Goal: Task Accomplishment & Management: Use online tool/utility

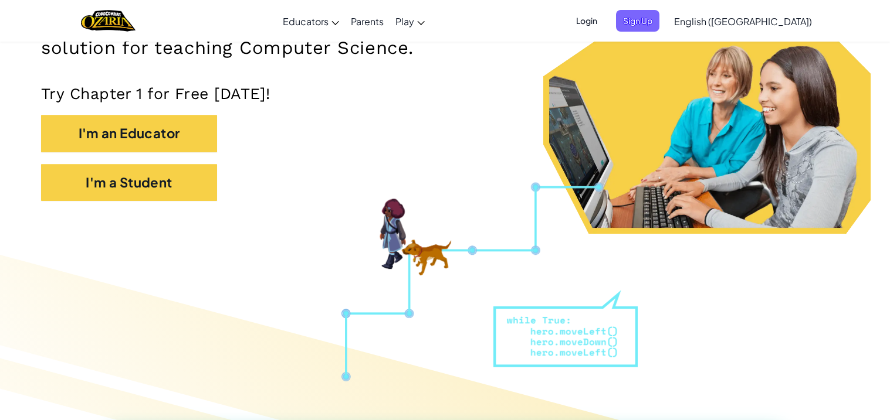
scroll to position [236, 0]
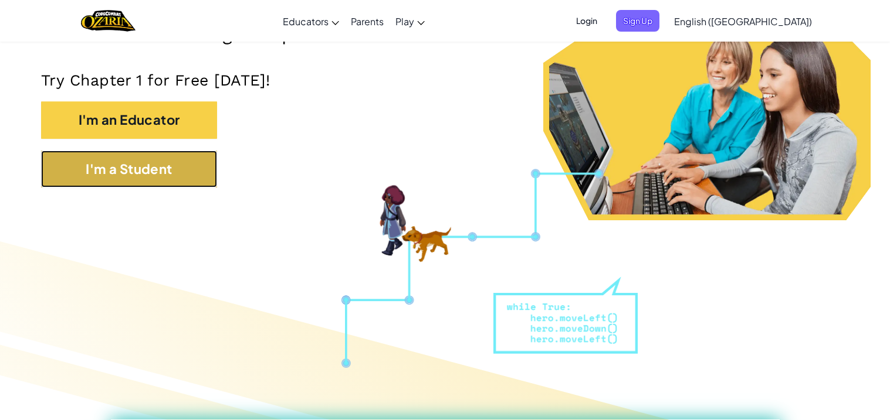
click at [147, 183] on button "I'm a Student" at bounding box center [129, 169] width 176 height 37
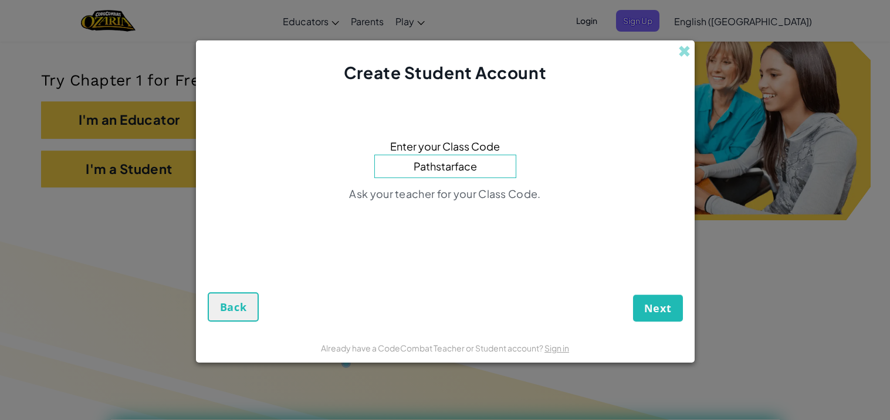
click at [633, 295] on button "Next" at bounding box center [658, 308] width 50 height 27
click at [474, 167] on input "Pathstarface" at bounding box center [445, 166] width 142 height 23
click at [633, 295] on button "Next" at bounding box center [658, 308] width 50 height 27
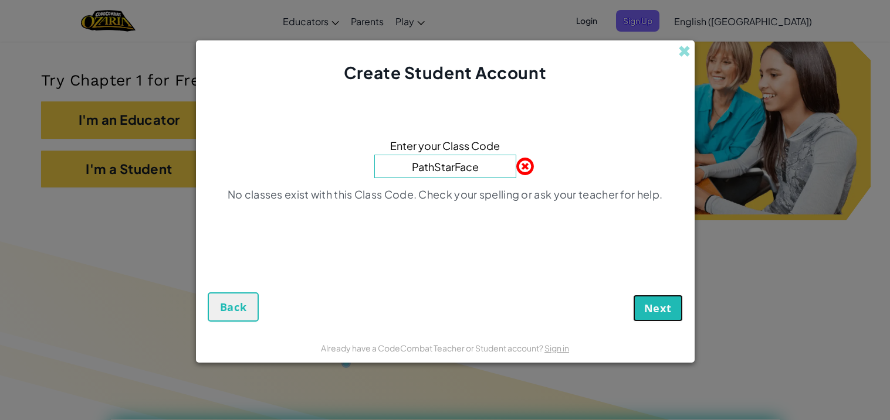
click at [677, 310] on button "Next" at bounding box center [658, 308] width 50 height 27
drag, startPoint x: 677, startPoint y: 310, endPoint x: 669, endPoint y: 308, distance: 7.8
click at [669, 308] on button "Next" at bounding box center [658, 308] width 50 height 27
click at [669, 308] on span "Next" at bounding box center [658, 308] width 28 height 14
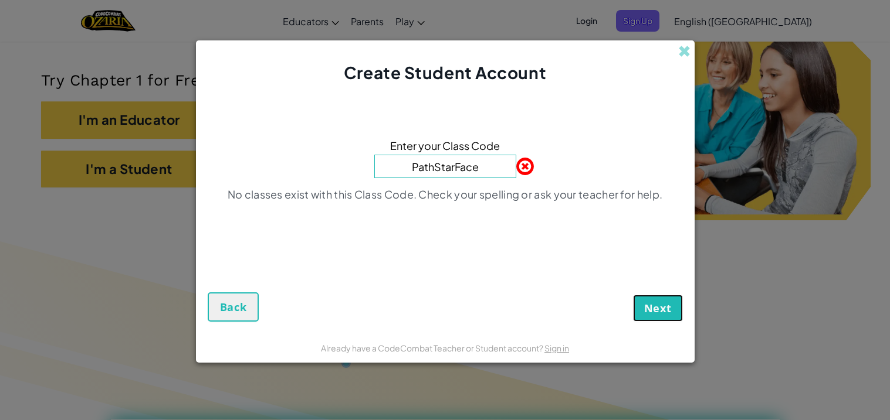
click at [669, 308] on span "Next" at bounding box center [658, 308] width 28 height 14
click at [456, 164] on input "PathStarFace" at bounding box center [445, 166] width 142 height 23
type input "PathStartFace"
click at [633, 295] on button "Next" at bounding box center [658, 308] width 50 height 27
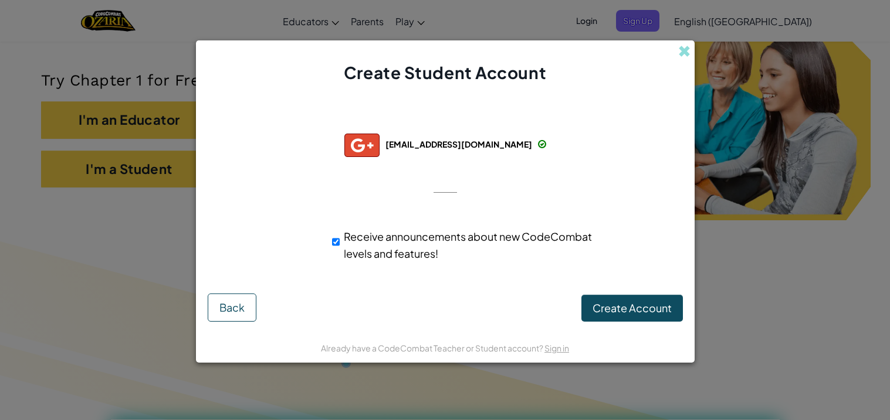
click at [652, 276] on div "[EMAIL_ADDRESS][DOMAIN_NAME] sofatnay000+gplus Receive announcements about new …" at bounding box center [445, 249] width 469 height 55
click at [646, 297] on button "Create Account" at bounding box center [631, 308] width 101 height 27
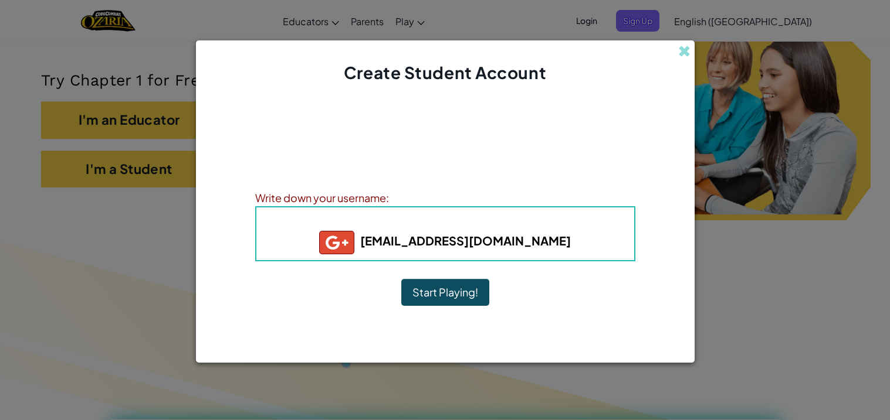
click at [454, 290] on button "Start Playing!" at bounding box center [445, 292] width 88 height 27
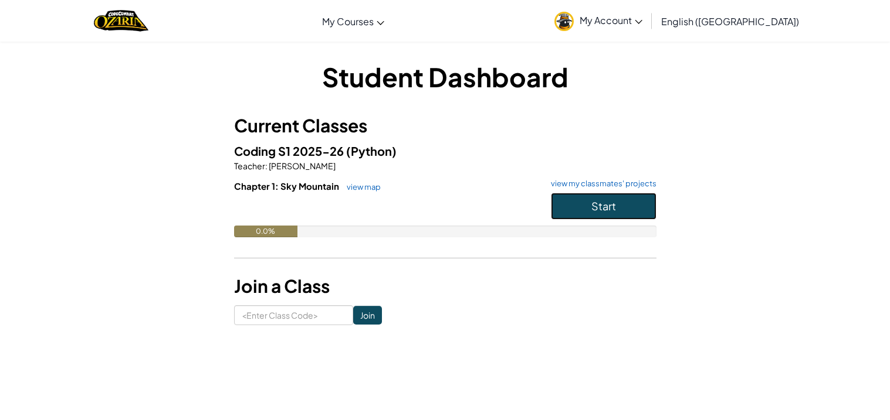
click at [588, 211] on button "Start" at bounding box center [604, 206] width 106 height 27
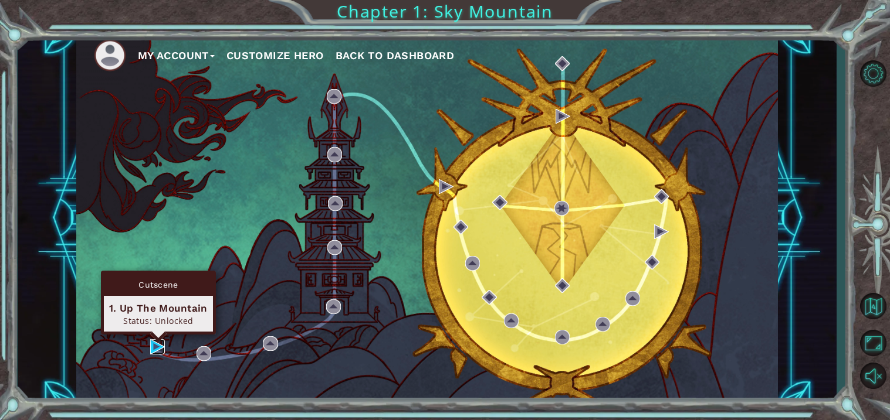
click at [160, 347] on img at bounding box center [157, 347] width 15 height 15
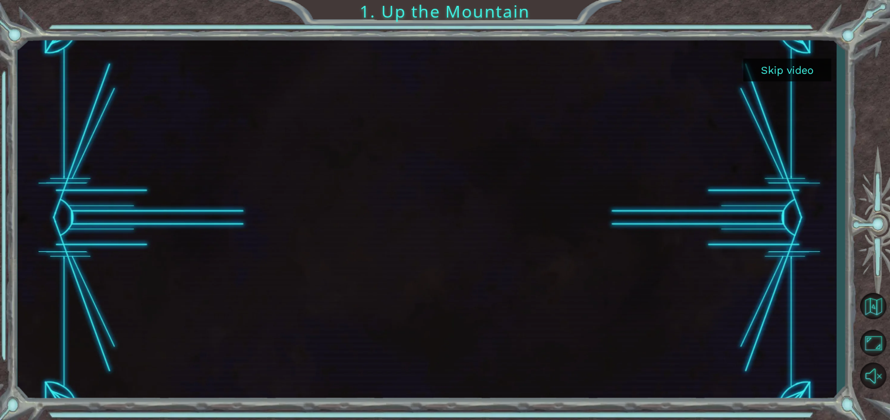
click at [799, 62] on button "Skip video" at bounding box center [787, 70] width 88 height 23
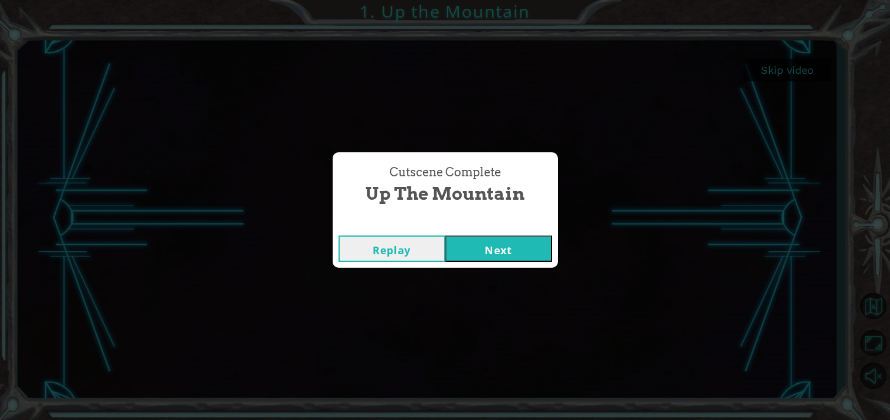
click at [517, 250] on button "Next" at bounding box center [498, 249] width 107 height 26
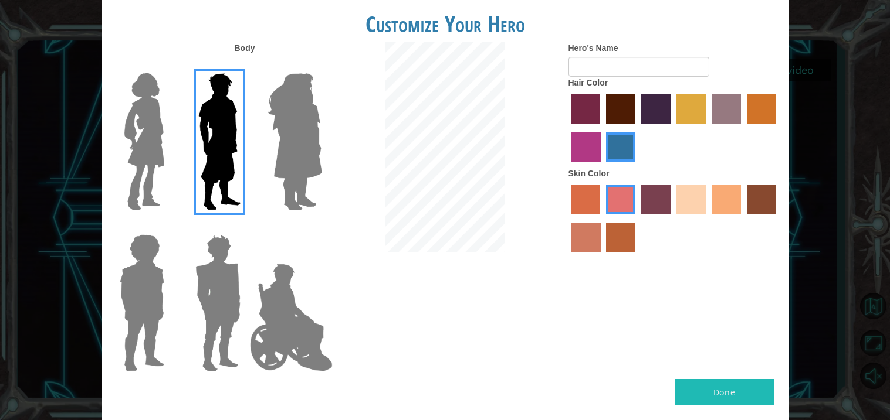
click at [311, 164] on img at bounding box center [295, 142] width 64 height 147
click at [321, 66] on input "Hero Amethyst" at bounding box center [321, 66] width 0 height 0
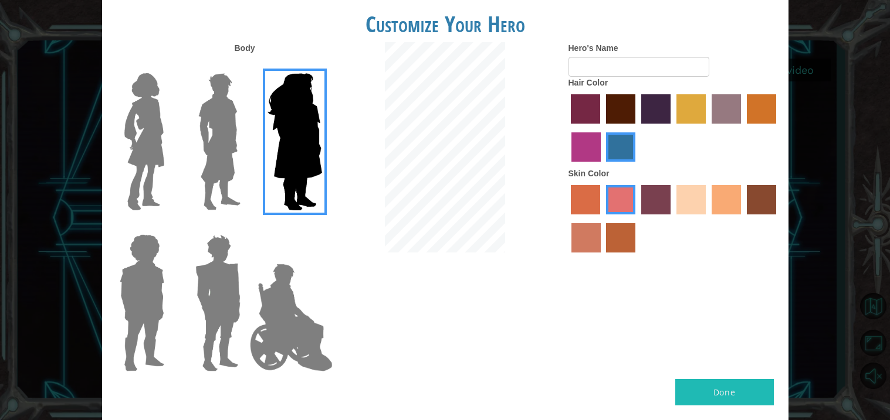
click at [184, 165] on div at bounding box center [216, 137] width 76 height 161
click at [219, 151] on img at bounding box center [220, 142] width 52 height 147
click at [245, 66] on input "Hero Lars" at bounding box center [245, 66] width 0 height 0
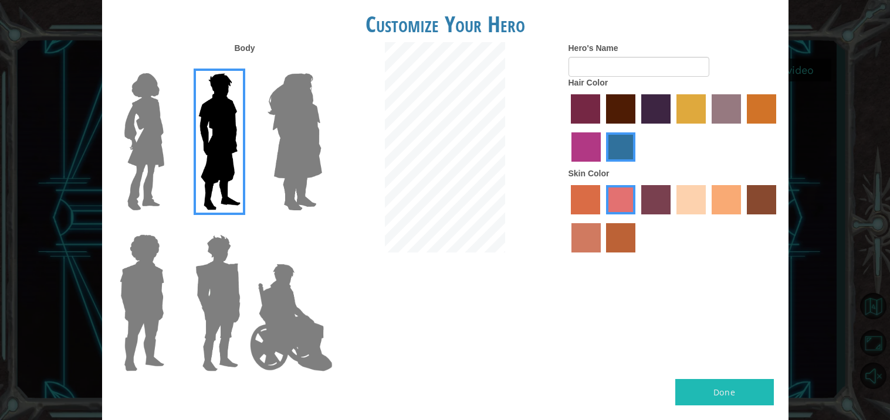
click at [218, 309] on img at bounding box center [218, 303] width 55 height 147
click at [245, 227] on input "Hero Garnet" at bounding box center [245, 227] width 0 height 0
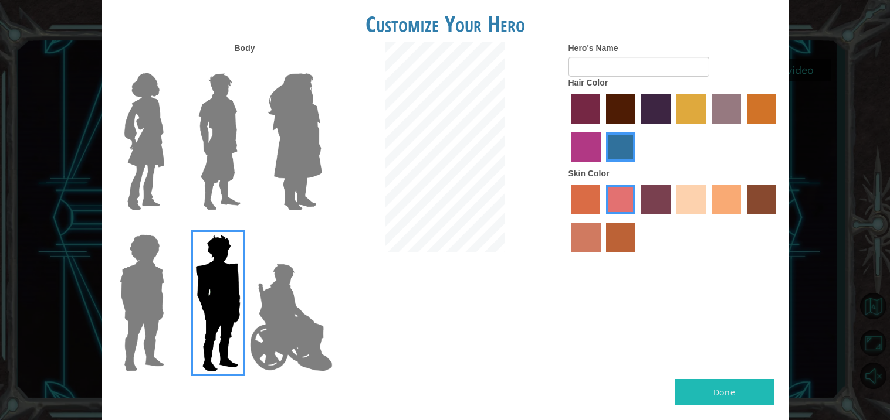
click at [139, 299] on img at bounding box center [142, 303] width 54 height 147
click at [169, 227] on input "Hero Steven" at bounding box center [169, 227] width 0 height 0
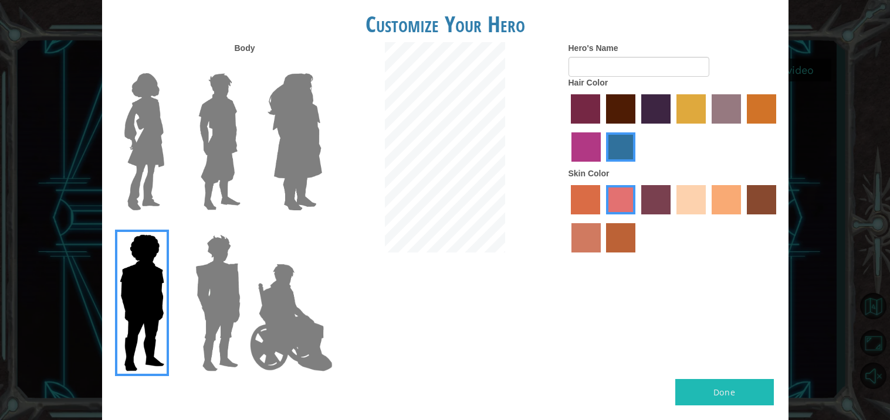
click at [211, 127] on img at bounding box center [220, 142] width 52 height 147
click at [245, 66] on input "Hero Lars" at bounding box center [245, 66] width 0 height 0
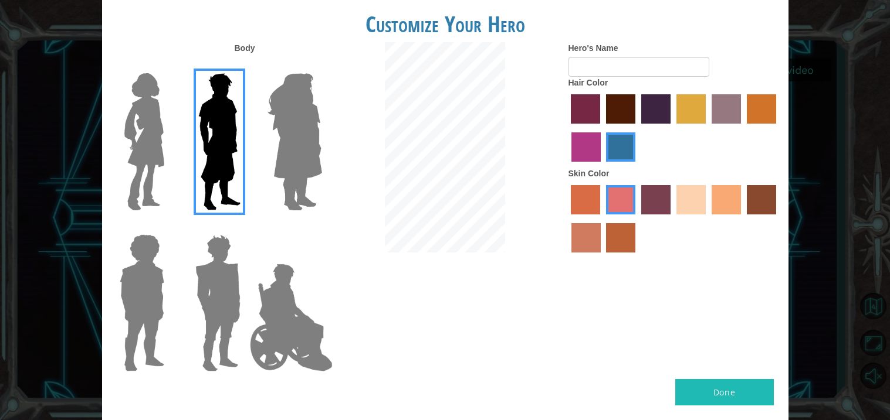
click at [614, 107] on label "maroon hair color" at bounding box center [620, 108] width 29 height 29
click at [602, 128] on input "maroon hair color" at bounding box center [602, 128] width 0 height 0
click at [627, 66] on input "Hero's Name" at bounding box center [638, 67] width 141 height 20
type input "?"
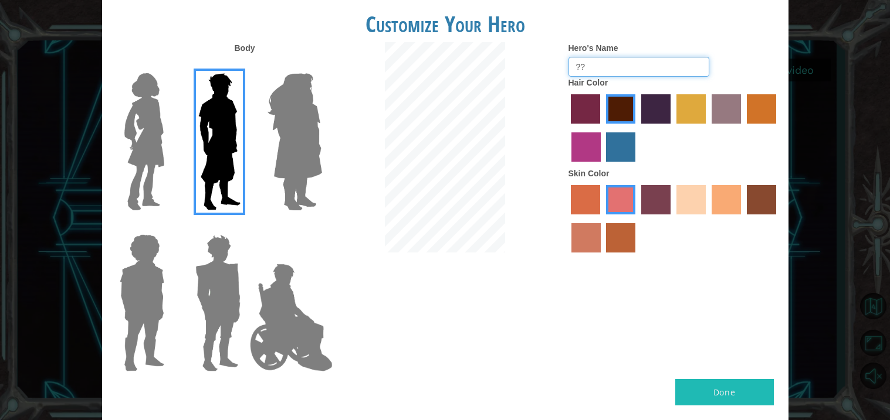
type input "?"
type input "U"
type input "Hero"
drag, startPoint x: 713, startPoint y: 198, endPoint x: 673, endPoint y: 201, distance: 40.6
click at [673, 201] on div at bounding box center [673, 220] width 211 height 76
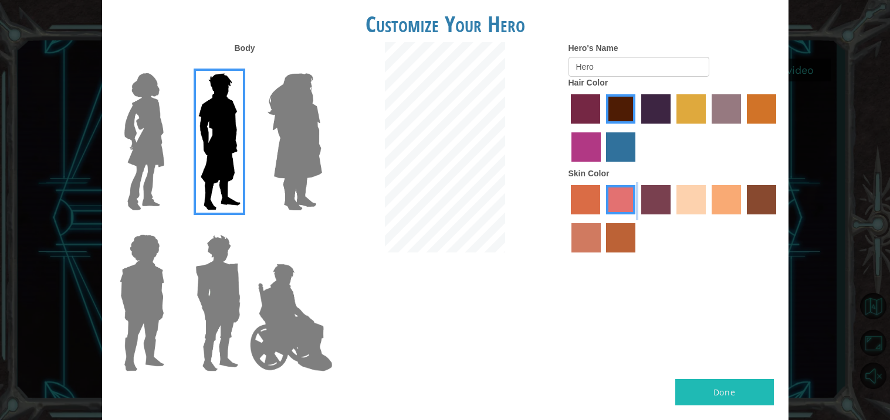
drag, startPoint x: 666, startPoint y: 201, endPoint x: 605, endPoint y: 204, distance: 61.6
click at [605, 204] on div at bounding box center [673, 220] width 211 height 76
click at [610, 204] on label "froly skin color" at bounding box center [620, 199] width 29 height 29
click at [602, 219] on input "froly skin color" at bounding box center [602, 219] width 0 height 0
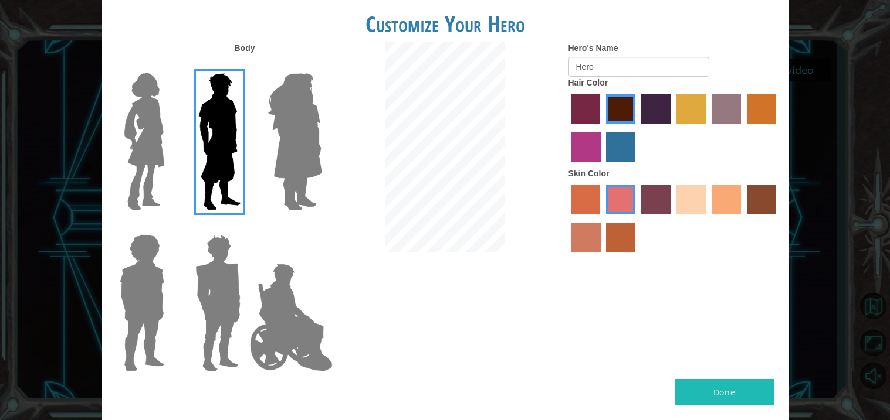
click at [579, 200] on label "sorbus skin color" at bounding box center [585, 199] width 29 height 29
click at [567, 219] on input "sorbus skin color" at bounding box center [567, 219] width 0 height 0
click at [625, 201] on label "froly skin color" at bounding box center [620, 199] width 29 height 29
click at [602, 219] on input "froly skin color" at bounding box center [602, 219] width 0 height 0
click at [715, 205] on label "tacao skin color" at bounding box center [725, 199] width 29 height 29
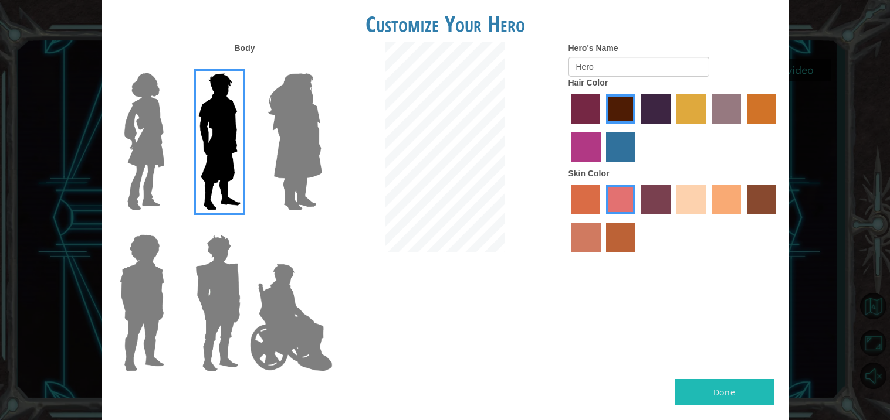
click at [707, 219] on input "tacao skin color" at bounding box center [707, 219] width 0 height 0
click at [682, 201] on label "sandy beach skin color" at bounding box center [690, 199] width 29 height 29
click at [672, 219] on input "sandy beach skin color" at bounding box center [672, 219] width 0 height 0
click at [719, 195] on label "tacao skin color" at bounding box center [725, 199] width 29 height 29
click at [707, 219] on input "tacao skin color" at bounding box center [707, 219] width 0 height 0
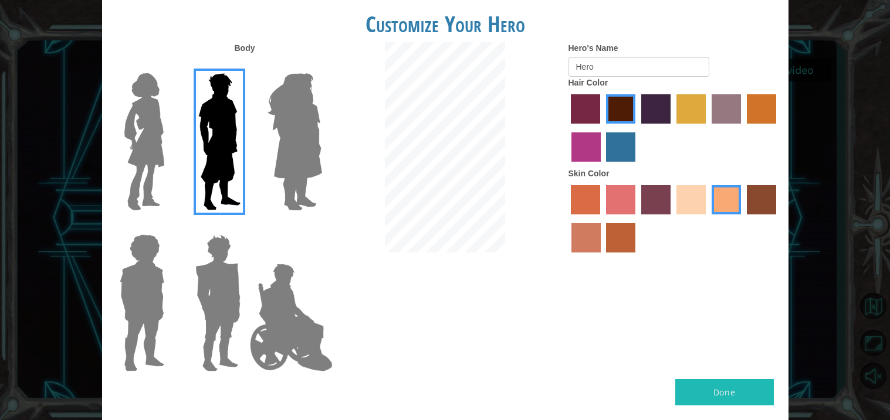
click at [761, 201] on label "karma skin color" at bounding box center [761, 199] width 29 height 29
click at [742, 219] on input "karma skin color" at bounding box center [742, 219] width 0 height 0
click at [714, 210] on label "tacao skin color" at bounding box center [725, 199] width 29 height 29
click at [707, 219] on input "tacao skin color" at bounding box center [707, 219] width 0 height 0
click at [625, 237] on label "smoke tree skin color" at bounding box center [620, 237] width 29 height 29
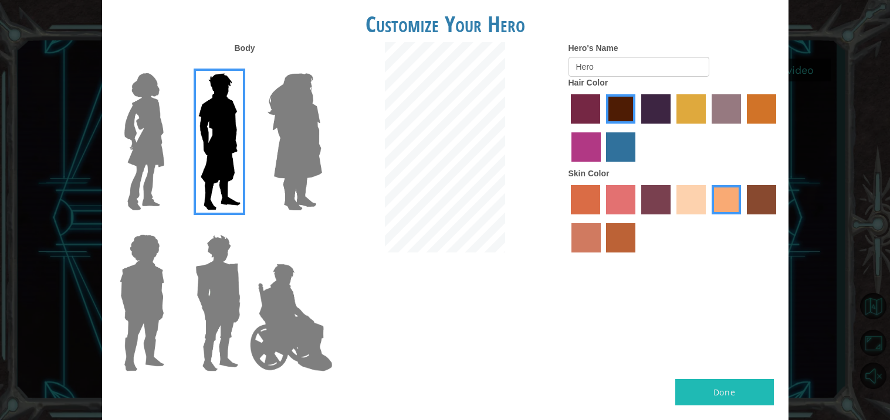
click at [602, 257] on input "smoke tree skin color" at bounding box center [602, 257] width 0 height 0
click at [584, 251] on label "burning sand skin color" at bounding box center [585, 237] width 29 height 29
click at [778, 219] on input "burning sand skin color" at bounding box center [778, 219] width 0 height 0
click at [722, 197] on label "tacao skin color" at bounding box center [725, 199] width 29 height 29
click at [707, 219] on input "tacao skin color" at bounding box center [707, 219] width 0 height 0
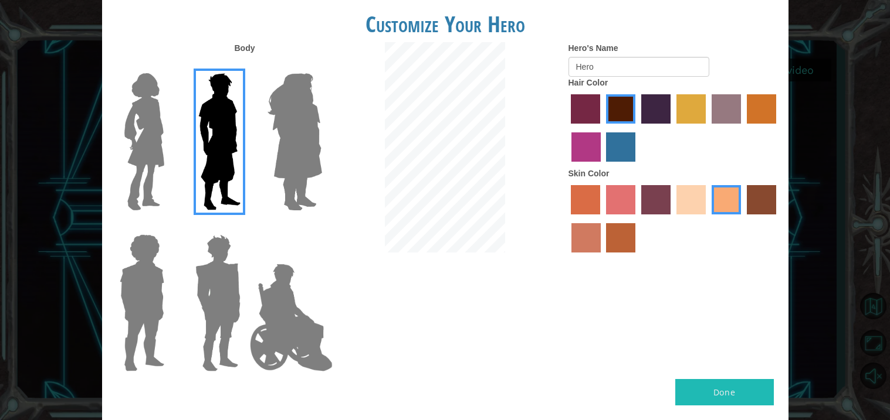
click at [722, 384] on button "Done" at bounding box center [724, 392] width 99 height 26
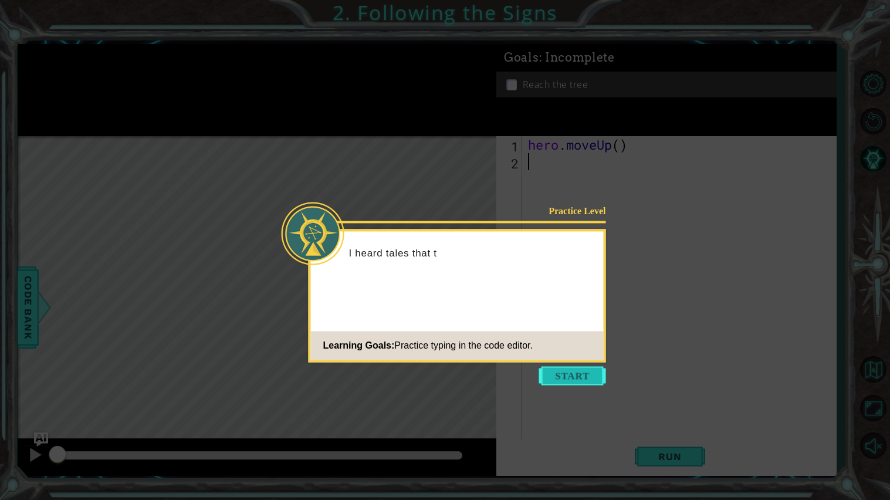
click at [557, 369] on button "Start" at bounding box center [572, 375] width 67 height 19
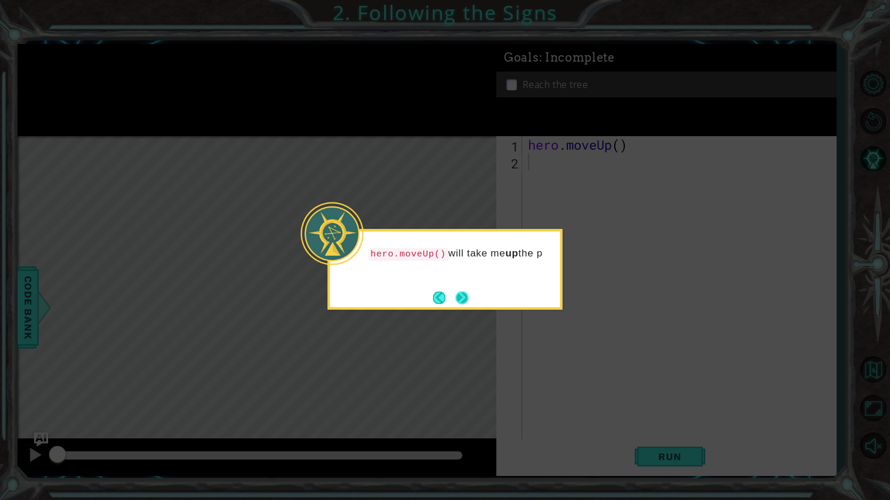
click at [456, 301] on button "Next" at bounding box center [462, 297] width 13 height 13
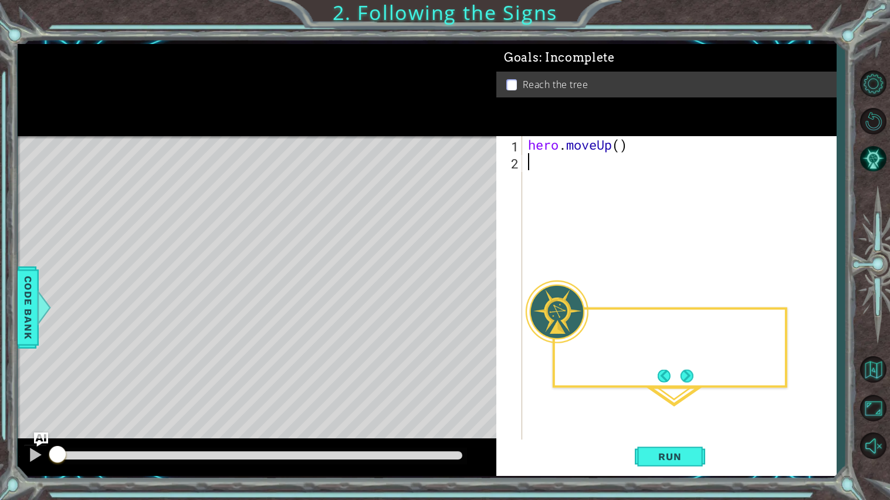
click at [456, 301] on div "Level Map" at bounding box center [289, 308] width 542 height 345
drag, startPoint x: 456, startPoint y: 301, endPoint x: 689, endPoint y: 379, distance: 246.1
click at [689, 379] on body "1 ההההההההההההההההההההההההההההההההההההההההההההההההההההההההההההההההההההההההההההה…" at bounding box center [445, 250] width 890 height 500
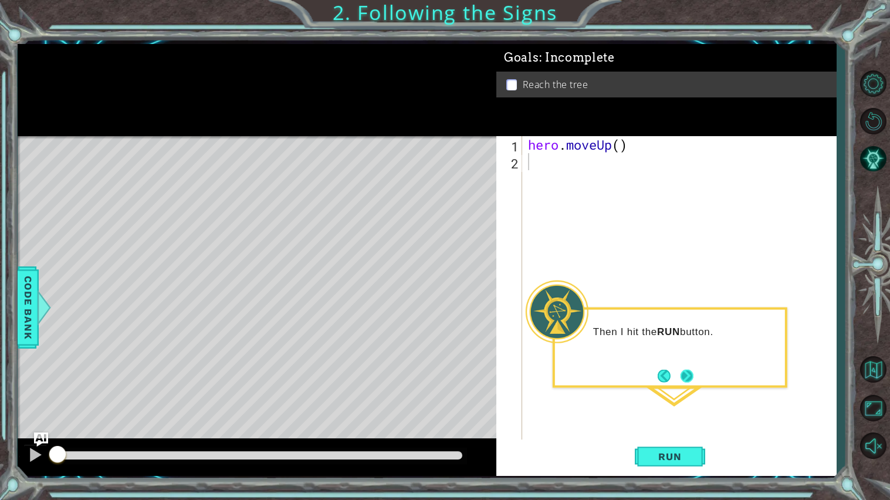
click at [689, 379] on button "Next" at bounding box center [686, 375] width 13 height 13
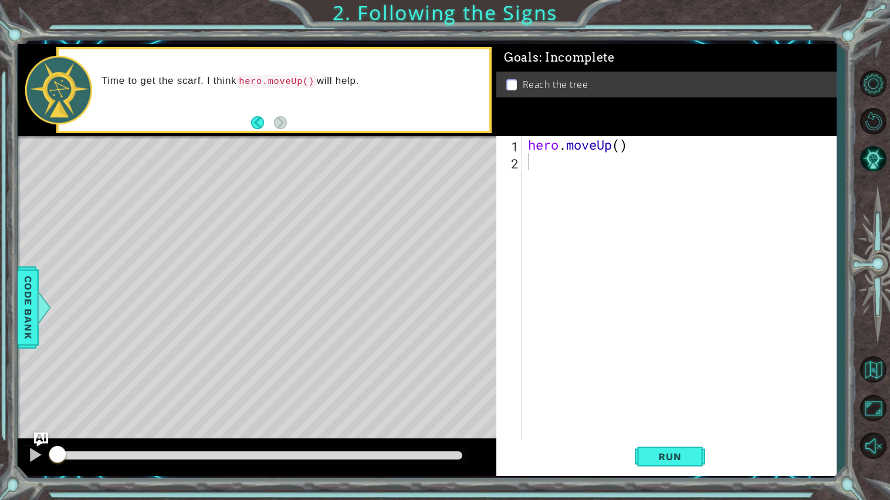
click at [610, 144] on div "hero . moveUp ( )" at bounding box center [681, 314] width 313 height 357
type textarea "hero.moveUp()"
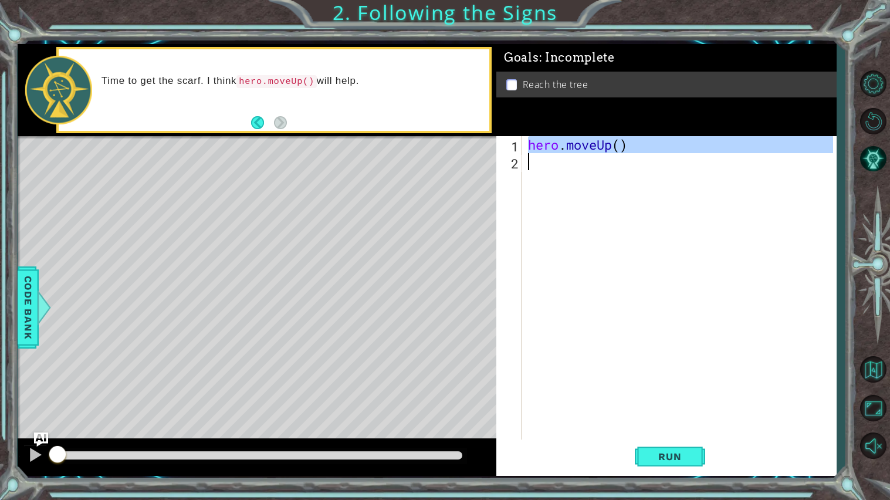
paste textarea "Code Area"
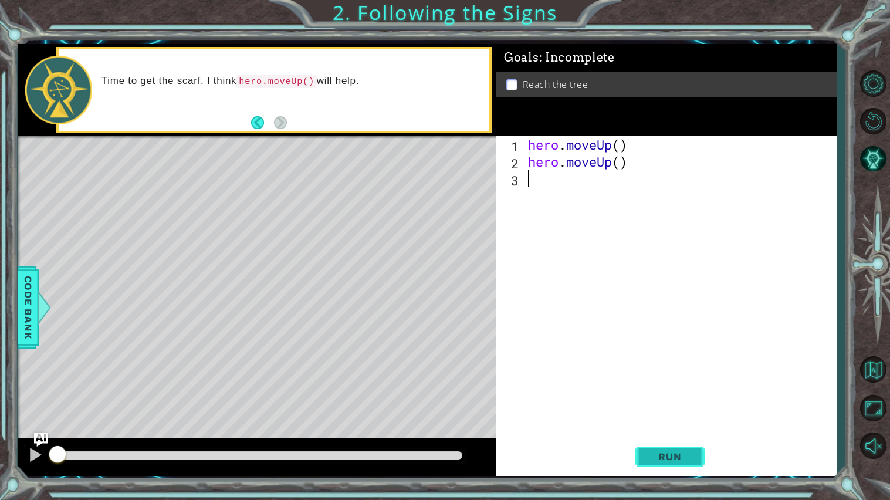
click at [676, 420] on span "Run" at bounding box center [669, 456] width 46 height 12
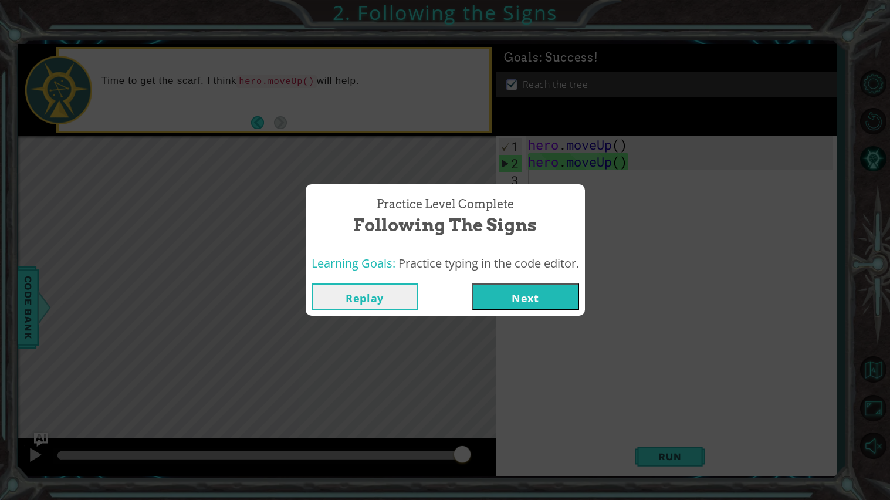
click at [535, 297] on button "Next" at bounding box center [525, 296] width 107 height 26
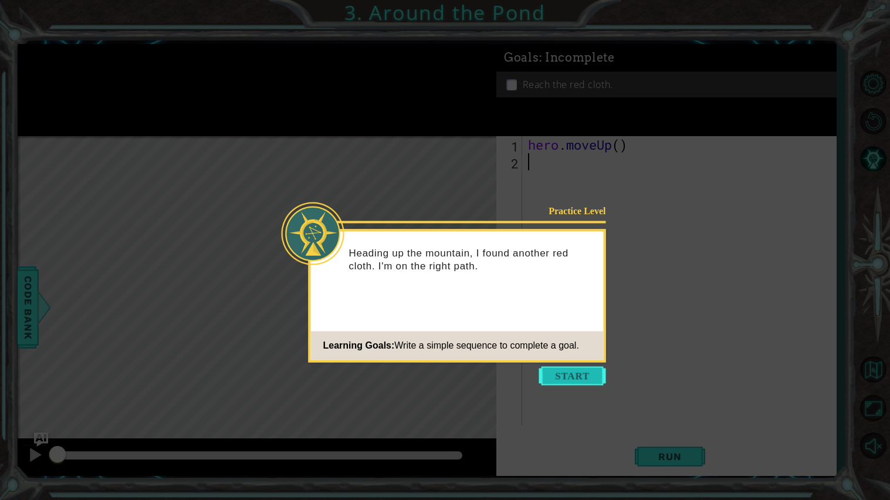
click at [568, 372] on button "Start" at bounding box center [572, 375] width 67 height 19
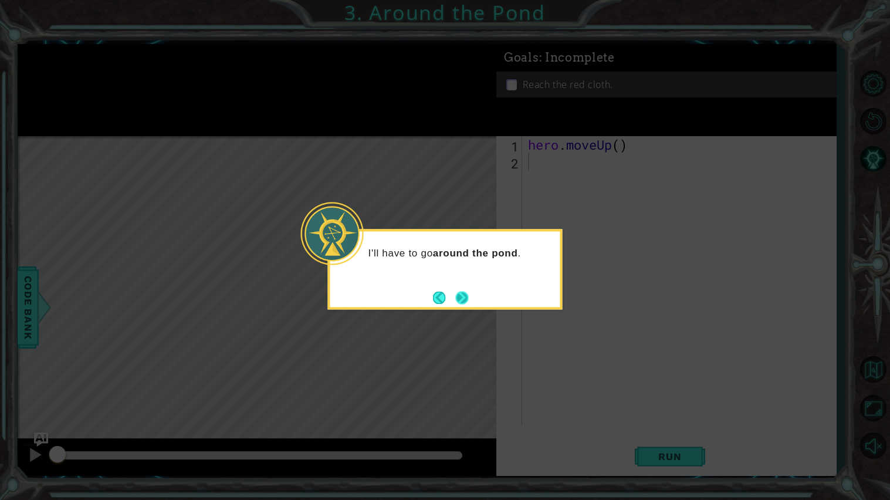
click at [462, 300] on button "Next" at bounding box center [461, 297] width 13 height 13
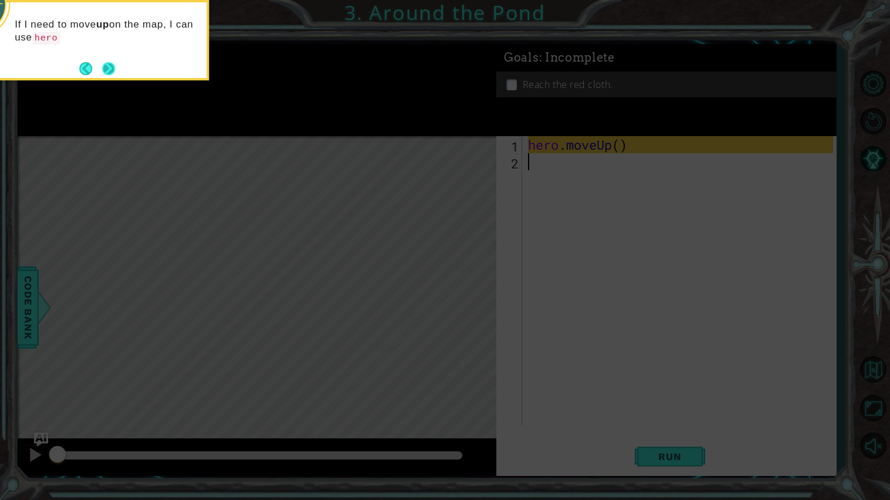
click at [102, 63] on button "Next" at bounding box center [108, 68] width 13 height 13
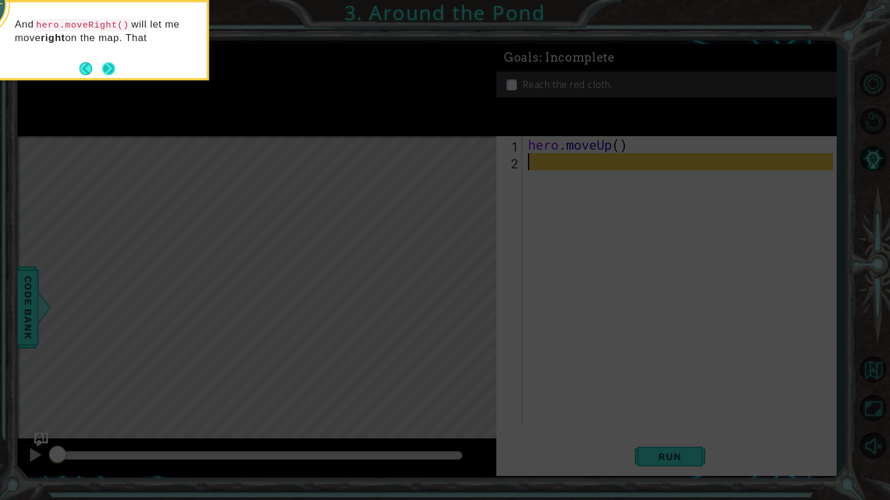
click at [110, 68] on button "Next" at bounding box center [108, 68] width 13 height 13
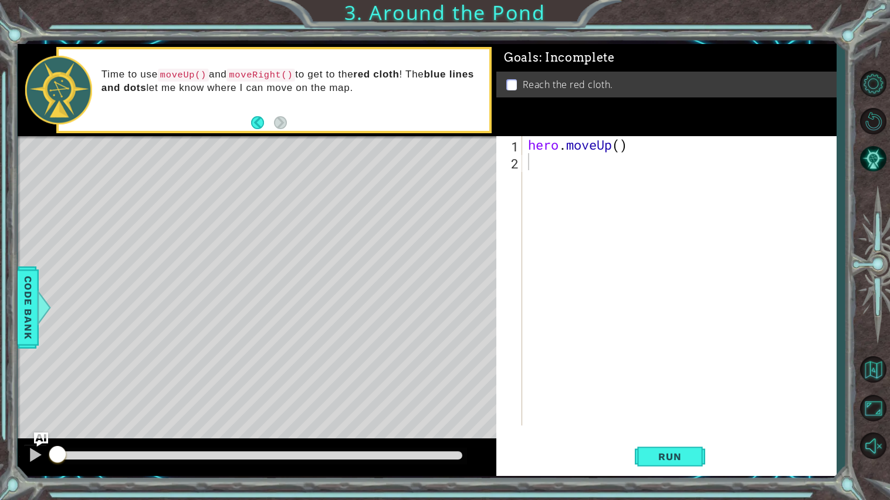
click at [581, 155] on div "hero . moveUp ( )" at bounding box center [681, 297] width 313 height 323
click at [579, 152] on div "hero . moveUp ( )" at bounding box center [681, 297] width 313 height 323
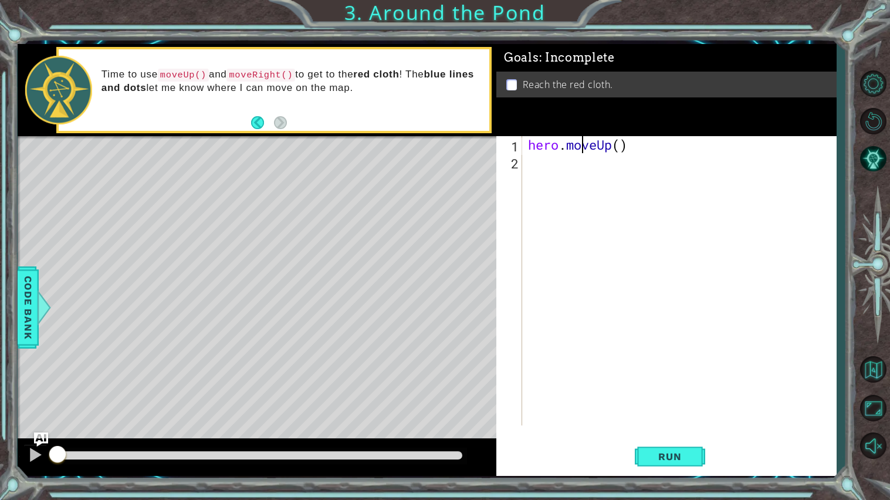
type textarea "hero.moveUp()"
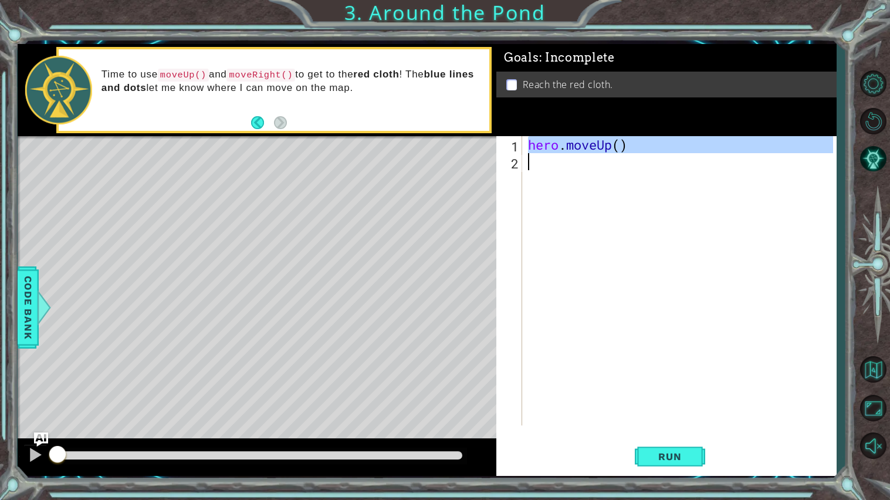
click at [580, 159] on div "hero . moveUp ( )" at bounding box center [678, 280] width 307 height 289
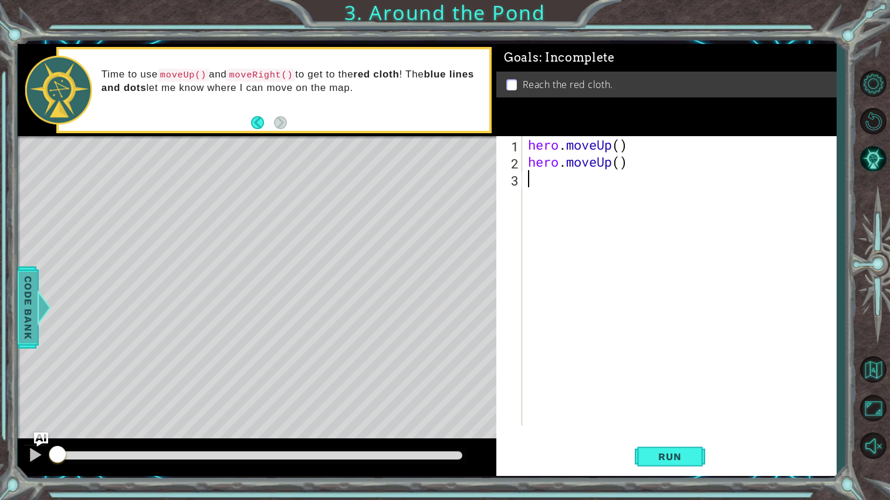
click at [29, 289] on span "Code Bank" at bounding box center [28, 307] width 19 height 72
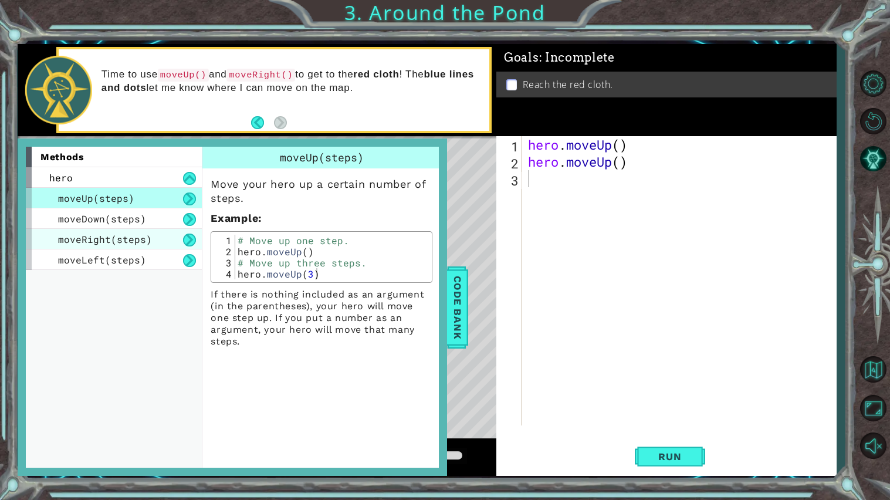
click at [128, 233] on span "moveRight(steps)" at bounding box center [105, 239] width 94 height 12
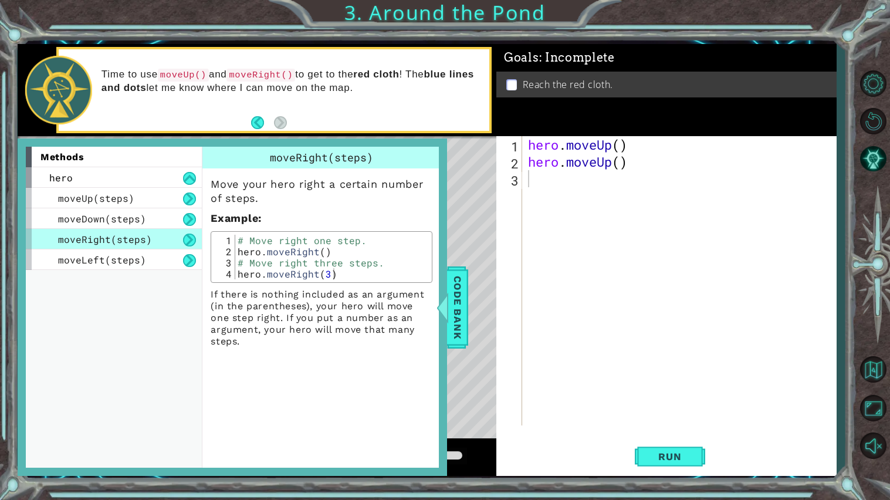
click at [301, 247] on div "# Move right one step. hero . moveRight ( ) # Move right three steps. hero . mo…" at bounding box center [332, 268] width 194 height 67
click at [301, 247] on div "# Move right one step. hero . moveRight ( ) # Move right three steps. hero . mo…" at bounding box center [332, 257] width 194 height 45
click at [301, 247] on div "# Move right one step. hero . moveRight ( ) # Move right three steps. hero . mo…" at bounding box center [332, 268] width 194 height 67
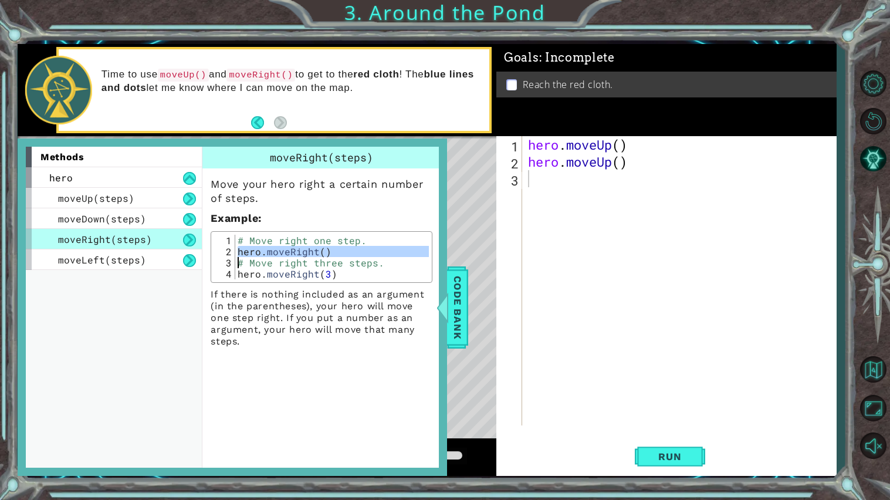
click at [301, 247] on div "# Move right one step. hero . moveRight ( ) # Move right three steps. hero . mo…" at bounding box center [332, 257] width 194 height 45
click at [301, 247] on div "# Move right one step. hero . moveRight ( ) # Move right three steps. hero . mo…" at bounding box center [332, 268] width 194 height 67
click at [301, 247] on div "# Move right one step. hero . moveRight ( ) # Move right three steps. hero . mo…" at bounding box center [332, 257] width 194 height 45
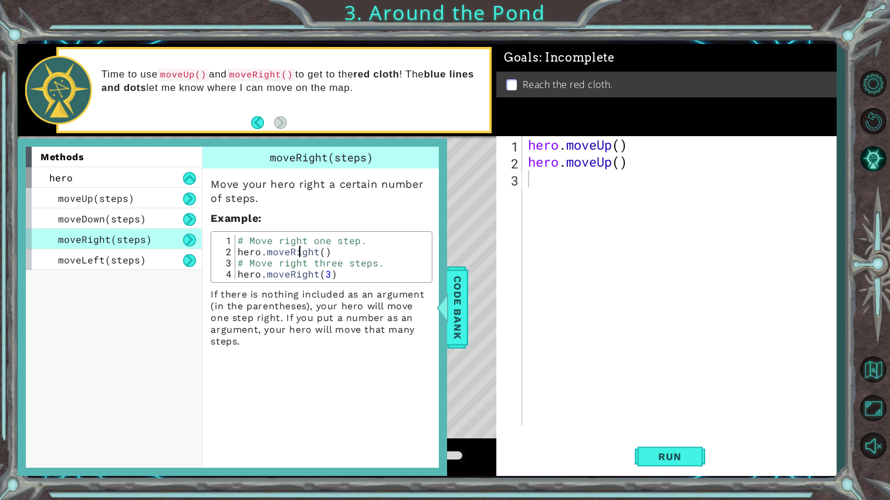
click at [301, 247] on div "# Move right one step. hero . moveRight ( ) # Move right three steps. hero . mo…" at bounding box center [332, 268] width 194 height 67
click at [301, 247] on div "# Move right one step. hero . moveRight ( ) # Move right three steps. hero . mo…" at bounding box center [332, 257] width 194 height 45
click at [301, 247] on div "# Move right one step. hero . moveRight ( ) # Move right three steps. hero . mo…" at bounding box center [332, 268] width 194 height 67
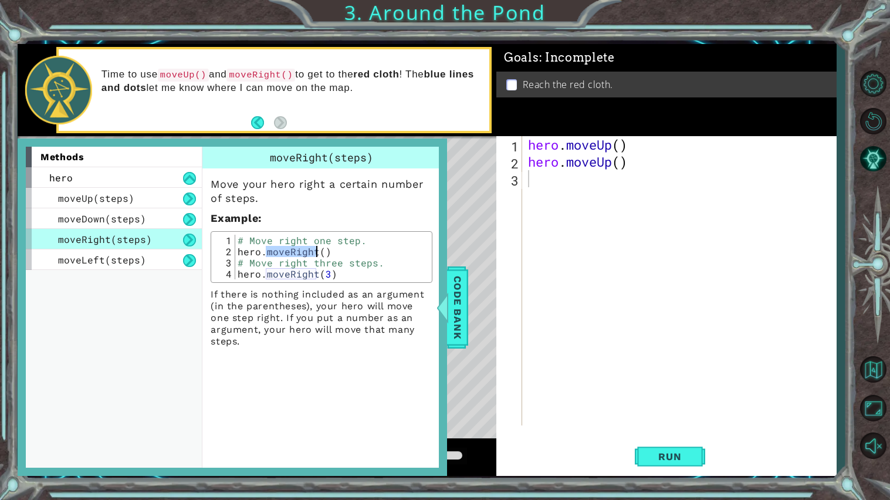
type textarea "hero.moveRight() # Move right three steps."
click at [656, 175] on div "hero . moveUp ( ) hero . moveUp ( )" at bounding box center [681, 297] width 313 height 323
type textarea "hero"
type textarea "hero.moveUp(2)"
click at [256, 125] on button "Back" at bounding box center [262, 122] width 23 height 13
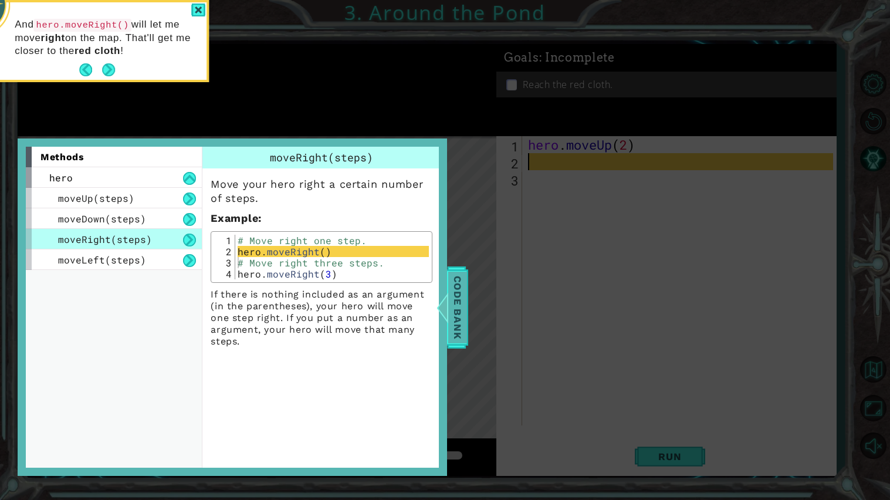
click at [465, 300] on span "Code Bank" at bounding box center [457, 307] width 19 height 72
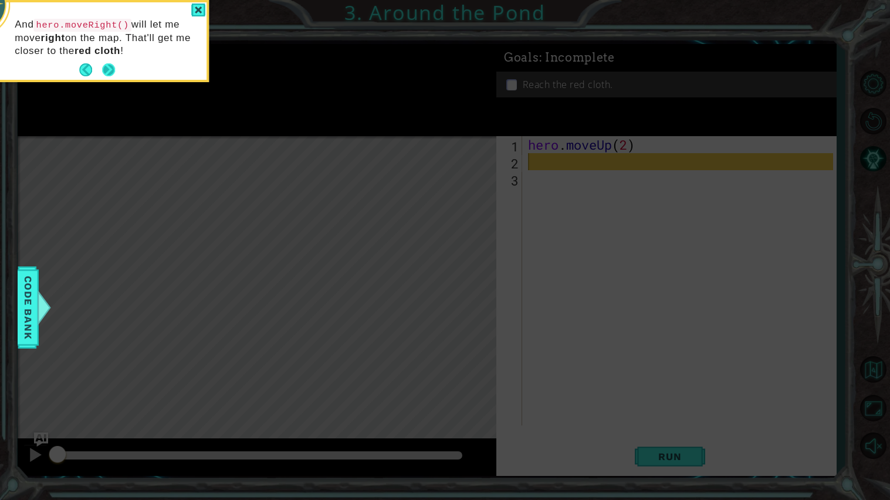
click at [114, 70] on button "Next" at bounding box center [108, 69] width 13 height 13
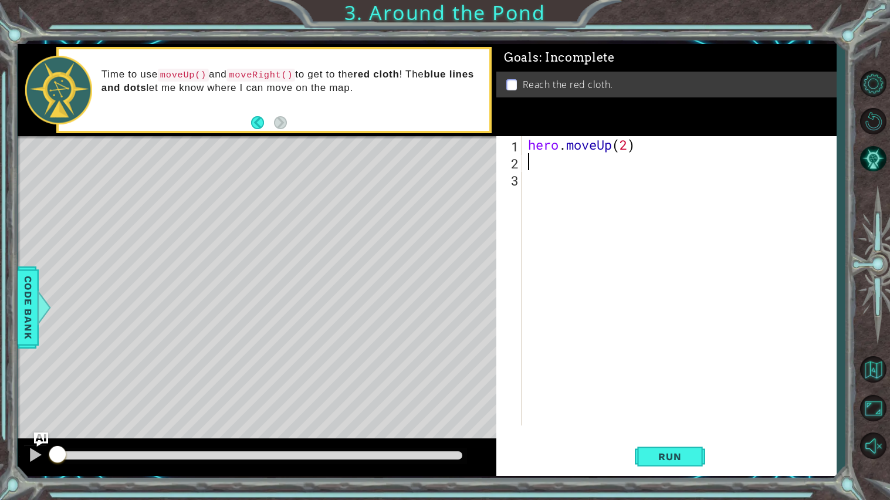
click at [114, 70] on p "Time to use moveUp() and moveRight() to get to the red cloth ! The blue lines a…" at bounding box center [290, 81] width 379 height 26
click at [633, 203] on div "hero . moveUp ( 2 )" at bounding box center [681, 297] width 313 height 323
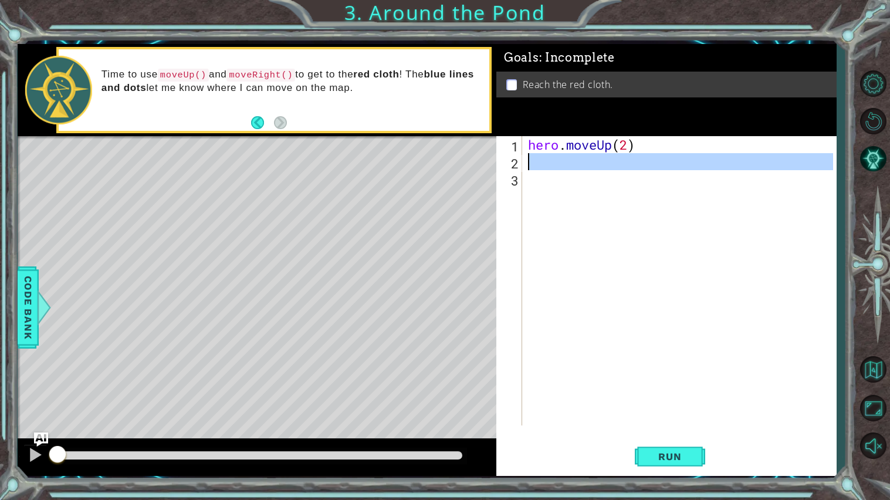
type textarea "hero.moveUp(2)"
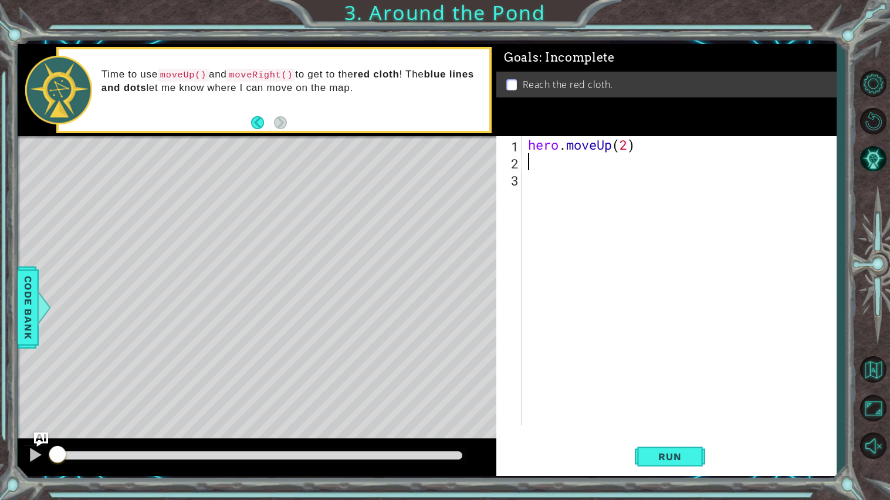
paste textarea "hero.moveRight()"
type textarea "hero.moveRight()"
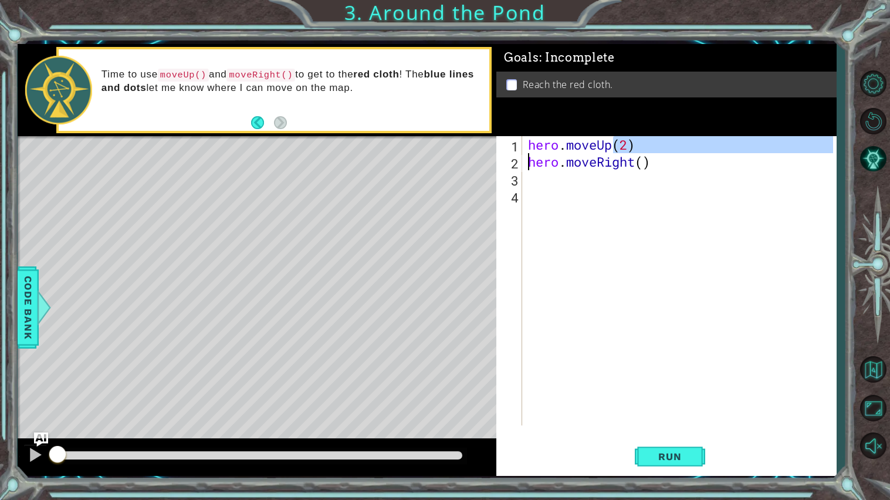
click at [410, 160] on div "1 ההההההההההההההההההההההההההההההההההההההההההההההההההההההההההההההההההההההההההההה…" at bounding box center [427, 260] width 819 height 432
drag, startPoint x: 572, startPoint y: 158, endPoint x: 565, endPoint y: 152, distance: 9.2
click at [565, 152] on div "hero . moveUp ( 2 ) hero . moveRight ( )" at bounding box center [681, 297] width 313 height 323
click at [537, 144] on div "hero . moveUp ( 2 ) hero . moveRight ( )" at bounding box center [681, 297] width 313 height 323
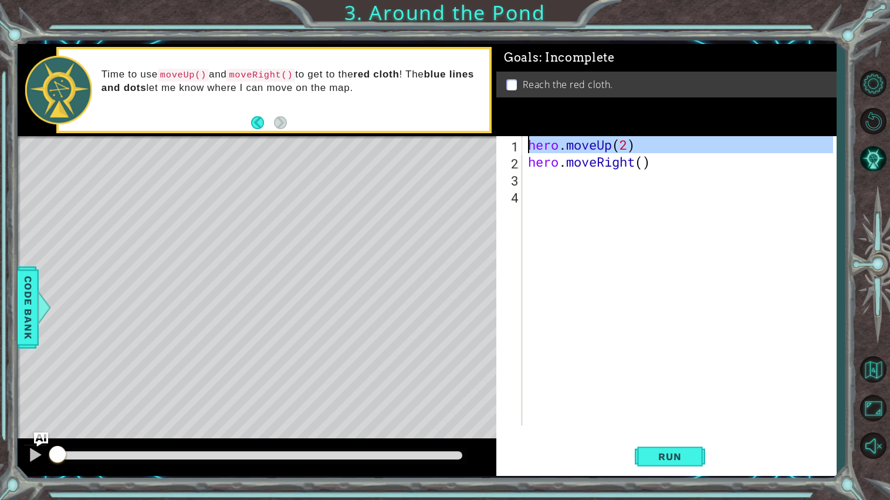
click at [540, 144] on div "hero . moveUp ( 2 ) hero . moveRight ( )" at bounding box center [681, 297] width 313 height 323
click at [612, 142] on div "hero . moveUp ( 2 ) hero . moveRight ( )" at bounding box center [678, 280] width 307 height 289
type textarea "hero.moveUp(2)"
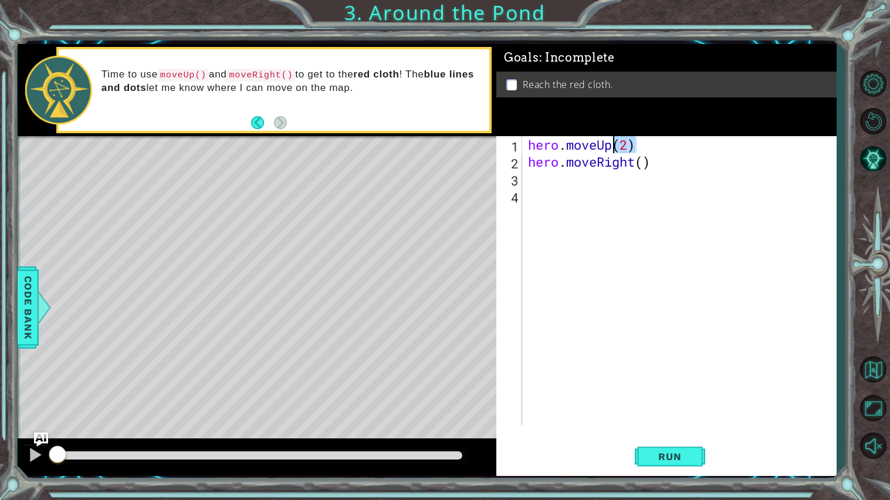
click at [491, 151] on div "1 ההההההההההההההההההההההההההההההההההההההההההההההההההההההההההההההההההההההההההההה…" at bounding box center [427, 260] width 819 height 432
click at [547, 186] on div "hero . moveUp ( 2 ) hero . moveRight ( )" at bounding box center [681, 297] width 313 height 323
paste textarea "hero.moveUp(2)"
type textarea "hero.moveUp()"
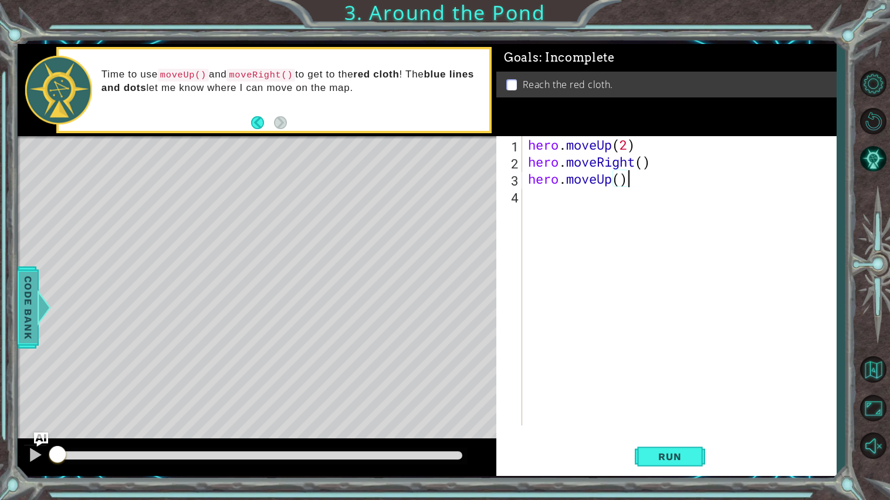
click at [27, 330] on span "Code Bank" at bounding box center [28, 307] width 19 height 72
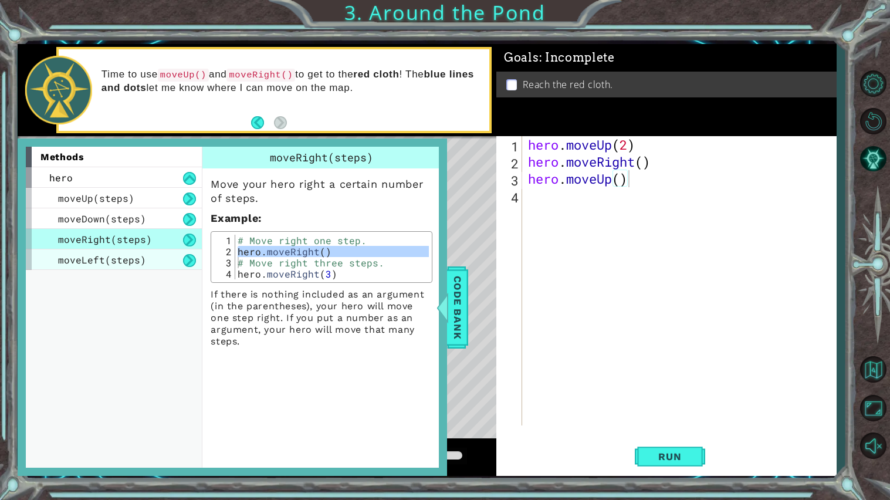
click at [103, 258] on span "moveLeft(steps)" at bounding box center [102, 259] width 88 height 12
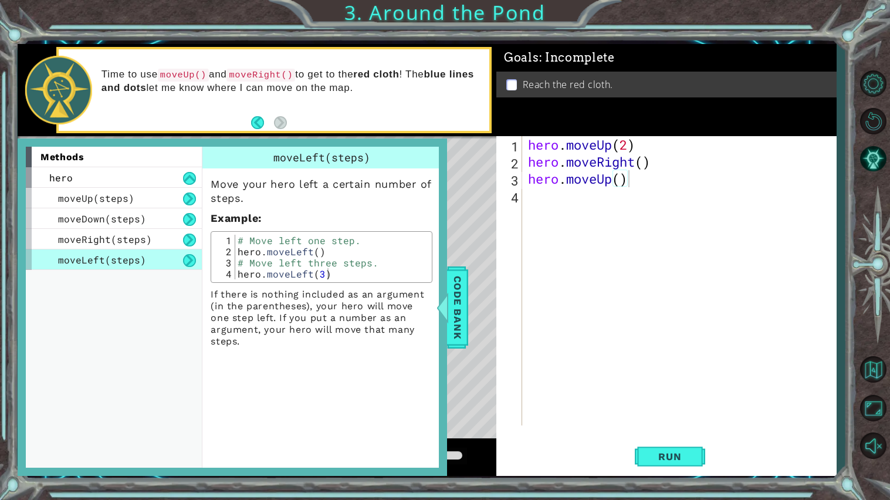
click at [109, 257] on span "moveLeft(steps)" at bounding box center [102, 259] width 88 height 12
click at [276, 254] on div "# Move left one step. hero . moveLeft ( ) # Move left three steps. hero . moveL…" at bounding box center [332, 268] width 194 height 67
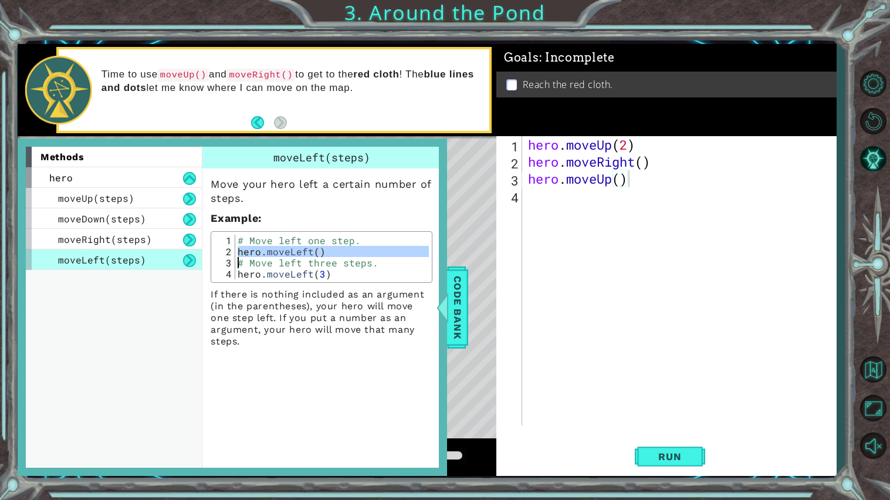
click at [276, 254] on div "# Move left one step. hero . moveLeft ( ) # Move left three steps. hero . moveL…" at bounding box center [332, 257] width 194 height 45
click at [276, 254] on div "# Move left one step. hero . moveLeft ( ) # Move left three steps. hero . moveL…" at bounding box center [332, 268] width 194 height 67
click at [276, 254] on div "# Move left one step. hero . moveLeft ( ) # Move left three steps. hero . moveL…" at bounding box center [332, 257] width 194 height 45
click at [276, 254] on div "# Move left one step. hero . moveLeft ( ) # Move left three steps. hero . moveL…" at bounding box center [332, 268] width 194 height 67
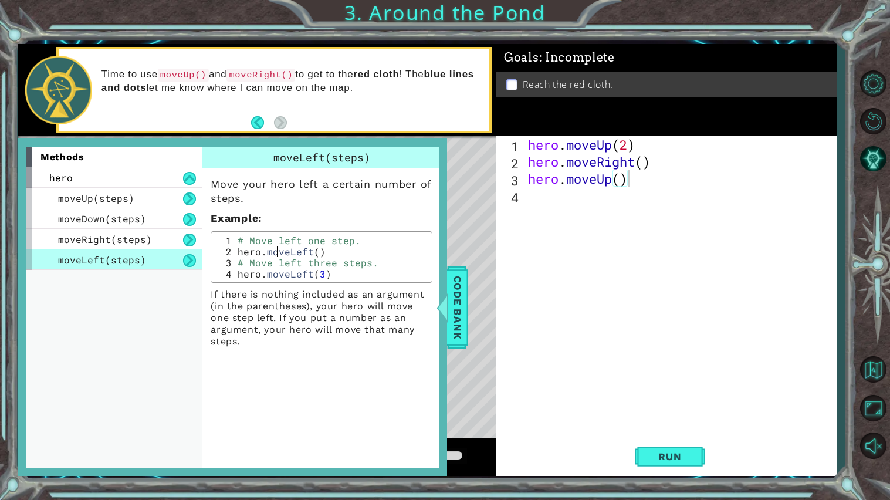
click at [276, 254] on div "# Move left one step. hero . moveLeft ( ) # Move left three steps. hero . moveL…" at bounding box center [332, 268] width 194 height 67
click at [276, 254] on div "# Move left one step. hero . moveLeft ( ) # Move left three steps. hero . moveL…" at bounding box center [332, 257] width 194 height 45
click at [276, 254] on div "# Move left one step. hero . moveLeft ( ) # Move left three steps. hero . moveL…" at bounding box center [332, 268] width 194 height 67
type textarea "hero.moveLeft() # Move left three steps."
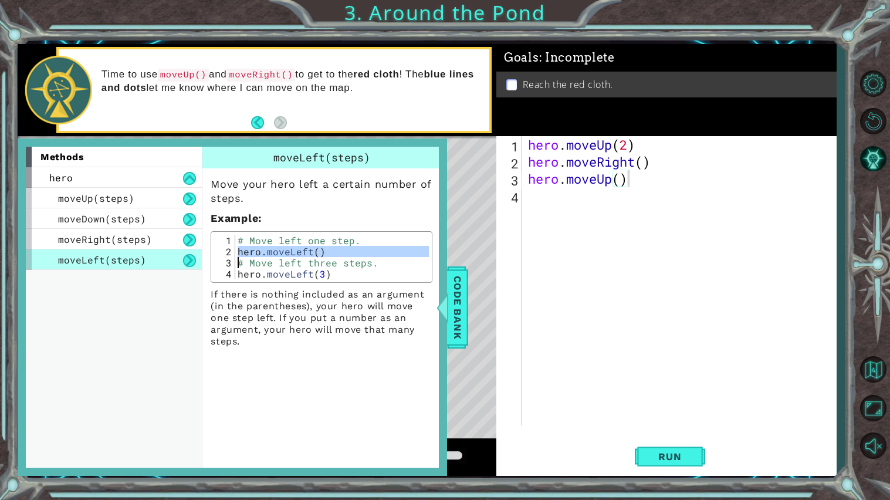
click at [596, 224] on div "hero . moveUp ( 2 ) hero . moveRight ( ) hero . moveUp ( )" at bounding box center [681, 297] width 313 height 323
drag, startPoint x: 464, startPoint y: 292, endPoint x: 564, endPoint y: 185, distance: 146.1
click at [564, 185] on div "1 ההההההההההההההההההההההההההההההההההההההההההההההההההההההההההההההההההההההההההההה…" at bounding box center [427, 260] width 819 height 432
click at [564, 185] on div "hero . moveUp ( 2 ) hero . moveRight ( ) hero . moveUp ( ) hero . moveLeft ( )" at bounding box center [681, 297] width 313 height 323
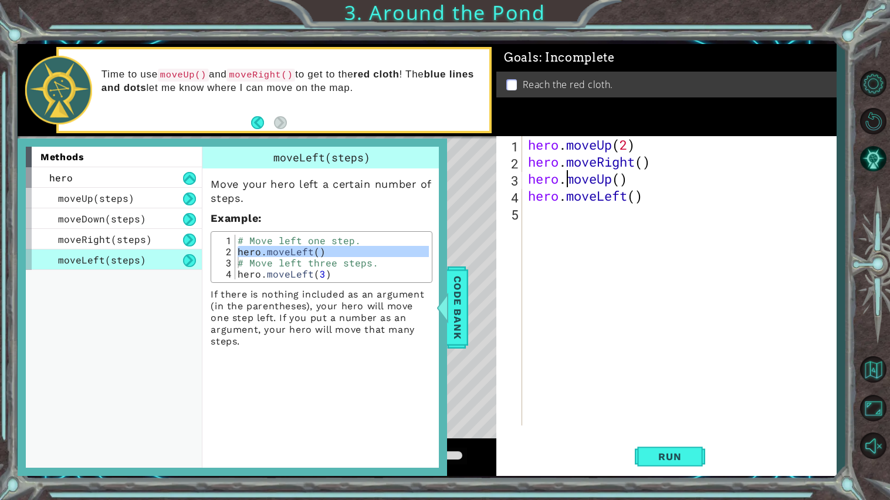
click at [564, 185] on div "hero . moveUp ( 2 ) hero . moveRight ( ) hero . moveUp ( ) hero . moveLeft ( )" at bounding box center [681, 297] width 313 height 323
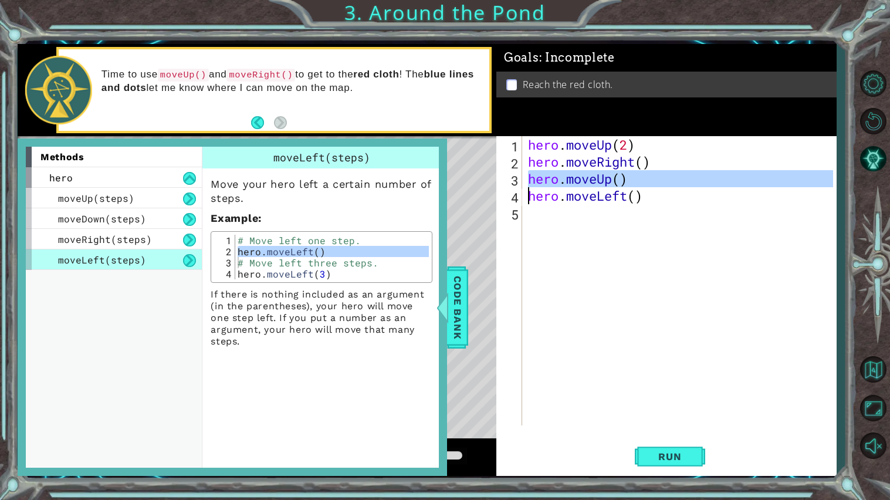
paste textarea "Code Area"
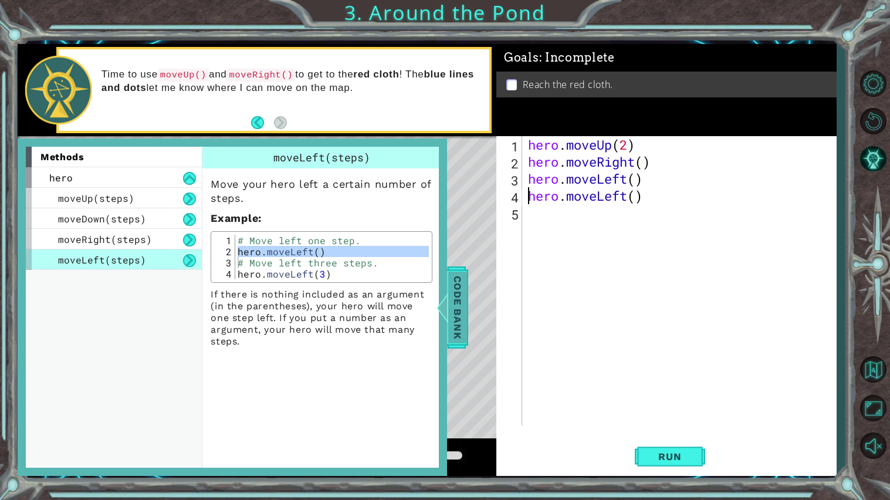
click at [462, 303] on span "Code Bank" at bounding box center [457, 307] width 19 height 72
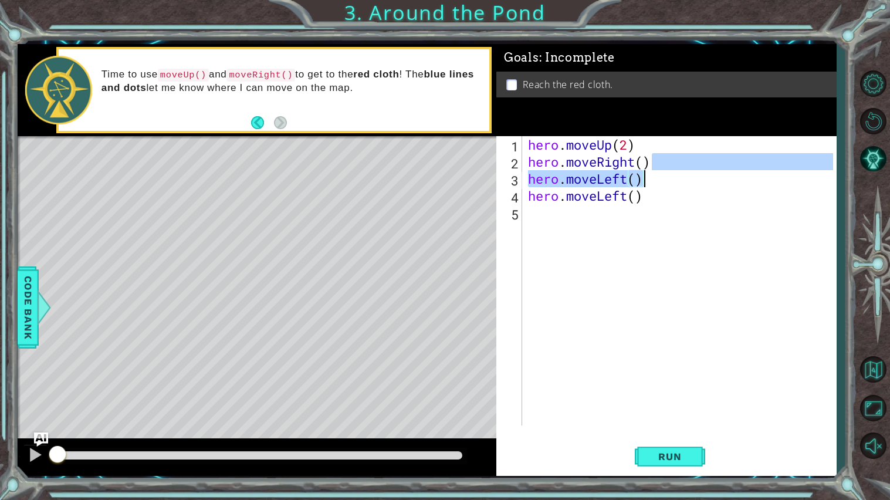
drag, startPoint x: 651, startPoint y: 169, endPoint x: 637, endPoint y: 173, distance: 14.5
click at [637, 173] on div "hero . moveUp ( 2 ) hero . moveRight ( ) hero . moveLeft ( ) hero . moveLeft ( )" at bounding box center [681, 297] width 313 height 323
click at [648, 174] on div "hero . moveUp ( 2 ) hero . moveRight ( ) hero . moveLeft ( ) hero . moveLeft ( )" at bounding box center [681, 297] width 313 height 323
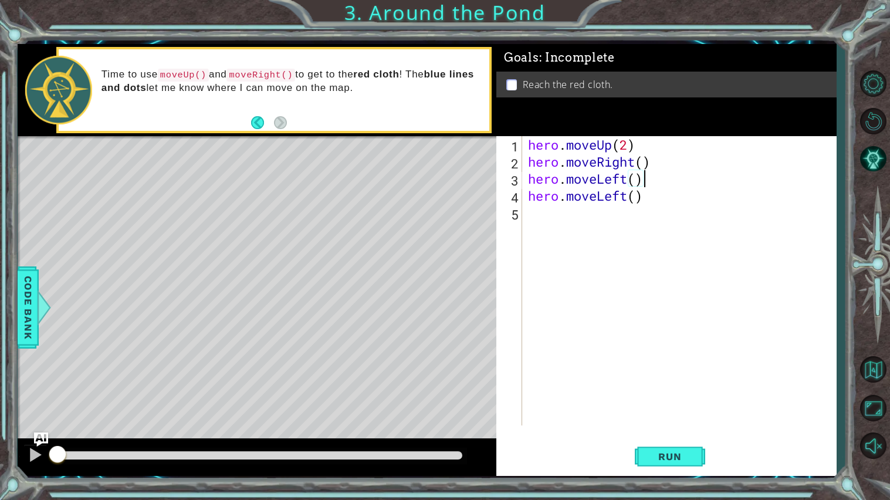
click at [648, 174] on div "hero . moveUp ( 2 ) hero . moveRight ( ) hero . moveLeft ( ) hero . moveLeft ( )" at bounding box center [681, 297] width 313 height 323
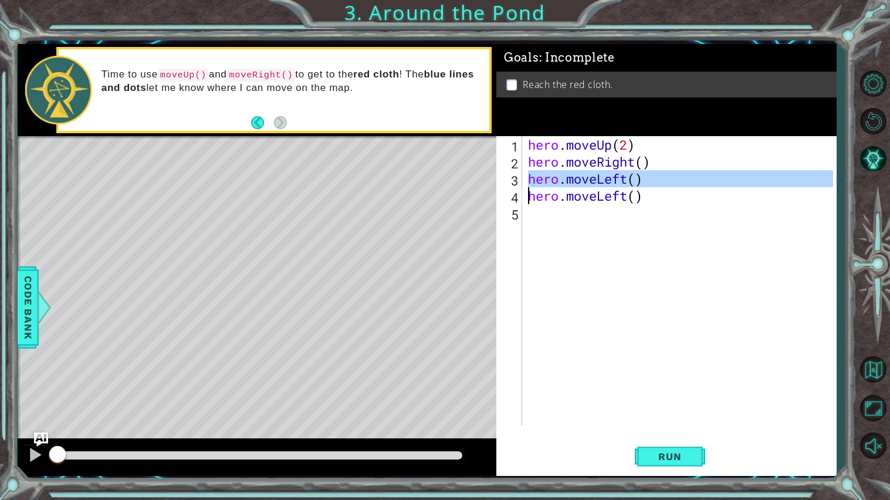
click at [486, 191] on div "1 ההההההההההההההההההההההההההההההההההההההההההההההההההההההההההההההההההההההההההההה…" at bounding box center [427, 260] width 819 height 432
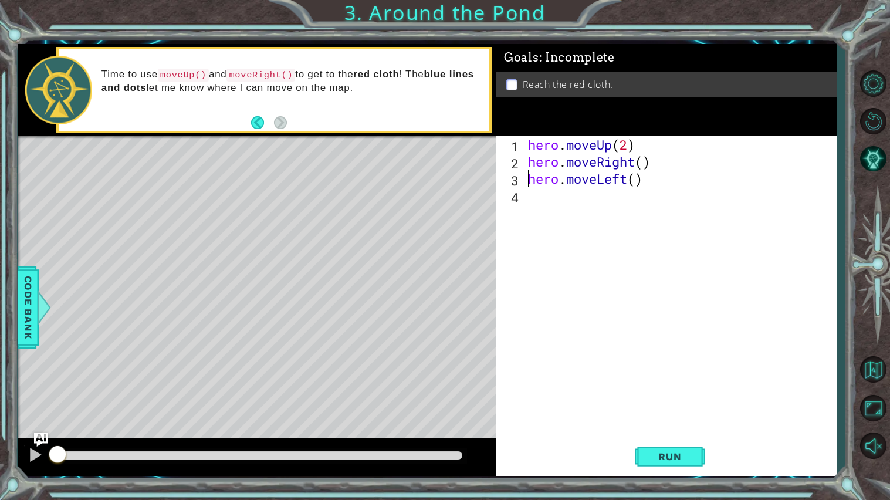
scroll to position [0, 1]
type textarea "hero.moveLeft()"
type textarea "hero.moveRight()"
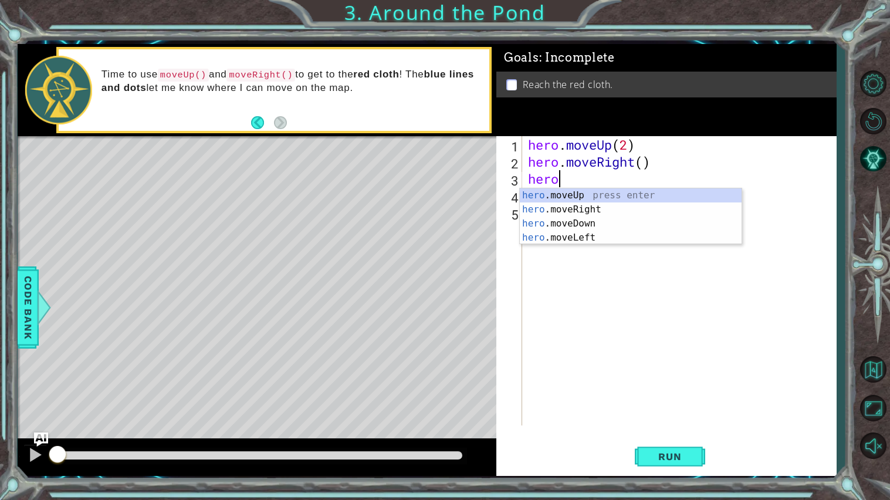
scroll to position [0, 1]
type textarea "hero.mo"
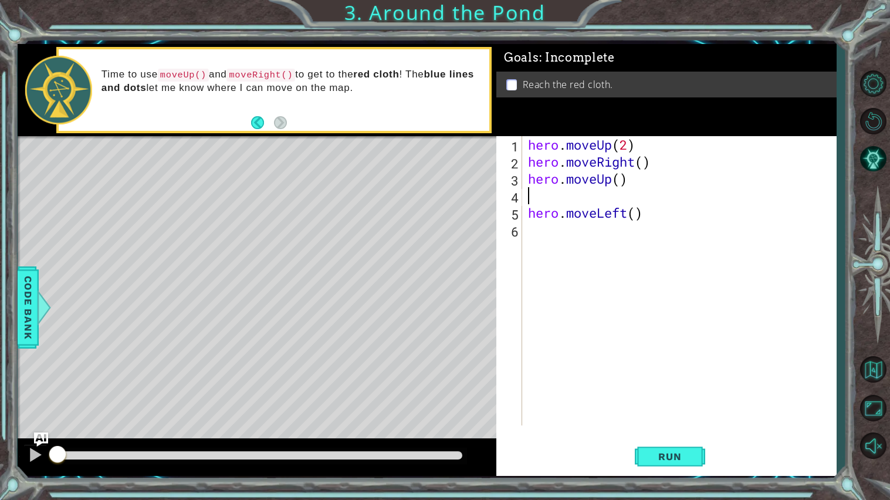
scroll to position [0, 0]
type textarea "hero.moveLeft()"
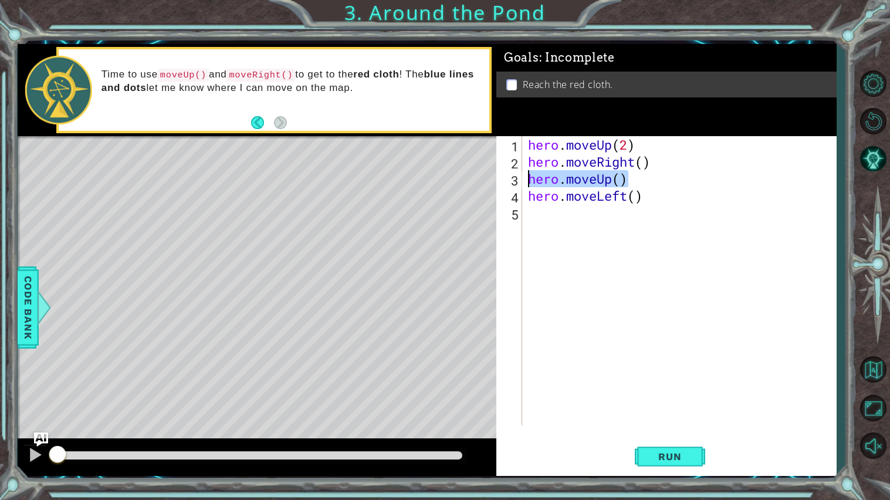
type textarea "hero.moveLeft()"
paste textarea "hero.moveUp()"
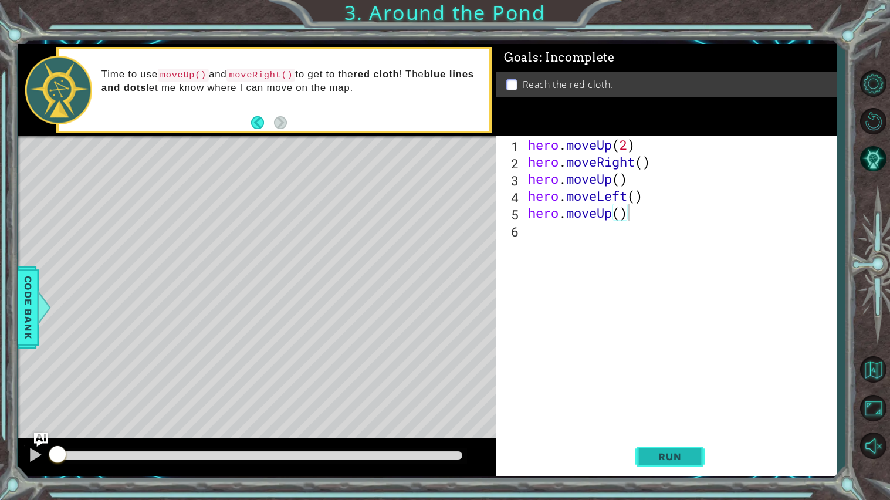
click at [680, 420] on span "Run" at bounding box center [669, 456] width 46 height 12
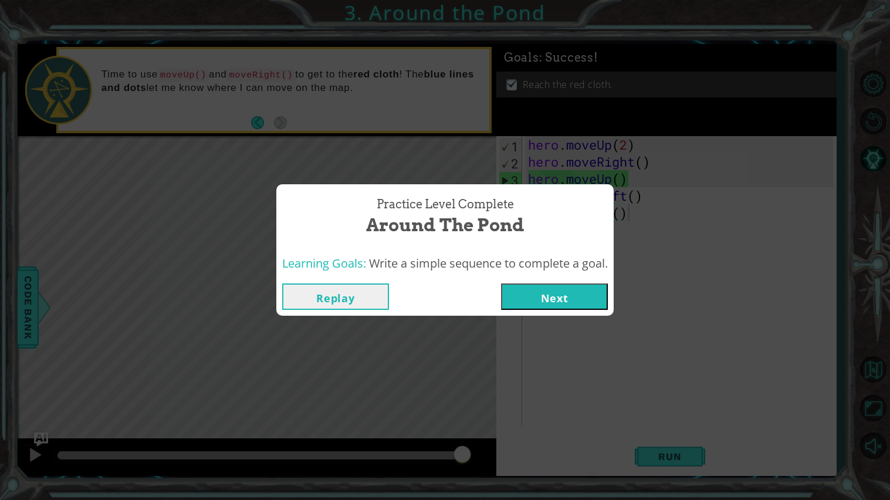
click at [352, 301] on button "Replay" at bounding box center [335, 296] width 107 height 26
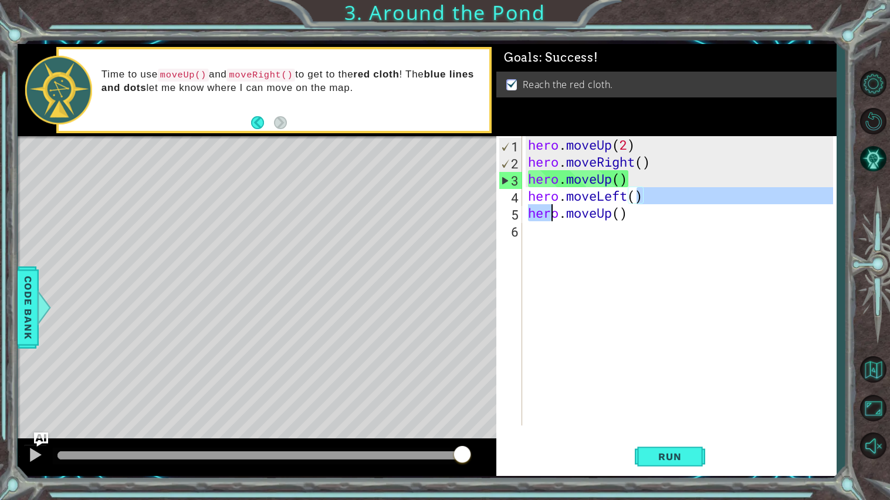
drag, startPoint x: 638, startPoint y: 191, endPoint x: 537, endPoint y: 215, distance: 104.4
click at [537, 215] on div "hero . moveUp ( 2 ) hero . moveRight ( ) hero . moveUp ( ) hero . moveLeft ( ) …" at bounding box center [681, 297] width 313 height 323
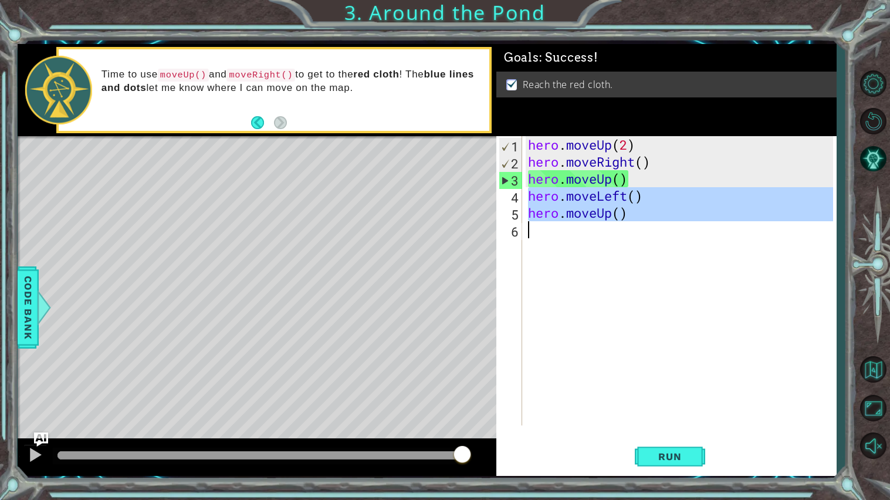
drag, startPoint x: 525, startPoint y: 193, endPoint x: 810, endPoint y: 259, distance: 292.6
click at [810, 259] on div "hero . moveUp ( 2 ) hero . moveRight ( ) hero . moveUp ( ) hero . moveLeft ( ) …" at bounding box center [681, 297] width 313 height 323
type textarea "hero.moveUp()"
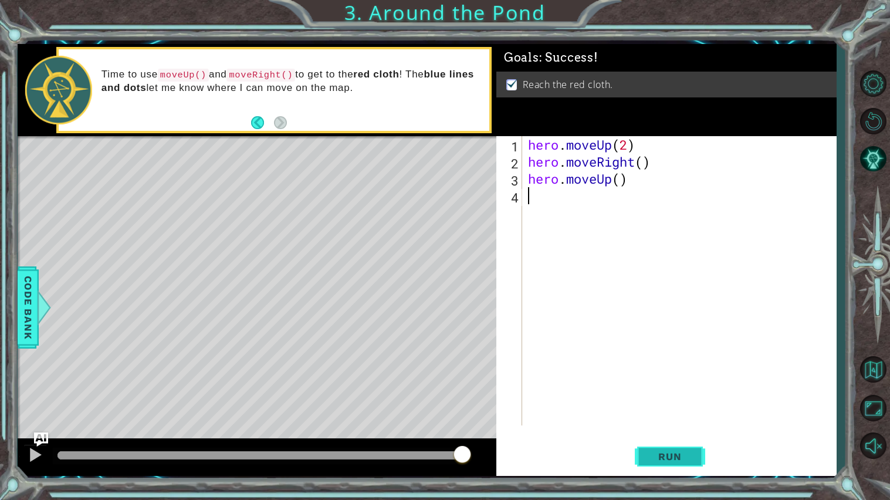
click at [670, 420] on button "Run" at bounding box center [670, 456] width 70 height 34
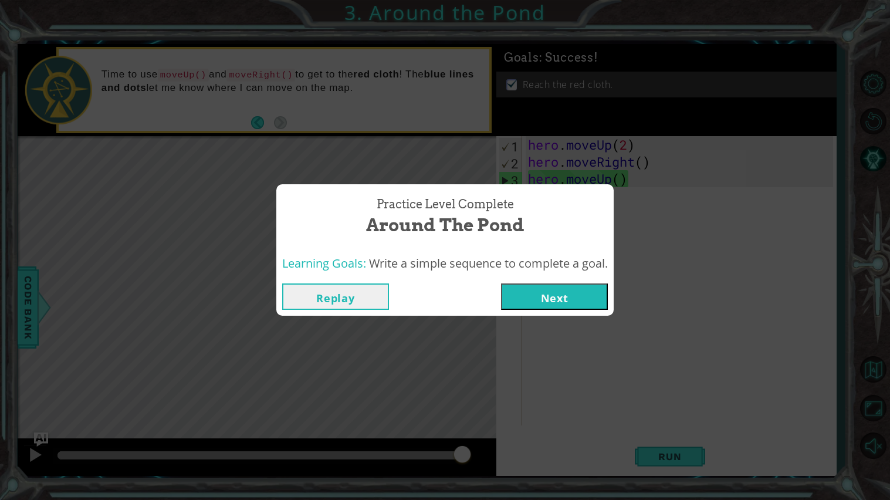
click at [589, 303] on button "Next" at bounding box center [554, 296] width 107 height 26
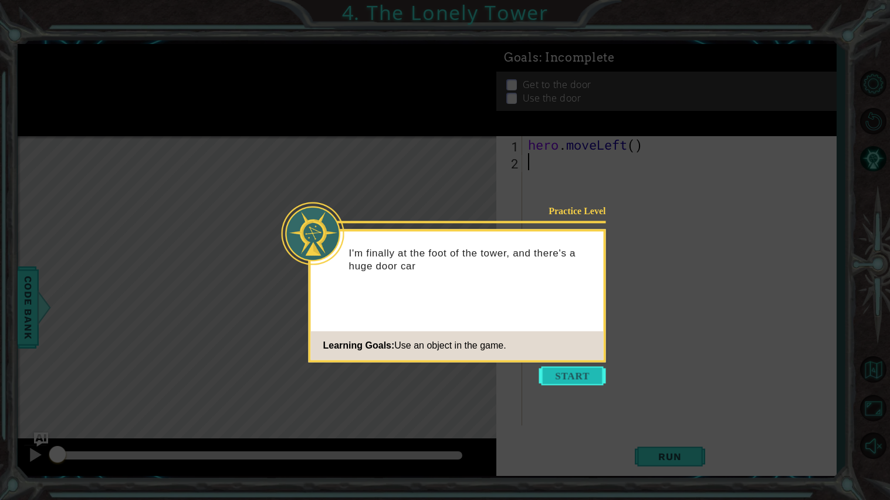
click at [584, 378] on button "Start" at bounding box center [572, 375] width 67 height 19
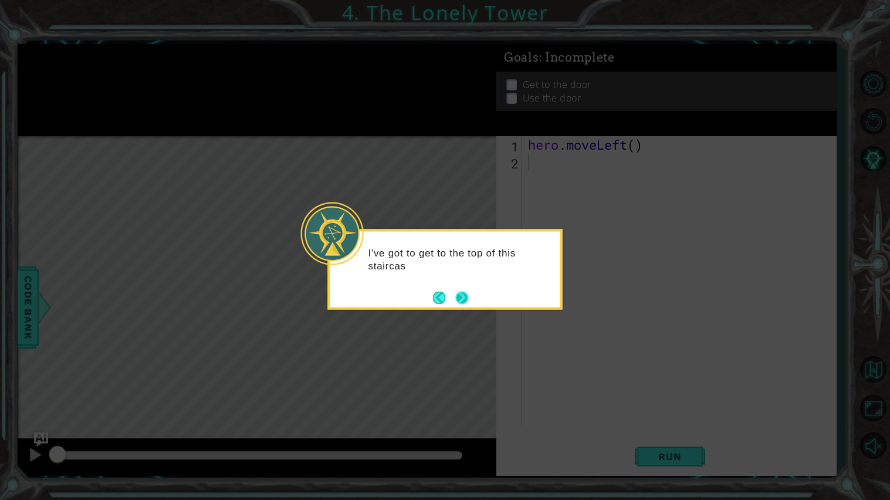
click at [460, 295] on button "Next" at bounding box center [462, 297] width 13 height 13
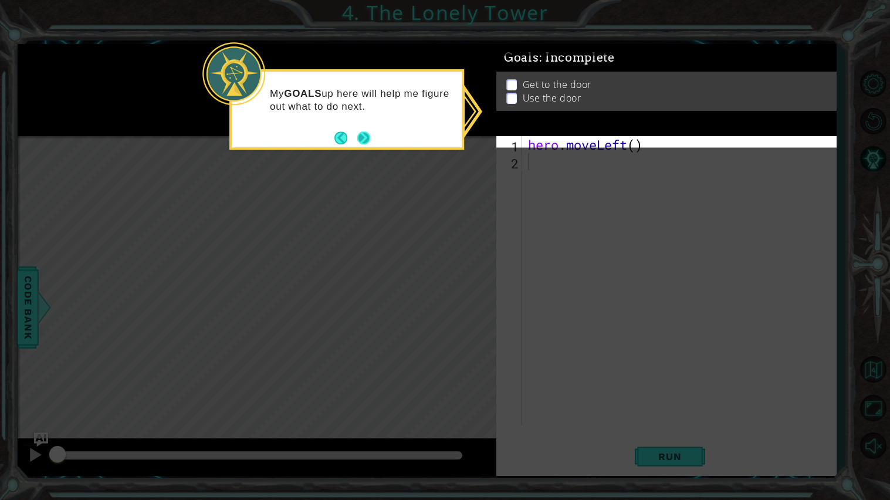
click at [364, 135] on button "Next" at bounding box center [363, 137] width 13 height 13
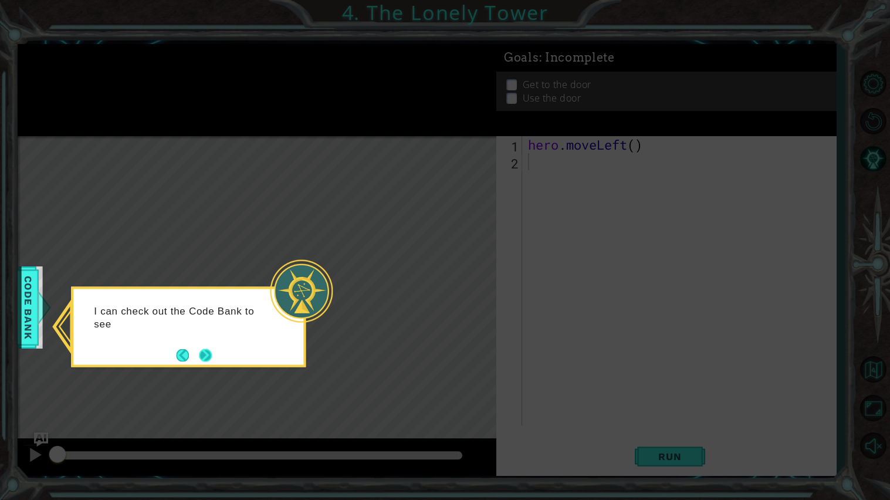
click at [208, 352] on button "Next" at bounding box center [205, 354] width 13 height 13
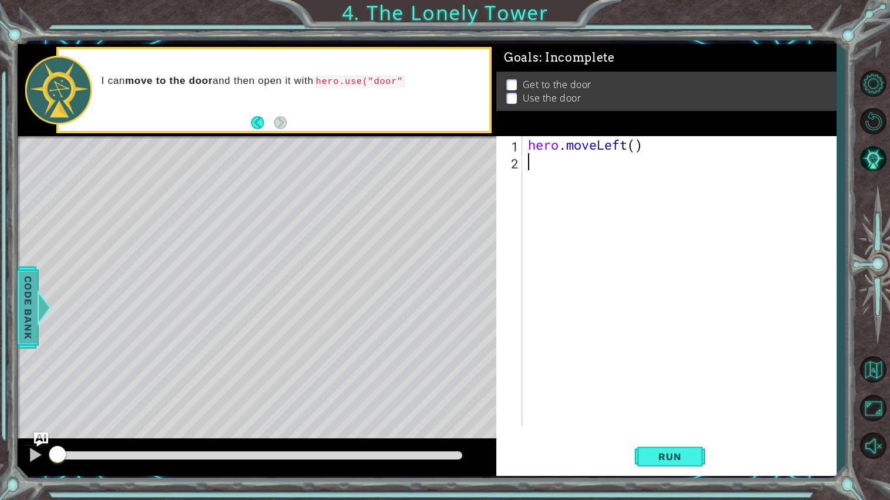
click at [28, 270] on div "Code Bank" at bounding box center [17, 307] width 21 height 82
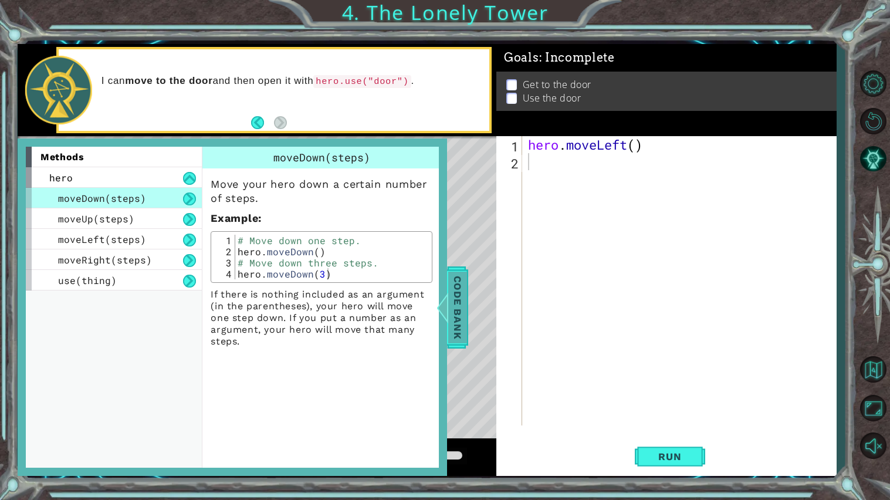
click at [449, 277] on span "Code Bank" at bounding box center [455, 307] width 19 height 72
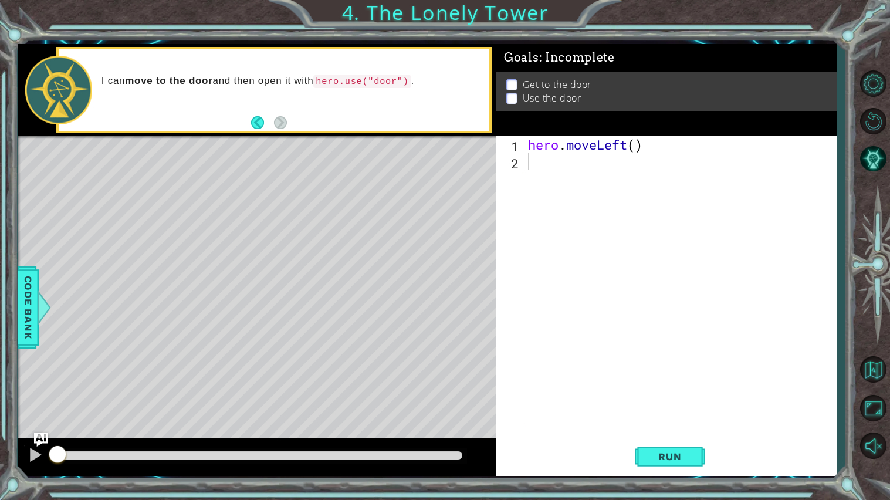
click at [639, 144] on div "hero . moveLeft ( )" at bounding box center [681, 297] width 313 height 323
type textarea "hero.moveLeft(2)"
click at [42, 306] on div at bounding box center [43, 307] width 15 height 35
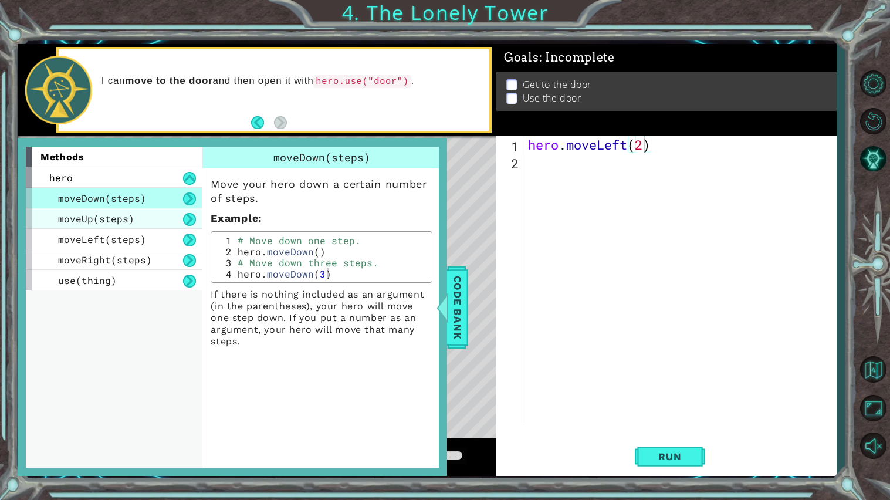
click at [94, 224] on span "moveUp(steps)" at bounding box center [96, 218] width 76 height 12
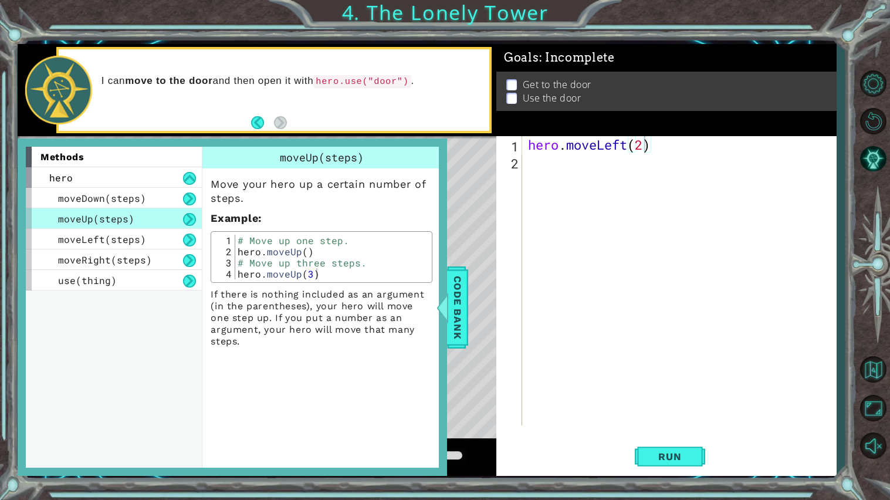
click at [279, 249] on div "# Move up one step. hero . moveUp ( ) # Move up three steps. hero . moveUp ( 3 )" at bounding box center [332, 268] width 194 height 67
type textarea "hero.moveUp() # Move up three steps."
click at [591, 203] on div "hero . moveLeft ( 2 )" at bounding box center [681, 297] width 313 height 323
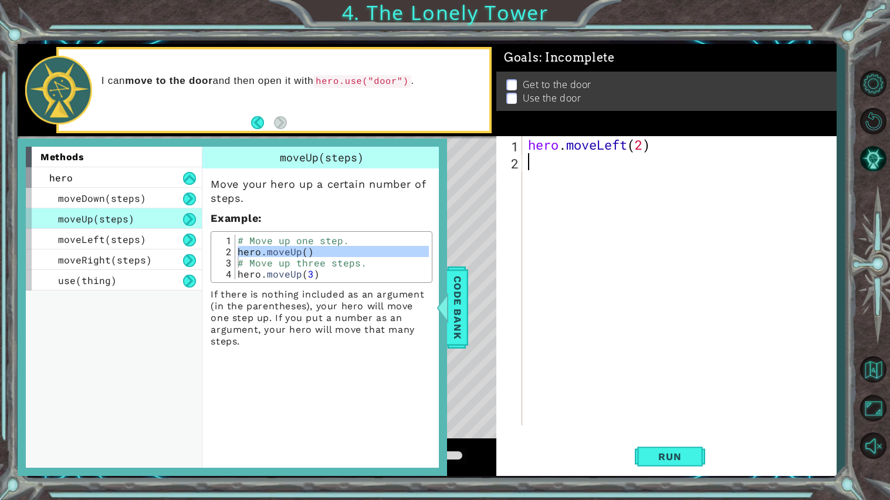
scroll to position [0, 0]
click at [445, 290] on div at bounding box center [442, 307] width 15 height 35
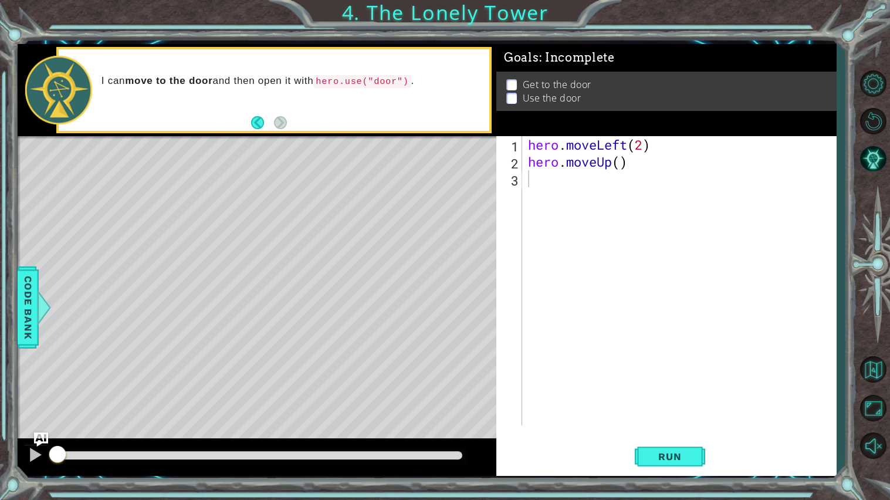
click at [619, 162] on div "hero . moveLeft ( 2 ) hero . moveUp ( )" at bounding box center [681, 297] width 313 height 323
type textarea "hero.moveUp(2)"
click at [30, 294] on span "Code Bank" at bounding box center [27, 307] width 19 height 72
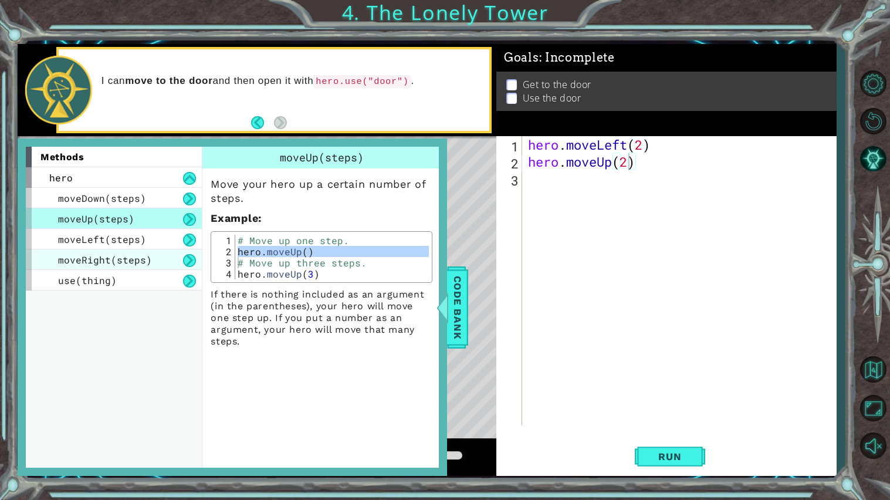
click at [107, 261] on span "moveRight(steps)" at bounding box center [105, 259] width 94 height 12
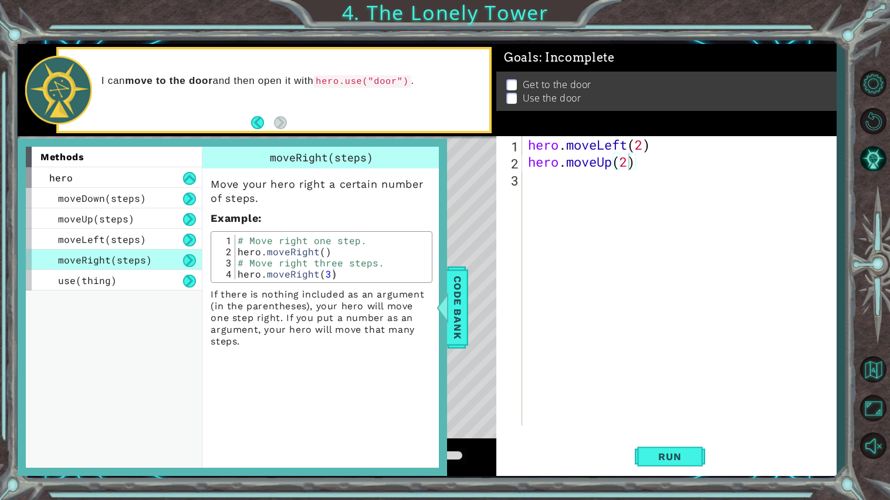
click at [323, 250] on div "# Move right one step. hero . moveRight ( ) # Move right three steps. hero . mo…" at bounding box center [332, 268] width 194 height 67
click at [323, 250] on div "# Move right one step. hero . moveRight ( ) # Move right three steps. hero . mo…" at bounding box center [332, 257] width 194 height 45
click at [323, 250] on div "# Move right one step. hero . moveRight ( ) # Move right three steps. hero . mo…" at bounding box center [332, 268] width 194 height 67
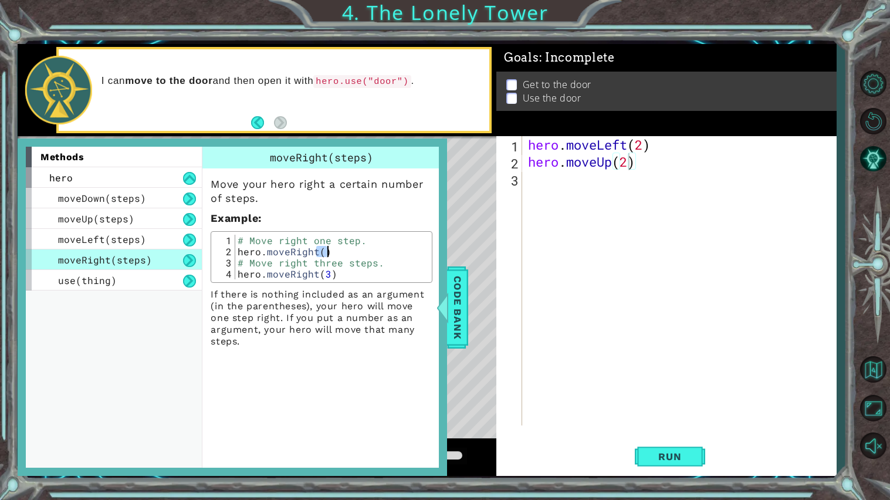
click at [323, 250] on div "# Move right one step. hero . moveRight ( ) # Move right three steps. hero . mo…" at bounding box center [332, 268] width 194 height 67
click at [323, 250] on div "# Move right one step. hero . moveRight ( ) # Move right three steps. hero . mo…" at bounding box center [332, 257] width 194 height 45
click at [323, 250] on div "# Move right one step. hero . moveRight ( ) # Move right three steps. hero . mo…" at bounding box center [332, 268] width 194 height 67
click at [323, 250] on div "# Move right one step. hero . moveRight ( ) # Move right three steps. hero . mo…" at bounding box center [332, 257] width 194 height 45
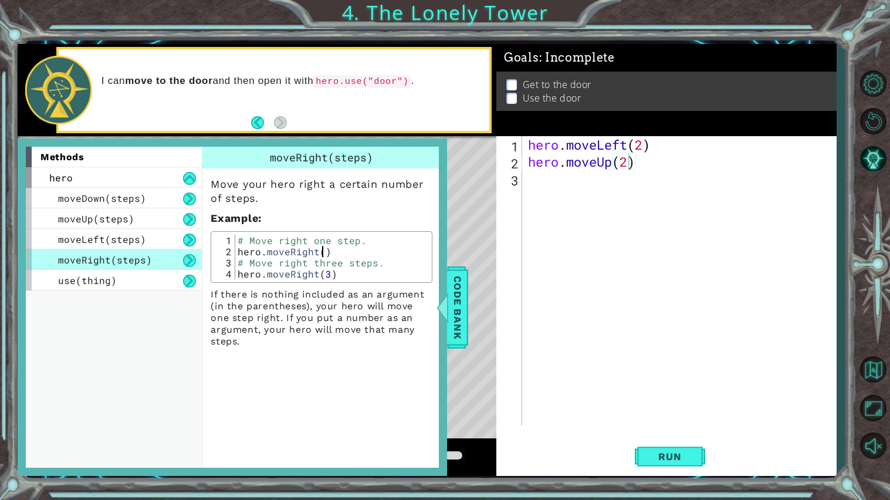
click at [323, 250] on div "# Move right one step. hero . moveRight ( ) # Move right three steps. hero . mo…" at bounding box center [332, 268] width 194 height 67
type textarea "hero.moveRight() # Move right three steps."
click at [582, 235] on div "hero . moveLeft ( 2 ) hero . moveUp ( 2 )" at bounding box center [681, 297] width 313 height 323
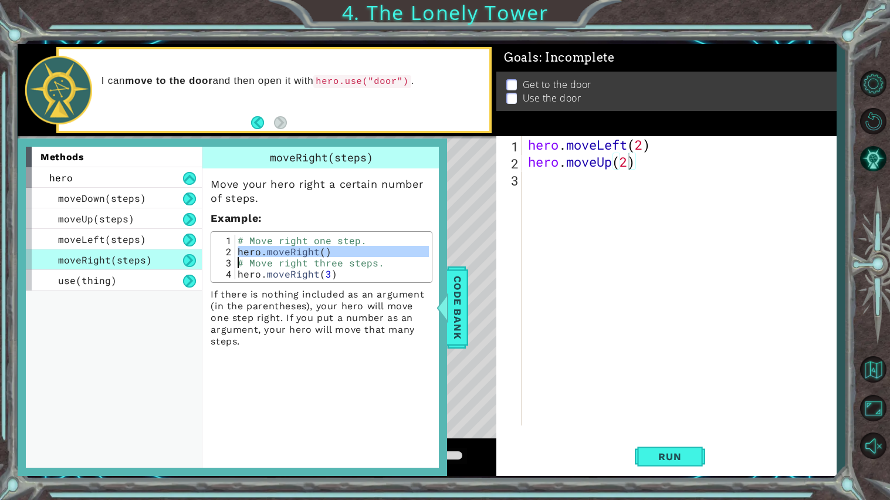
scroll to position [0, 0]
click at [462, 281] on span "Code Bank" at bounding box center [456, 307] width 19 height 72
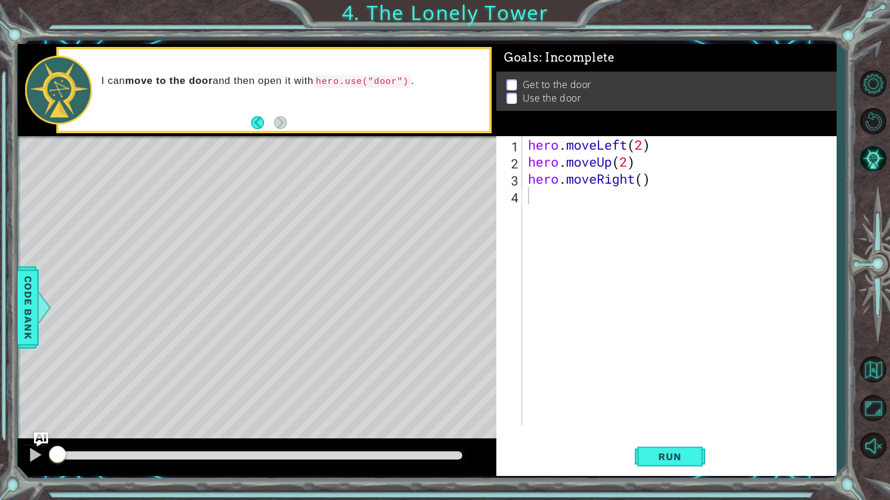
click at [647, 183] on div "hero . moveLeft ( 2 ) hero . moveUp ( 2 ) hero . moveRight ( )" at bounding box center [681, 297] width 313 height 323
type textarea "hero.moveRight(3)"
click at [572, 202] on div "hero . moveLeft ( 2 ) hero . moveUp ( 2 ) hero . moveRight ( 3 )" at bounding box center [681, 297] width 313 height 323
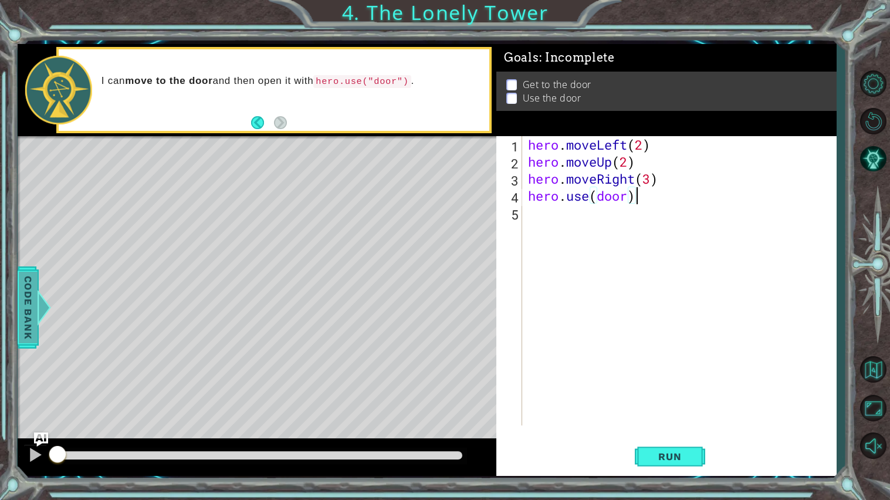
click at [23, 313] on span "Code Bank" at bounding box center [26, 307] width 19 height 72
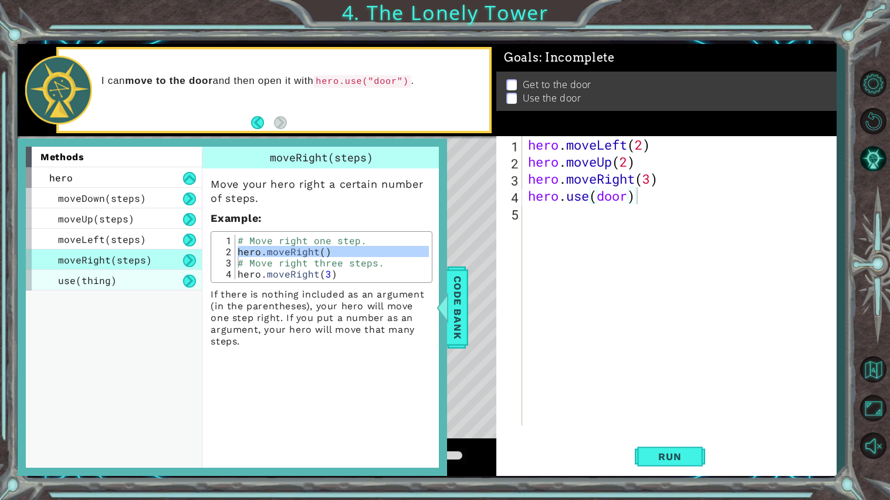
click at [62, 276] on span "use(thing)" at bounding box center [87, 280] width 59 height 12
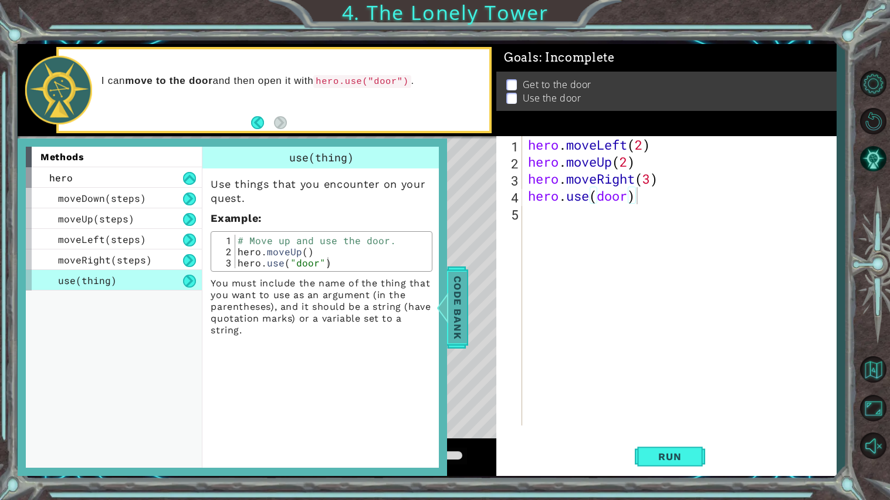
click at [453, 289] on span "Code Bank" at bounding box center [456, 307] width 19 height 72
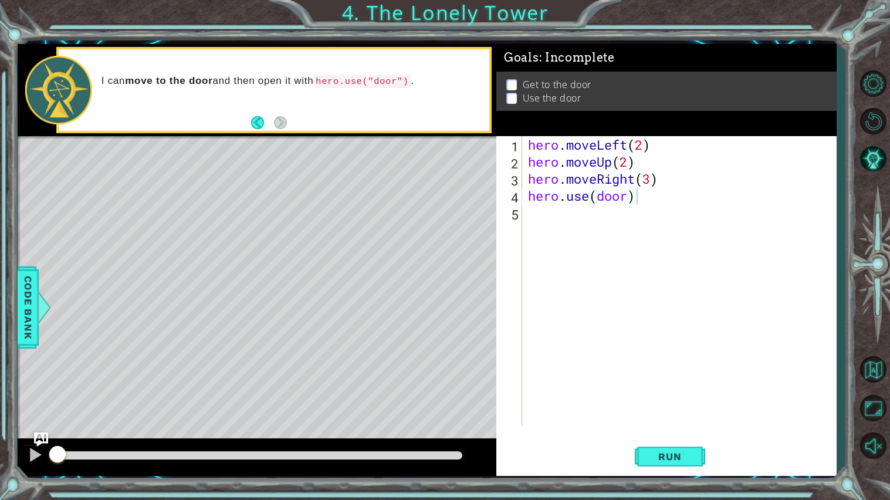
click at [628, 201] on div "hero . moveLeft ( 2 ) hero . moveUp ( 2 ) hero . moveRight ( 3 ) hero . use ( d…" at bounding box center [681, 297] width 313 height 323
click at [679, 420] on button "Run" at bounding box center [670, 456] width 70 height 34
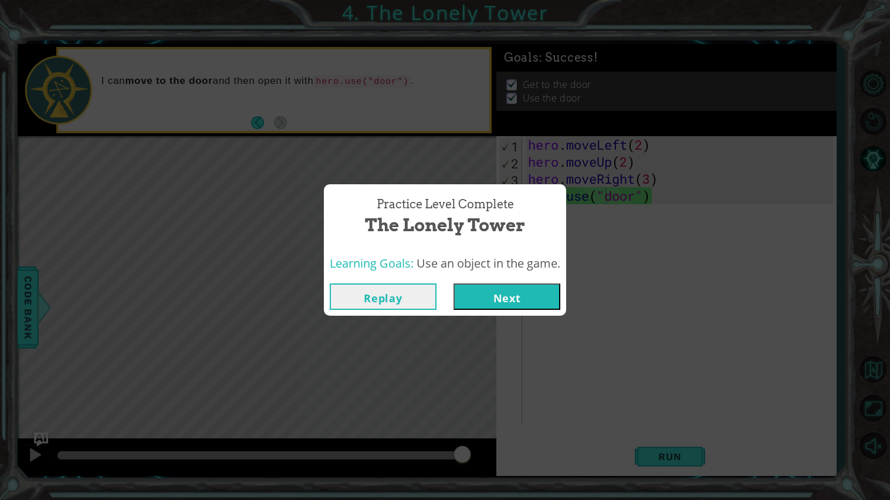
drag, startPoint x: 409, startPoint y: 303, endPoint x: 394, endPoint y: 303, distance: 15.8
click at [394, 303] on button "Replay" at bounding box center [383, 296] width 107 height 26
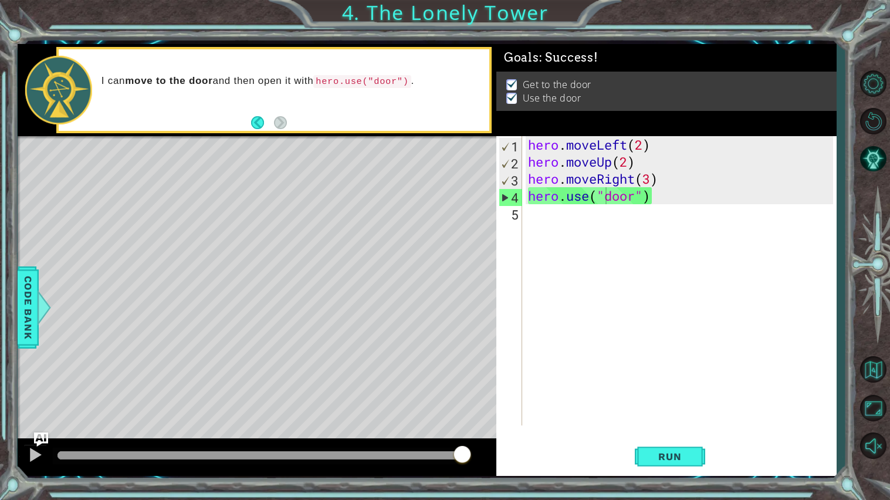
click at [394, 303] on div "Level Map" at bounding box center [289, 308] width 542 height 345
click at [649, 181] on div "hero . moveLeft ( 2 ) hero . moveUp ( 2 ) hero . moveRight ( 3 ) hero . use ( "…" at bounding box center [681, 297] width 313 height 323
type textarea "hero.moveRight(2)"
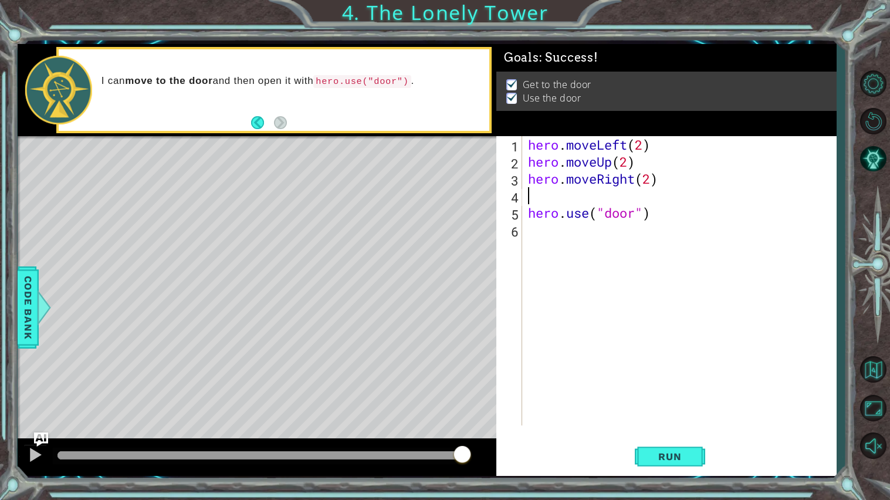
scroll to position [0, 0]
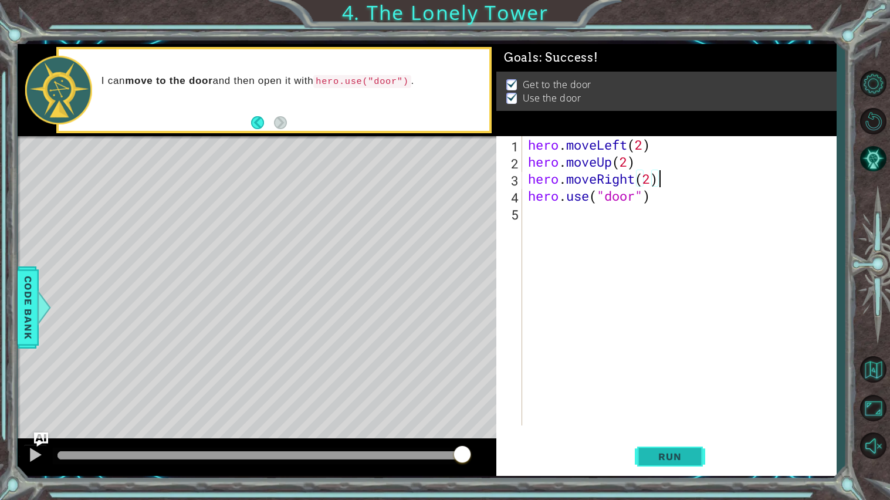
type textarea "hero.moveRight(2)"
click at [659, 420] on span "Run" at bounding box center [669, 456] width 46 height 12
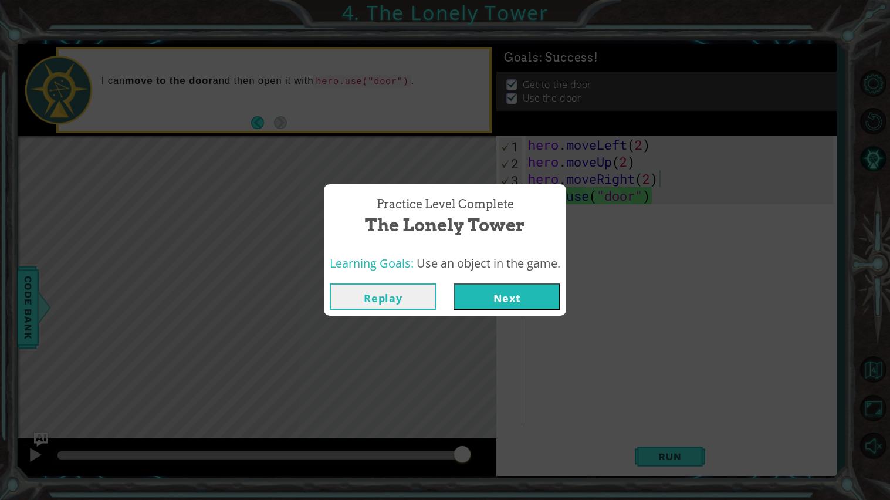
click at [508, 293] on button "Next" at bounding box center [506, 296] width 107 height 26
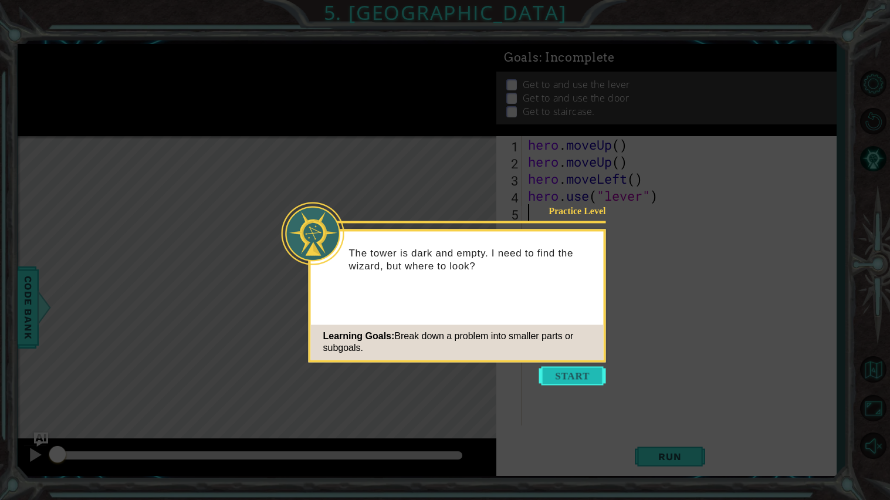
click at [586, 379] on button "Start" at bounding box center [572, 375] width 67 height 19
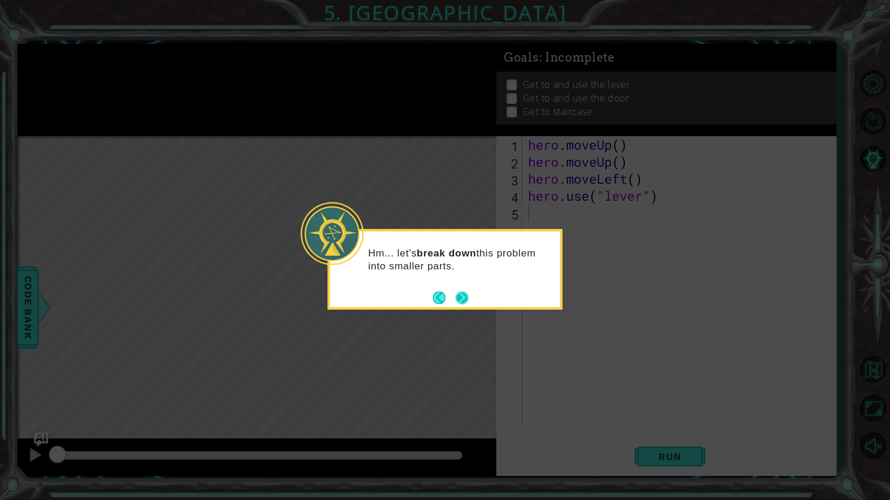
click at [460, 294] on button "Next" at bounding box center [461, 297] width 13 height 13
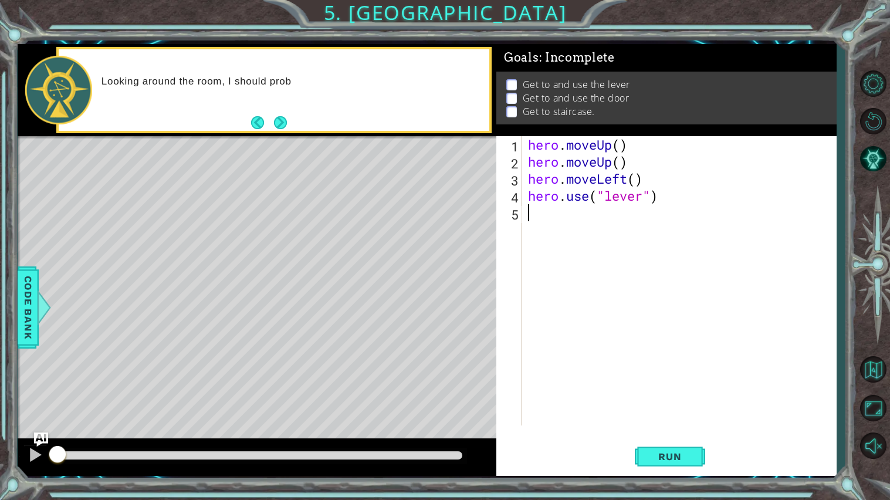
click at [283, 111] on div "Looking around the room, I should prob" at bounding box center [291, 90] width 396 height 42
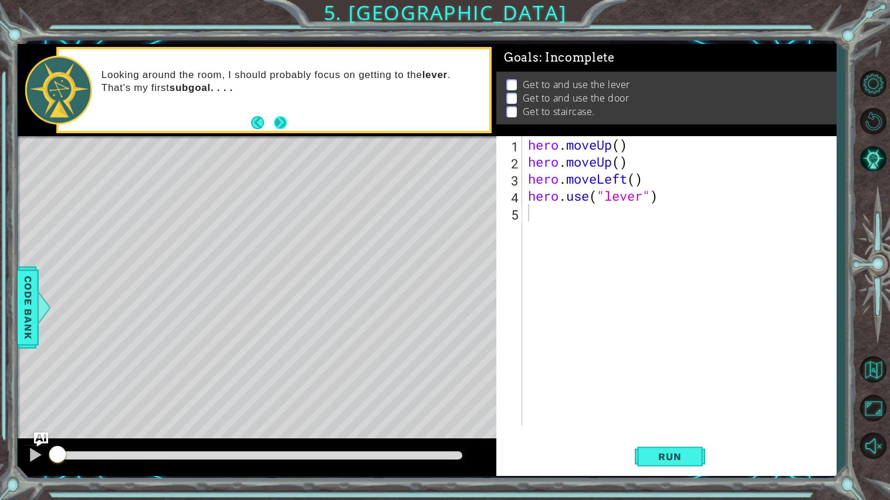
click at [282, 116] on button "Next" at bounding box center [280, 122] width 13 height 13
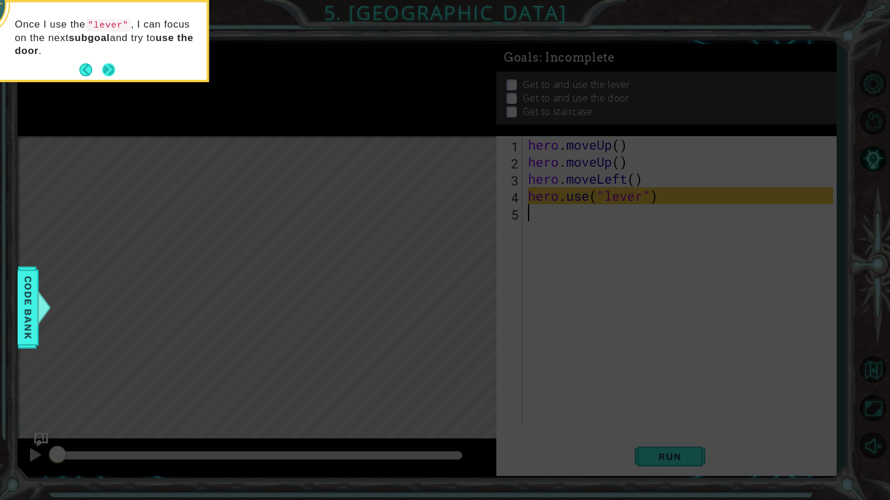
click at [104, 65] on button "Next" at bounding box center [108, 69] width 13 height 13
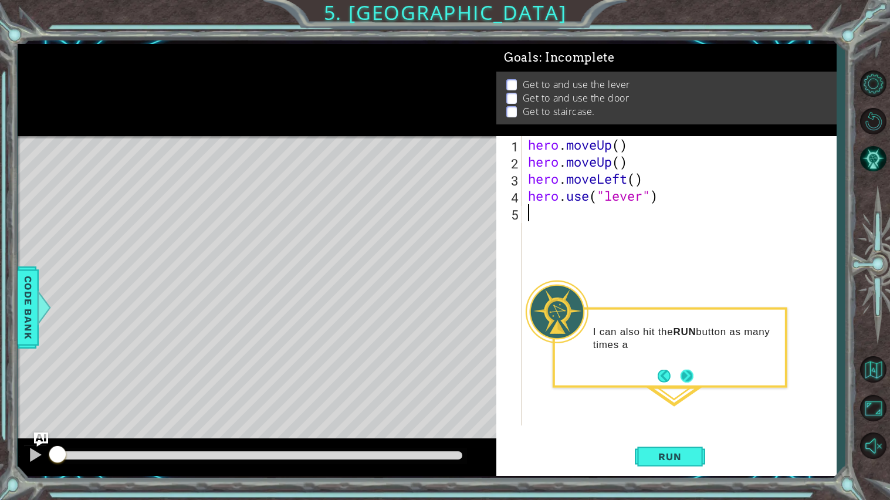
click at [696, 372] on div "I can also hit the RUN button as many times a" at bounding box center [670, 343] width 230 height 59
click at [691, 376] on button "Next" at bounding box center [686, 375] width 13 height 13
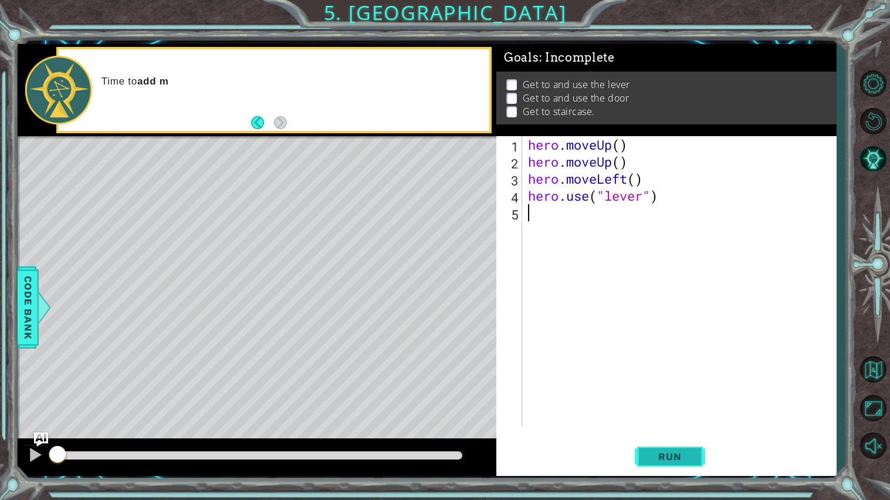
click at [681, 420] on span "Run" at bounding box center [669, 456] width 46 height 12
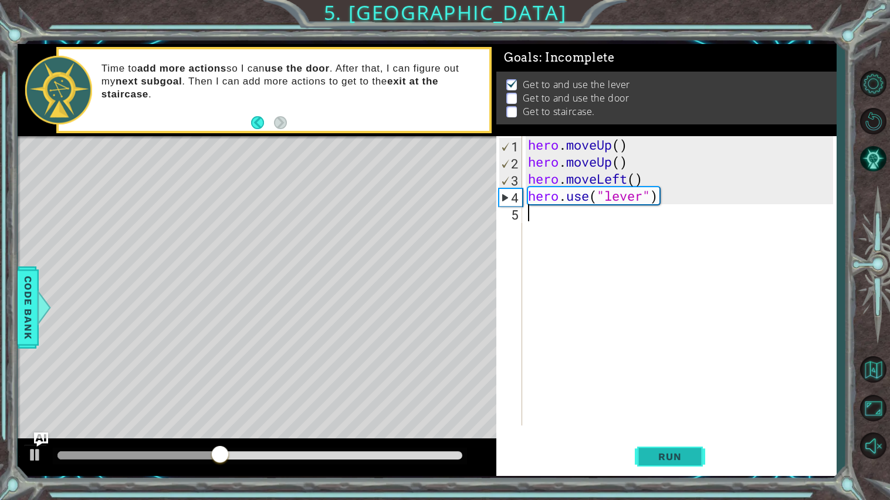
click at [662, 420] on span "Run" at bounding box center [669, 456] width 46 height 12
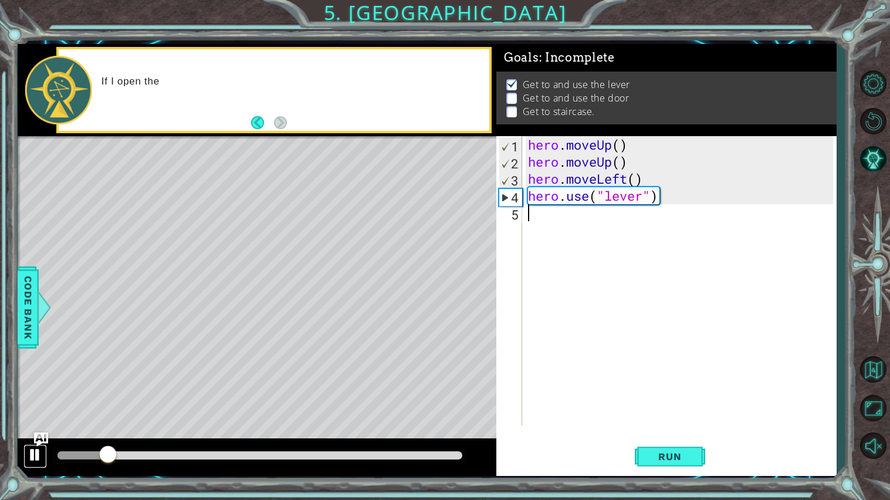
click at [32, 420] on div at bounding box center [35, 454] width 15 height 15
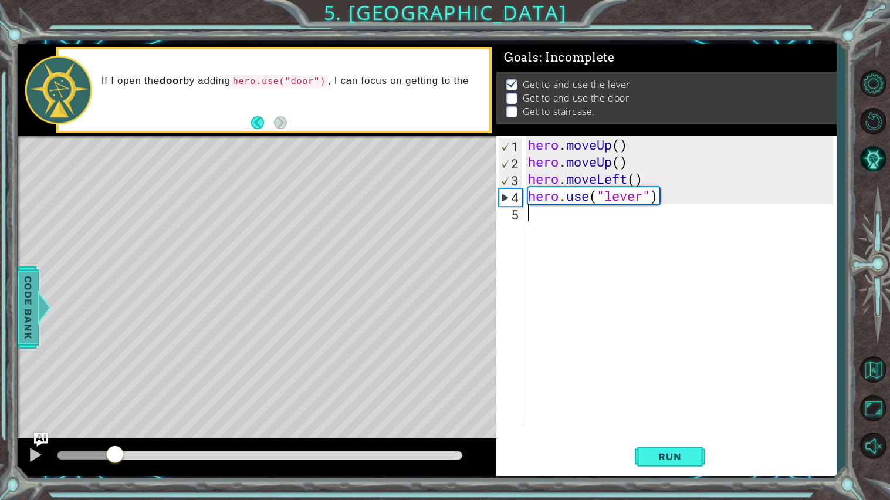
click at [36, 281] on span "Code Bank" at bounding box center [28, 307] width 19 height 72
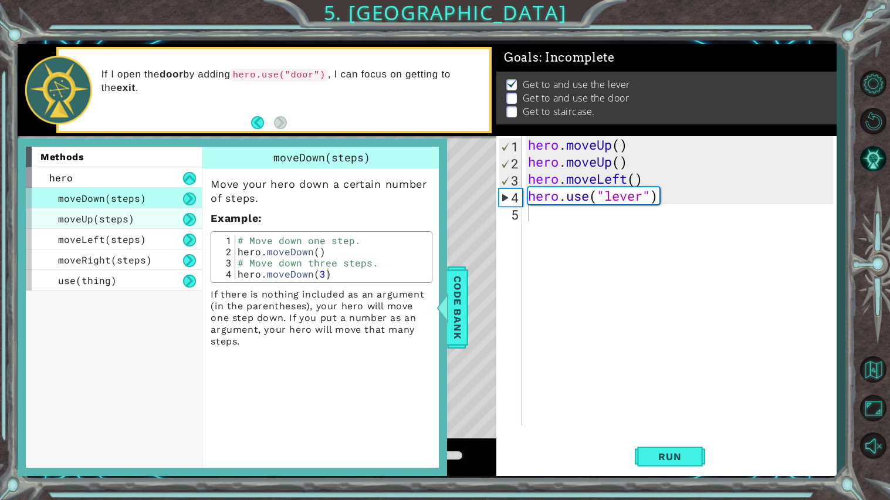
click at [106, 218] on span "moveUp(steps)" at bounding box center [96, 218] width 76 height 12
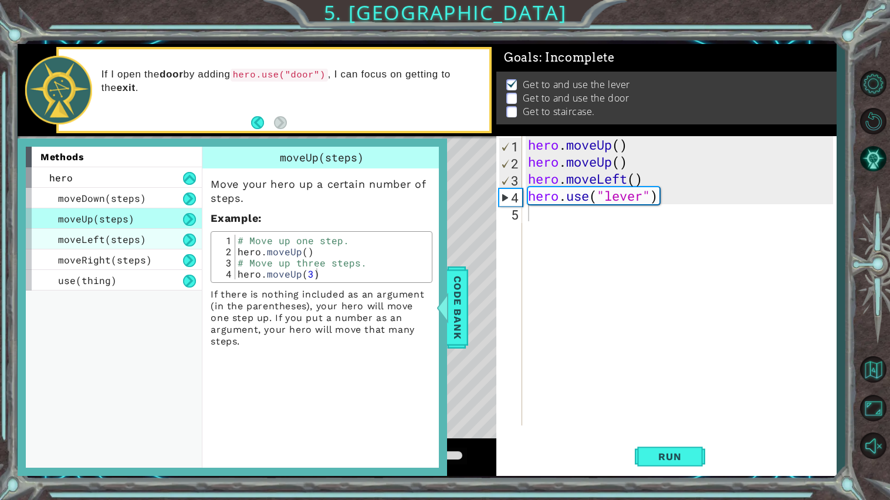
click at [109, 242] on span "moveLeft(steps)" at bounding box center [102, 239] width 88 height 12
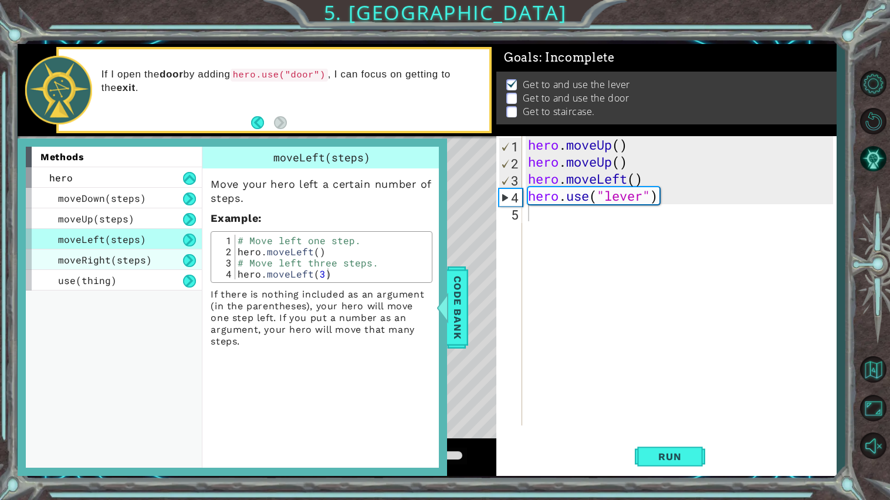
drag, startPoint x: 117, startPoint y: 272, endPoint x: 116, endPoint y: 263, distance: 9.5
click at [116, 263] on div "moveDown(steps) moveUp(steps) moveLeft(steps) moveRight(steps) use(thing)" at bounding box center [114, 239] width 176 height 103
click at [116, 263] on span "moveRight(steps)" at bounding box center [105, 259] width 94 height 12
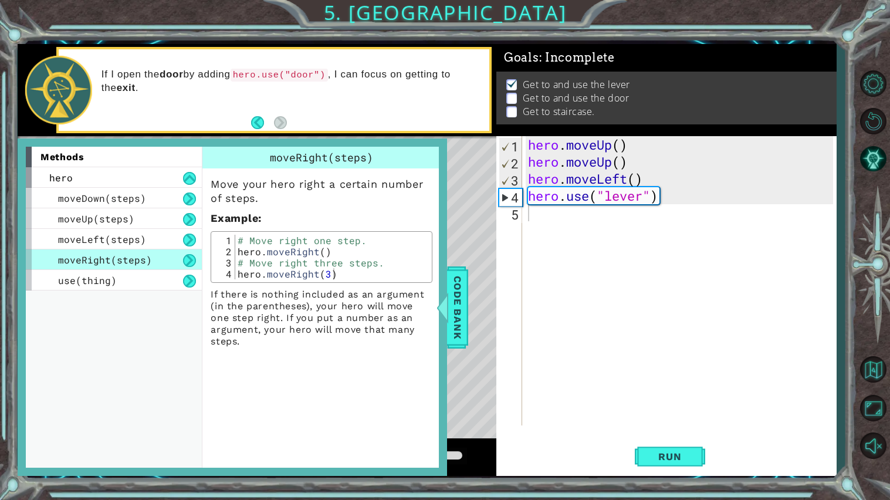
click at [296, 249] on div "# Move right one step. hero . moveRight ( ) # Move right three steps. hero . mo…" at bounding box center [332, 268] width 194 height 67
click at [340, 253] on div "# Move right one step. hero . moveRight ( ) # Move right three steps. hero . mo…" at bounding box center [332, 268] width 194 height 67
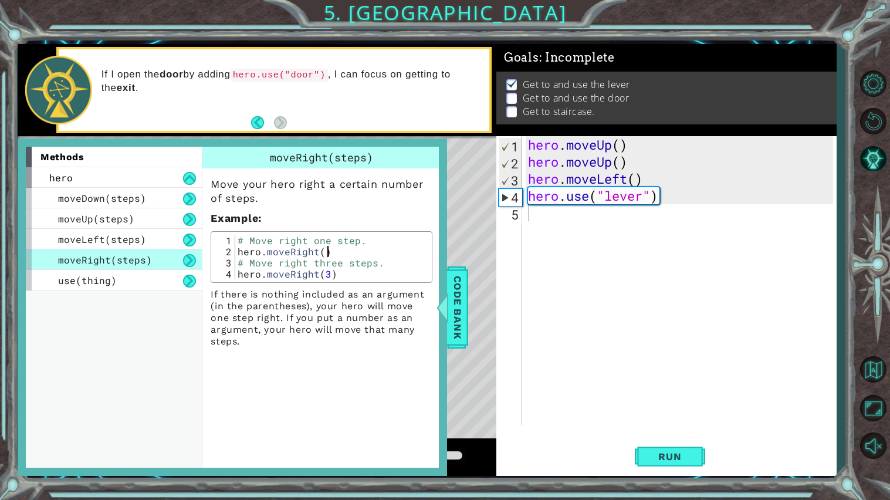
type textarea "hero.moveRight() # Move right three steps."
click at [575, 226] on div "hero . moveUp ( ) hero . moveUp ( ) hero . moveLeft ( ) hero . use ( "lever" )" at bounding box center [681, 297] width 313 height 323
paste textarea "hero.moveRight()"
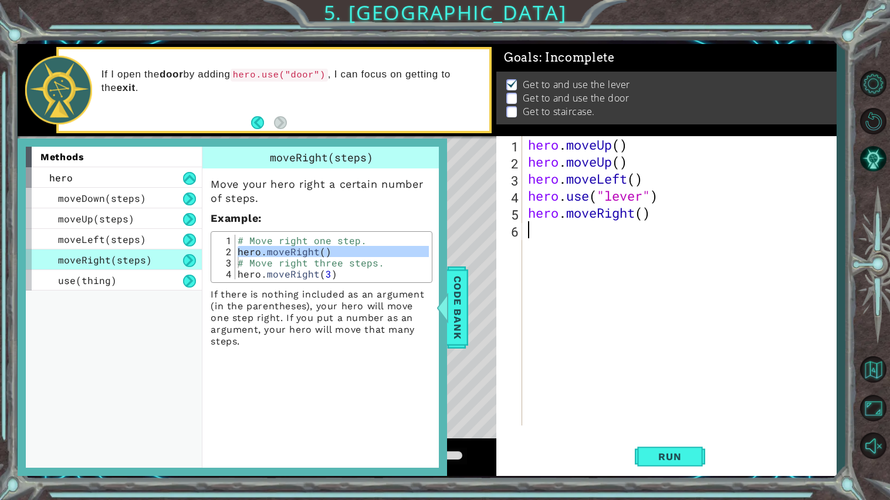
click at [645, 213] on div "hero . moveUp ( ) hero . moveUp ( ) hero . moveLeft ( ) hero . use ( "lever" ) …" at bounding box center [681, 297] width 313 height 323
type textarea "hero.moveRight(3)"
click at [103, 278] on span "use(thing)" at bounding box center [87, 280] width 59 height 12
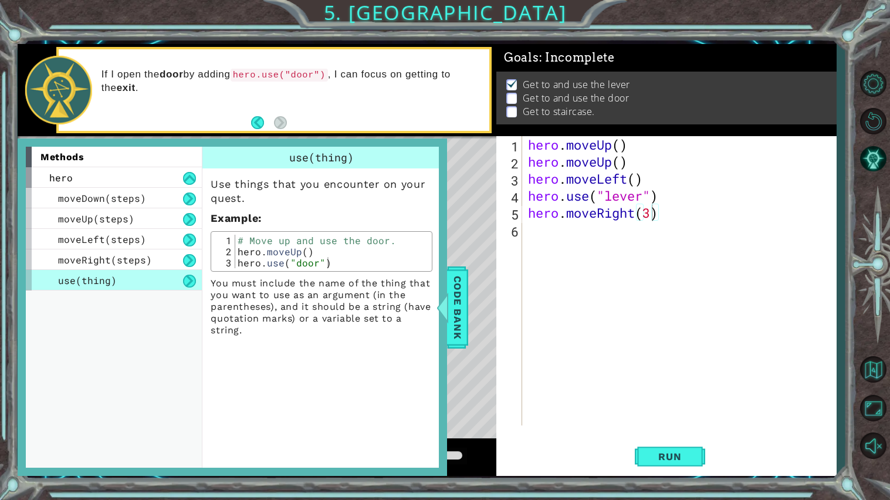
click at [245, 244] on div "# Move up and use the door. hero . moveUp ( ) hero . use ( "door" )" at bounding box center [332, 263] width 194 height 56
click at [256, 252] on div "# Move up and use the door. hero . moveUp ( ) hero . use ( "door" )" at bounding box center [332, 263] width 194 height 56
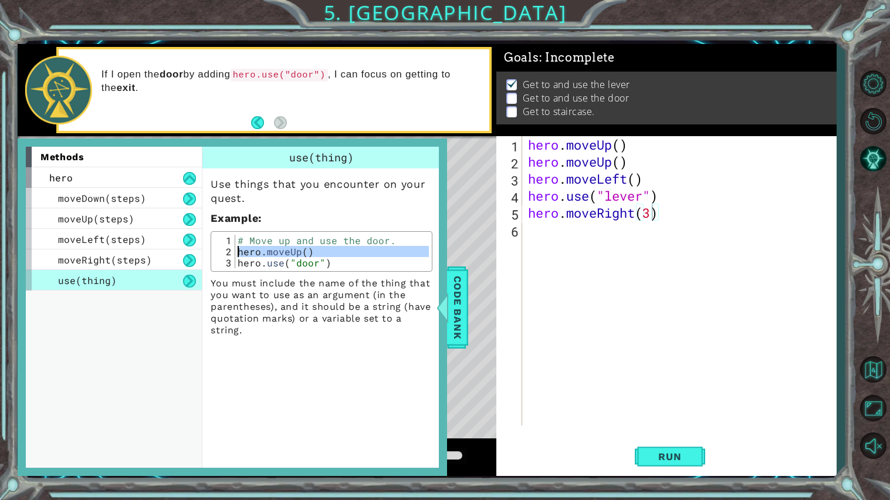
click at [358, 265] on div "# Move up and use the door. hero . moveUp ( ) hero . use ( "door" )" at bounding box center [332, 263] width 194 height 56
type textarea "hero.use("door")"
click at [358, 265] on div "# Move up and use the door. hero . moveUp ( ) hero . use ( "door" )" at bounding box center [332, 263] width 194 height 56
click at [358, 265] on div "# Move up and use the door. hero . moveUp ( ) hero . use ( "door" )" at bounding box center [332, 251] width 194 height 33
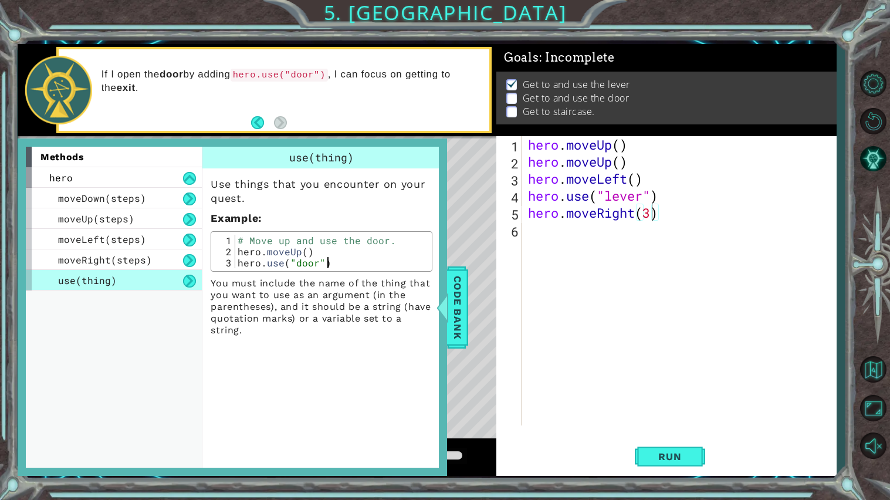
click at [358, 265] on div "# Move up and use the door. hero . moveUp ( ) hero . use ( "door" )" at bounding box center [332, 263] width 194 height 56
click at [554, 265] on div "hero . moveUp ( ) hero . moveUp ( ) hero . moveLeft ( ) hero . use ( "lever" ) …" at bounding box center [681, 297] width 313 height 323
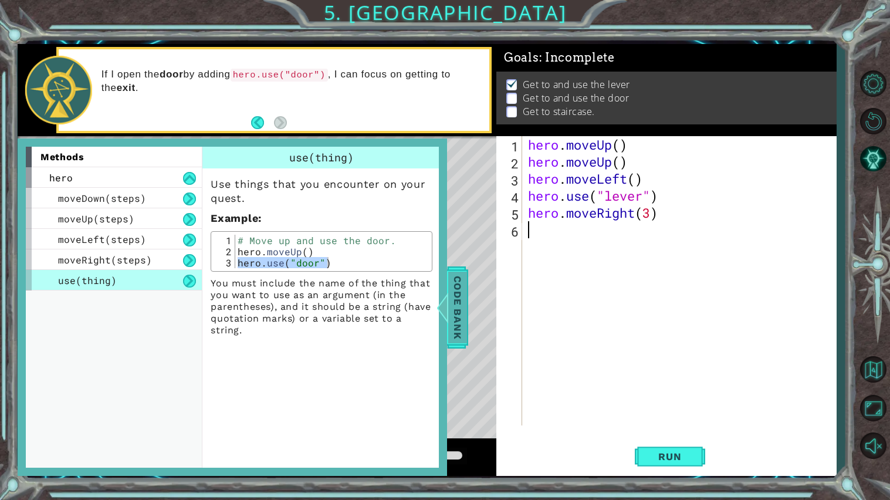
click at [462, 296] on span "Code Bank" at bounding box center [457, 307] width 19 height 72
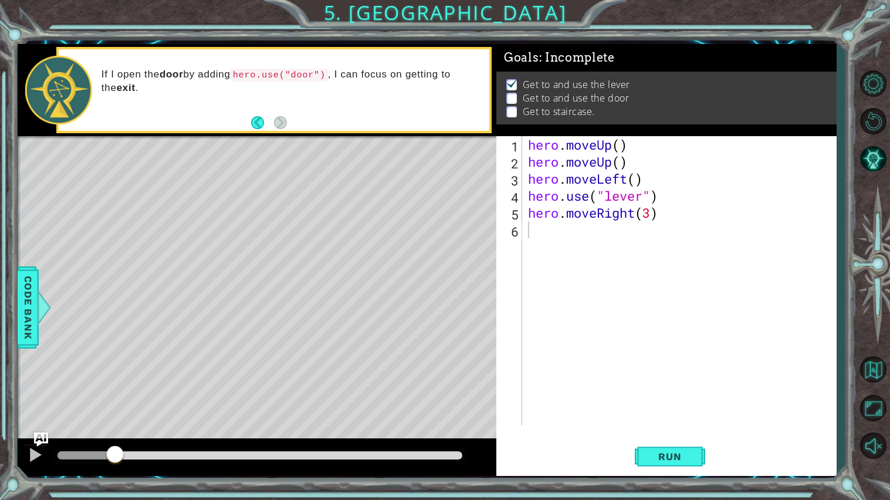
click at [544, 265] on div "hero . moveUp ( ) hero . moveUp ( ) hero . moveLeft ( ) hero . use ( "lever" ) …" at bounding box center [681, 297] width 313 height 323
paste textarea "hero.use("door")"
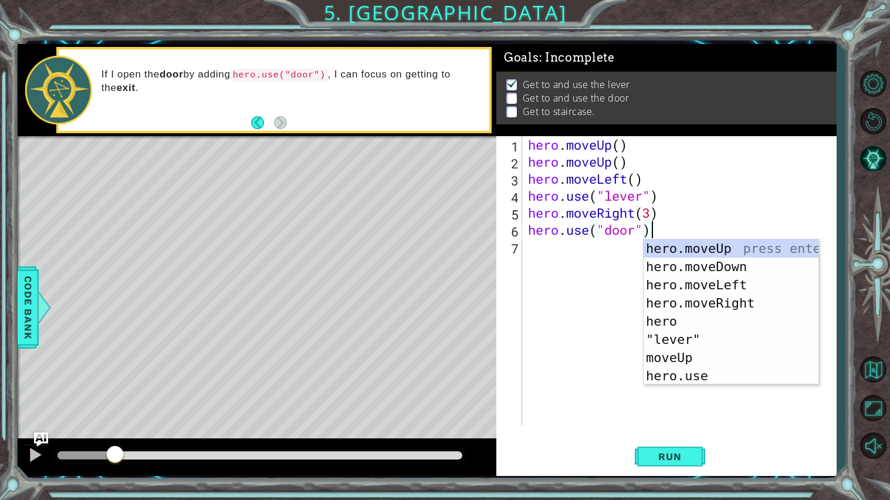
click at [672, 215] on div "hero . moveUp ( ) hero . moveUp ( ) hero . moveLeft ( ) hero . use ( "lever" ) …" at bounding box center [681, 297] width 313 height 323
type textarea "hero.moveRight(3)"
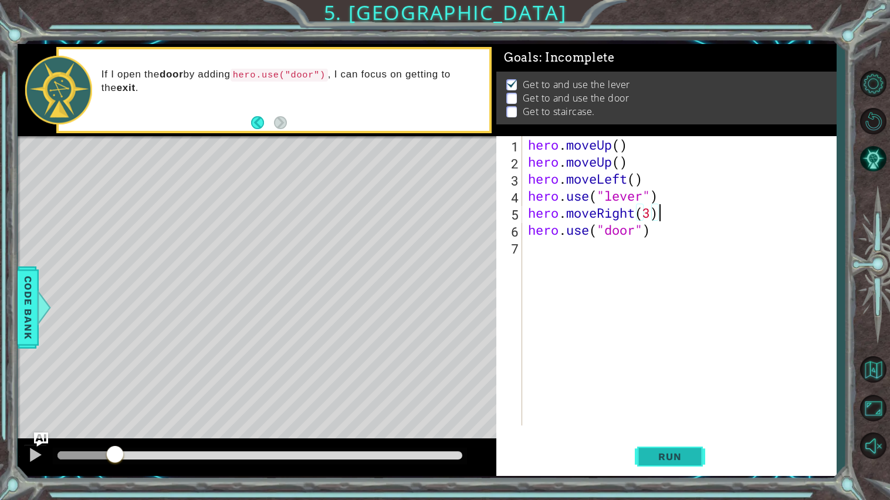
click at [664, 420] on span "Run" at bounding box center [669, 456] width 46 height 12
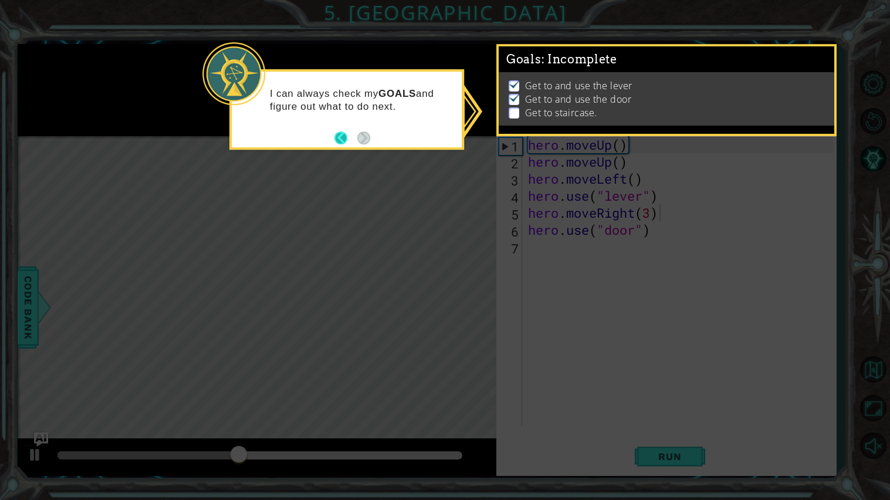
click at [347, 137] on button "Back" at bounding box center [345, 137] width 23 height 13
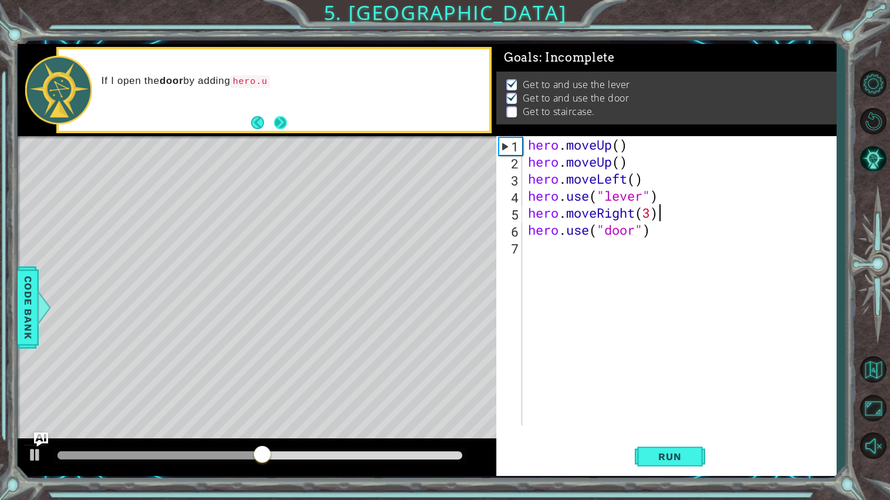
click at [284, 123] on button "Next" at bounding box center [280, 122] width 13 height 13
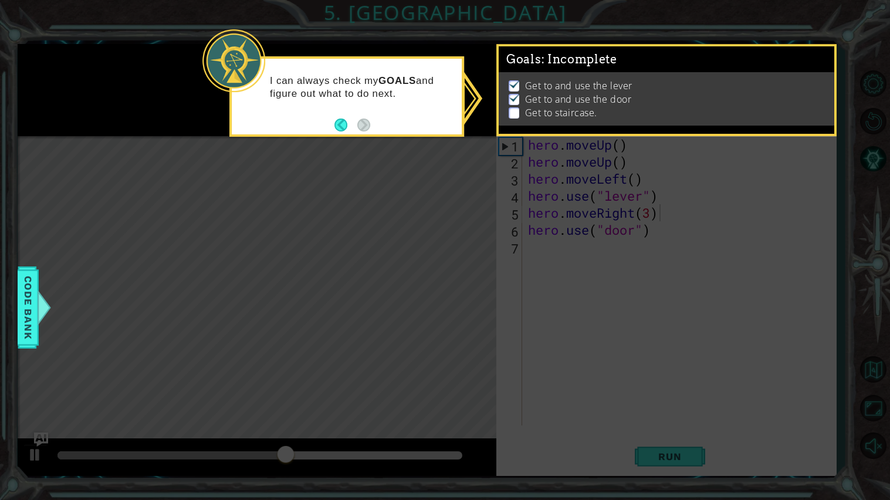
click at [579, 120] on div "Get to and use the lever Get to and use the door Get to staircase." at bounding box center [665, 98] width 335 height 53
click at [29, 336] on span "Code Bank" at bounding box center [28, 307] width 19 height 72
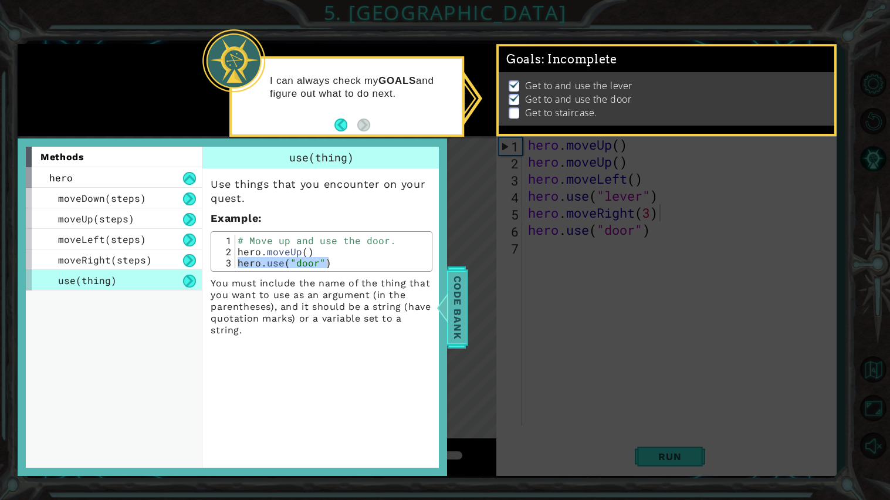
click at [465, 296] on span "Code Bank" at bounding box center [457, 307] width 19 height 72
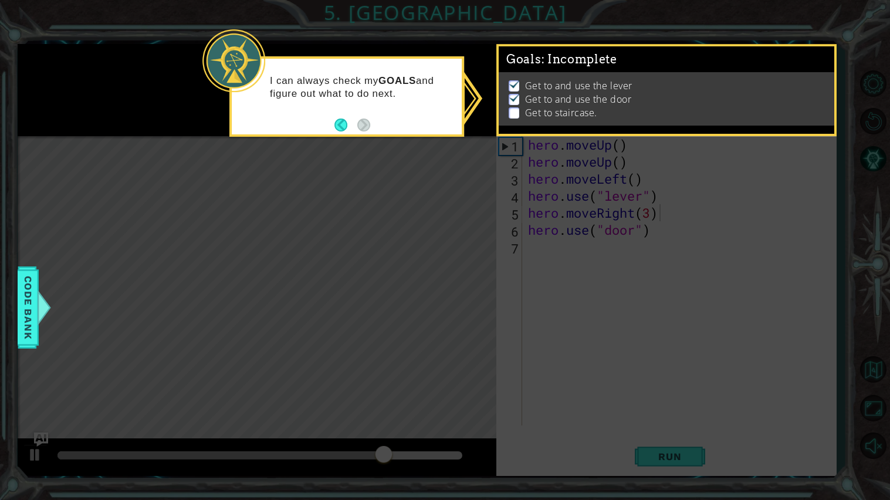
click at [494, 127] on icon at bounding box center [445, 250] width 890 height 500
click at [502, 121] on div "Get to and use the lever Get to and use the door Get to staircase." at bounding box center [665, 98] width 335 height 53
click at [617, 100] on p "Get to and use the door" at bounding box center [578, 99] width 107 height 13
click at [605, 121] on div "Get to and use the lever Get to and use the door Get to staircase." at bounding box center [665, 98] width 335 height 53
click at [602, 121] on div "Get to and use the lever Get to and use the door Get to staircase." at bounding box center [665, 98] width 335 height 53
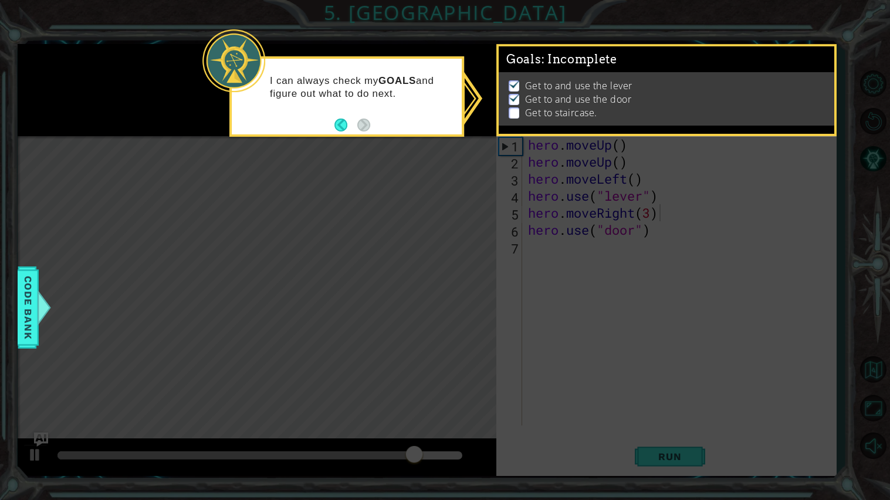
click at [599, 137] on icon at bounding box center [445, 250] width 890 height 500
click at [552, 64] on span ": Incomplete" at bounding box center [579, 59] width 76 height 14
click at [527, 112] on p "Get to staircase." at bounding box center [561, 112] width 72 height 13
click at [514, 121] on div "Get to and use the lever Get to and use the door Get to staircase." at bounding box center [665, 98] width 335 height 53
click at [512, 94] on img at bounding box center [514, 97] width 12 height 9
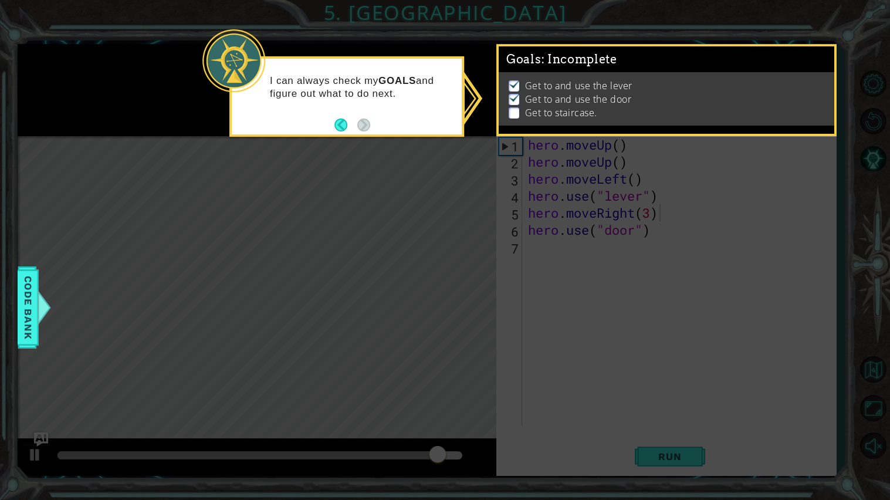
click at [653, 420] on icon at bounding box center [445, 250] width 890 height 500
click at [660, 420] on icon at bounding box center [445, 250] width 890 height 500
click at [681, 420] on icon at bounding box center [445, 250] width 890 height 500
click at [339, 123] on button "Back" at bounding box center [345, 124] width 23 height 13
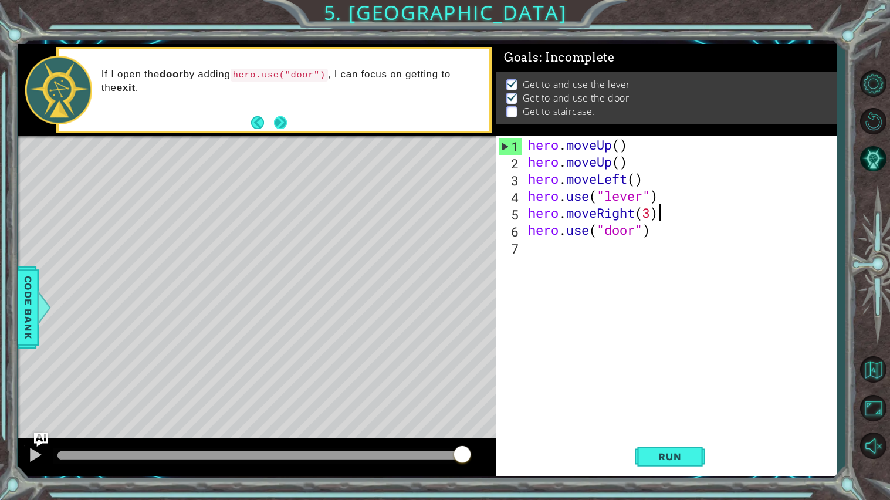
click at [287, 121] on button "Next" at bounding box center [280, 122] width 13 height 13
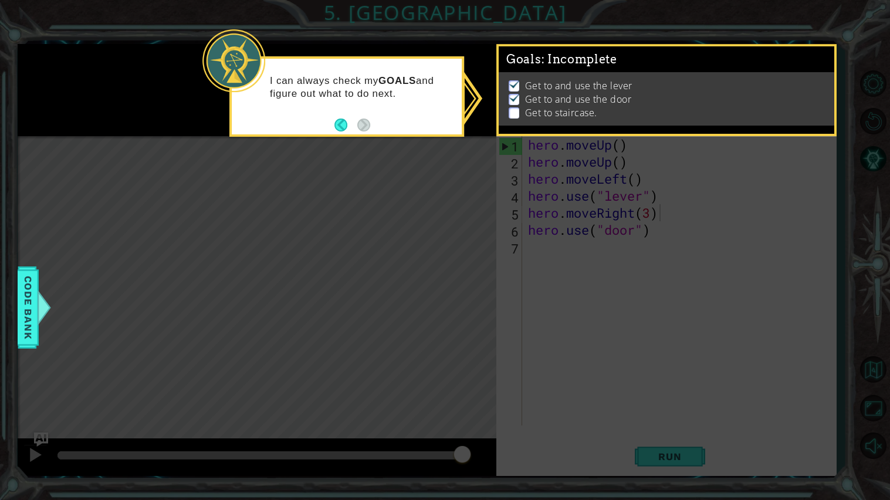
click at [517, 107] on p at bounding box center [513, 112] width 11 height 11
drag, startPoint x: 506, startPoint y: 113, endPoint x: 581, endPoint y: 176, distance: 98.7
click at [581, 176] on div "1 ההההההההההההההההההההההההההההההההההההההההההההההההההההההההההההההההההההההההההההה…" at bounding box center [445, 250] width 890 height 500
click at [23, 297] on span "Code Bank" at bounding box center [28, 307] width 19 height 72
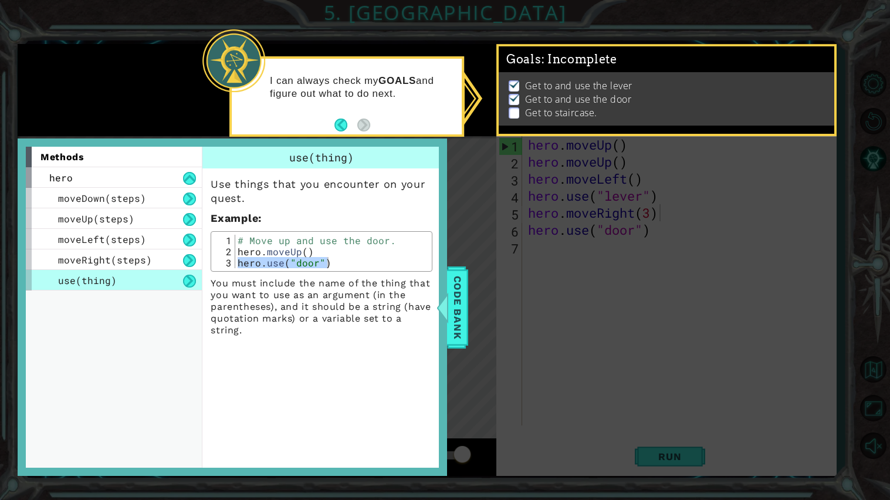
click at [468, 299] on icon at bounding box center [445, 250] width 890 height 500
click at [466, 301] on span "Code Bank" at bounding box center [457, 307] width 19 height 72
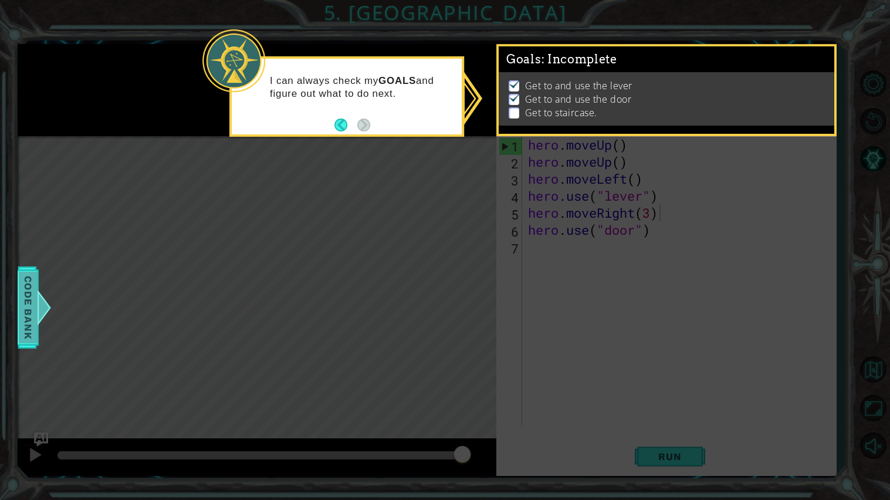
click at [30, 282] on span "Code Bank" at bounding box center [28, 307] width 19 height 72
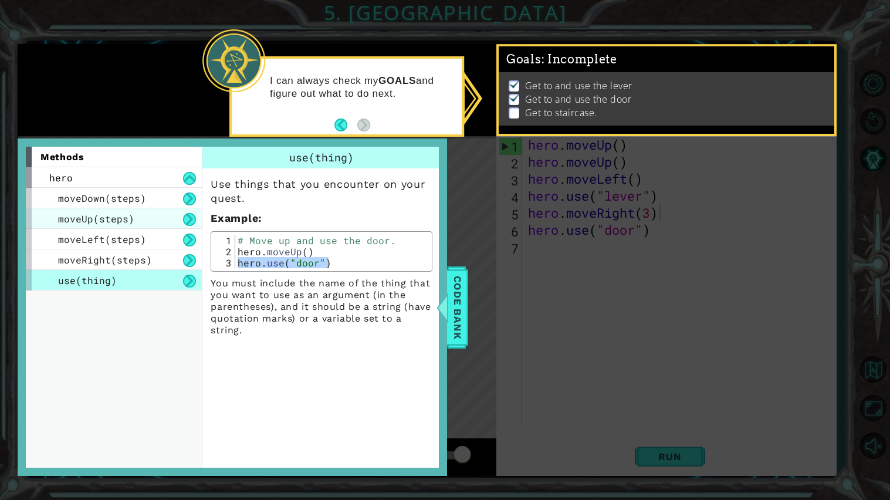
click at [118, 216] on span "moveUp(steps)" at bounding box center [96, 218] width 76 height 12
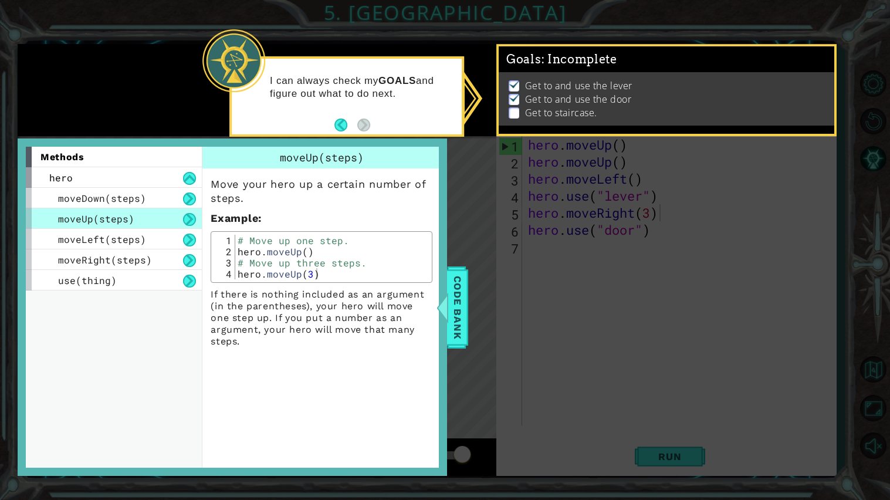
click at [280, 273] on div "# Move up one step. hero . moveUp ( ) # Move up three steps. hero . moveUp ( 3 )" at bounding box center [332, 268] width 194 height 67
click at [273, 249] on div "# Move up one step. hero . moveUp ( ) # Move up three steps. hero . moveUp ( 3 )" at bounding box center [332, 268] width 194 height 67
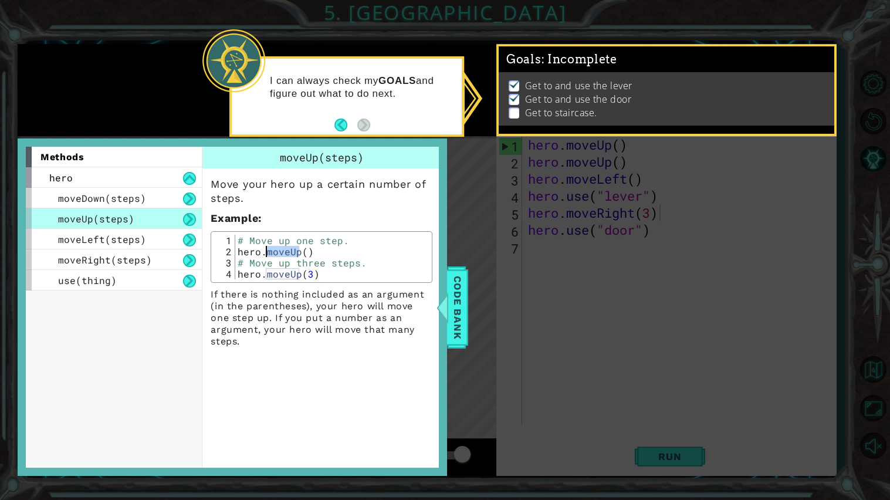
click at [273, 249] on div "# Move up one step. hero . moveUp ( ) # Move up three steps. hero . moveUp ( 3 )" at bounding box center [332, 268] width 194 height 67
click at [273, 249] on div "# Move up one step. hero . moveUp ( ) # Move up three steps. hero . moveUp ( 3 )" at bounding box center [332, 257] width 194 height 45
click at [273, 249] on div "# Move up one step. hero . moveUp ( ) # Move up three steps. hero . moveUp ( 3 )" at bounding box center [332, 268] width 194 height 67
click at [273, 249] on div "# Move up one step. hero . moveUp ( ) # Move up three steps. hero . moveUp ( 3 )" at bounding box center [332, 257] width 194 height 45
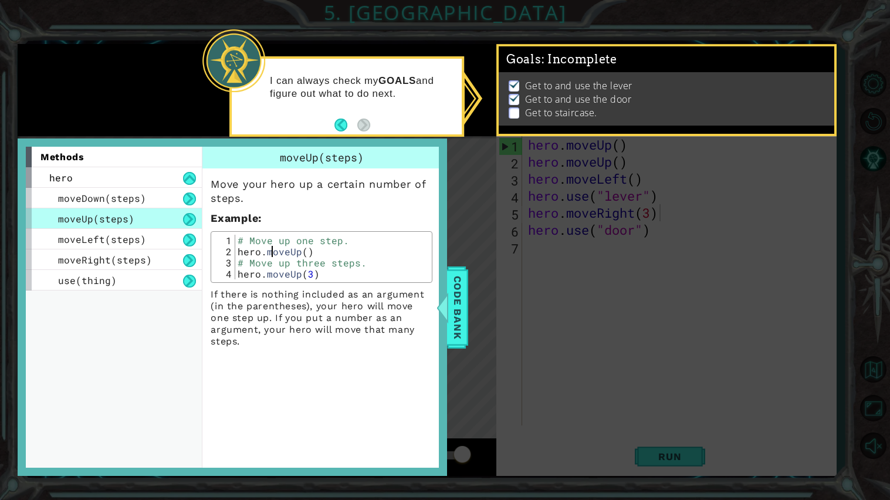
click at [273, 249] on div "# Move up one step. hero . moveUp ( ) # Move up three steps. hero . moveUp ( 3 )" at bounding box center [332, 268] width 194 height 67
type textarea "hero.moveUp() # Move up three steps."
click at [567, 248] on icon at bounding box center [445, 250] width 890 height 500
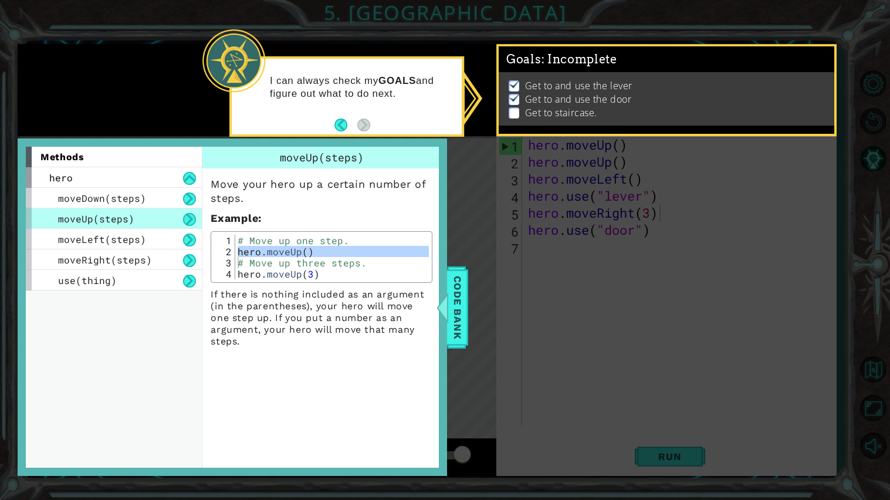
click at [340, 133] on footer at bounding box center [352, 125] width 36 height 18
click at [338, 127] on button "Back" at bounding box center [345, 124] width 23 height 13
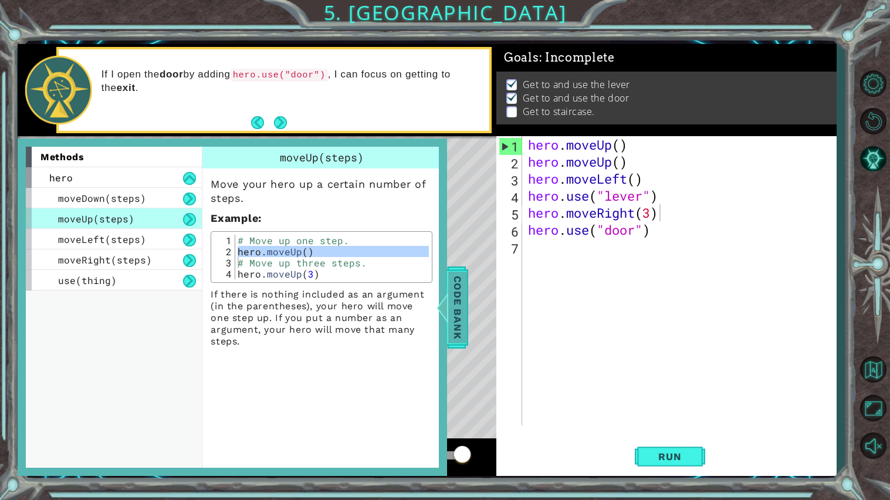
click at [443, 301] on div at bounding box center [442, 307] width 15 height 35
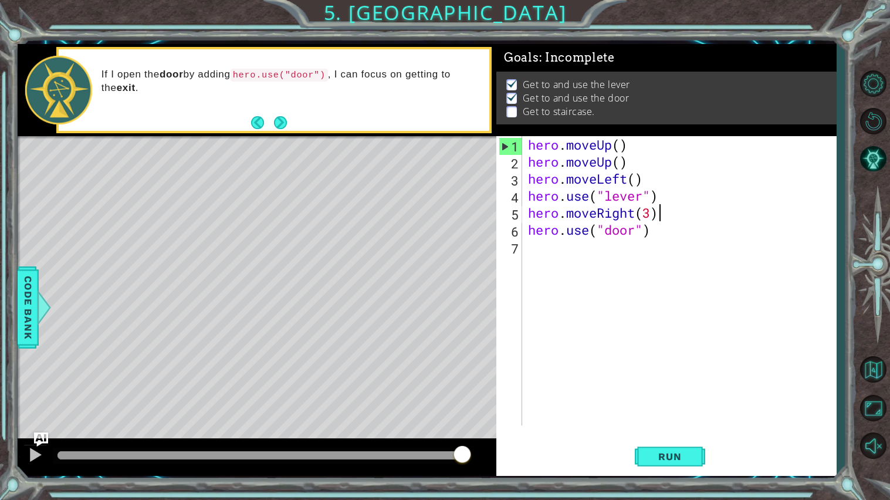
click at [703, 251] on div "hero . moveUp ( ) hero . moveUp ( ) hero . moveLeft ( ) hero . use ( "lever" ) …" at bounding box center [681, 297] width 313 height 323
click at [622, 245] on div "hero . moveUp ( ) hero . moveUp ( ) hero . moveLeft ( ) hero . use ( "lever" ) …" at bounding box center [681, 297] width 313 height 323
type textarea "hero.moveUp(2)"
click at [21, 297] on span "Code Bank" at bounding box center [28, 307] width 19 height 72
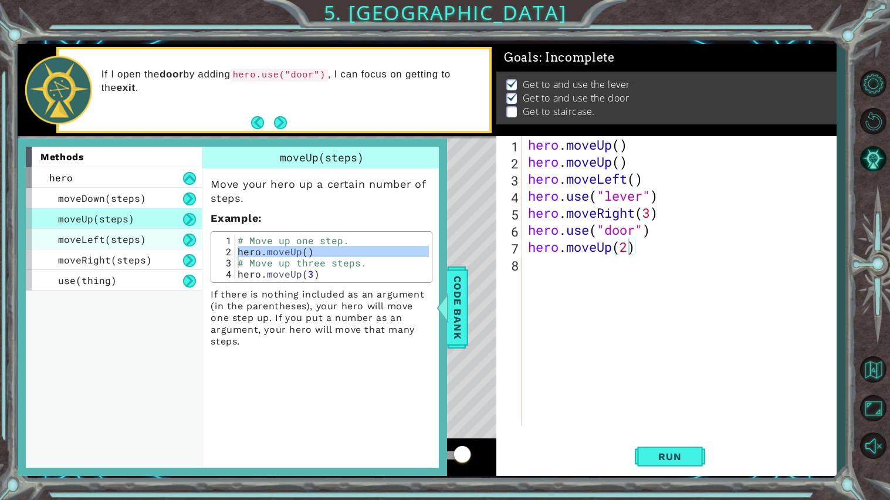
drag, startPoint x: 110, startPoint y: 244, endPoint x: 140, endPoint y: 237, distance: 30.7
click at [140, 237] on span "moveLeft(steps)" at bounding box center [102, 239] width 88 height 12
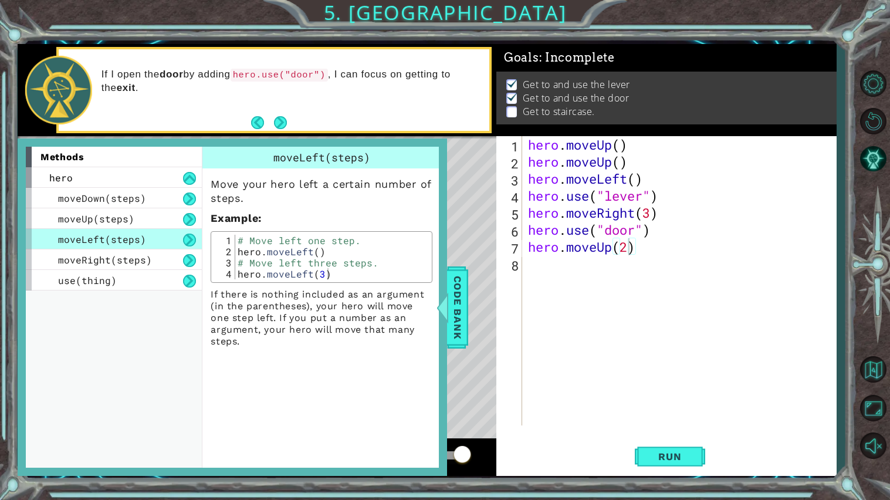
click at [140, 237] on span "moveLeft(steps)" at bounding box center [102, 239] width 88 height 12
click at [290, 251] on div "# Move left one step. hero . moveLeft ( ) # Move left three steps. hero . moveL…" at bounding box center [332, 268] width 194 height 67
type textarea "hero.moveLeft() # Move left three steps."
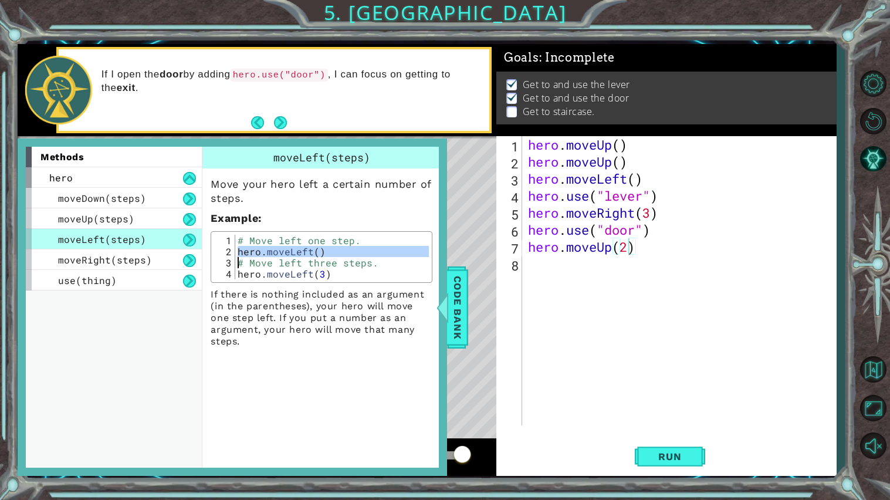
click at [639, 266] on div "hero . moveUp ( ) hero . moveUp ( ) hero . moveLeft ( ) hero . use ( "lever" ) …" at bounding box center [681, 297] width 313 height 323
click at [463, 304] on div "methods hero moveDown(steps) moveUp(steps) moveLeft(steps) moveRight(steps) use…" at bounding box center [427, 260] width 819 height 432
drag, startPoint x: 463, startPoint y: 304, endPoint x: 636, endPoint y: 267, distance: 176.8
click at [636, 267] on div "1 ההההההההההההההההההההההההההההההההההההההההההההההההההההההההההההההההההההההההההההה…" at bounding box center [427, 260] width 819 height 432
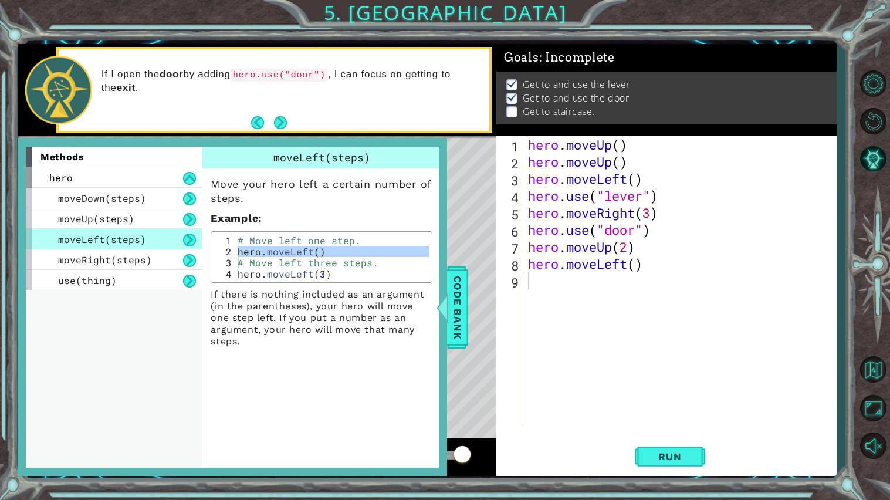
click at [636, 267] on div "hero . moveUp ( ) hero . moveUp ( ) hero . moveLeft ( ) hero . use ( "lever" ) …" at bounding box center [681, 297] width 313 height 323
click at [463, 320] on span "Code Bank" at bounding box center [457, 307] width 19 height 72
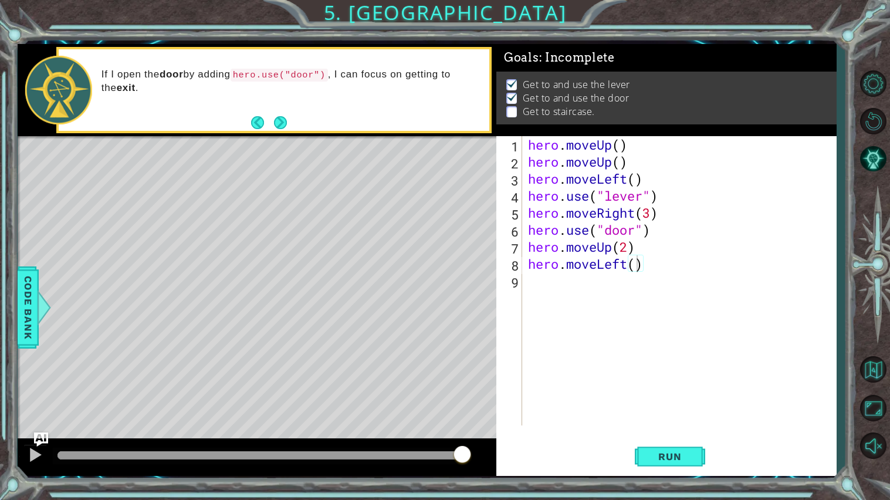
click at [637, 265] on div "hero . moveUp ( ) hero . moveUp ( ) hero . moveLeft ( ) hero . use ( "lever" ) …" at bounding box center [681, 297] width 313 height 323
type textarea "hero.moveLeft(3)"
click at [646, 420] on button "Run" at bounding box center [670, 456] width 70 height 34
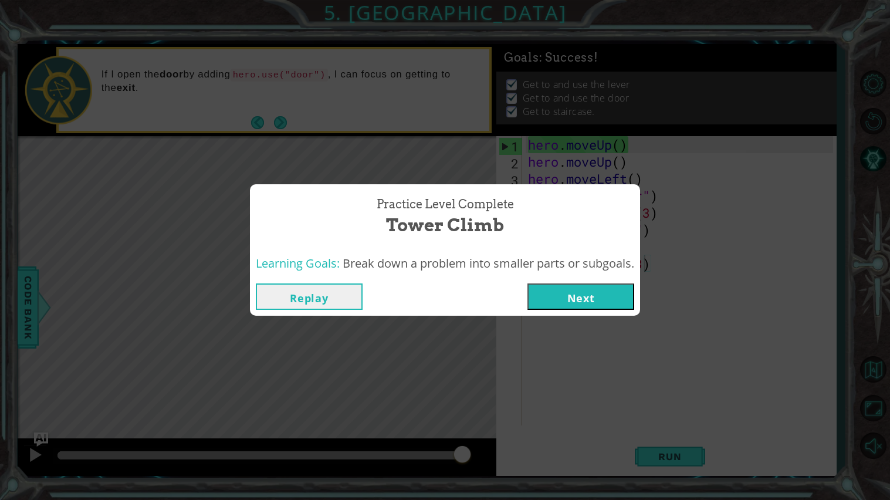
click at [586, 295] on button "Next" at bounding box center [580, 296] width 107 height 26
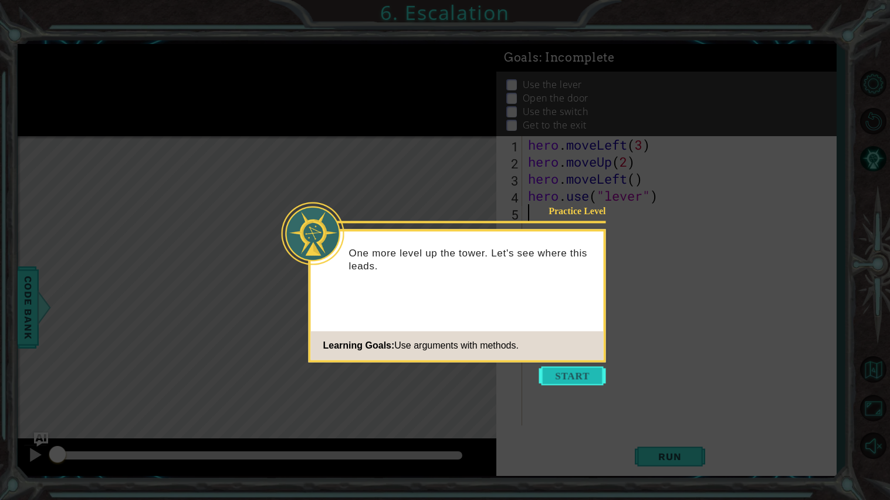
click at [569, 374] on button "Start" at bounding box center [572, 375] width 67 height 19
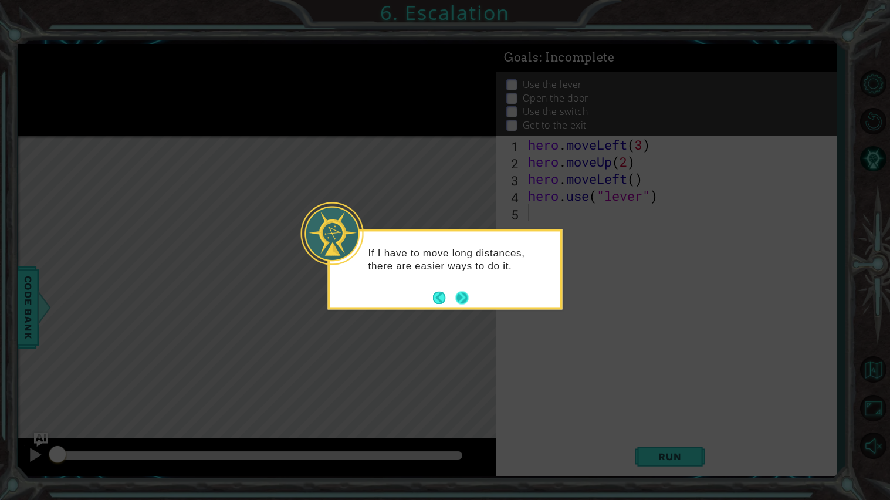
click at [462, 297] on button "Next" at bounding box center [461, 297] width 13 height 13
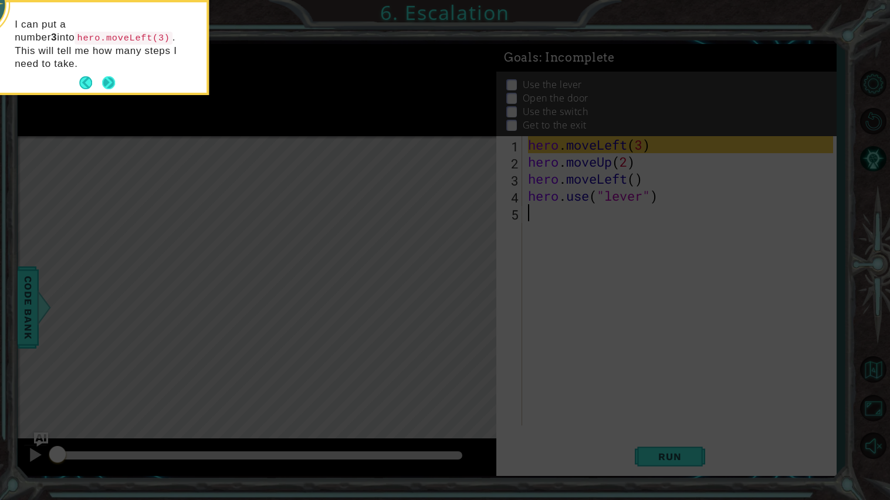
click at [105, 76] on button "Next" at bounding box center [108, 82] width 13 height 13
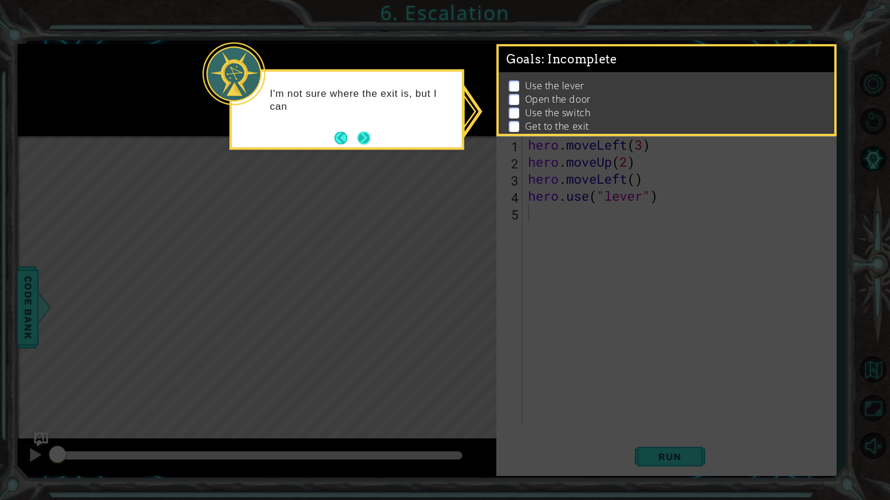
click at [361, 133] on button "Next" at bounding box center [363, 137] width 13 height 13
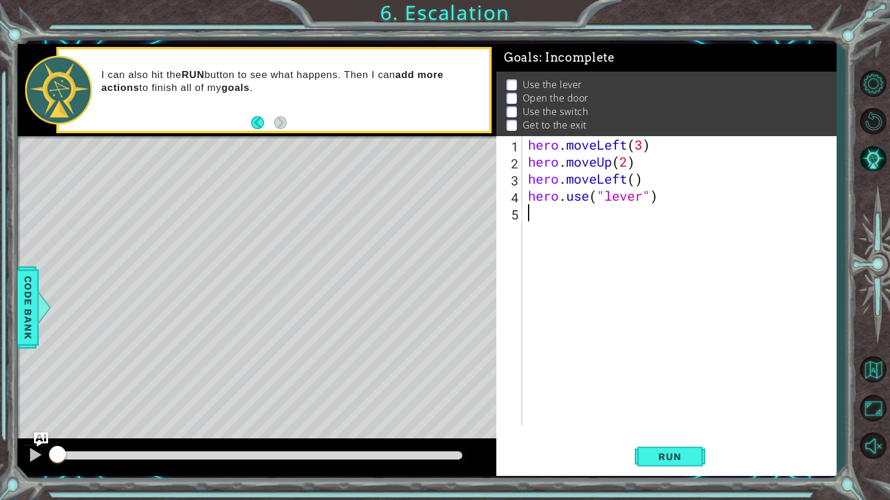
click at [646, 420] on div "1 2 3 4 5 hero . moveLeft ( 3 ) hero . moveUp ( 2 ) hero . moveLeft ( ) hero . …" at bounding box center [666, 306] width 340 height 340
click at [654, 420] on span "Run" at bounding box center [669, 456] width 46 height 12
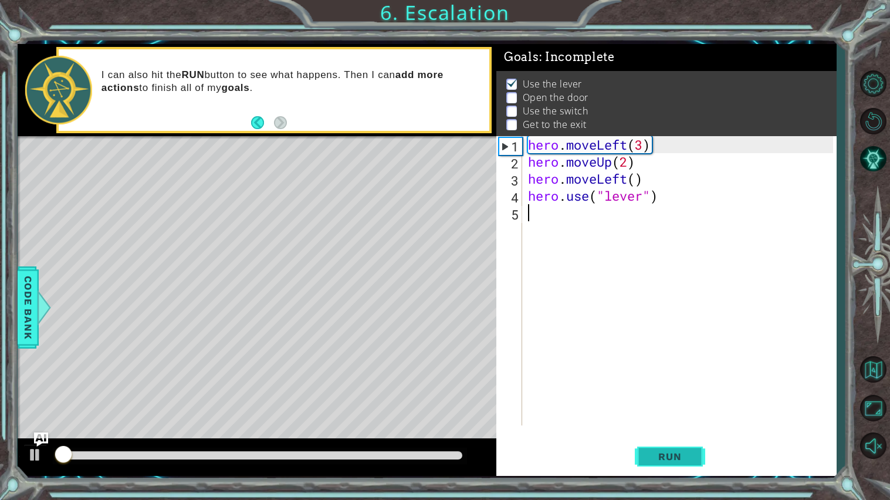
scroll to position [1, 0]
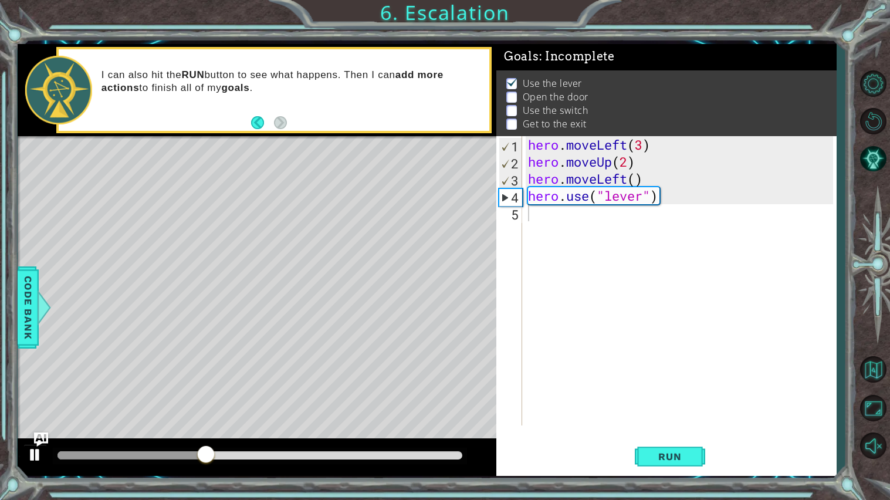
drag, startPoint x: 654, startPoint y: 452, endPoint x: 31, endPoint y: 451, distance: 622.8
click at [31, 420] on div "1 ההההההההההההההההההההההההההההההההההההההההההההההההההההההההההההההההההההההההההההה…" at bounding box center [427, 260] width 819 height 432
click at [31, 420] on div at bounding box center [35, 454] width 15 height 15
click at [25, 307] on span "Code Bank" at bounding box center [28, 307] width 19 height 72
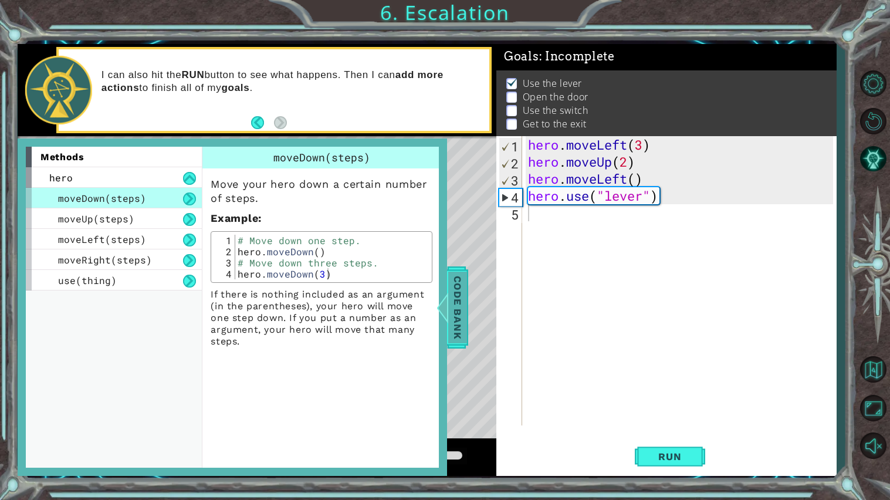
click at [454, 276] on span "Code Bank" at bounding box center [457, 307] width 19 height 72
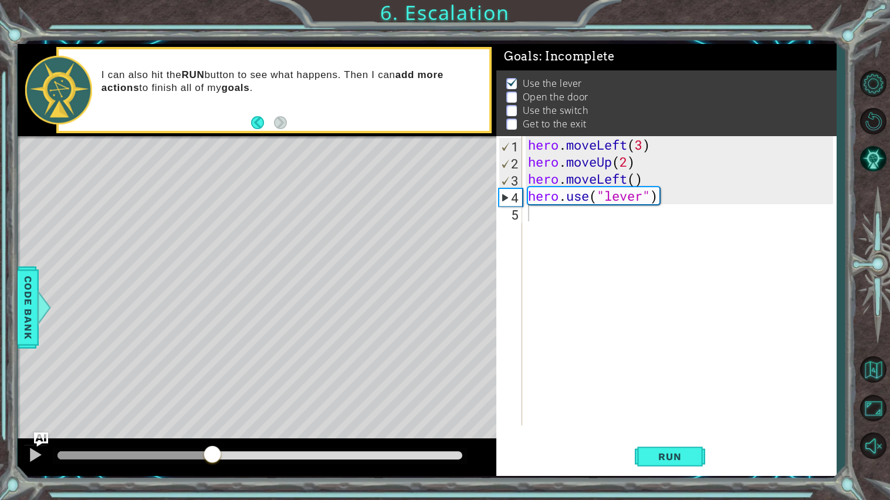
click at [636, 179] on div "hero . moveLeft ( 3 ) hero . moveUp ( 2 ) hero . moveLeft ( ) hero . use ( "lev…" at bounding box center [681, 297] width 313 height 323
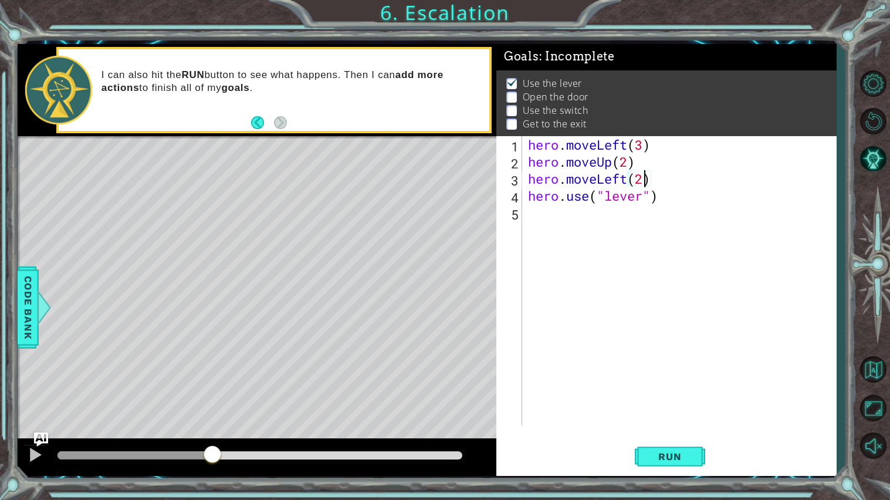
type textarea "hero.moveLeft()"
click at [638, 269] on div "hero . moveLeft ( 3 ) hero . moveUp ( 2 ) hero . moveLeft ( ) hero . use ( "lev…" at bounding box center [681, 297] width 313 height 323
click at [612, 175] on div "hero . moveLeft ( 3 ) hero . moveUp ( 2 ) hero . moveLeft ( ) hero . use ( "lev…" at bounding box center [681, 297] width 313 height 323
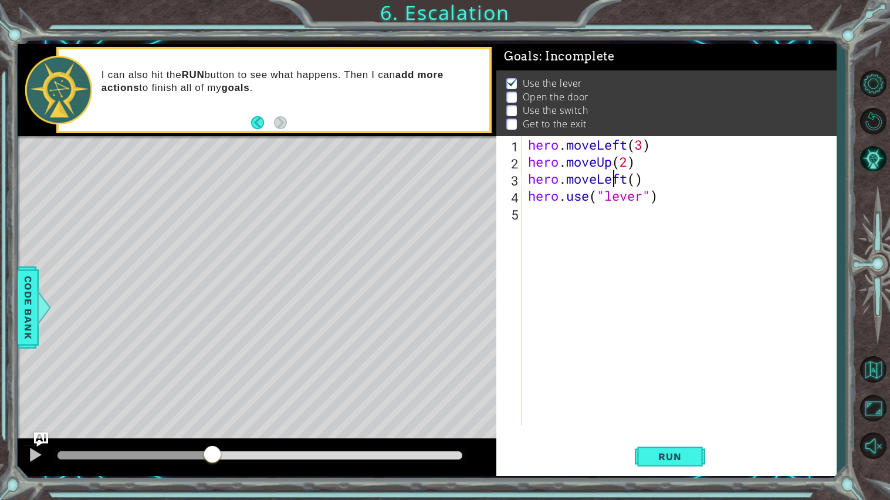
click at [612, 175] on div "hero . moveLeft ( 3 ) hero . moveUp ( 2 ) hero . moveLeft ( ) hero . use ( "lev…" at bounding box center [681, 297] width 313 height 323
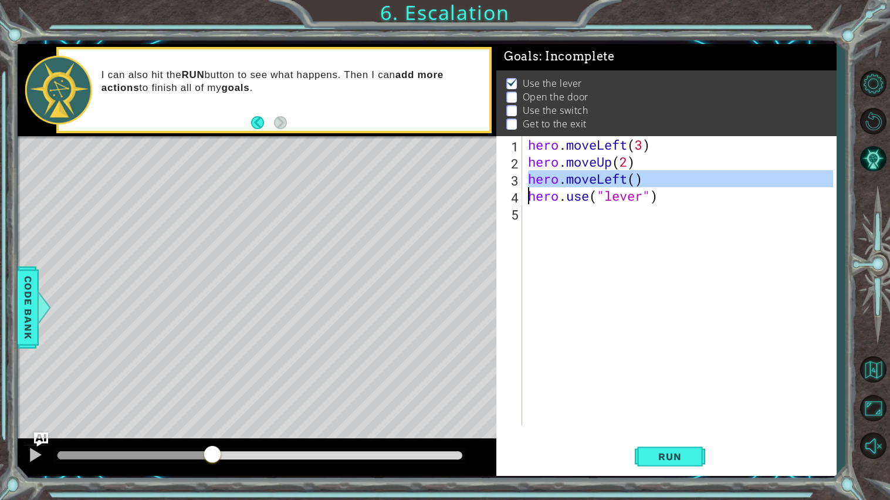
click at [612, 175] on div "hero . moveLeft ( 3 ) hero . moveUp ( 2 ) hero . moveLeft ( ) hero . use ( "lev…" at bounding box center [678, 280] width 307 height 289
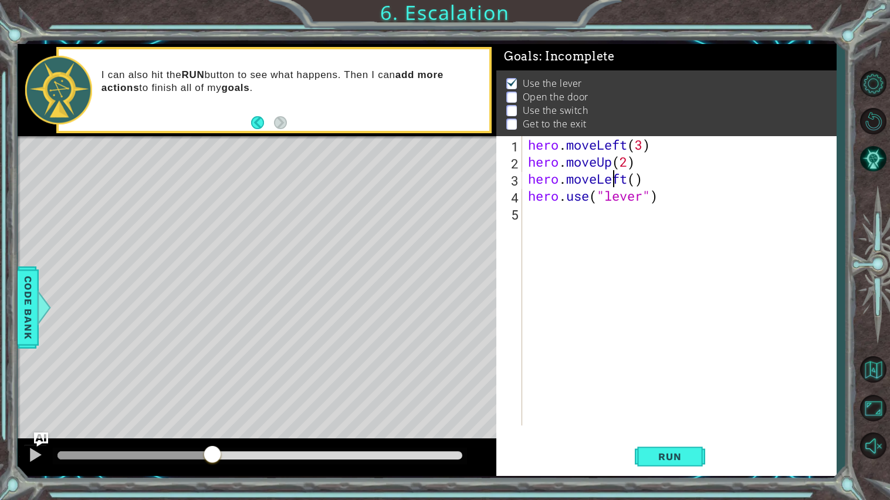
click at [612, 175] on div "hero . moveLeft ( 3 ) hero . moveUp ( 2 ) hero . moveLeft ( ) hero . use ( "lev…" at bounding box center [681, 297] width 313 height 323
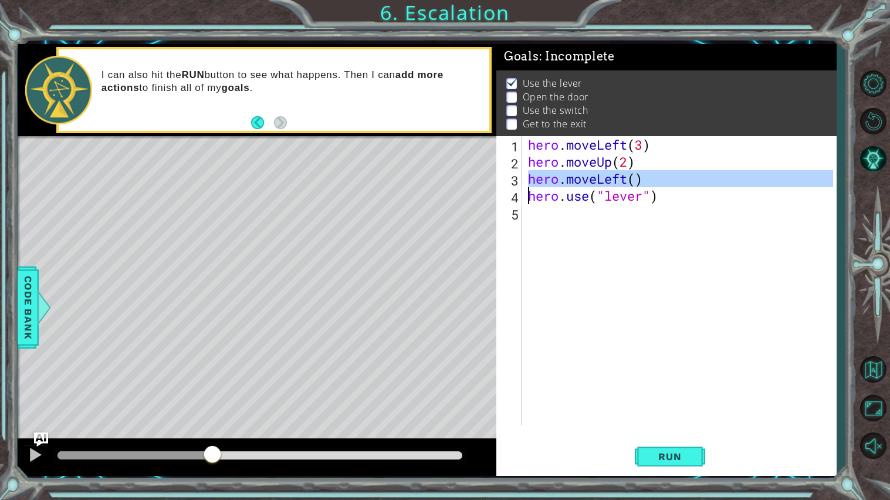
click at [612, 175] on div "hero . moveLeft ( 3 ) hero . moveUp ( 2 ) hero . moveLeft ( ) hero . use ( "lev…" at bounding box center [678, 280] width 307 height 289
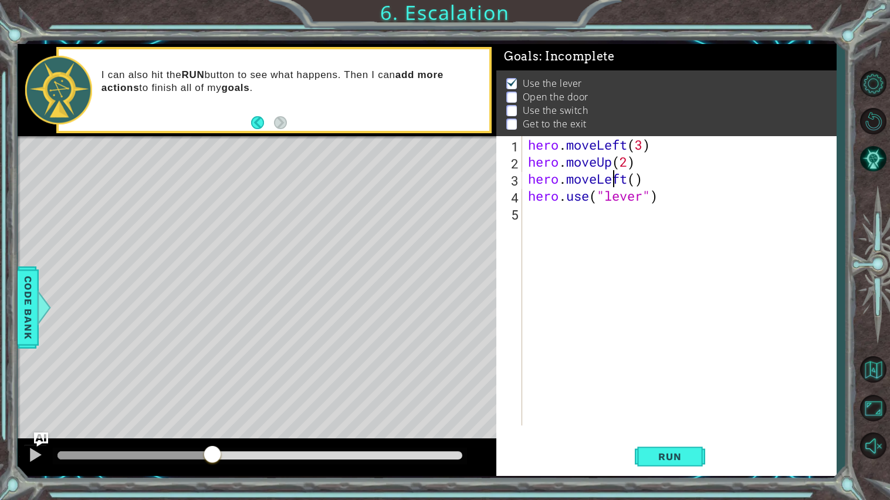
click at [612, 175] on div "hero . moveLeft ( 3 ) hero . moveUp ( 2 ) hero . moveLeft ( ) hero . use ( "lev…" at bounding box center [681, 297] width 313 height 323
click at [612, 175] on div "hero . moveLeft ( 3 ) hero . moveUp ( 2 ) hero . moveLeft ( ) hero . use ( "lev…" at bounding box center [678, 280] width 307 height 289
click at [612, 175] on div "hero . moveLeft ( 3 ) hero . moveUp ( 2 ) hero . moveLeft ( ) hero . use ( "lev…" at bounding box center [681, 297] width 313 height 323
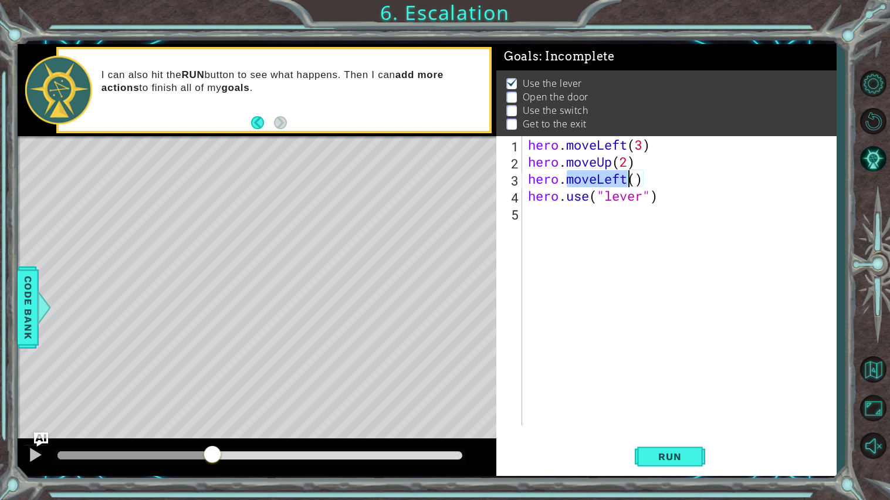
click at [612, 175] on div "hero . moveLeft ( 3 ) hero . moveUp ( 2 ) hero . moveLeft ( ) hero . use ( "lev…" at bounding box center [678, 280] width 307 height 289
click at [612, 175] on div "hero . moveLeft ( 3 ) hero . moveUp ( 2 ) hero . moveLeft ( ) hero . use ( "lev…" at bounding box center [681, 297] width 313 height 323
type textarea "hero.moveLeft() hero.use("lever")"
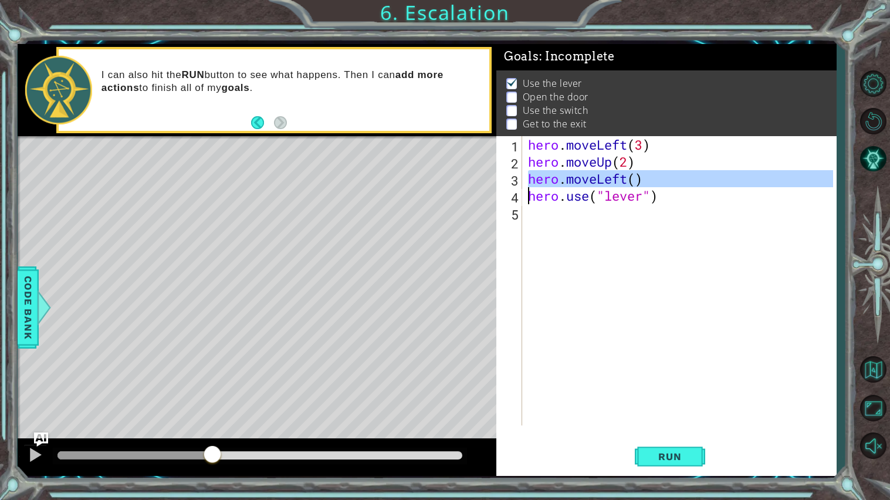
click at [626, 238] on div "hero . moveLeft ( 3 ) hero . moveUp ( 2 ) hero . moveLeft ( ) hero . use ( "lev…" at bounding box center [681, 297] width 313 height 323
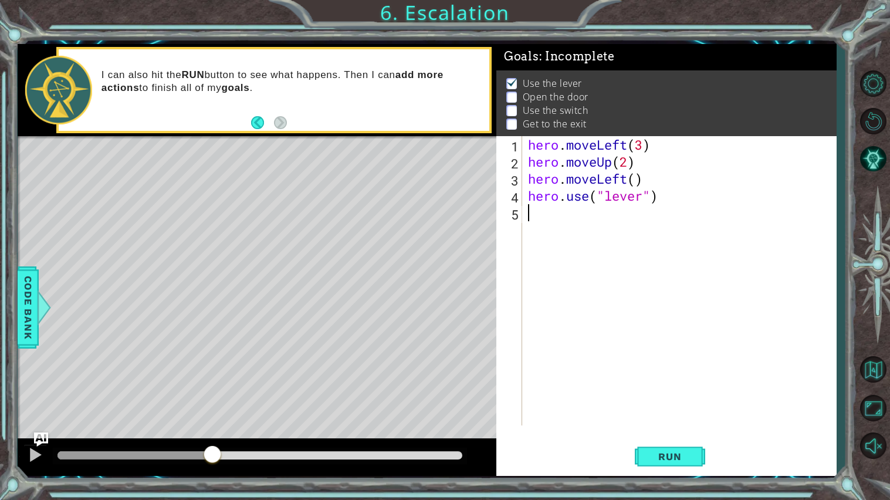
paste textarea "hero.moveLeft()"
click at [632, 218] on div "hero . moveLeft ( 3 ) hero . moveUp ( 2 ) hero . moveLeft ( ) hero . use ( "lev…" at bounding box center [681, 297] width 313 height 323
type textarea "hero.moveLeft()"
click at [19, 287] on span "Code Bank" at bounding box center [28, 307] width 19 height 72
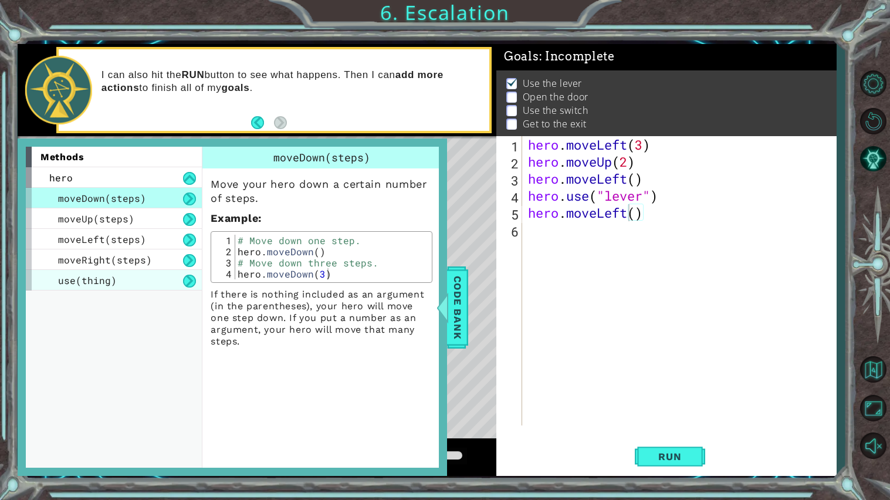
click at [135, 274] on div "use(thing)" at bounding box center [114, 280] width 176 height 21
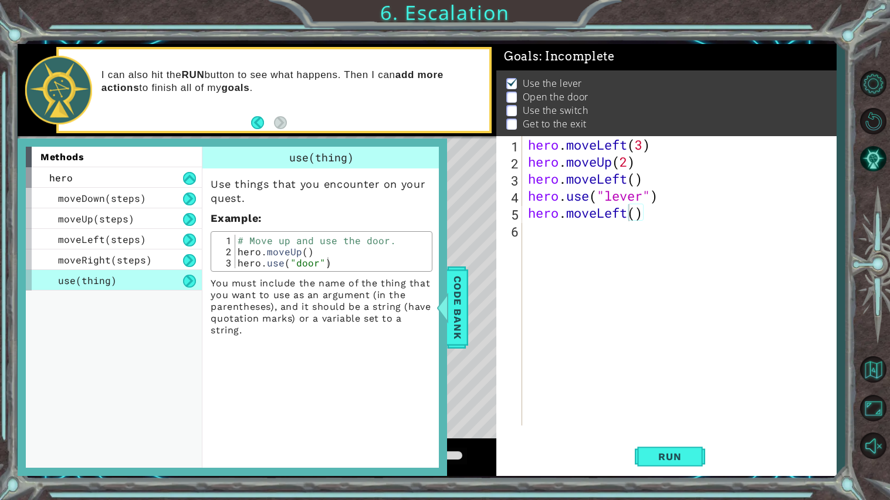
click at [263, 266] on div "# Move up and use the door. hero . moveUp ( ) hero . use ( "door" )" at bounding box center [332, 263] width 194 height 56
type textarea "hero.use("door")"
click at [263, 266] on div "# Move up and use the door. hero . moveUp ( ) hero . use ( "door" )" at bounding box center [332, 263] width 194 height 56
click at [263, 266] on div "# Move up and use the door. hero . moveUp ( ) hero . use ( "door" )" at bounding box center [332, 251] width 194 height 33
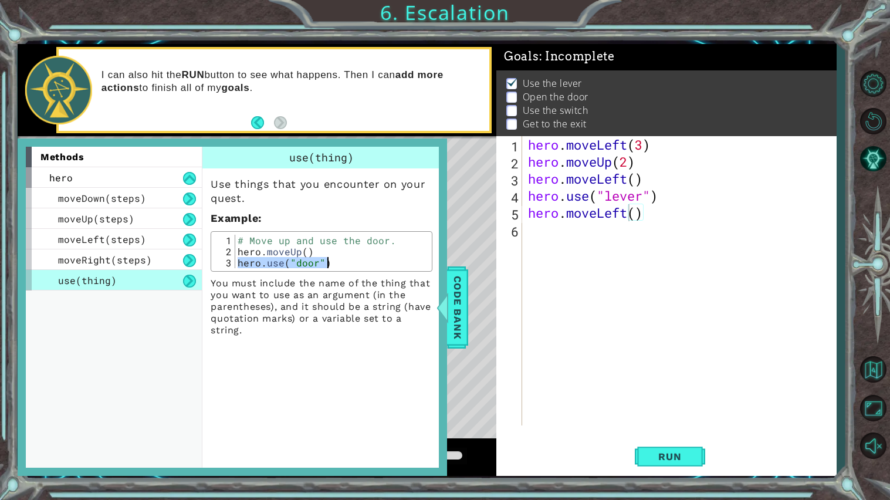
click at [263, 266] on div "# Move up and use the door. hero . moveUp ( ) hero . use ( "door" )" at bounding box center [332, 263] width 194 height 56
click at [263, 266] on div "# Move up and use the door. hero . moveUp ( ) hero . use ( "door" )" at bounding box center [332, 251] width 194 height 33
click at [263, 266] on div "# Move up and use the door. hero . moveUp ( ) hero . use ( "door" )" at bounding box center [332, 263] width 194 height 56
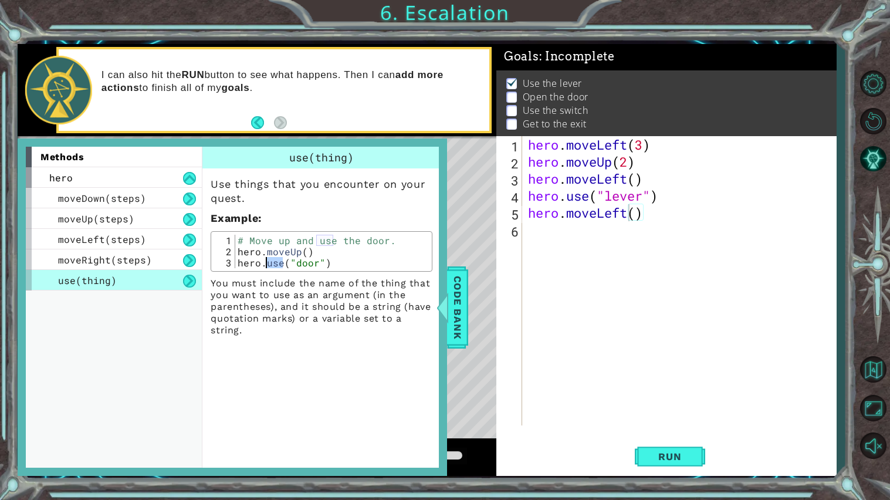
click at [263, 266] on div "# Move up and use the door. hero . moveUp ( ) hero . use ( "door" )" at bounding box center [332, 263] width 194 height 56
click at [649, 259] on div "hero . moveLeft ( 3 ) hero . moveUp ( 2 ) hero . moveLeft ( ) hero . use ( "lev…" at bounding box center [681, 297] width 313 height 323
paste textarea "hero.use("door")"
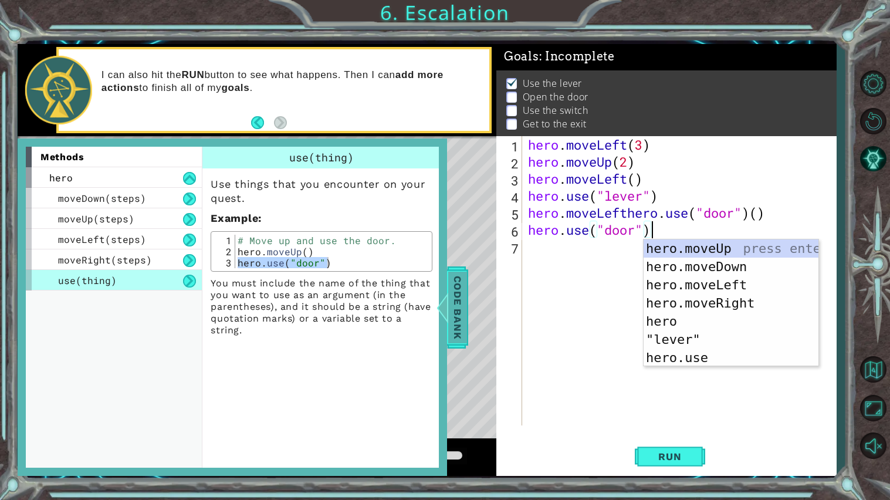
click at [453, 320] on span "Code Bank" at bounding box center [457, 307] width 19 height 72
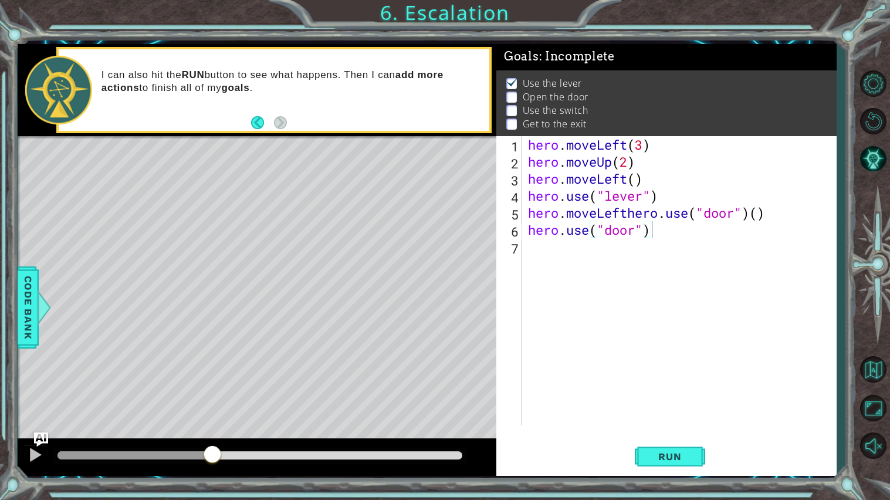
click at [612, 160] on div "hero . moveLeft ( 3 ) hero . moveUp ( 2 ) hero . moveLeft ( ) hero . use ( "lev…" at bounding box center [681, 297] width 313 height 323
type textarea "hero.moveUp(2) hero.moveLeft()"
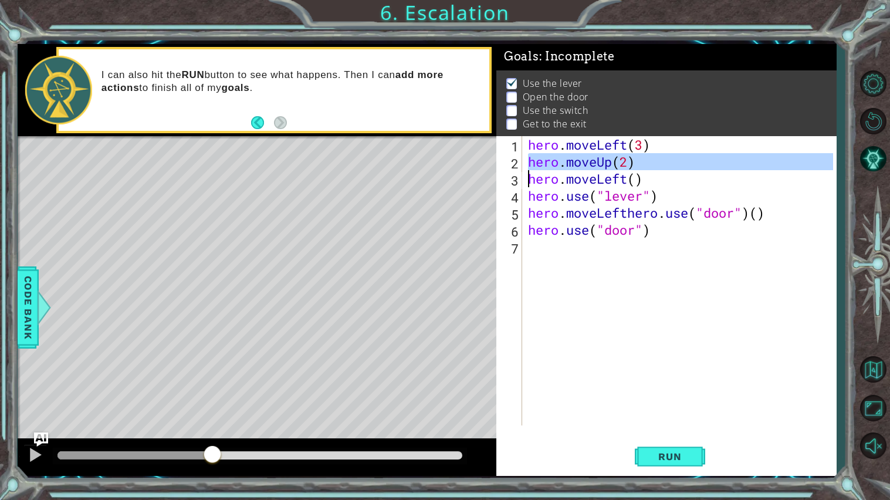
click at [664, 323] on div "hero . moveLeft ( 3 ) hero . moveUp ( 2 ) hero . moveLeft ( ) hero . use ( "lev…" at bounding box center [681, 297] width 313 height 323
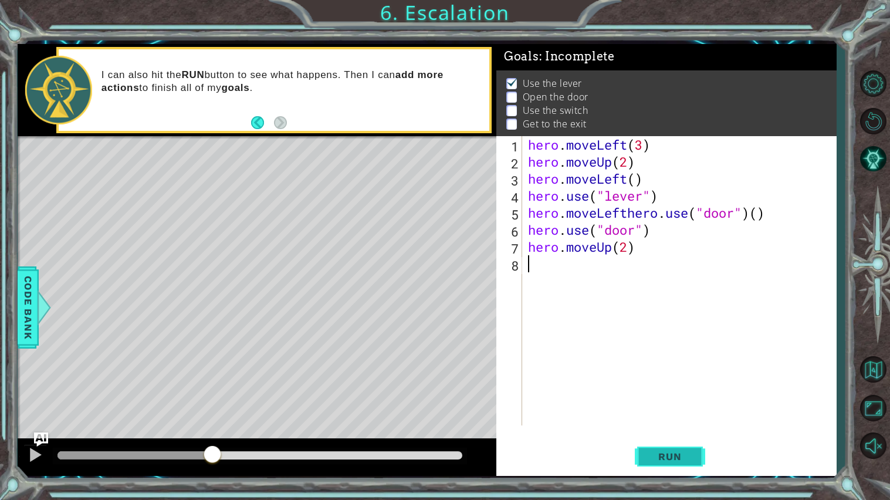
click at [664, 420] on span "Run" at bounding box center [669, 456] width 46 height 12
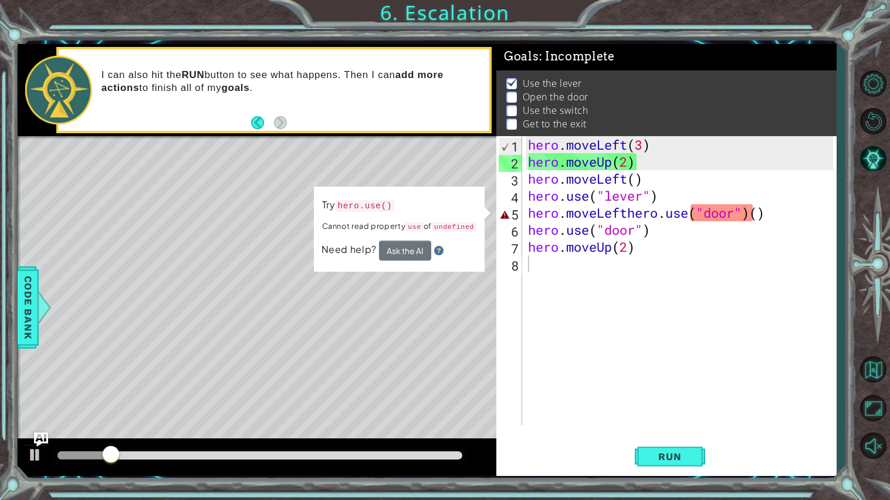
drag, startPoint x: 671, startPoint y: 457, endPoint x: 670, endPoint y: 213, distance: 244.6
click at [670, 213] on div "1 2 3 4 5 6 7 8 hero . moveLeft ( 3 ) hero . moveUp ( 2 ) hero . moveLeft ( ) h…" at bounding box center [666, 306] width 340 height 340
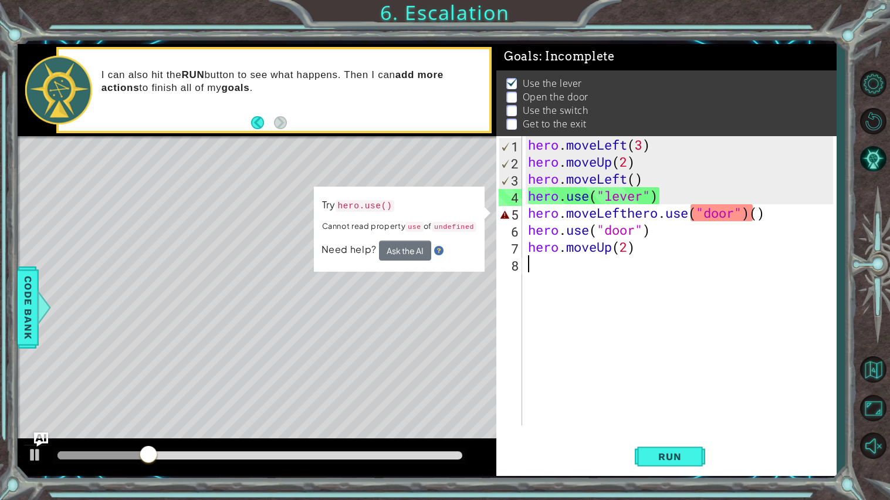
click at [626, 217] on div "hero . moveLeft ( 3 ) hero . moveUp ( 2 ) hero . moveLeft ( ) hero . use ( "lev…" at bounding box center [681, 297] width 313 height 323
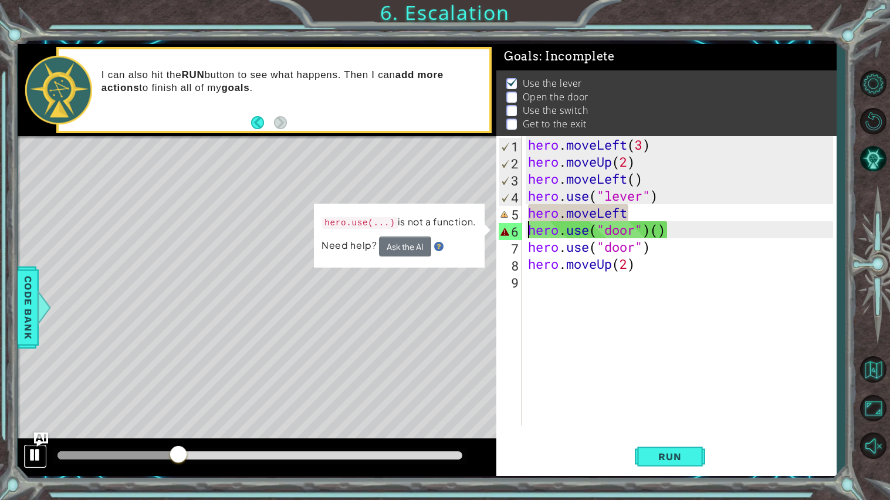
click at [40, 420] on div at bounding box center [35, 454] width 15 height 15
click at [662, 229] on div "hero . moveLeft ( 3 ) hero . moveUp ( 2 ) hero . moveLeft ( ) hero . use ( "lev…" at bounding box center [681, 297] width 313 height 323
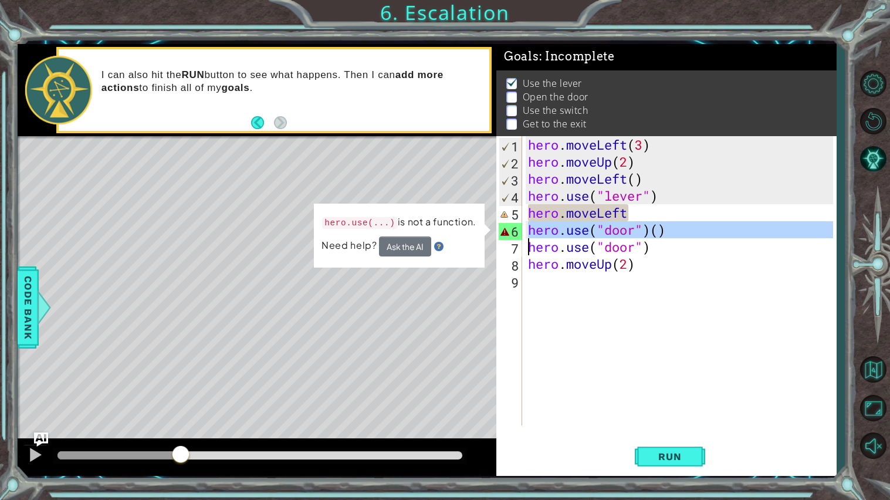
click at [662, 229] on div "hero . moveLeft ( 3 ) hero . moveUp ( 2 ) hero . moveLeft ( ) hero . use ( "lev…" at bounding box center [678, 280] width 307 height 289
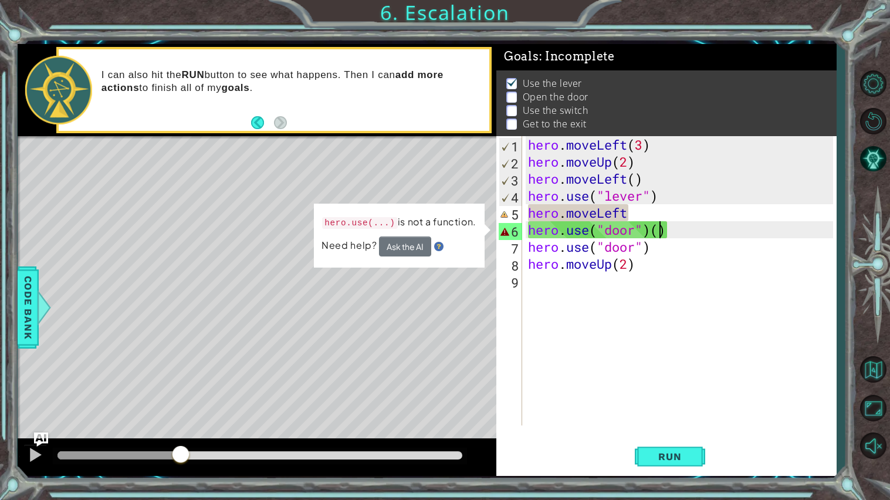
click at [662, 229] on div "hero . moveLeft ( 3 ) hero . moveUp ( 2 ) hero . moveLeft ( ) hero . use ( "lev…" at bounding box center [681, 297] width 313 height 323
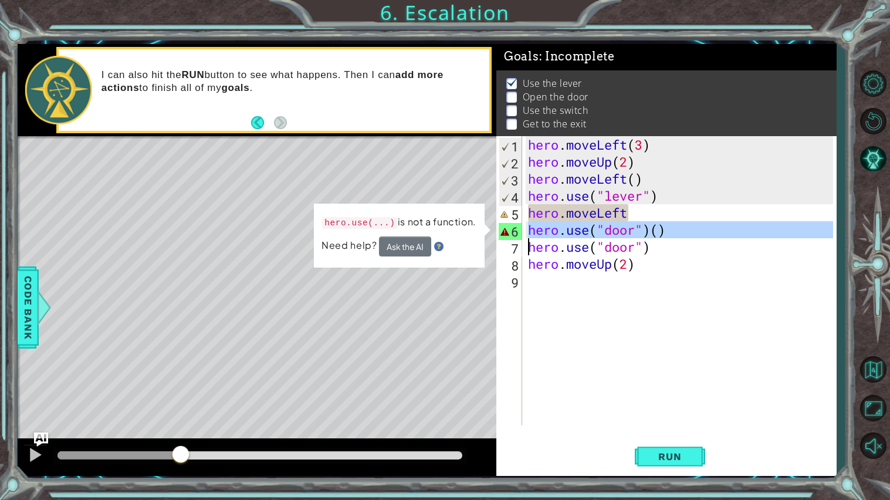
click at [662, 229] on div "hero . moveLeft ( 3 ) hero . moveUp ( 2 ) hero . moveLeft ( ) hero . use ( "lev…" at bounding box center [678, 280] width 307 height 289
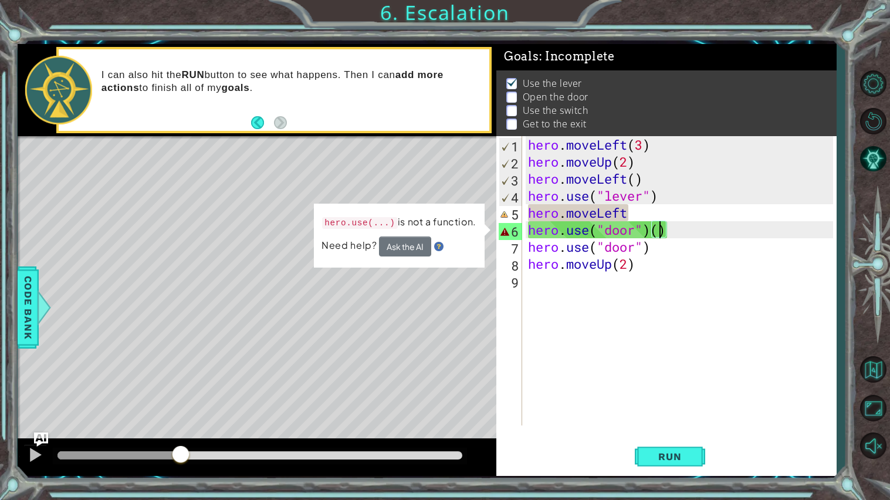
click at [662, 229] on div "hero . moveLeft ( 3 ) hero . moveUp ( 2 ) hero . moveLeft ( ) hero . use ( "lev…" at bounding box center [681, 297] width 313 height 323
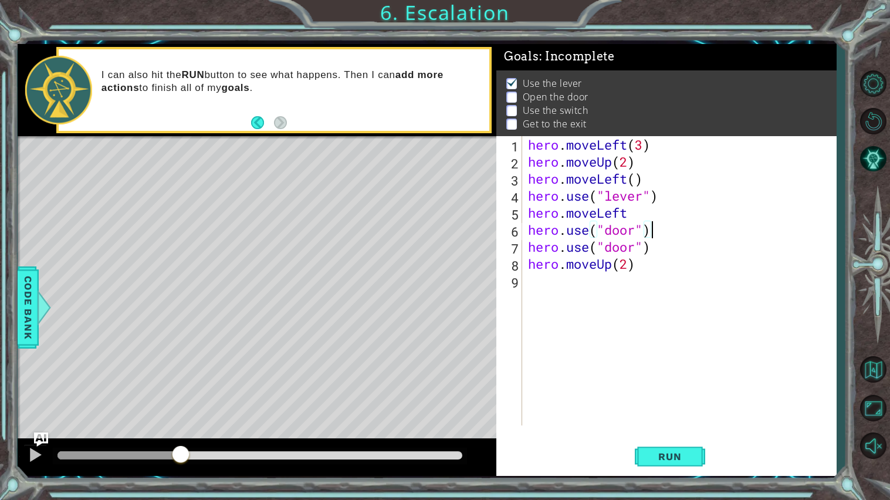
click at [650, 217] on div "hero . moveLeft ( 3 ) hero . moveUp ( 2 ) hero . moveLeft ( ) hero . use ( "lev…" at bounding box center [681, 297] width 313 height 323
paste textarea "()"
type textarea "hero.moveLeft()"
click at [664, 420] on span "Run" at bounding box center [669, 456] width 46 height 12
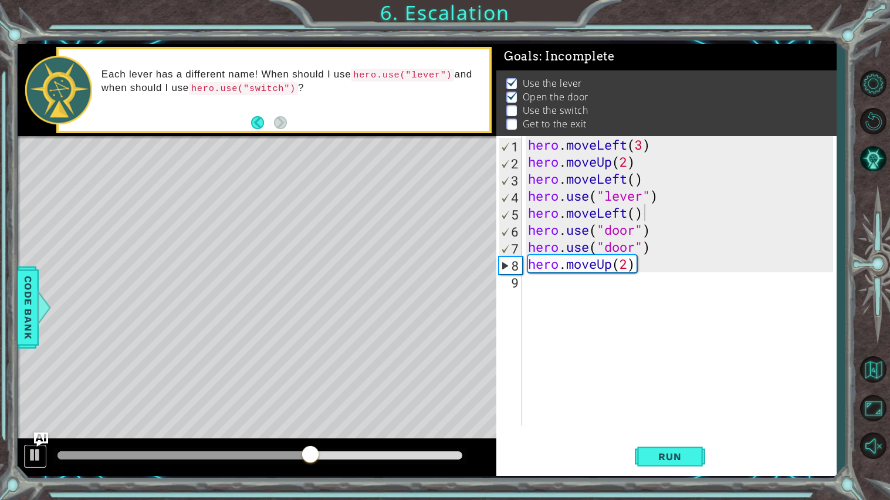
drag, startPoint x: 29, startPoint y: 461, endPoint x: 0, endPoint y: 362, distance: 102.6
click at [0, 362] on div "1 ההההההההההההההההההההההההההההההההההההההההההההההההההההההההההההההההההההההההההההה…" at bounding box center [445, 250] width 890 height 500
click at [33, 312] on span "Code Bank" at bounding box center [28, 307] width 19 height 72
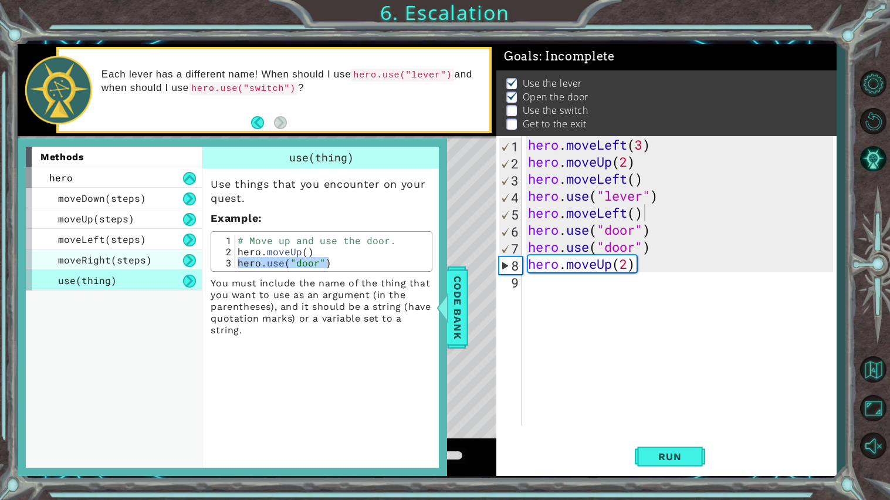
click at [82, 256] on span "moveRight(steps)" at bounding box center [105, 259] width 94 height 12
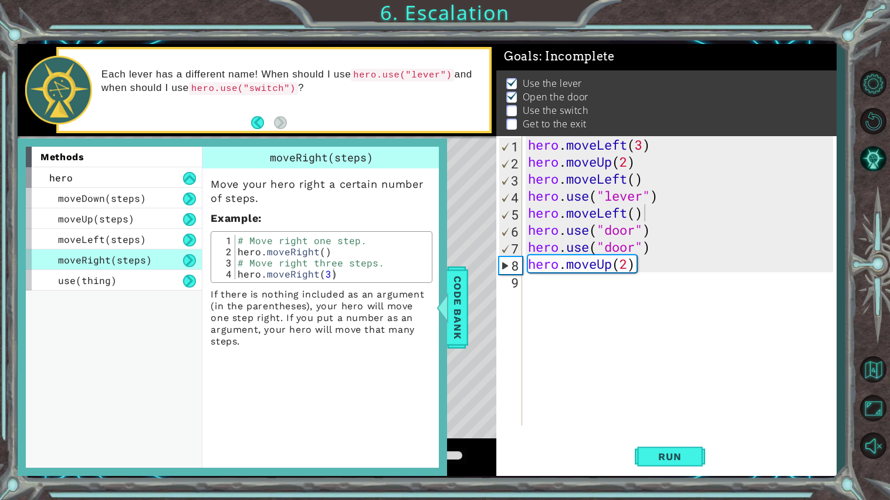
click at [292, 248] on div "# Move right one step. hero . moveRight ( ) # Move right three steps. hero . mo…" at bounding box center [332, 268] width 194 height 67
type textarea "hero.moveRight() # Move right three steps."
click at [558, 287] on div "hero . moveLeft ( 3 ) hero . moveUp ( 2 ) hero . moveLeft ( ) hero . use ( "lev…" at bounding box center [681, 297] width 313 height 323
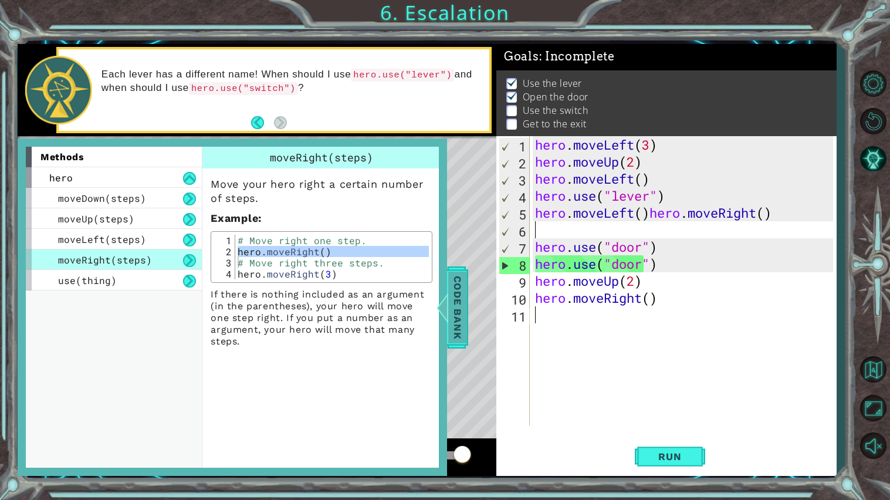
click at [462, 311] on span "Code Bank" at bounding box center [457, 307] width 19 height 72
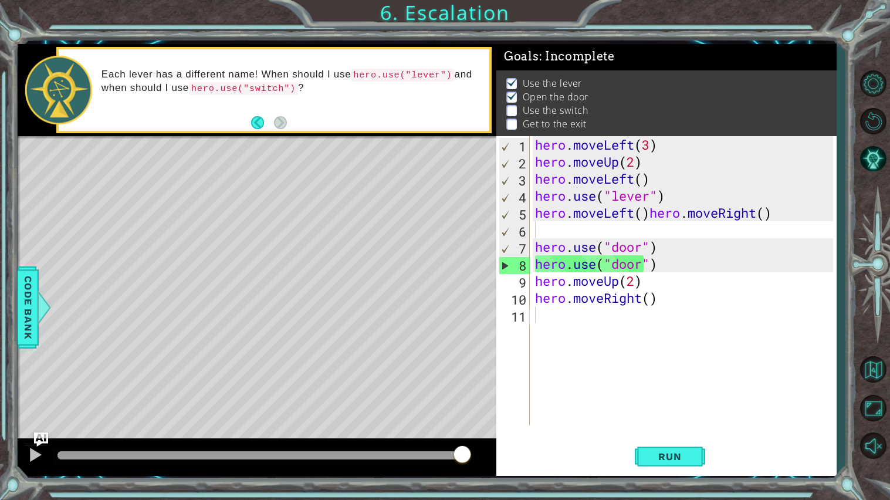
click at [668, 306] on div "hero . moveLeft ( 3 ) hero . moveUp ( 2 ) hero . moveLeft ( ) hero . use ( "lev…" at bounding box center [685, 297] width 306 height 323
click at [647, 297] on div "hero . moveLeft ( 3 ) hero . moveUp ( 2 ) hero . moveLeft ( ) hero . use ( "lev…" at bounding box center [685, 297] width 306 height 323
click at [654, 299] on div "hero . moveLeft ( 3 ) hero . moveUp ( 2 ) hero . moveLeft ( ) hero . use ( "lev…" at bounding box center [685, 297] width 306 height 323
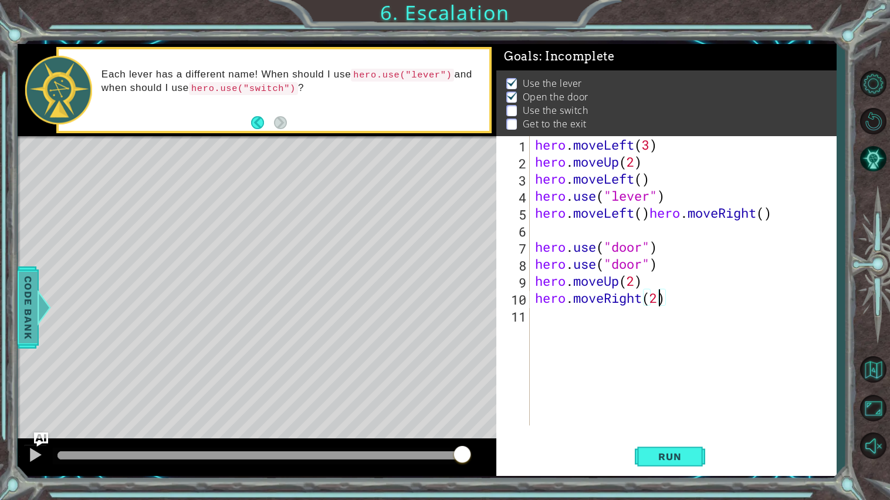
type textarea "hero.moveRight(2)"
click at [32, 291] on span "Code Bank" at bounding box center [28, 307] width 19 height 72
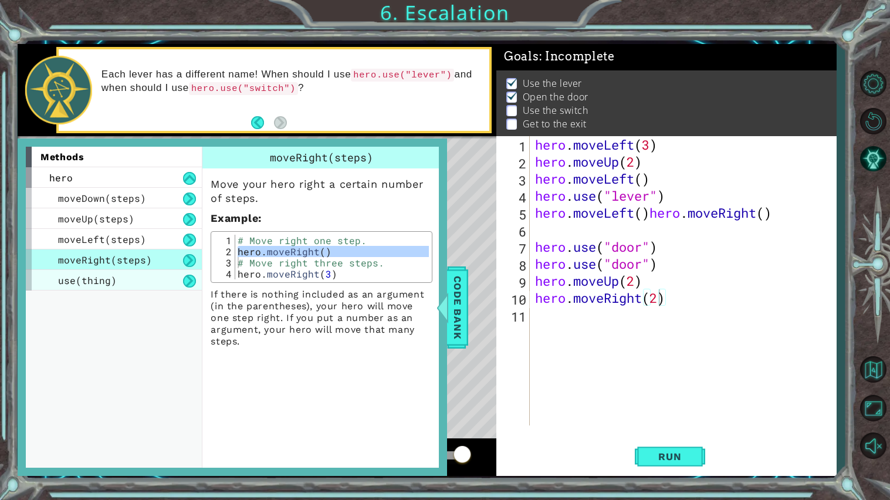
click at [118, 278] on div "use(thing)" at bounding box center [114, 280] width 176 height 21
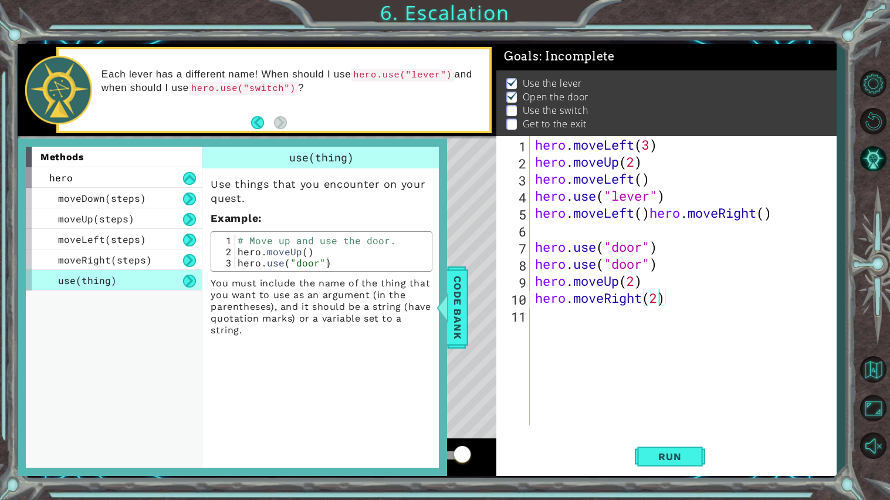
click at [588, 230] on div "hero . moveLeft ( 3 ) hero . moveUp ( 2 ) hero . moveLeft ( ) hero . use ( "lev…" at bounding box center [685, 297] width 306 height 323
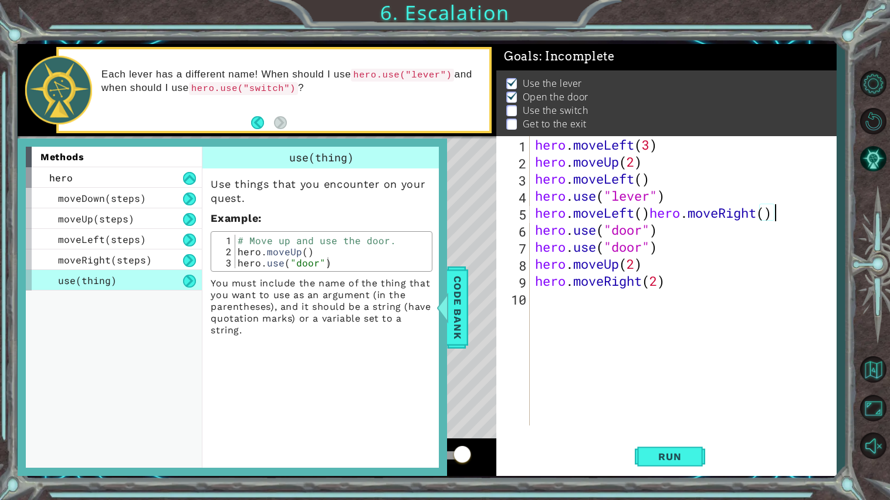
drag, startPoint x: 541, startPoint y: 271, endPoint x: 544, endPoint y: 293, distance: 21.8
click at [544, 293] on div "hero . moveLeft ( 3 ) hero . moveUp ( 2 ) hero . moveLeft ( ) hero . use ( "lev…" at bounding box center [685, 297] width 306 height 323
type textarea "hero.moveRight(2)"
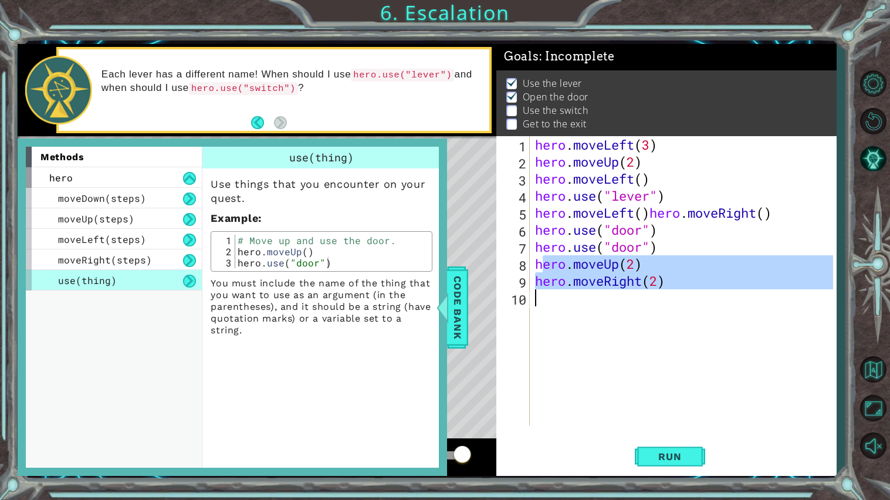
click at [544, 293] on div "hero . moveLeft ( 3 ) hero . moveUp ( 2 ) hero . moveLeft ( ) hero . use ( "lev…" at bounding box center [682, 280] width 300 height 289
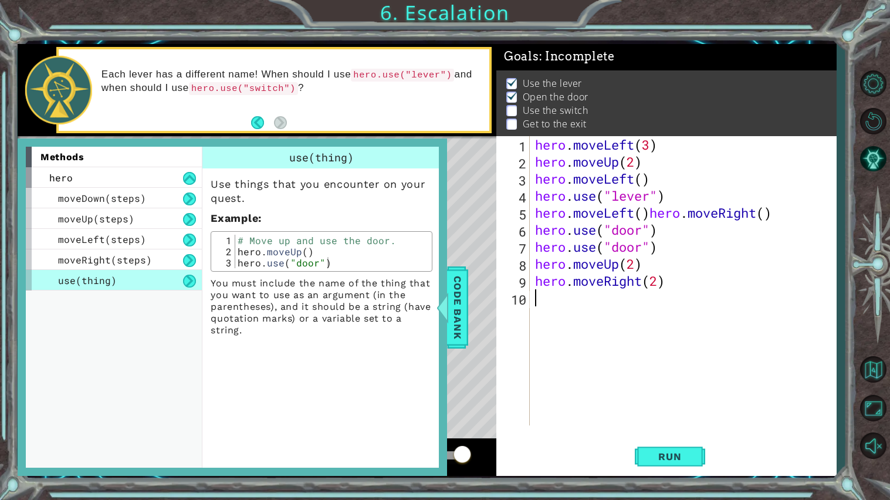
click at [291, 251] on div "# Move up and use the door. hero . moveUp ( ) hero . use ( "door" )" at bounding box center [332, 263] width 194 height 56
click at [293, 258] on div "# Move up and use the door. hero . moveUp ( ) hero . use ( "door" )" at bounding box center [332, 263] width 194 height 56
type textarea "hero.use("door")"
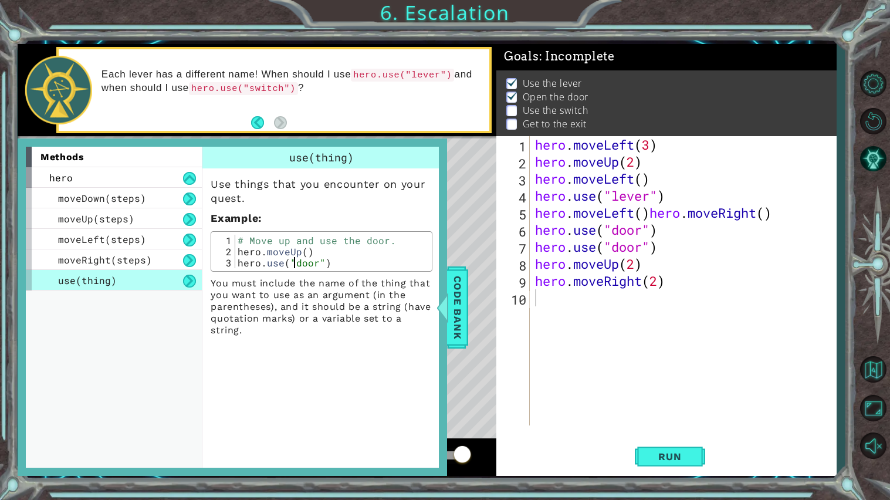
click at [293, 258] on div "# Move up and use the door. hero . moveUp ( ) hero . use ( "door" )" at bounding box center [332, 263] width 194 height 56
click at [293, 258] on div "# Move up and use the door. hero . moveUp ( ) hero . use ( "door" )" at bounding box center [332, 251] width 194 height 33
click at [293, 258] on div "# Move up and use the door. hero . moveUp ( ) hero . use ( "door" )" at bounding box center [332, 263] width 194 height 56
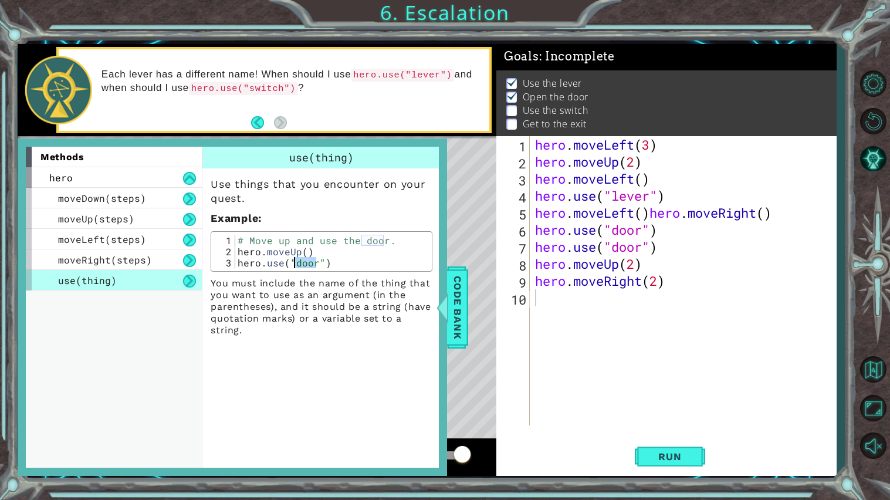
click at [293, 258] on div "# Move up and use the door. hero . moveUp ( ) hero . use ( "door" )" at bounding box center [332, 263] width 194 height 56
click at [569, 306] on div "hero . moveLeft ( 3 ) hero . moveUp ( 2 ) hero . moveLeft ( ) hero . use ( "lev…" at bounding box center [685, 297] width 306 height 323
paste textarea "hero.use("door")"
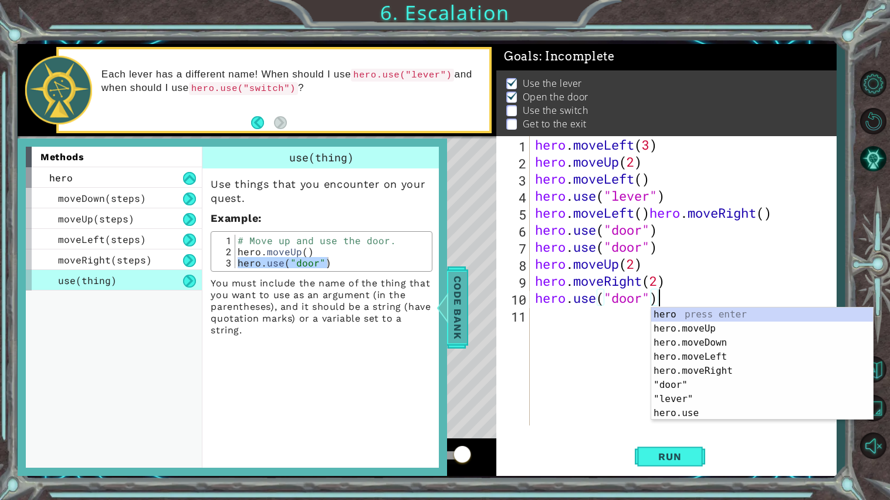
click at [444, 301] on div at bounding box center [442, 307] width 15 height 35
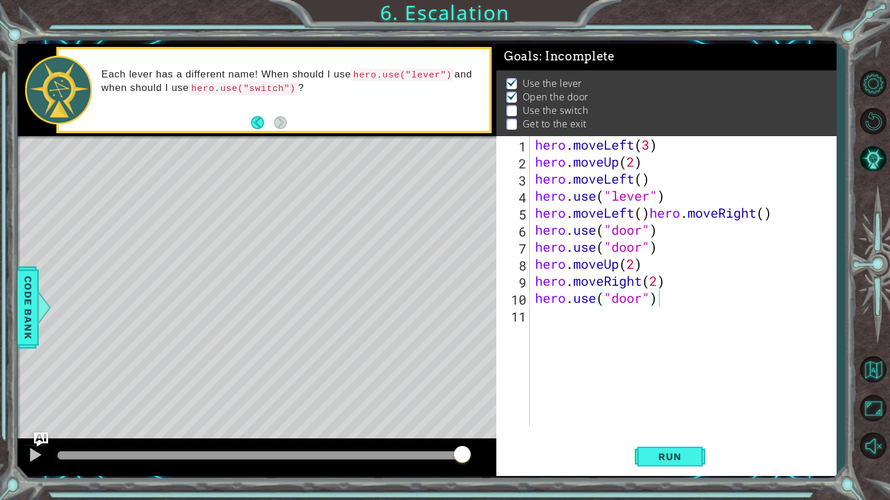
click at [623, 294] on div "hero . moveLeft ( 3 ) hero . moveUp ( 2 ) hero . moveLeft ( ) hero . use ( "lev…" at bounding box center [685, 297] width 306 height 323
type textarea "hero.use("switch")"
click at [611, 325] on div "hero . moveLeft ( 3 ) hero . moveUp ( 2 ) hero . moveLeft ( ) hero . use ( "lev…" at bounding box center [685, 297] width 306 height 323
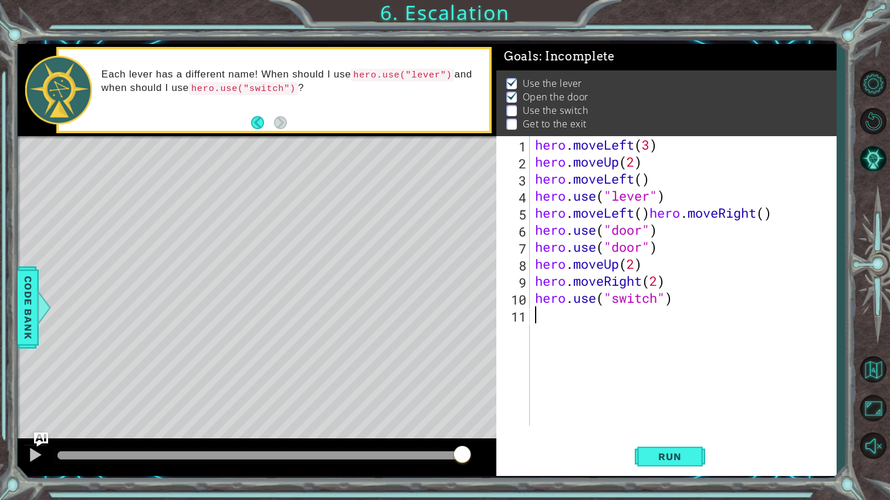
scroll to position [0, 0]
click at [601, 271] on div "hero . moveLeft ( 3 ) hero . moveUp ( 2 ) hero . moveLeft ( ) hero . use ( "lev…" at bounding box center [685, 297] width 306 height 323
click at [606, 283] on div "hero . moveLeft ( 3 ) hero . moveUp ( 2 ) hero . moveLeft ( ) hero . use ( "lev…" at bounding box center [685, 297] width 306 height 323
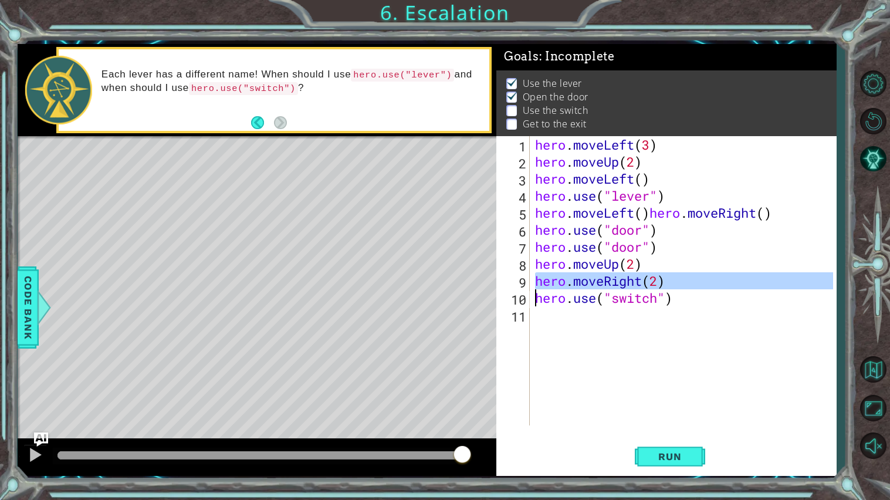
click at [606, 283] on div "hero . moveLeft ( 3 ) hero . moveUp ( 2 ) hero . moveLeft ( ) hero . use ( "lev…" at bounding box center [682, 280] width 300 height 289
click at [606, 283] on div "hero . moveLeft ( 3 ) hero . moveUp ( 2 ) hero . moveLeft ( ) hero . use ( "lev…" at bounding box center [685, 297] width 306 height 323
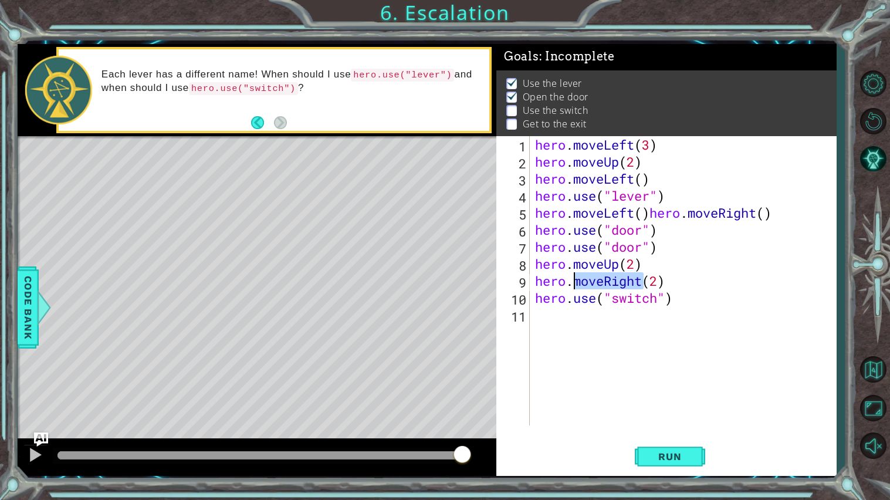
click at [606, 283] on div "hero . moveLeft ( 3 ) hero . moveUp ( 2 ) hero . moveLeft ( ) hero . use ( "lev…" at bounding box center [685, 297] width 306 height 323
type textarea "hero.moveRight(2) hero.use("switch")"
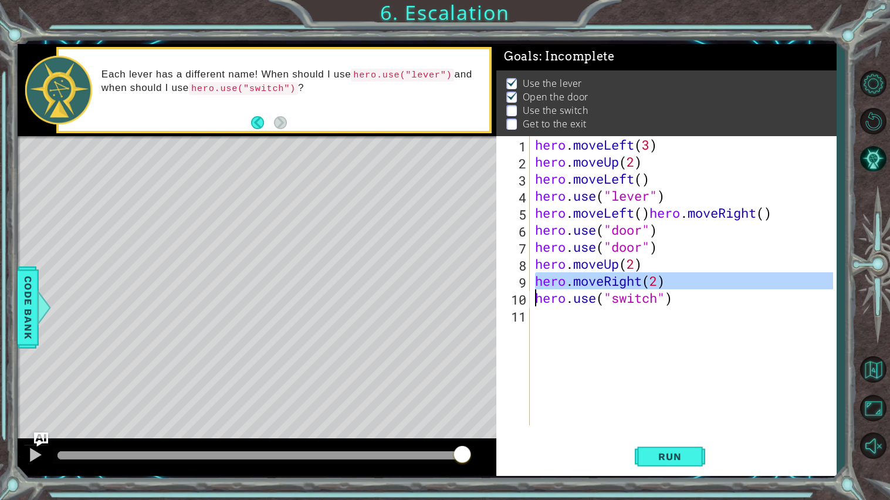
click at [636, 345] on div "hero . moveLeft ( 3 ) hero . moveUp ( 2 ) hero . moveLeft ( ) hero . use ( "lev…" at bounding box center [685, 297] width 306 height 323
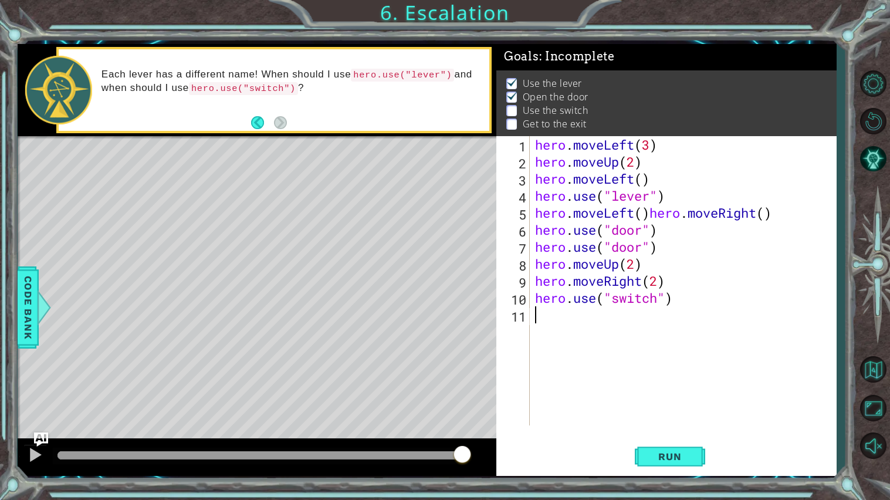
paste textarea "hero.moveRight(2)"
type textarea "hero.moveRight()"
click at [19, 303] on span "Code Bank" at bounding box center [28, 307] width 19 height 72
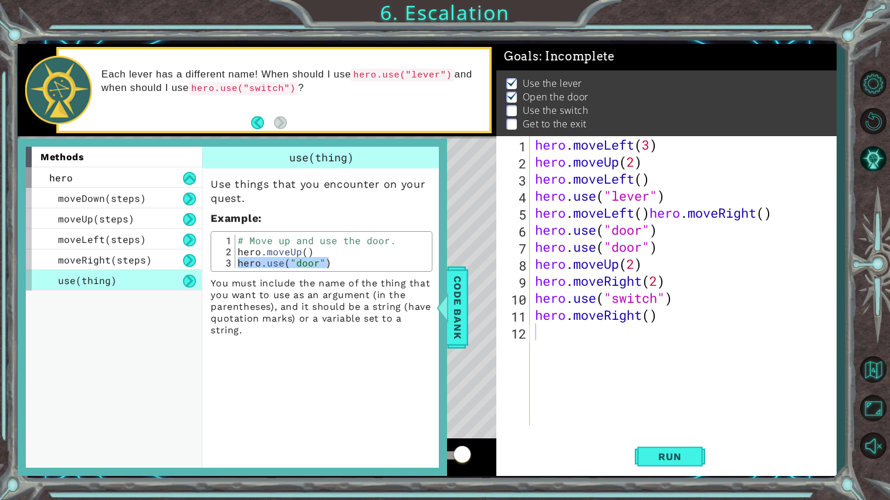
drag, startPoint x: 440, startPoint y: 294, endPoint x: 559, endPoint y: 339, distance: 127.7
click at [559, 339] on div "1 ההההההההההההההההההההההההההההההההההההההההההההההההההההההההההההההההההההההההההההה…" at bounding box center [427, 260] width 819 height 432
click at [559, 339] on div "hero . moveLeft ( 3 ) hero . moveUp ( 2 ) hero . moveLeft ( ) hero . use ( "lev…" at bounding box center [685, 297] width 306 height 323
drag, startPoint x: 466, startPoint y: 287, endPoint x: 572, endPoint y: 360, distance: 129.0
click at [572, 360] on div "1 ההההההההההההההההההההההההההההההההההההההההההההההההההההההההההההההההההההההההההההה…" at bounding box center [427, 260] width 819 height 432
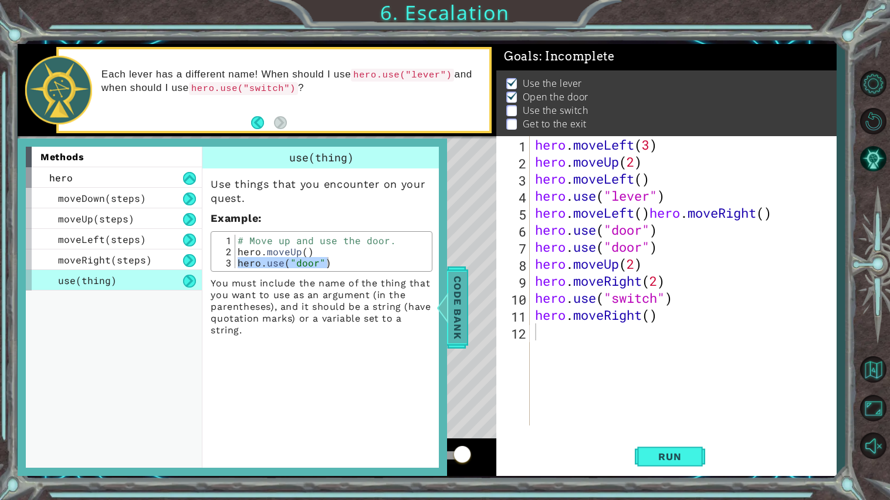
click at [448, 299] on div at bounding box center [442, 307] width 15 height 35
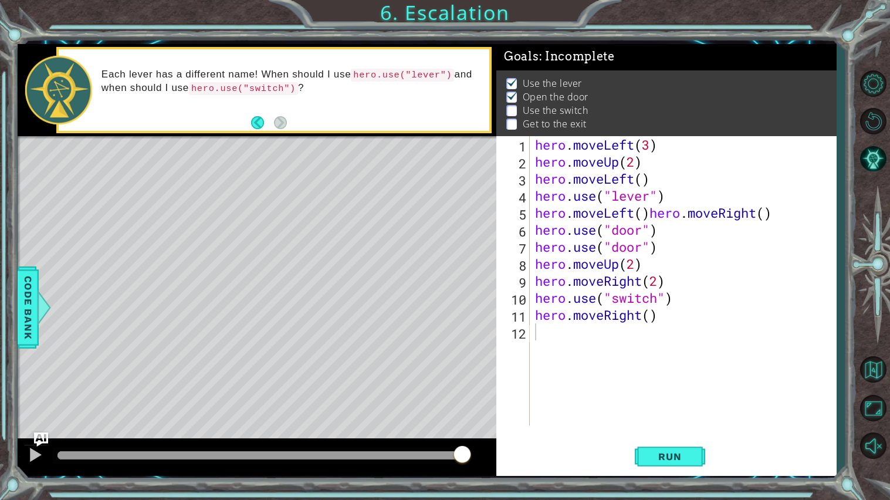
click at [669, 352] on div "hero . moveLeft ( 3 ) hero . moveUp ( 2 ) hero . moveLeft ( ) hero . use ( "lev…" at bounding box center [685, 297] width 306 height 323
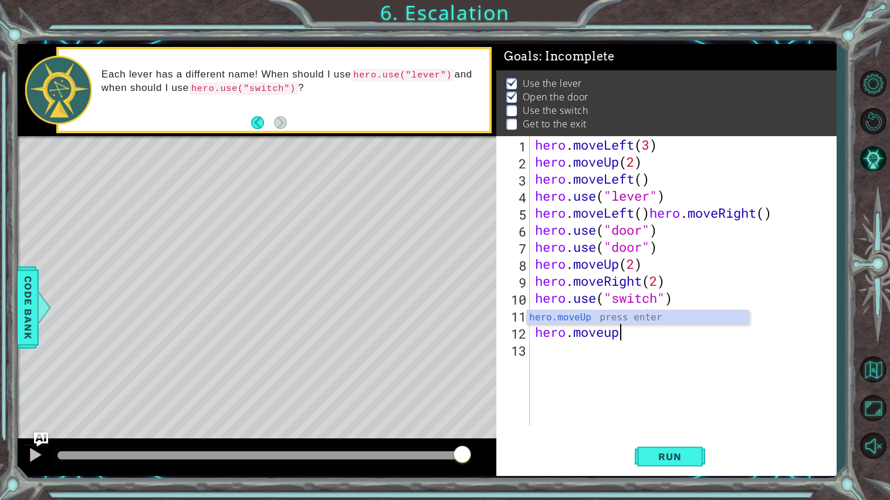
scroll to position [0, 3]
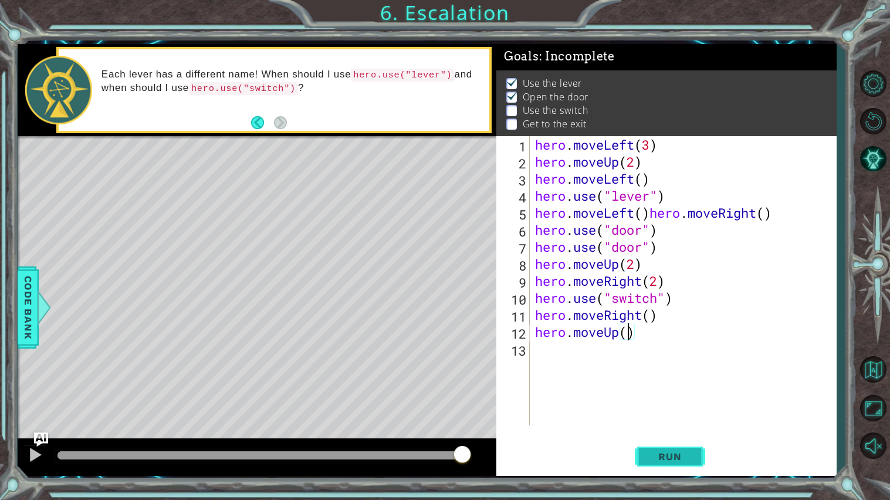
click at [668, 420] on span "Run" at bounding box center [669, 456] width 46 height 12
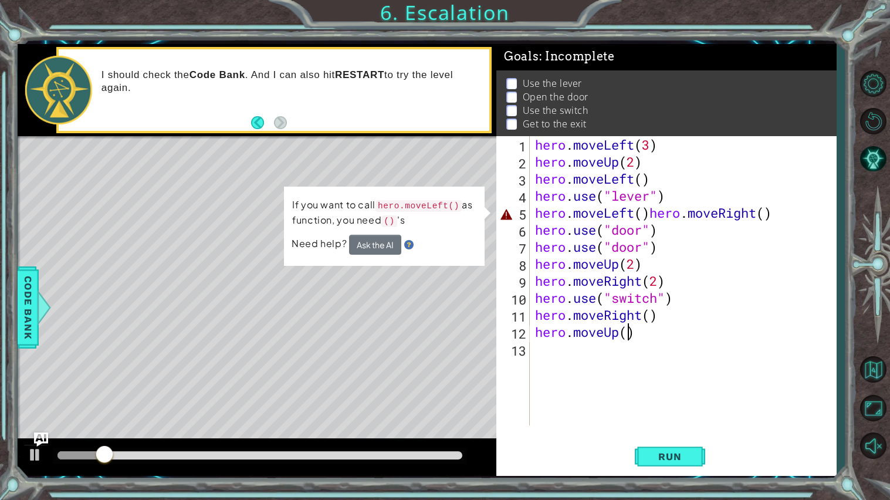
click at [649, 211] on div "hero . moveLeft ( 3 ) hero . moveUp ( 2 ) hero . moveLeft ( ) hero . use ( "lev…" at bounding box center [685, 297] width 306 height 323
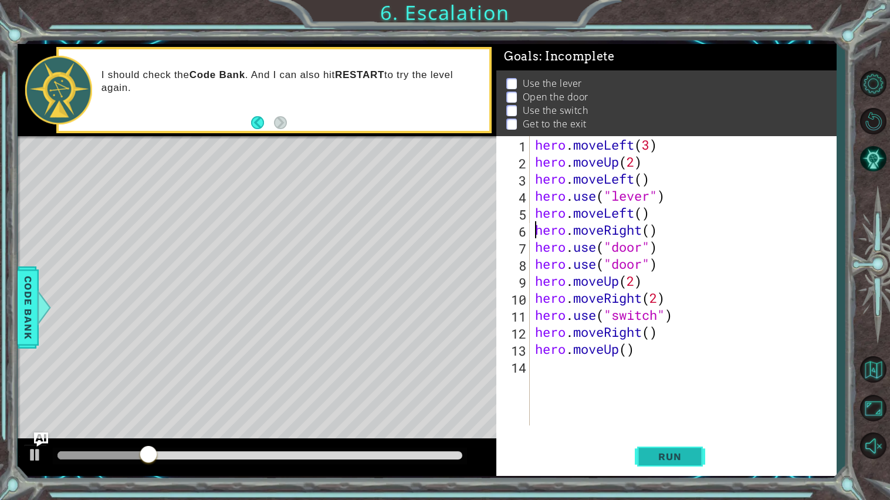
click at [664, 420] on button "Run" at bounding box center [670, 456] width 70 height 34
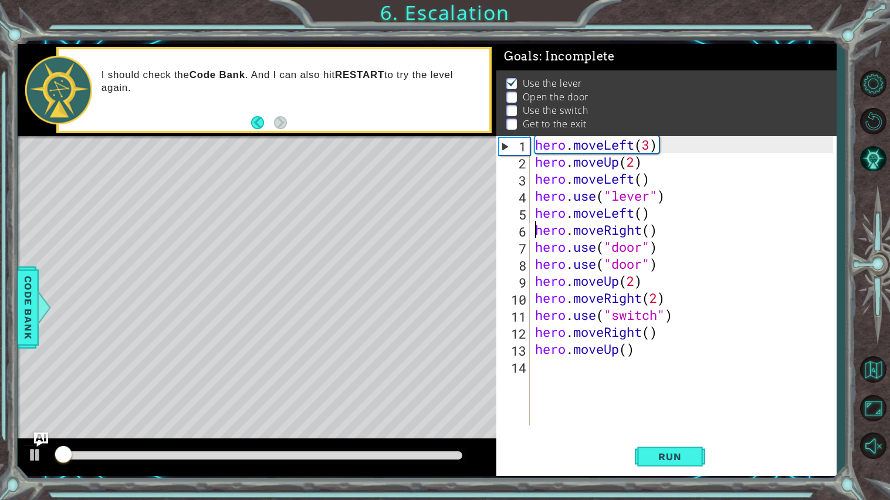
click at [659, 420] on div "hero.moveRight() 1 2 3 4 5 6 7 8 9 10 11 12 13 14 hero . moveLeft ( 3 ) hero . …" at bounding box center [666, 306] width 340 height 340
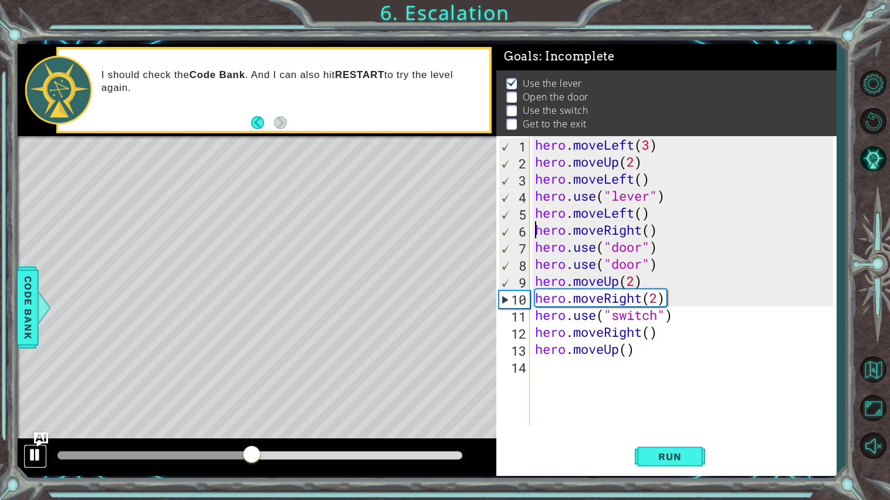
click at [34, 420] on div at bounding box center [35, 454] width 15 height 15
click at [582, 267] on div "hero . moveLeft ( 3 ) hero . moveUp ( 2 ) hero . moveLeft ( ) hero . use ( "lev…" at bounding box center [685, 297] width 306 height 323
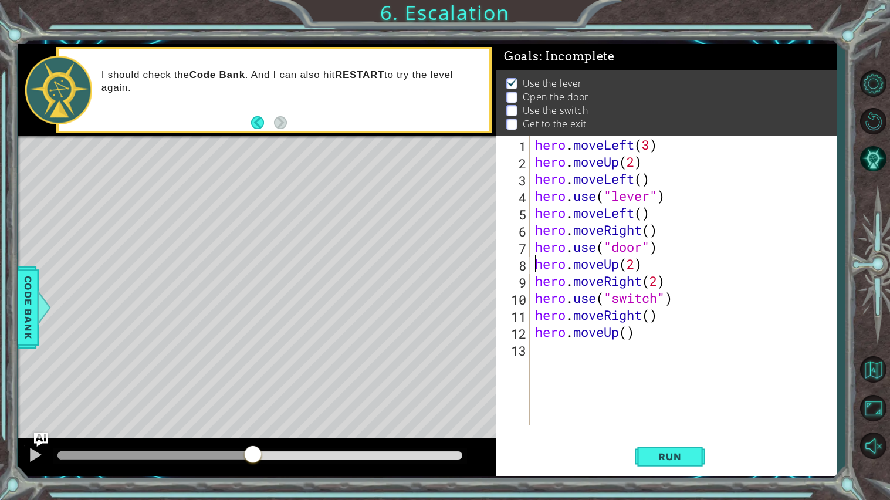
click at [637, 246] on div "hero . moveLeft ( 3 ) hero . moveUp ( 2 ) hero . moveLeft ( ) hero . use ( "lev…" at bounding box center [685, 297] width 306 height 323
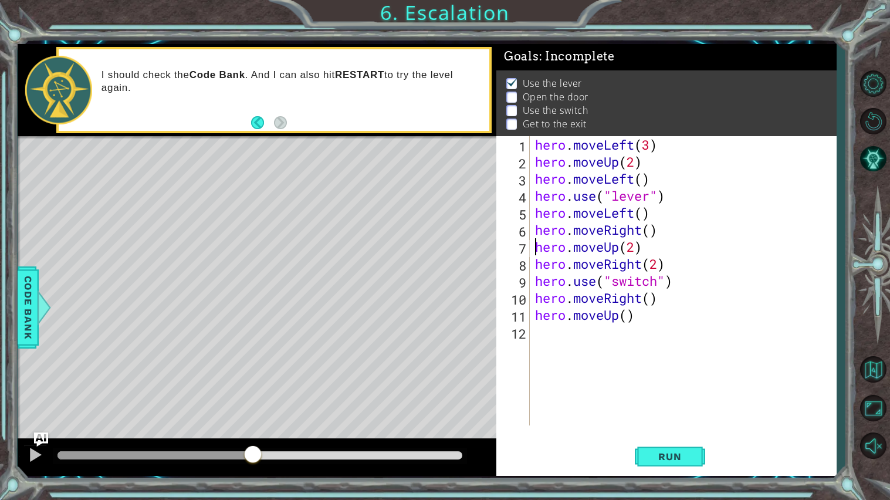
click at [654, 214] on div "hero . moveLeft ( 3 ) hero . moveUp ( 2 ) hero . moveLeft ( ) hero . use ( "lev…" at bounding box center [685, 297] width 306 height 323
type textarea "hero.moveLeft()"
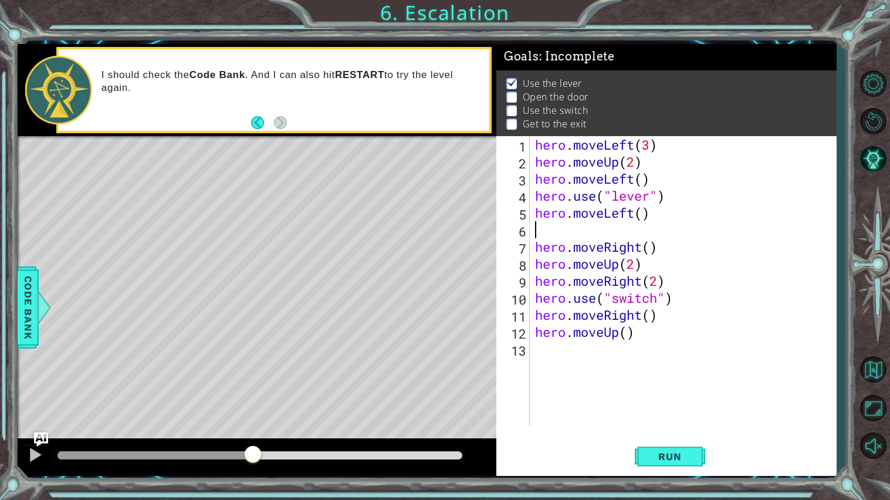
paste textarea "hero.use("door")"
click at [665, 420] on button "Run" at bounding box center [670, 456] width 70 height 34
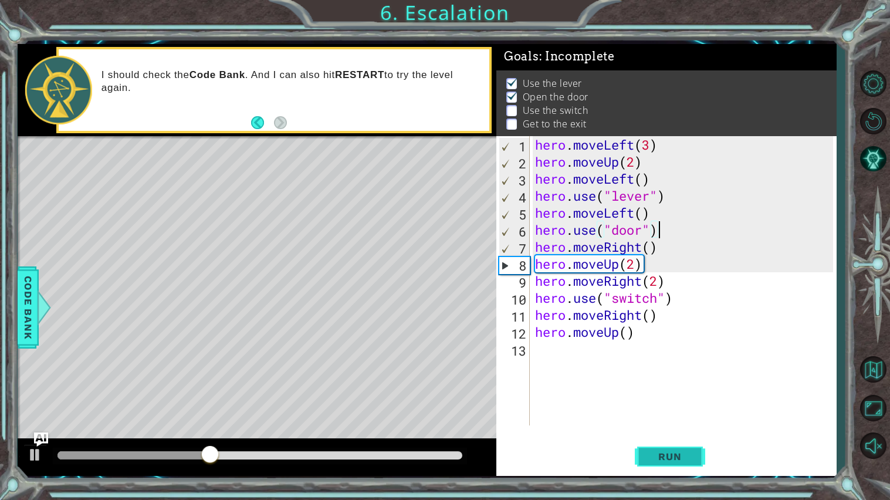
click at [667, 420] on button "Run" at bounding box center [670, 456] width 70 height 34
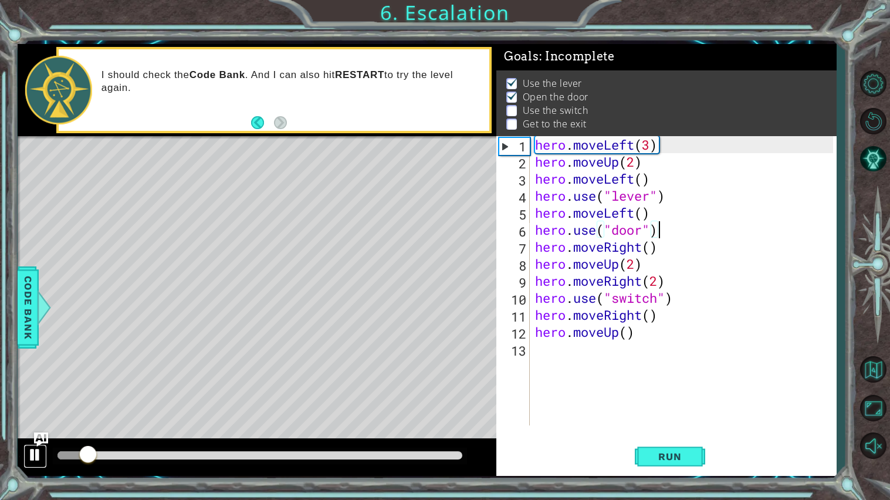
click at [27, 420] on button at bounding box center [34, 456] width 23 height 24
drag, startPoint x: 672, startPoint y: 262, endPoint x: 532, endPoint y: 265, distance: 140.2
click at [532, 265] on div "hero.use("door") 1 2 3 4 5 6 7 8 9 10 11 12 13 hero . moveLeft ( 3 ) hero . mov…" at bounding box center [664, 280] width 337 height 289
type textarea "hero.moveUp(2)"
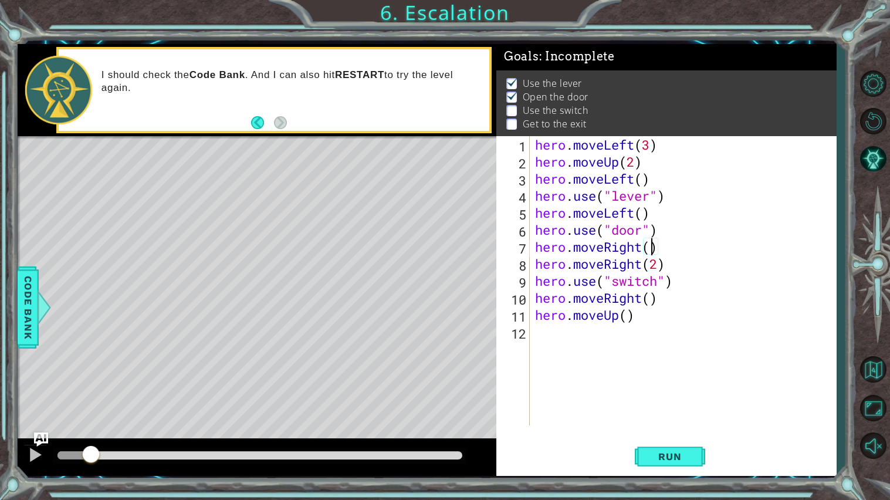
type textarea "hero.use("door")"
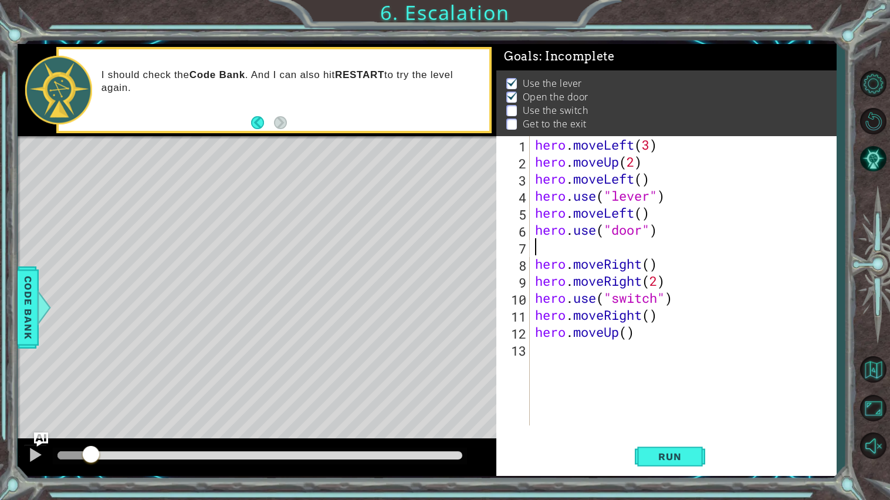
paste textarea "hero.moveUp(2)"
click at [669, 420] on button "Run" at bounding box center [670, 456] width 70 height 34
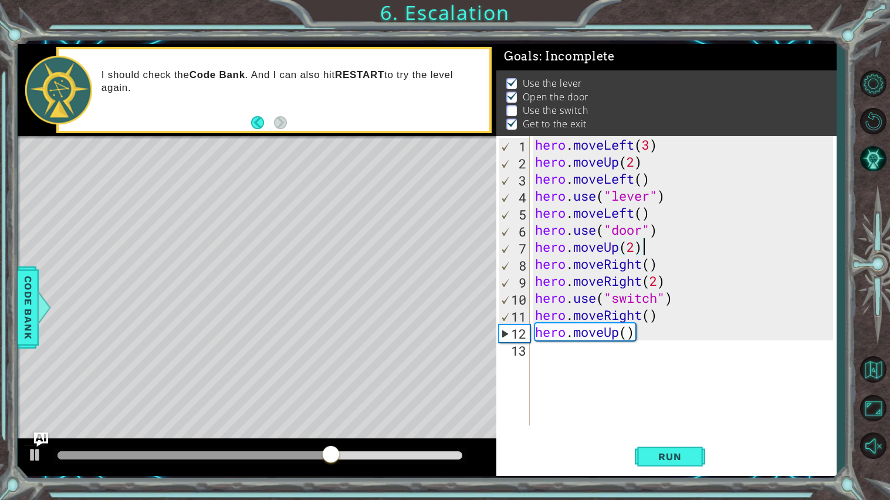
click at [627, 269] on div "hero . moveLeft ( 3 ) hero . moveUp ( 2 ) hero . moveLeft ( ) hero . use ( "lev…" at bounding box center [685, 297] width 306 height 323
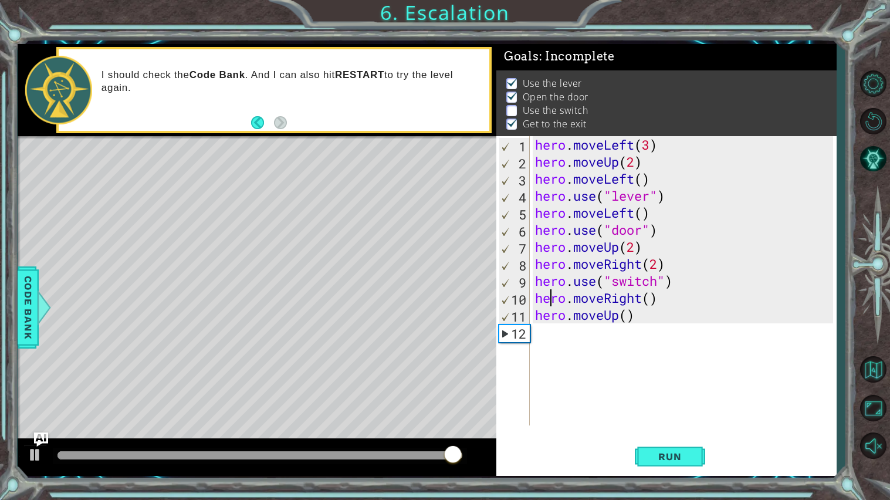
click at [693, 279] on div "hero . moveLeft ( 3 ) hero . moveUp ( 2 ) hero . moveLeft ( ) hero . use ( "lev…" at bounding box center [685, 297] width 306 height 323
type textarea "hero.use("switch")"
click at [674, 420] on span "Run" at bounding box center [669, 456] width 46 height 12
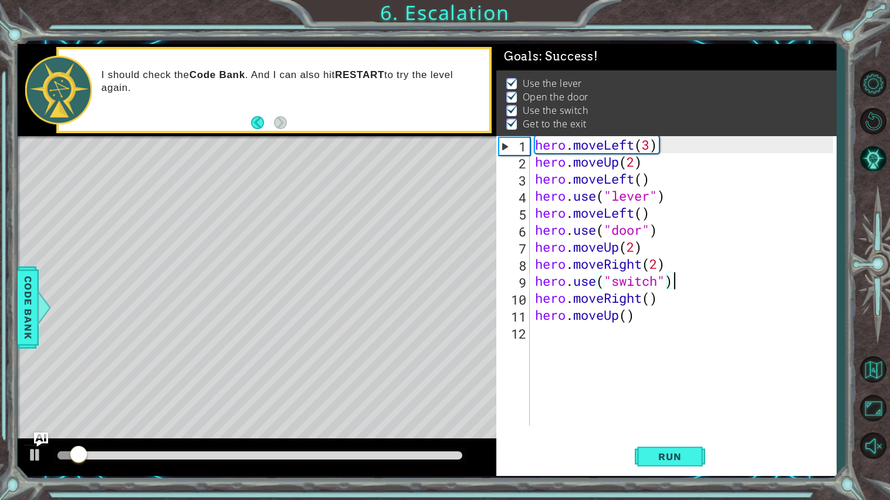
click at [561, 336] on div "hero . moveLeft ( 3 ) hero . moveUp ( 2 ) hero . moveLeft ( ) hero . use ( "lev…" at bounding box center [685, 297] width 306 height 323
type textarea "hero.moveUp()"
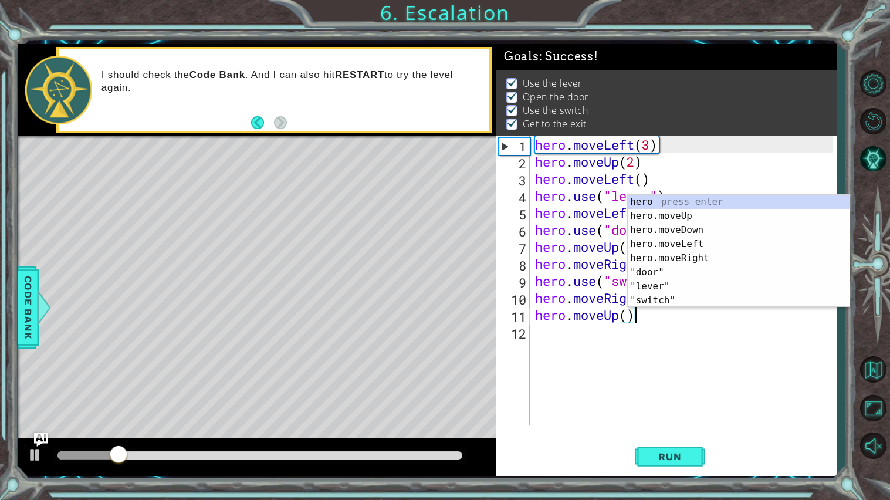
click at [585, 420] on div "hero.moveUp() 1 2 3 4 5 6 7 8 9 10 11 12 hero . moveLeft ( 3 ) hero . moveUp ( …" at bounding box center [666, 306] width 340 height 340
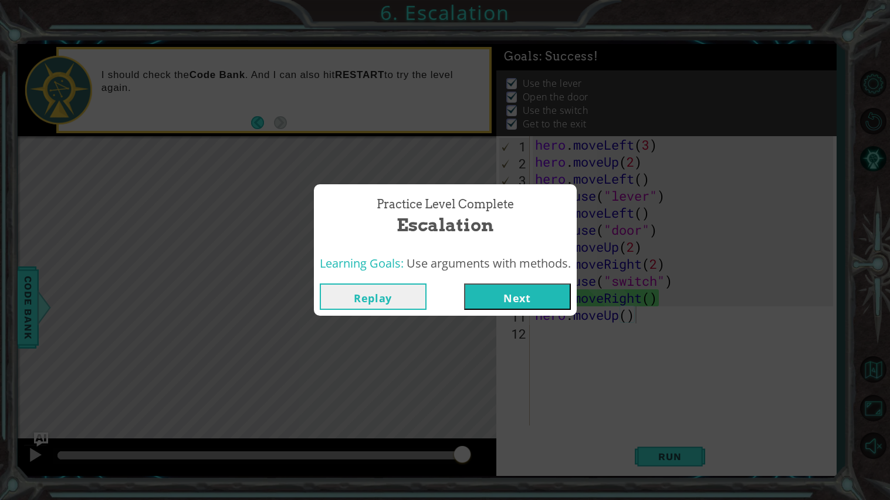
click at [514, 307] on button "Next" at bounding box center [517, 296] width 107 height 26
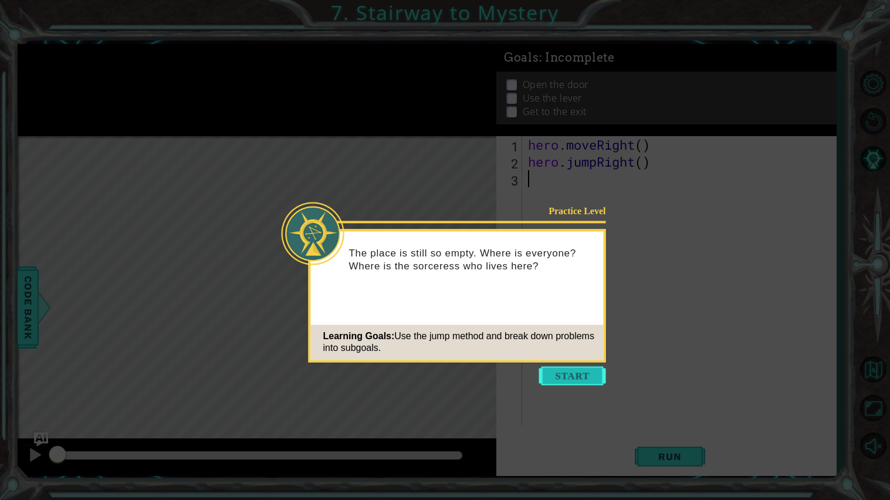
click at [551, 371] on button "Start" at bounding box center [572, 375] width 67 height 19
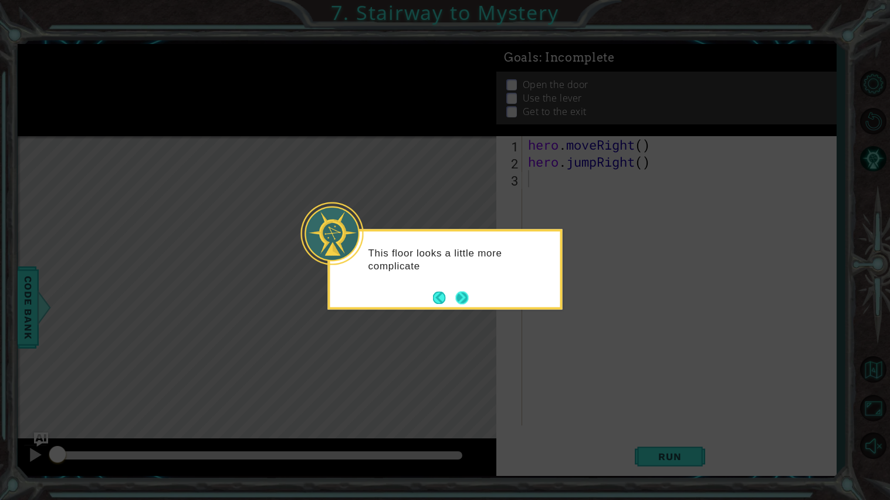
click at [468, 300] on button "Next" at bounding box center [461, 297] width 13 height 13
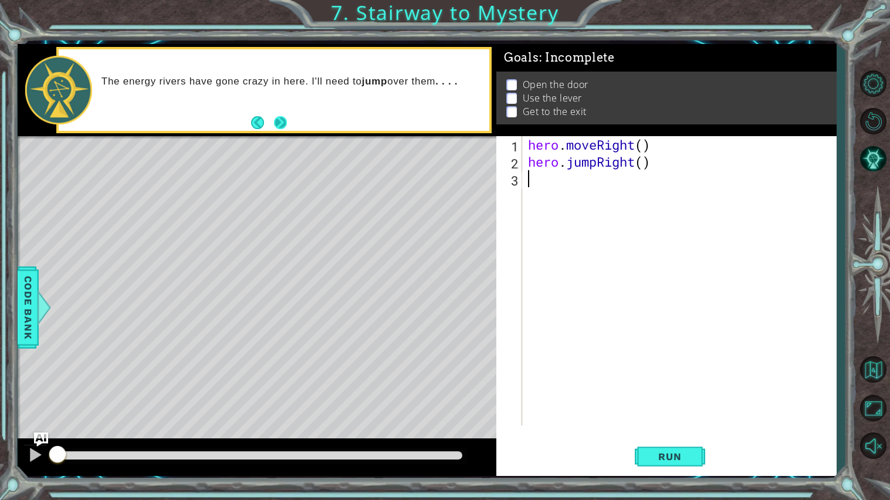
click at [283, 127] on button "Next" at bounding box center [280, 122] width 13 height 13
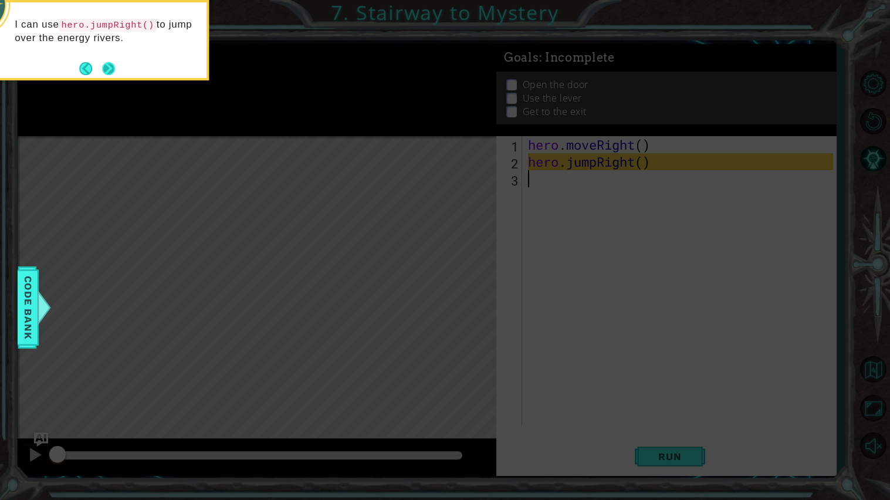
click at [111, 70] on button "Next" at bounding box center [108, 68] width 13 height 13
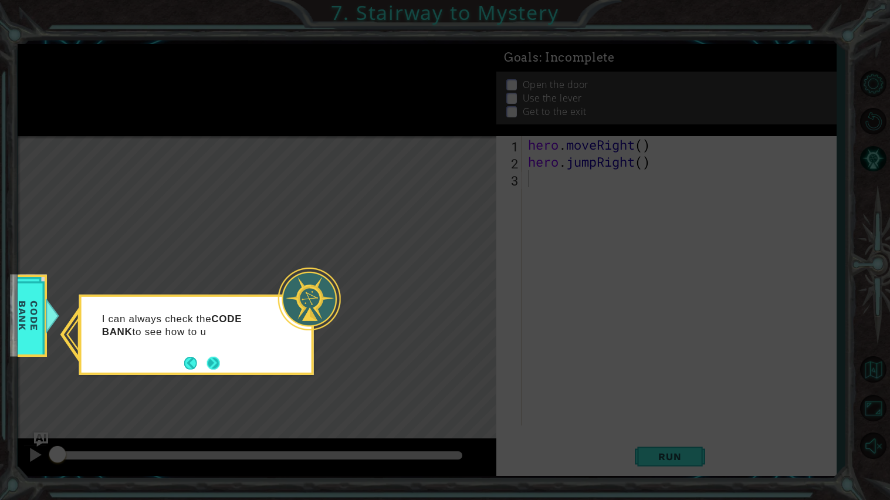
click at [207, 357] on button "Next" at bounding box center [213, 363] width 13 height 13
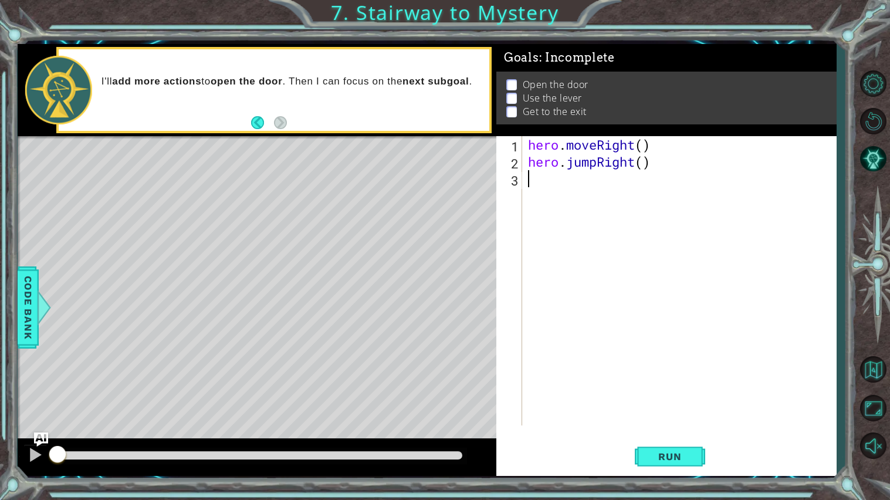
click at [678, 271] on div "hero . moveRight ( ) hero . jumpRight ( )" at bounding box center [681, 297] width 313 height 323
type textarea "hero.moveright(2)"
click at [635, 420] on button "Run" at bounding box center [670, 456] width 70 height 34
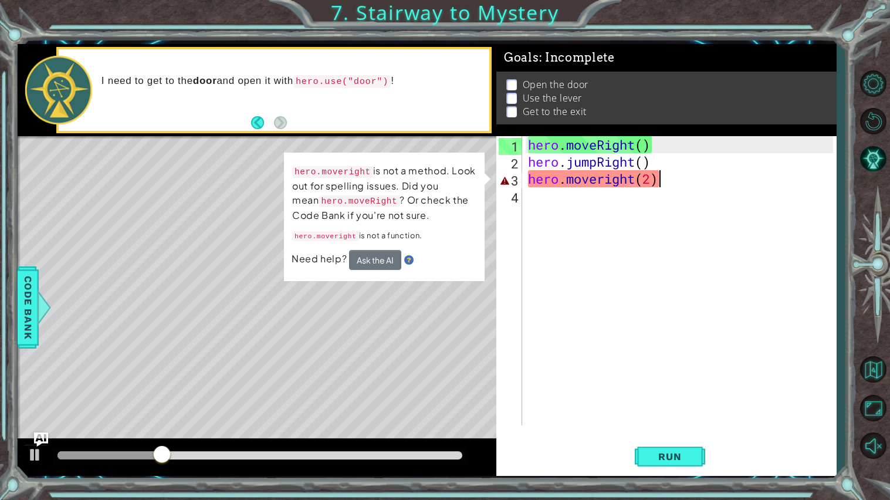
click at [599, 177] on div "hero . moveRight ( ) hero . jumpRight ( ) hero . moveright ( 2 )" at bounding box center [681, 297] width 313 height 323
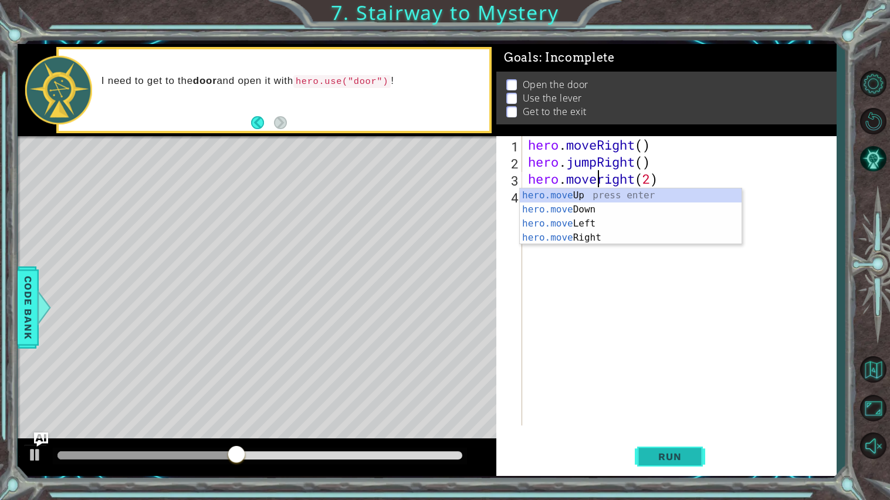
click at [680, 420] on button "Run" at bounding box center [670, 456] width 70 height 34
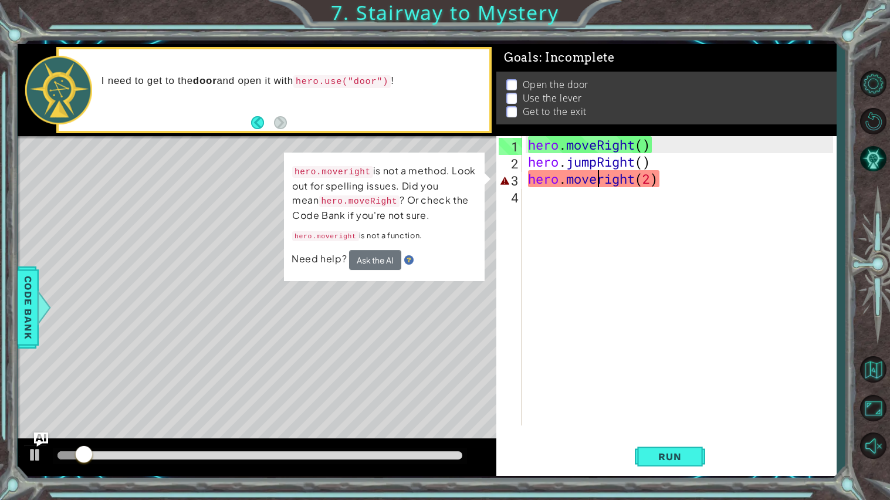
click at [602, 180] on div "hero . moveRight ( ) hero . jumpRight ( ) hero . moveright ( 2 )" at bounding box center [681, 297] width 313 height 323
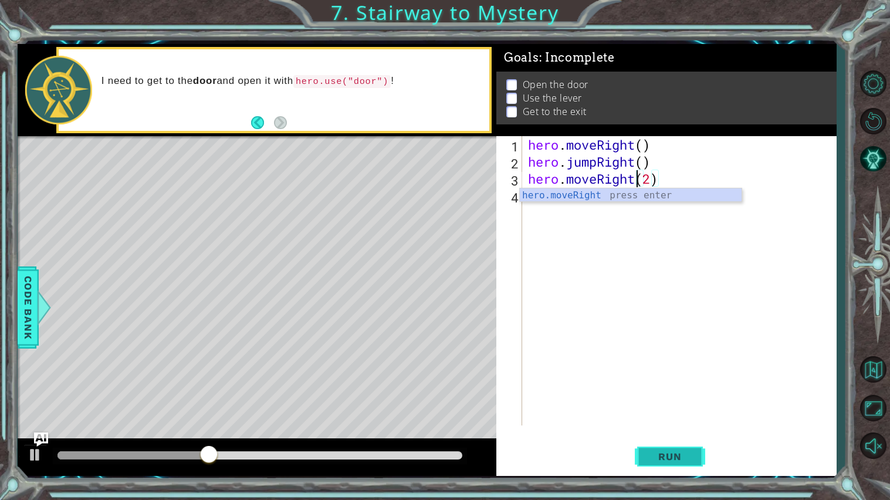
click at [653, 420] on span "Run" at bounding box center [669, 456] width 46 height 12
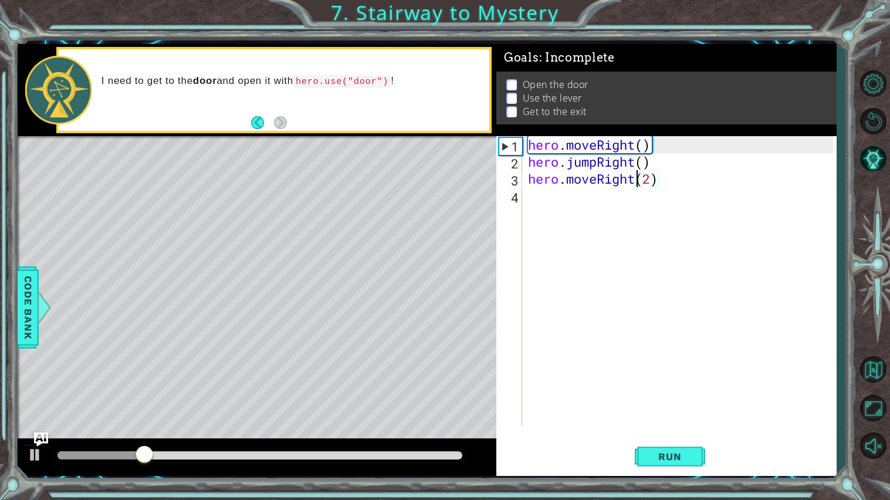
click at [659, 179] on div "hero . moveRight ( ) hero . jumpRight ( ) hero . moveRight ( 2 )" at bounding box center [681, 297] width 313 height 323
type textarea "hero.moveRight()"
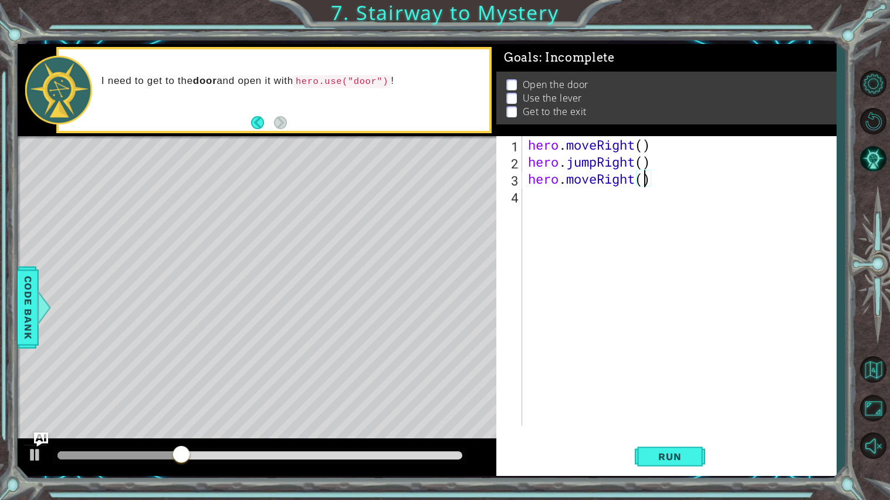
click at [623, 284] on div "hero . moveRight ( ) hero . jumpRight ( ) hero . moveRight ( )" at bounding box center [681, 297] width 313 height 323
click at [40, 420] on div at bounding box center [35, 454] width 15 height 15
click at [503, 176] on div "3" at bounding box center [509, 180] width 23 height 17
type textarea "hero.moveRight()"
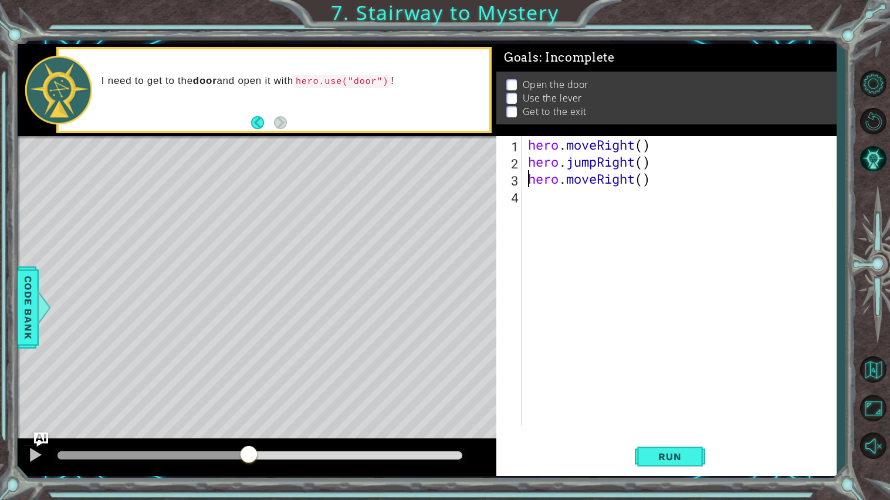
click at [565, 212] on div "hero . moveRight ( ) hero . jumpRight ( ) hero . moveRight ( )" at bounding box center [681, 297] width 313 height 323
type textarea "hero.moveUp(1)"
click at [562, 251] on div "hero . moveRight ( ) hero . jumpRight ( ) hero . moveRight ( ) hero . moveUp ( …" at bounding box center [681, 297] width 313 height 323
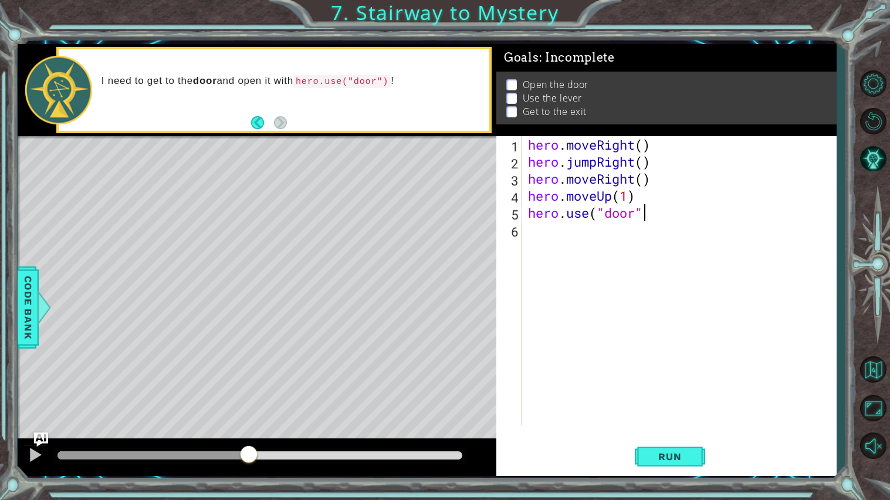
type textarea "hero.use("door")"
click at [599, 220] on div "hero . moveRight ( ) hero . jumpRight ( ) hero . moveRight ( ) hero . moveUp ( …" at bounding box center [681, 297] width 313 height 323
click at [599, 226] on div "hero . moveRight ( ) hero . jumpRight ( ) hero . moveRight ( ) hero . moveUp ( …" at bounding box center [681, 297] width 313 height 323
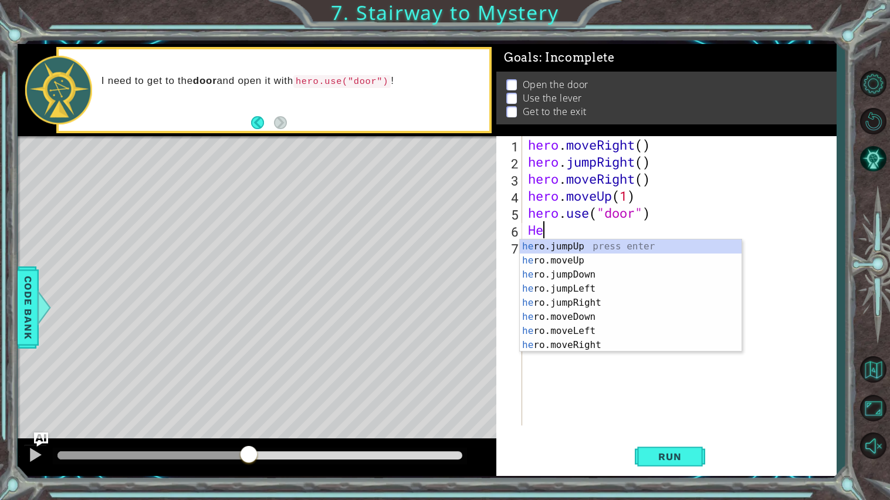
type textarea "H"
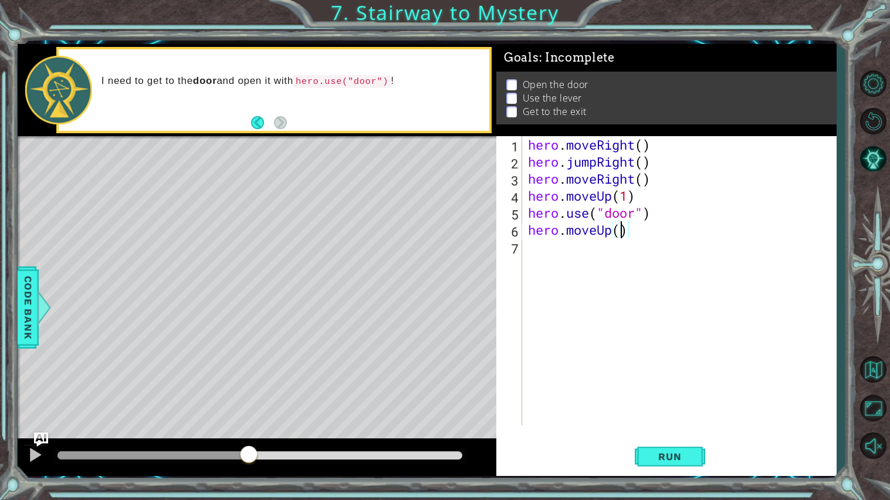
scroll to position [0, 4]
type textarea "hero.moveUp(2)"
click at [648, 420] on span "Run" at bounding box center [669, 456] width 46 height 12
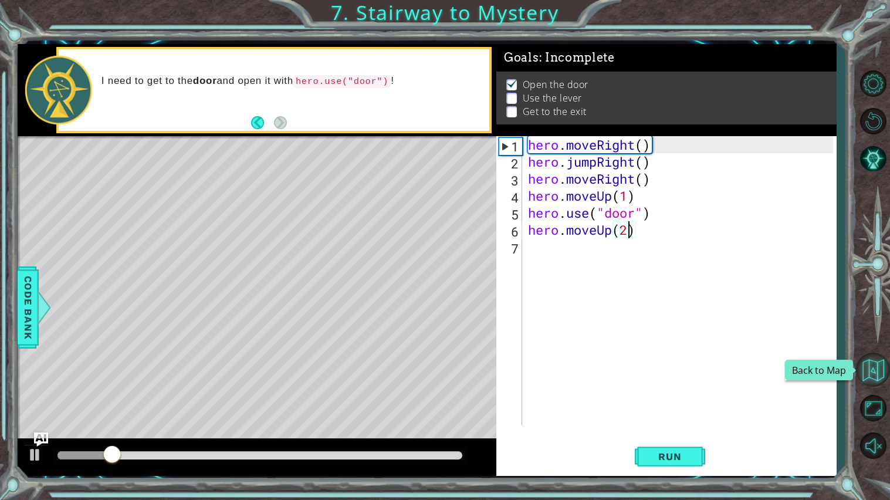
click at [874, 368] on button "Back to Map" at bounding box center [873, 369] width 34 height 34
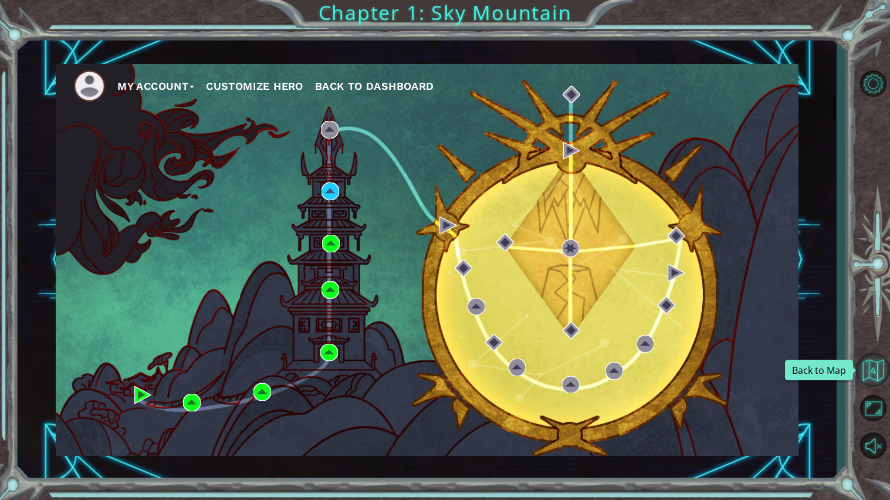
click at [868, 372] on button "Back to Map" at bounding box center [873, 369] width 34 height 34
click at [866, 381] on button "Back to Map" at bounding box center [873, 369] width 34 height 34
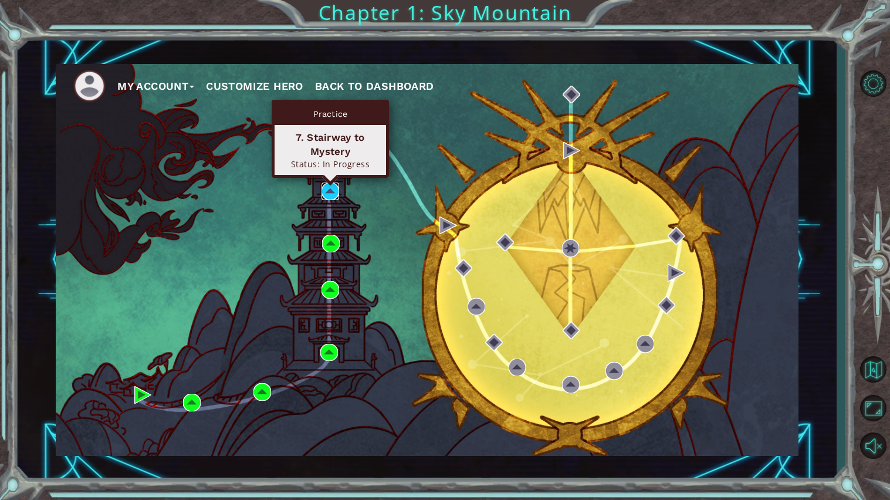
click at [323, 189] on img at bounding box center [330, 191] width 18 height 18
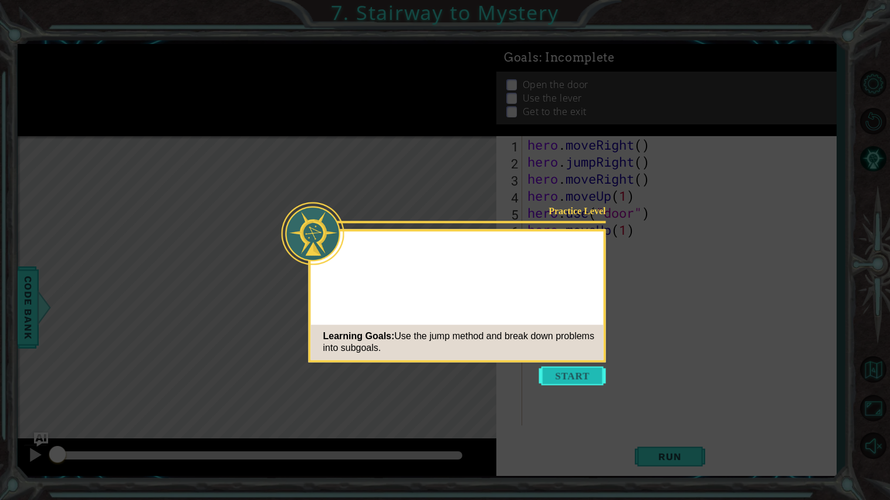
click at [567, 380] on button "Start" at bounding box center [572, 375] width 67 height 19
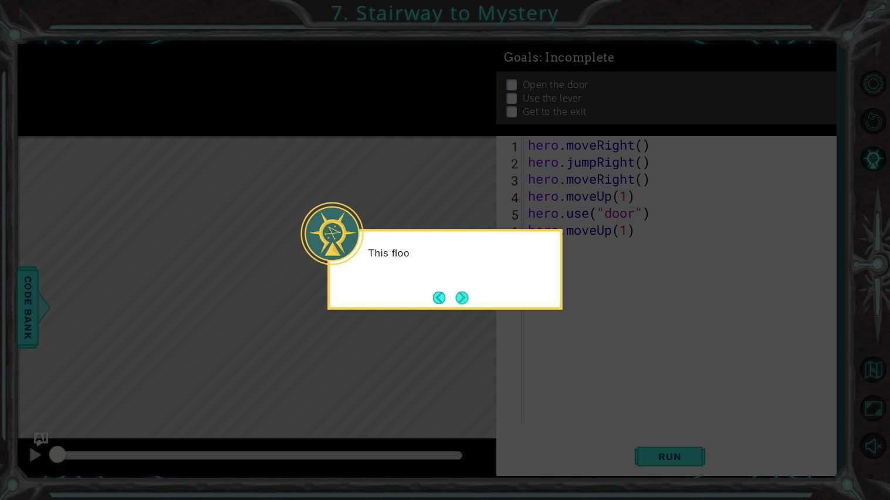
drag, startPoint x: 728, startPoint y: 456, endPoint x: 680, endPoint y: 449, distance: 48.0
click at [680, 420] on icon at bounding box center [445, 250] width 890 height 500
drag, startPoint x: 680, startPoint y: 449, endPoint x: 470, endPoint y: 306, distance: 254.9
click at [470, 306] on body "1 ההההההההההההההההההההההההההההההההההההההההההההההההההההההההההההההההההההההההההההה…" at bounding box center [445, 250] width 890 height 500
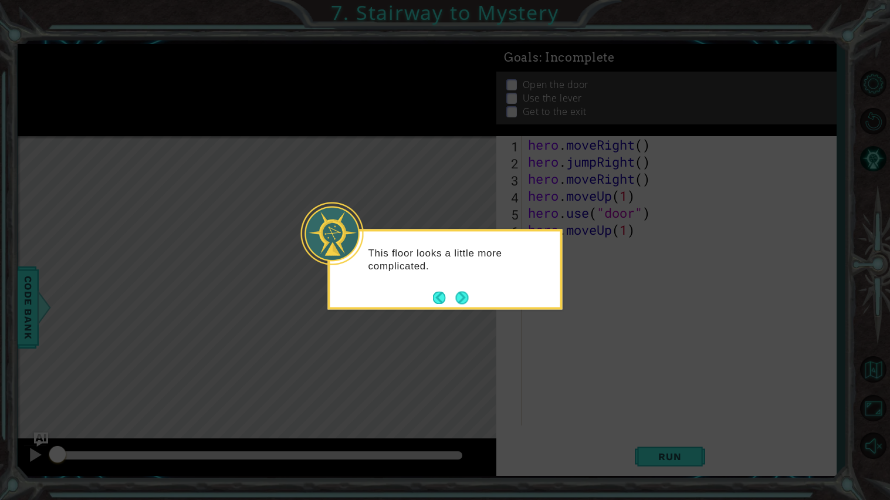
click at [470, 306] on div "This floor looks a little more complicated." at bounding box center [445, 269] width 235 height 80
click at [464, 300] on button "Next" at bounding box center [461, 297] width 13 height 13
click at [464, 300] on div "Level Map" at bounding box center [289, 308] width 542 height 345
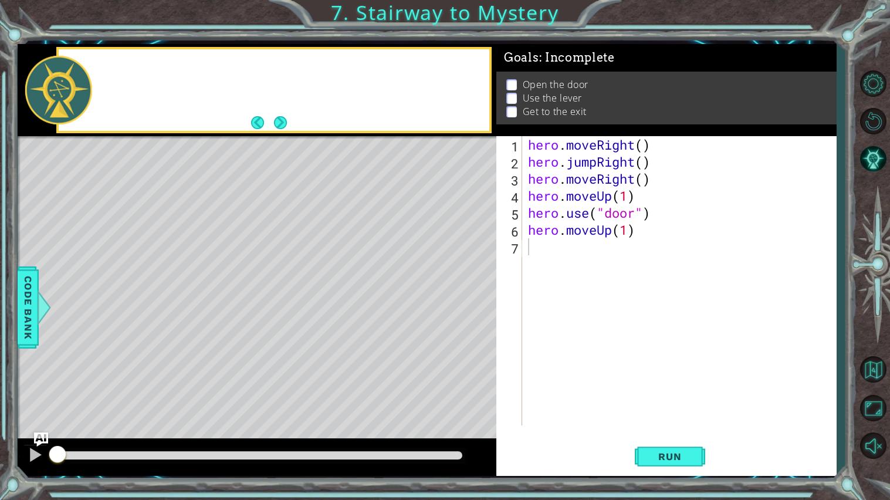
click at [464, 300] on div "Level Map" at bounding box center [289, 308] width 542 height 345
drag, startPoint x: 464, startPoint y: 300, endPoint x: 276, endPoint y: 120, distance: 260.5
click at [276, 120] on div "methods hero moveDown(steps) moveUp(steps) moveLeft(steps) moveRight(steps) use…" at bounding box center [427, 260] width 819 height 432
drag, startPoint x: 276, startPoint y: 120, endPoint x: 575, endPoint y: 376, distance: 393.9
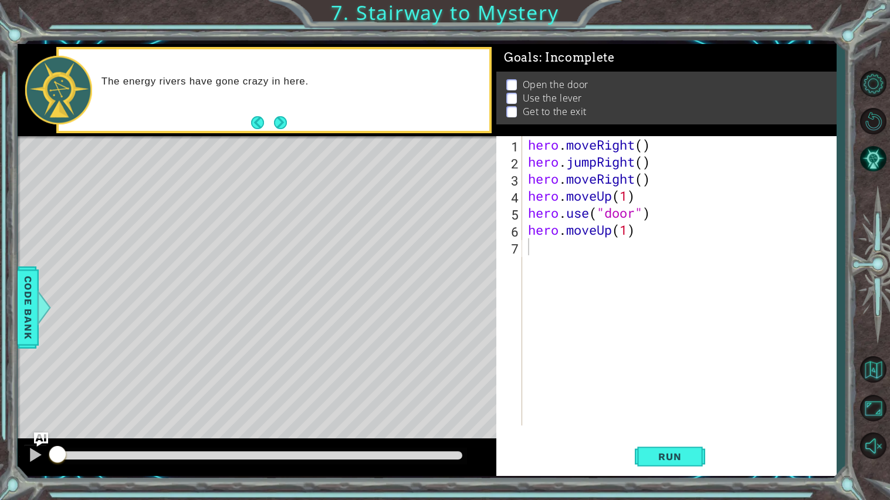
click at [575, 376] on div "1 ההההההההההההההההההההההההההההההההההההההההההההההההההההההההההההההההההההההההההההה…" at bounding box center [427, 260] width 819 height 432
click at [664, 420] on button "Run" at bounding box center [670, 456] width 70 height 34
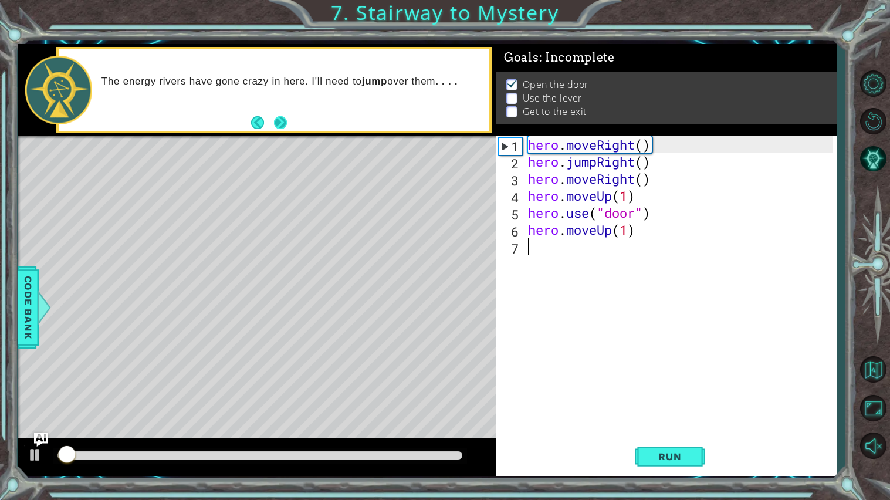
click at [287, 124] on button "Next" at bounding box center [280, 122] width 13 height 13
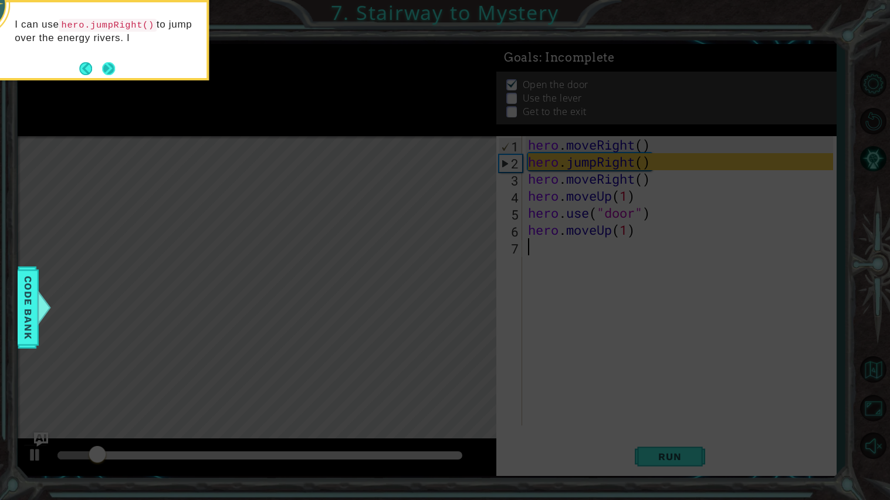
click at [108, 65] on button "Next" at bounding box center [108, 68] width 13 height 13
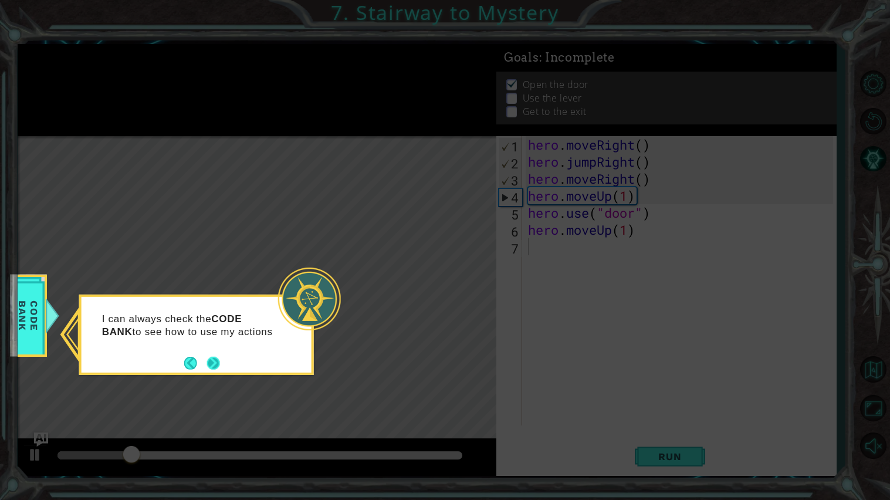
click at [211, 367] on button "Next" at bounding box center [213, 363] width 13 height 13
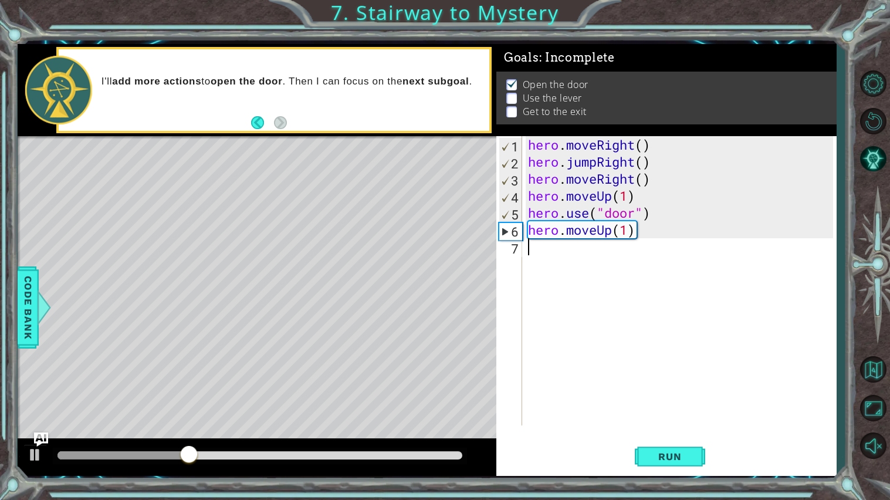
click at [624, 230] on div "hero . moveRight ( ) hero . jumpRight ( ) hero . moveRight ( ) hero . moveUp ( …" at bounding box center [681, 297] width 313 height 323
type textarea "hero.moveUp(2)"
click at [540, 286] on div "hero . moveRight ( ) hero . jumpRight ( ) hero . moveRight ( ) hero . moveUp ( …" at bounding box center [681, 297] width 313 height 323
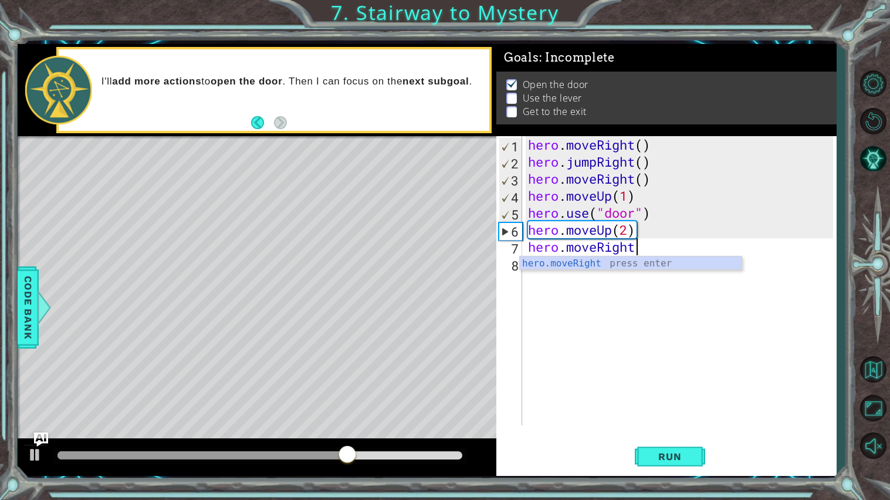
type textarea "hero.moveRight(1)"
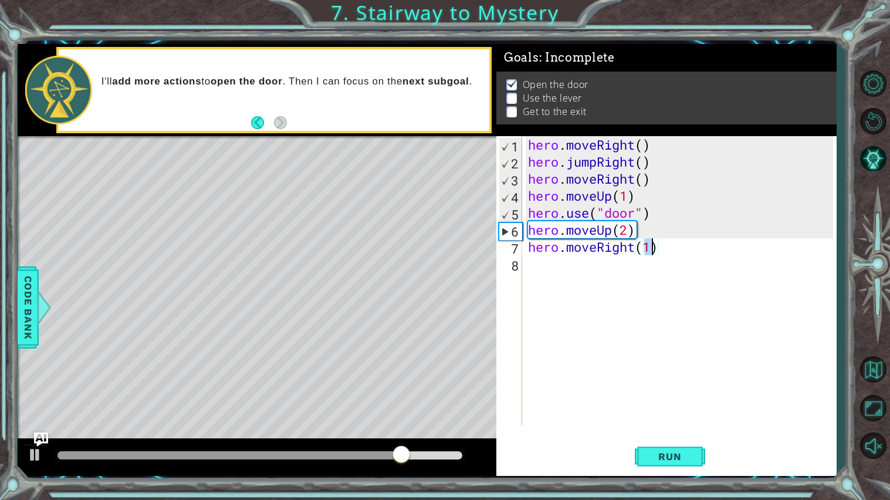
click at [587, 277] on div "hero . moveRight ( ) hero . jumpRight ( ) hero . moveRight ( ) hero . moveUp ( …" at bounding box center [681, 297] width 313 height 323
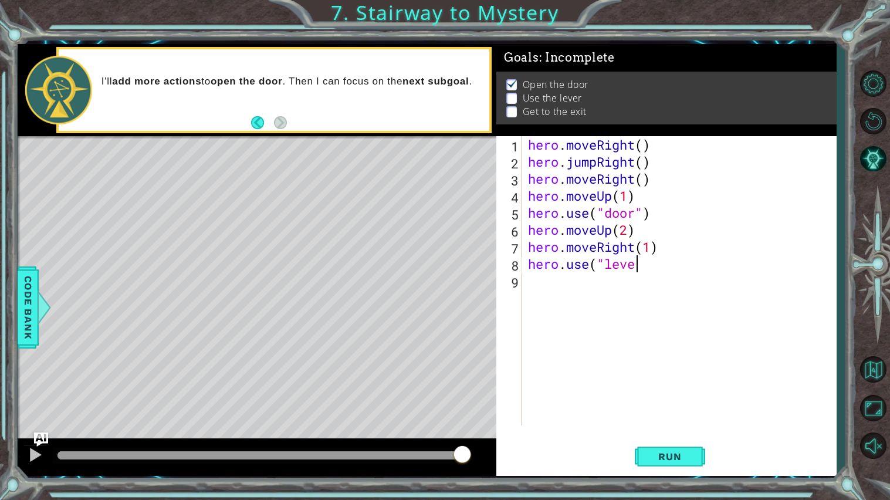
scroll to position [0, 4]
type textarea "hero.use("lever")"
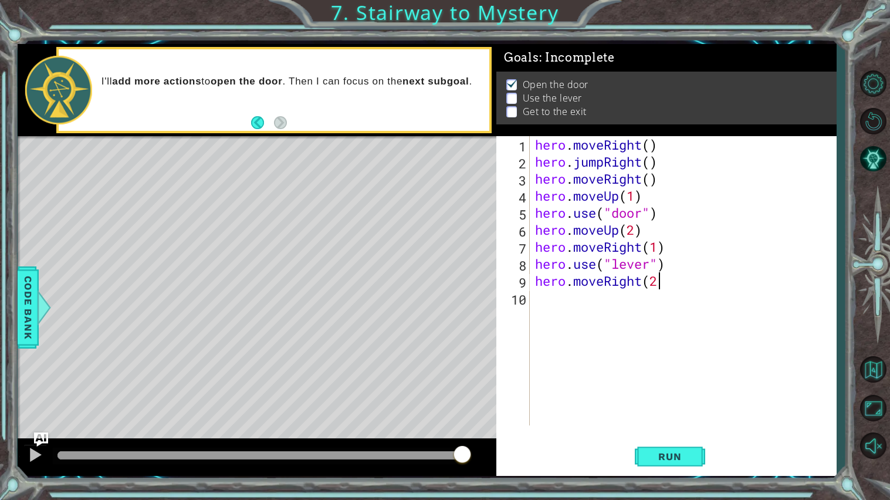
type textarea "hero.moveRight(2)"
click at [586, 301] on div "hero . moveRight ( ) hero . jumpRight ( ) hero . moveRight ( ) hero . moveUp ( …" at bounding box center [685, 297] width 306 height 323
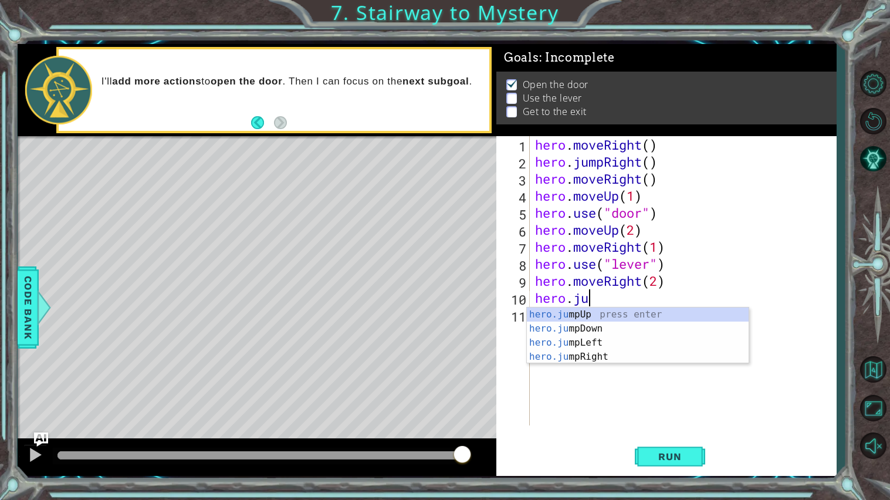
scroll to position [0, 2]
type textarea "hero.jumpUp"
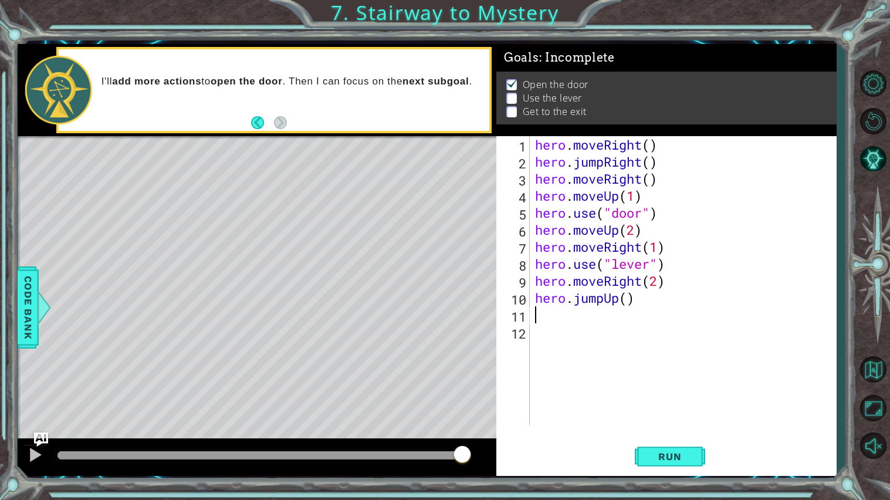
scroll to position [0, 0]
click at [683, 420] on span "Run" at bounding box center [669, 456] width 46 height 12
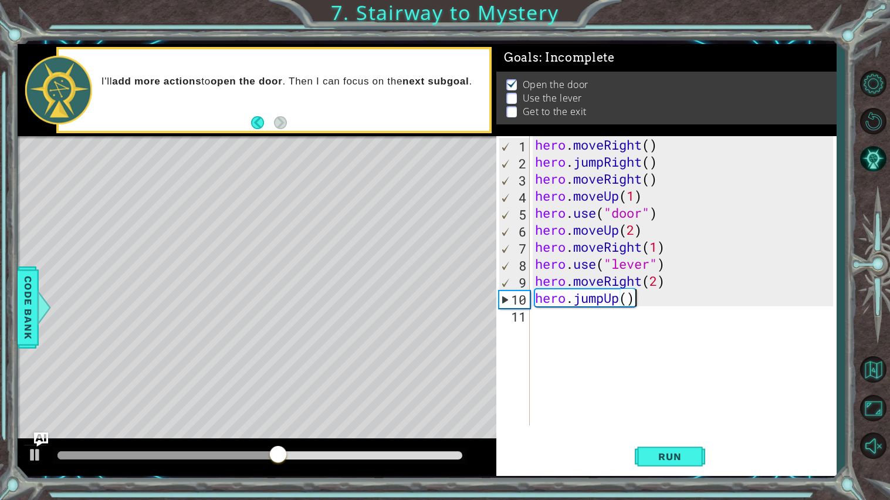
click at [628, 283] on div "hero . moveRight ( ) hero . jumpRight ( ) hero . moveRight ( ) hero . moveUp ( …" at bounding box center [685, 297] width 306 height 323
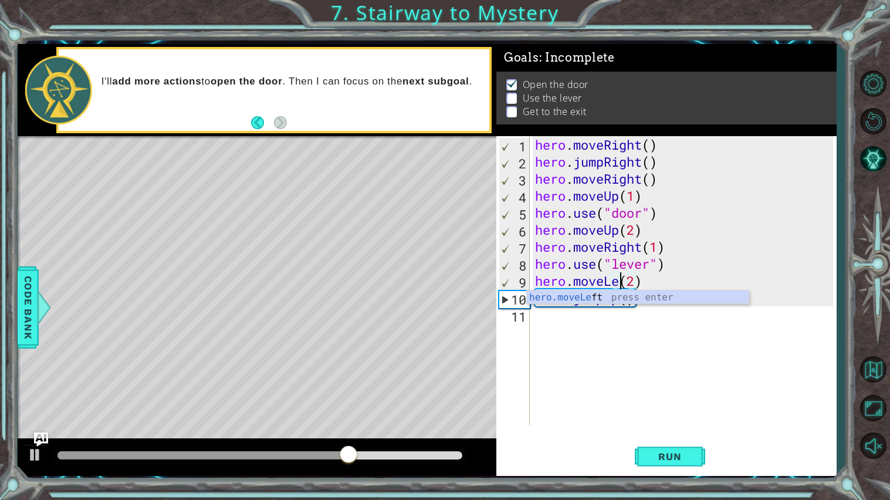
scroll to position [0, 4]
click at [617, 247] on div "hero . moveRight ( ) hero . jumpRight ( ) hero . moveRight ( ) hero . moveUp ( …" at bounding box center [685, 297] width 306 height 323
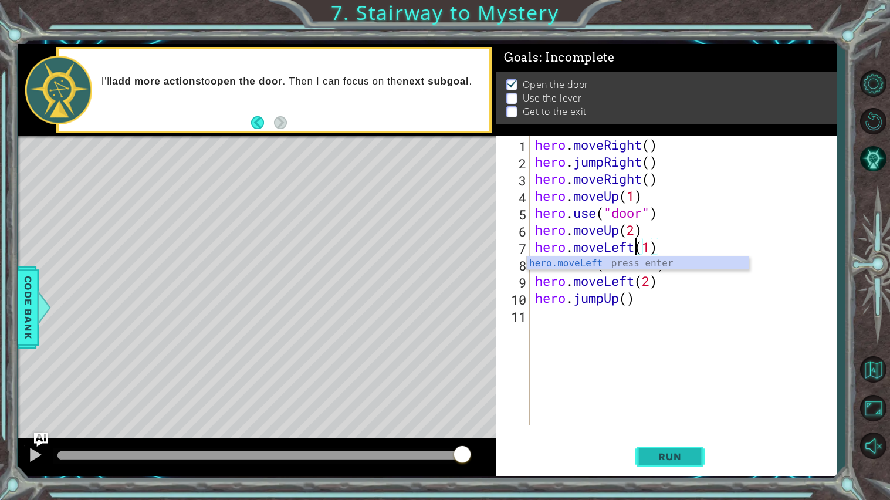
type textarea "hero.moveLeft(1)"
click at [647, 420] on span "Run" at bounding box center [669, 456] width 46 height 12
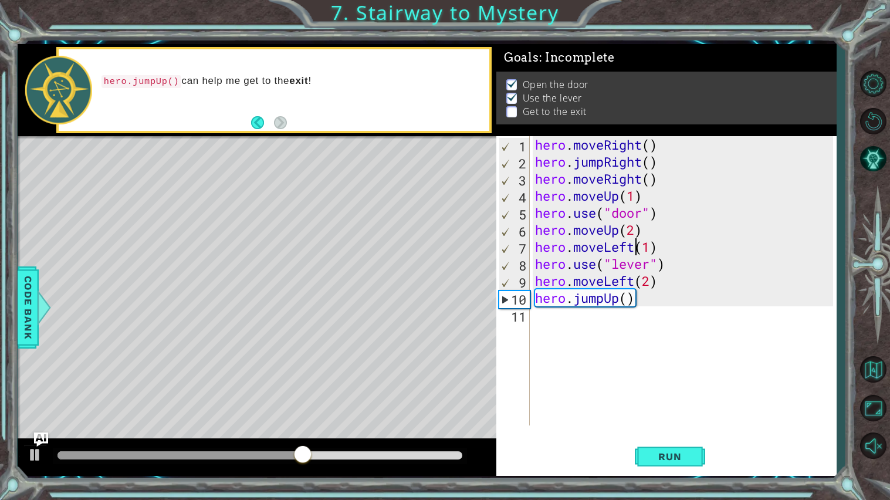
click at [584, 325] on div "hero . moveRight ( ) hero . jumpRight ( ) hero . moveRight ( ) hero . moveUp ( …" at bounding box center [685, 297] width 306 height 323
type textarea "h"
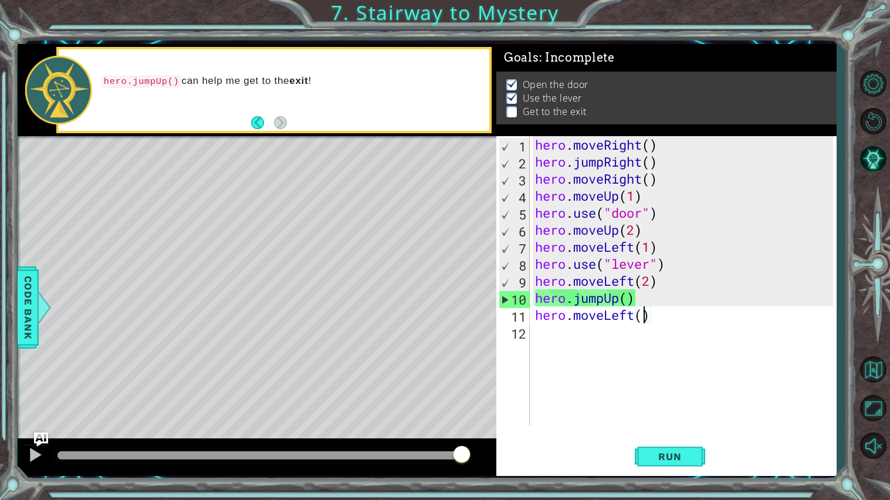
scroll to position [0, 4]
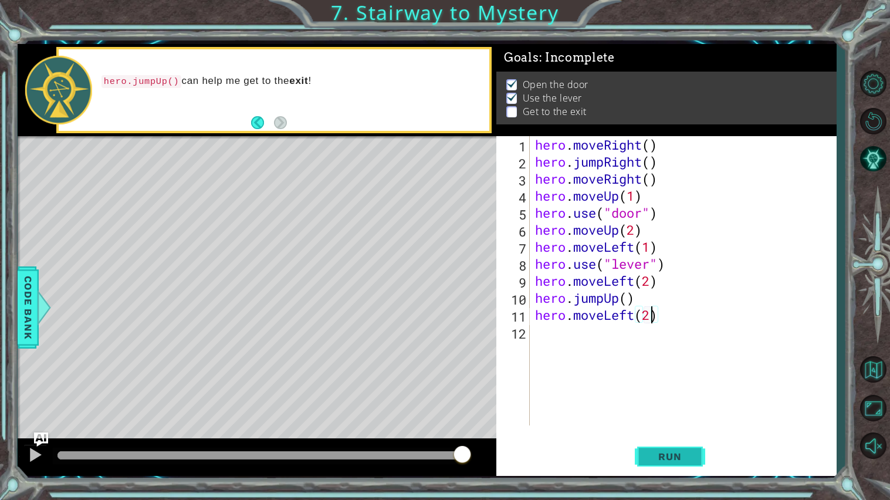
type textarea "hero.moveLeft(2)"
click at [654, 420] on span "Run" at bounding box center [669, 456] width 46 height 12
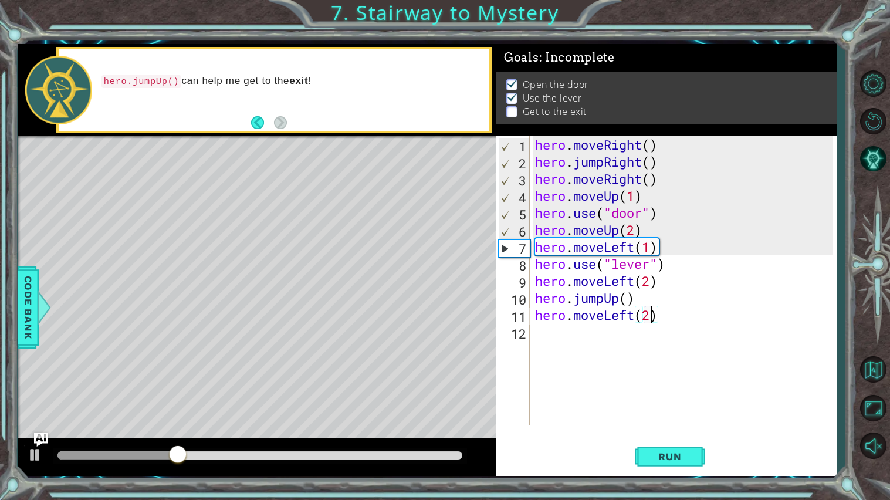
click at [552, 325] on div "hero . moveRight ( ) hero . jumpRight ( ) hero . moveRight ( ) hero . moveUp ( …" at bounding box center [685, 297] width 306 height 323
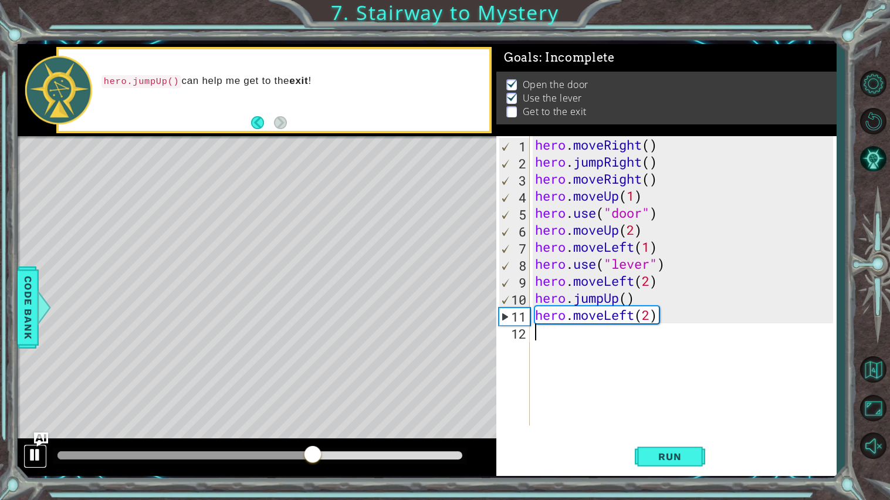
click at [40, 420] on div at bounding box center [35, 454] width 15 height 15
click at [635, 321] on div "hero . moveRight ( ) hero . jumpRight ( ) hero . moveRight ( ) hero . moveUp ( …" at bounding box center [685, 297] width 306 height 323
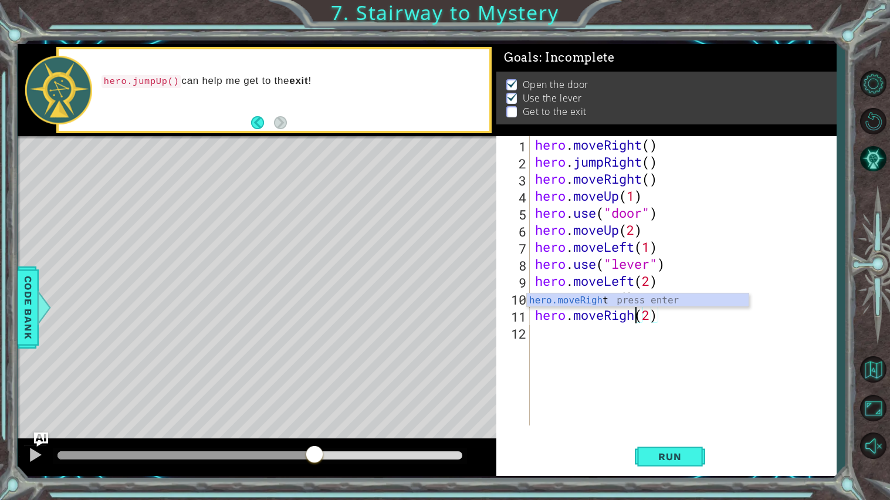
scroll to position [0, 5]
type textarea "hero.moveRight(2)"
click at [686, 420] on span "Run" at bounding box center [669, 456] width 46 height 12
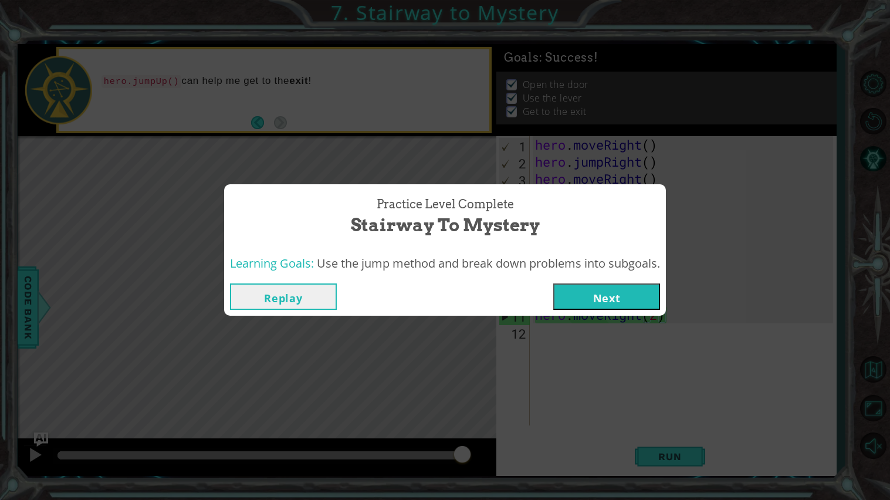
click at [571, 297] on button "Next" at bounding box center [606, 296] width 107 height 26
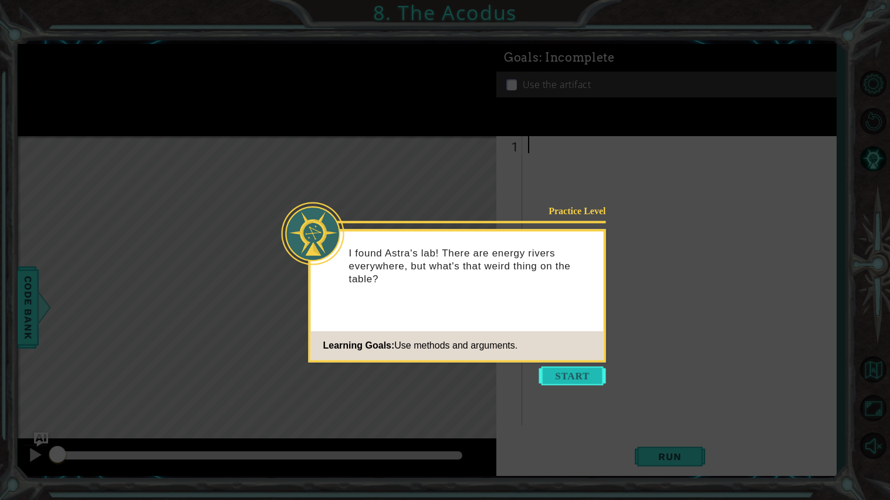
click at [590, 369] on button "Start" at bounding box center [572, 375] width 67 height 19
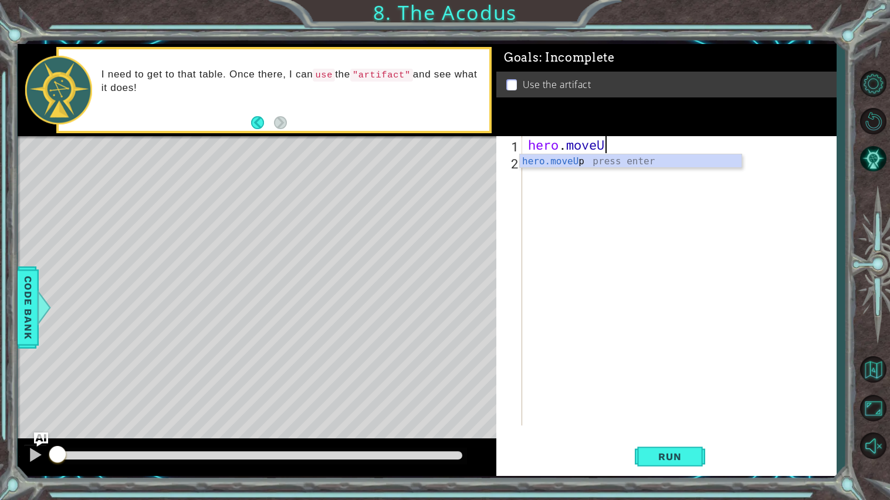
scroll to position [0, 3]
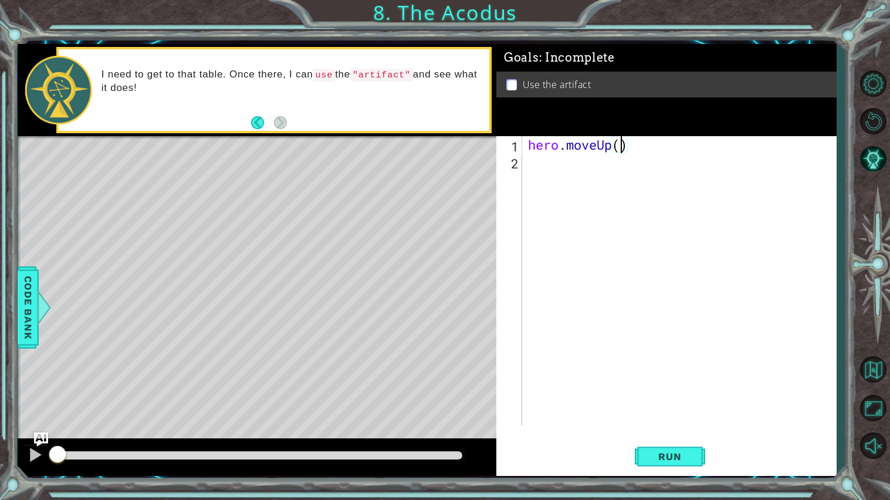
type textarea "hero.moveUp(2)"
type textarea "e"
type textarea "g"
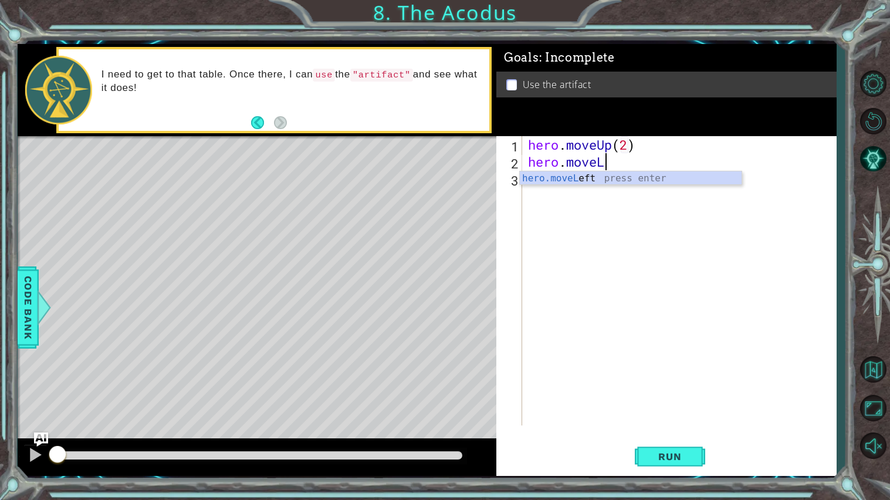
scroll to position [0, 3]
type textarea "hero.moveLeft(1)"
type textarea "hero.moveDown(2)"
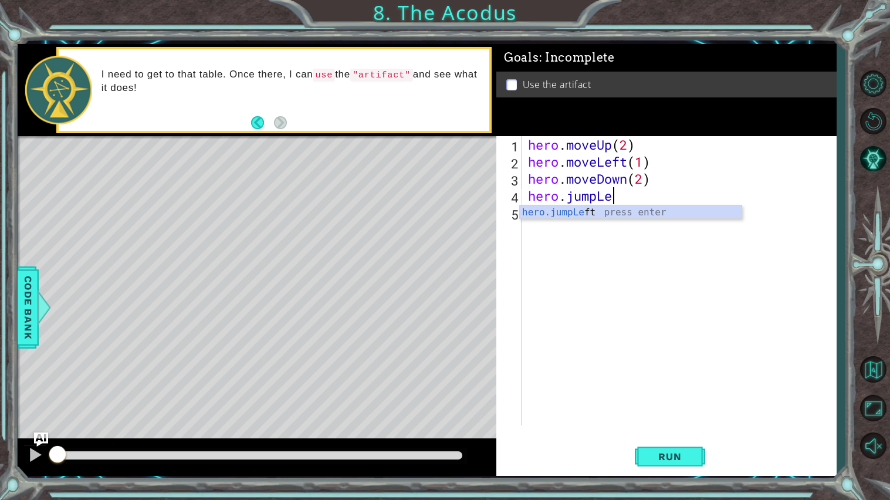
scroll to position [0, 3]
type textarea "hero.jumpLeft"
type textarea "]"
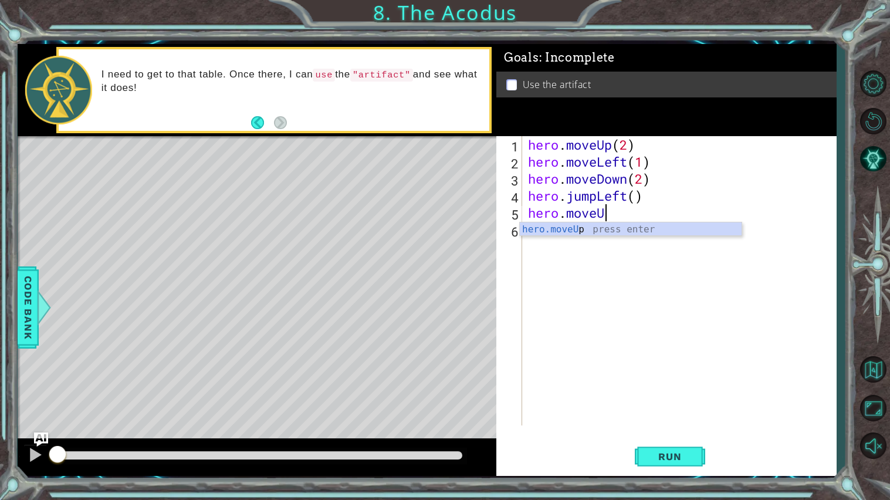
scroll to position [0, 3]
type textarea "hero.moveUp(2)"
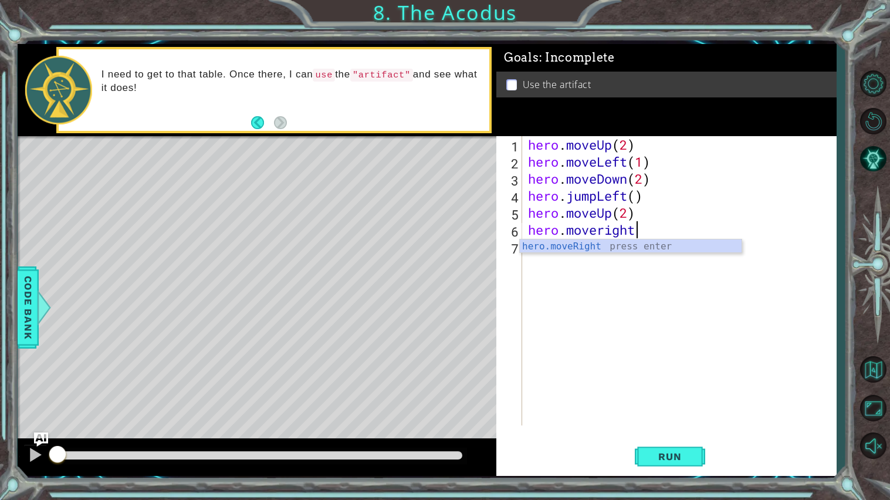
scroll to position [0, 4]
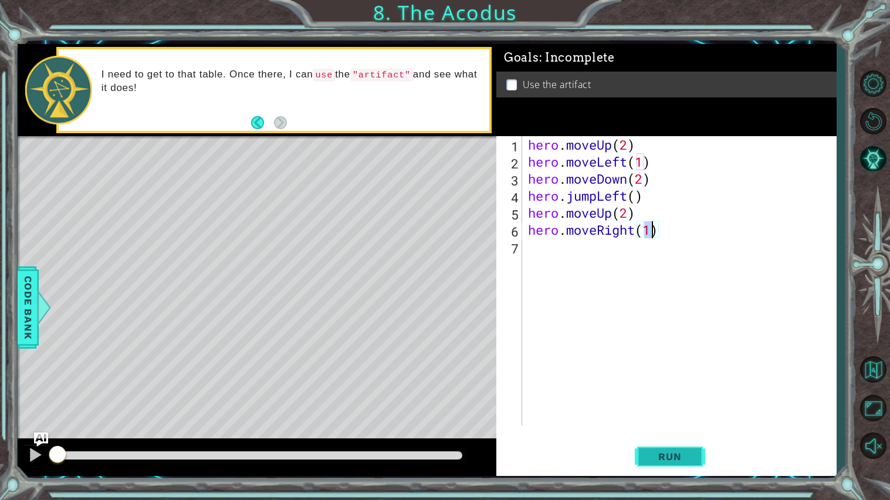
type textarea "hero.moveRight(1)"
click at [644, 420] on button "Run" at bounding box center [670, 456] width 70 height 34
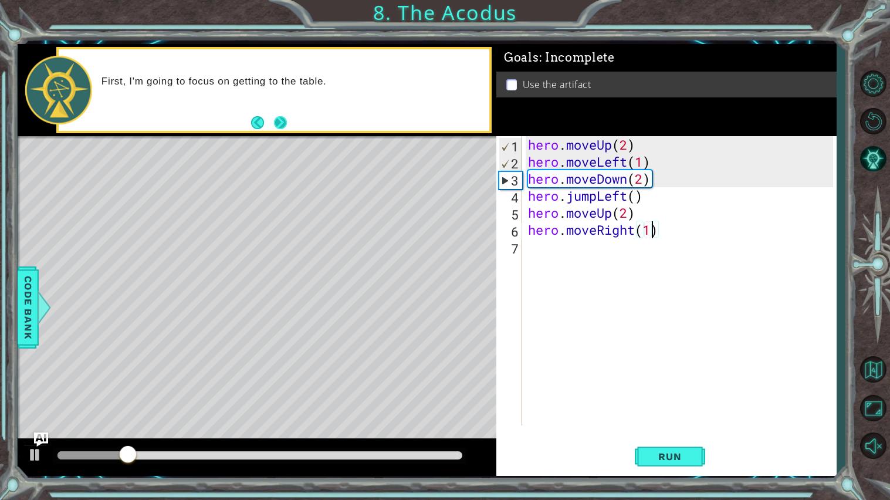
click at [285, 118] on button "Next" at bounding box center [280, 122] width 13 height 13
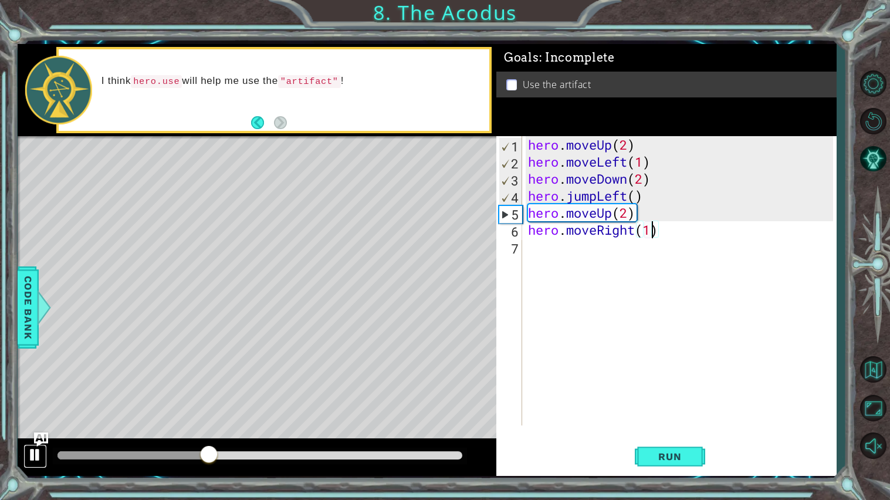
click at [41, 420] on div at bounding box center [35, 454] width 15 height 15
click at [25, 323] on span "Code Bank" at bounding box center [28, 307] width 19 height 72
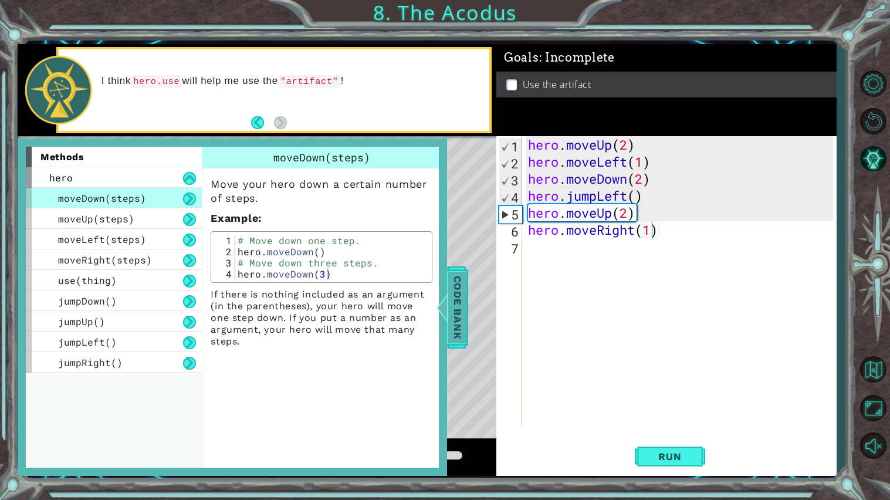
click at [463, 301] on span "Code Bank" at bounding box center [457, 307] width 19 height 72
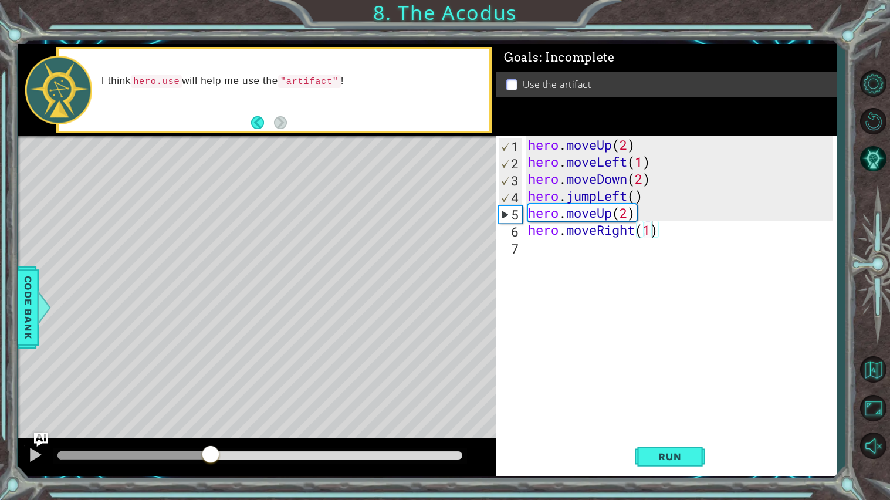
click at [686, 287] on div "hero . moveUp ( 2 ) hero . moveLeft ( 1 ) hero . moveDown ( 2 ) hero . jumpLeft…" at bounding box center [681, 297] width 313 height 323
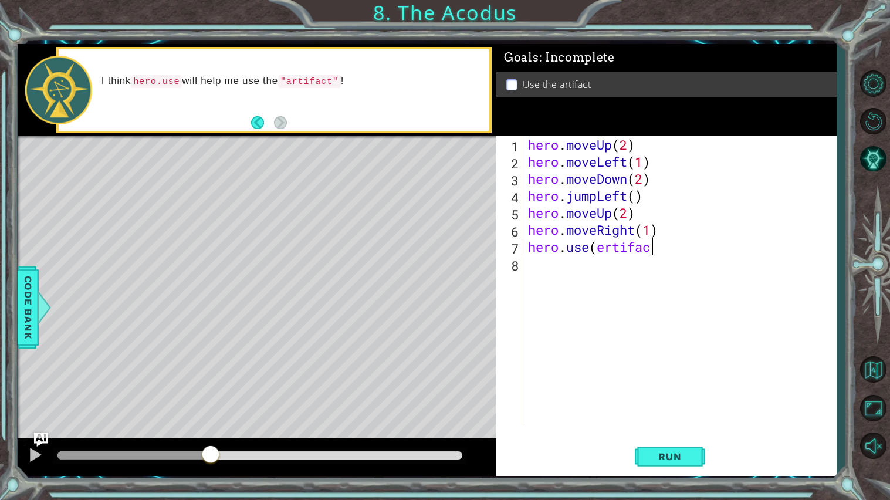
scroll to position [0, 5]
type textarea "hero.use(artifact"
type textarea "hero.use("artifact")"
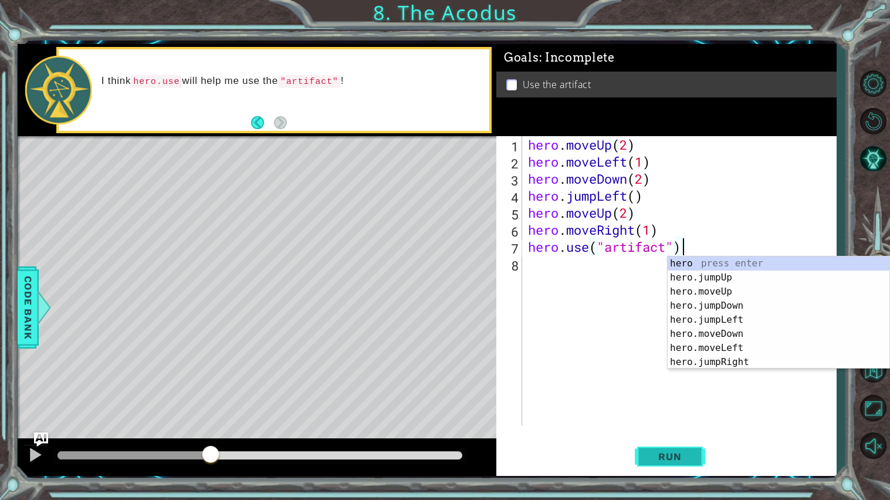
type textarea "hero.use("artifact")"
click at [660, 420] on button "Run" at bounding box center [670, 456] width 70 height 34
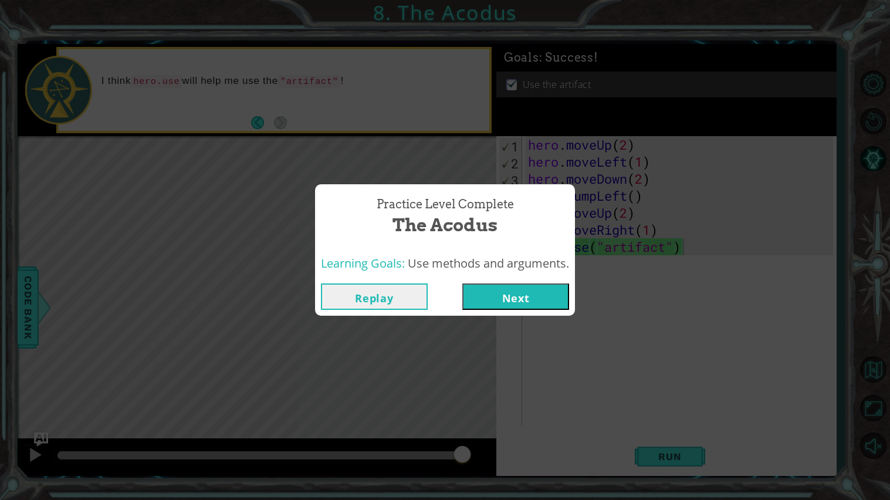
drag, startPoint x: 660, startPoint y: 466, endPoint x: 488, endPoint y: 294, distance: 243.4
click at [488, 294] on div "Practice Level Complete The Acodus Learning Goals: Use methods and arguments. R…" at bounding box center [445, 250] width 890 height 500
click at [488, 294] on button "Next" at bounding box center [515, 296] width 107 height 26
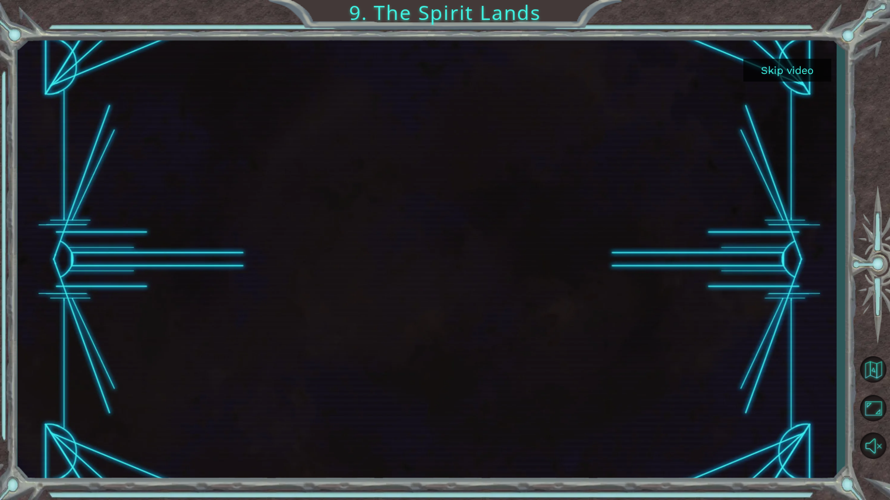
click at [795, 79] on button "Skip video" at bounding box center [787, 70] width 88 height 23
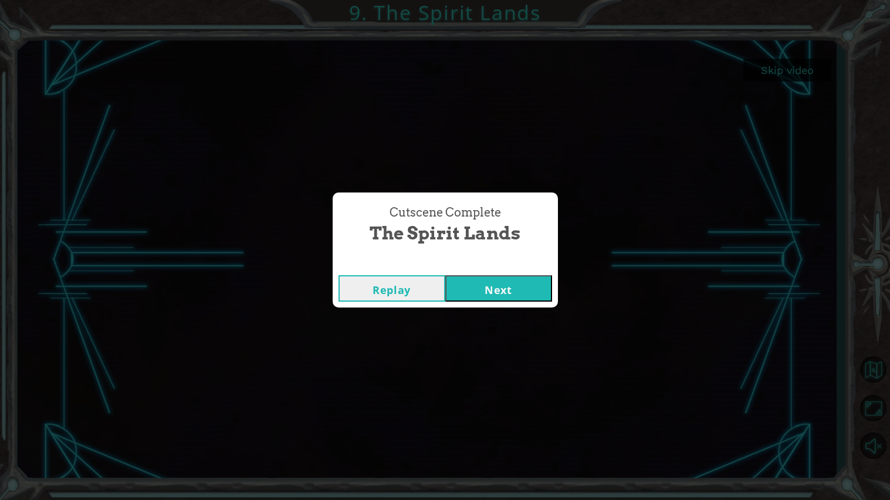
click at [496, 294] on button "Next" at bounding box center [498, 288] width 107 height 26
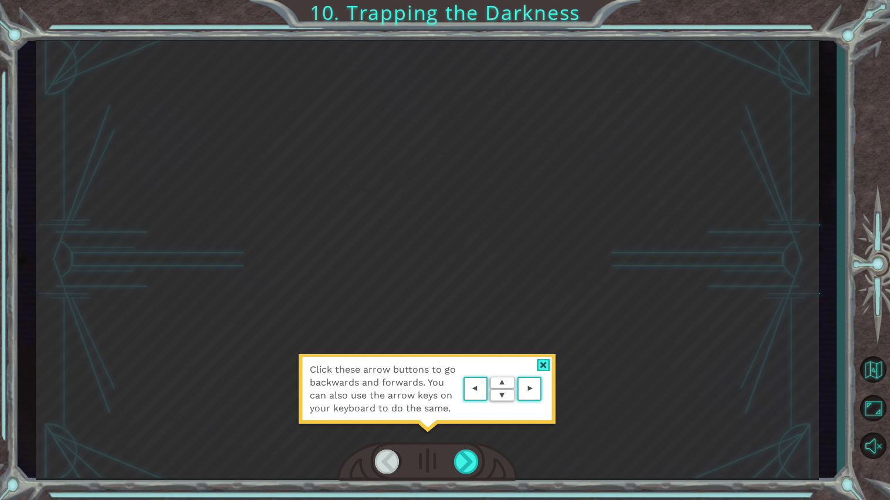
click at [541, 365] on div at bounding box center [543, 365] width 13 height 12
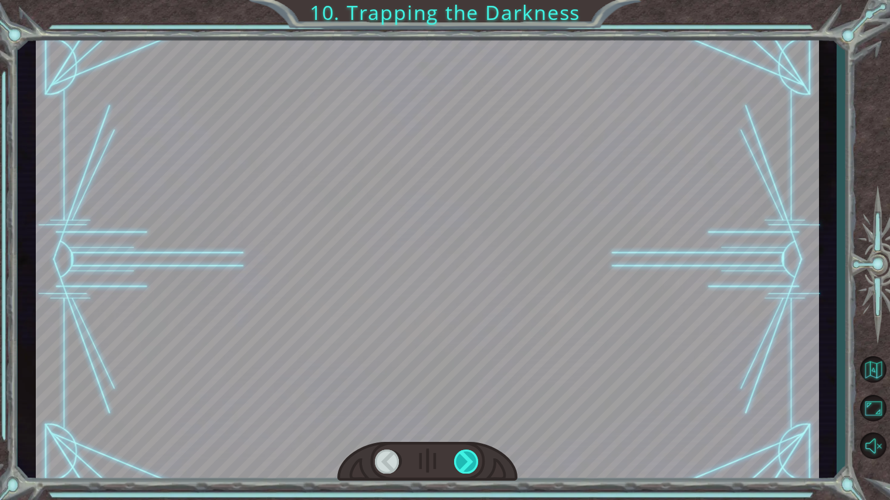
click at [466, 420] on div at bounding box center [466, 461] width 25 height 24
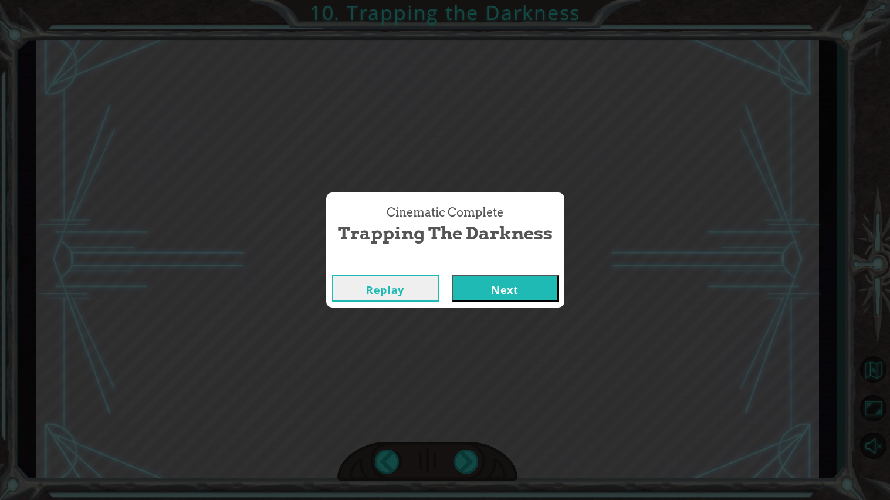
click at [494, 286] on button "Next" at bounding box center [505, 288] width 107 height 26
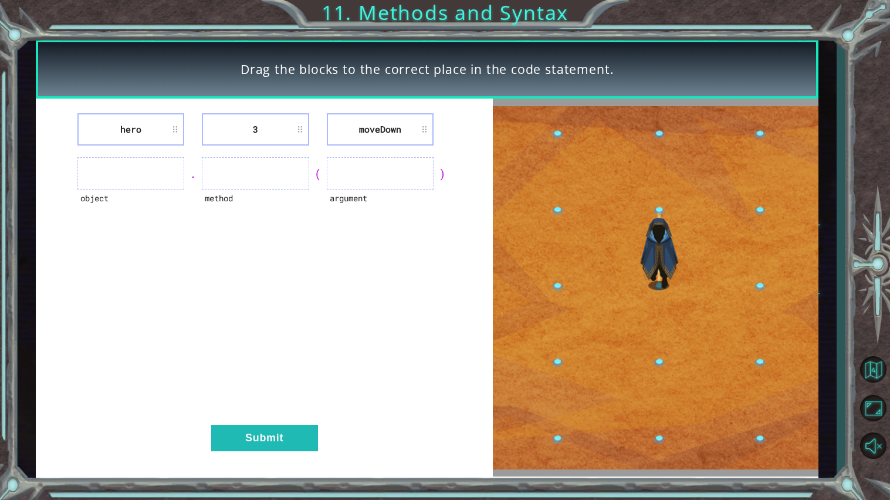
click at [123, 173] on ul at bounding box center [130, 173] width 107 height 32
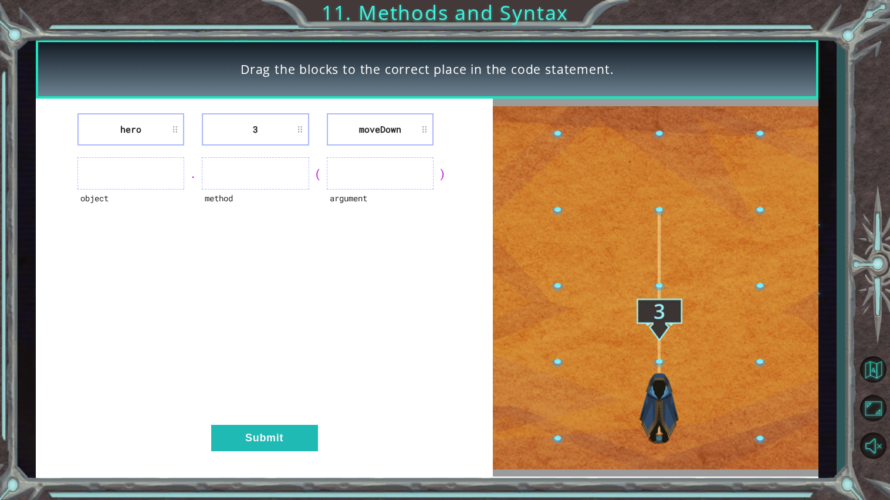
click at [174, 131] on li "hero" at bounding box center [130, 129] width 107 height 32
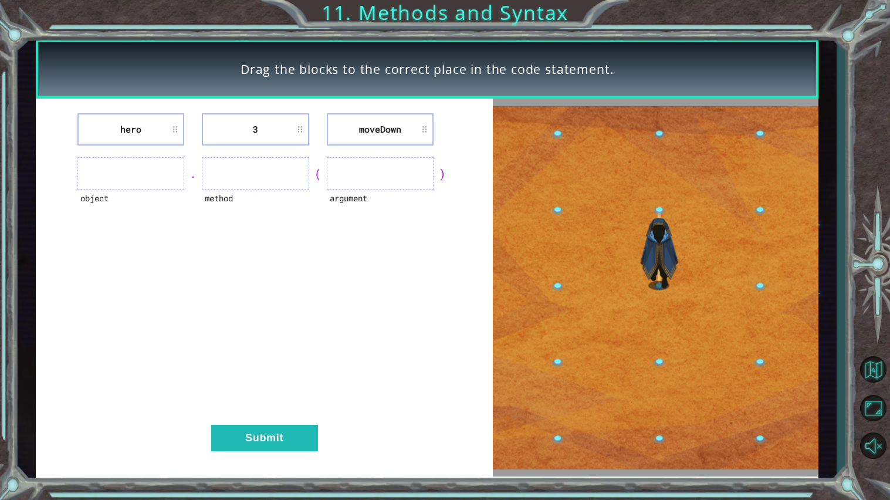
click at [303, 132] on li "3" at bounding box center [255, 129] width 107 height 32
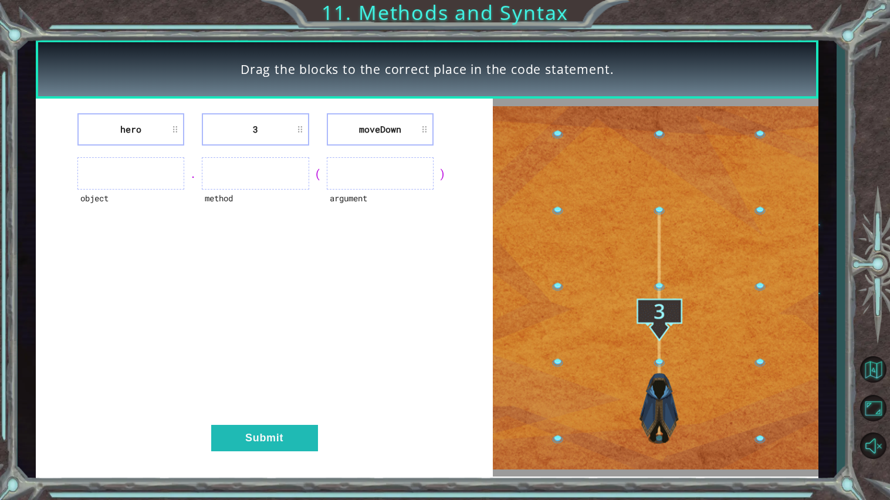
click at [351, 172] on ul at bounding box center [380, 173] width 107 height 32
click at [244, 420] on button "Submit" at bounding box center [264, 438] width 107 height 26
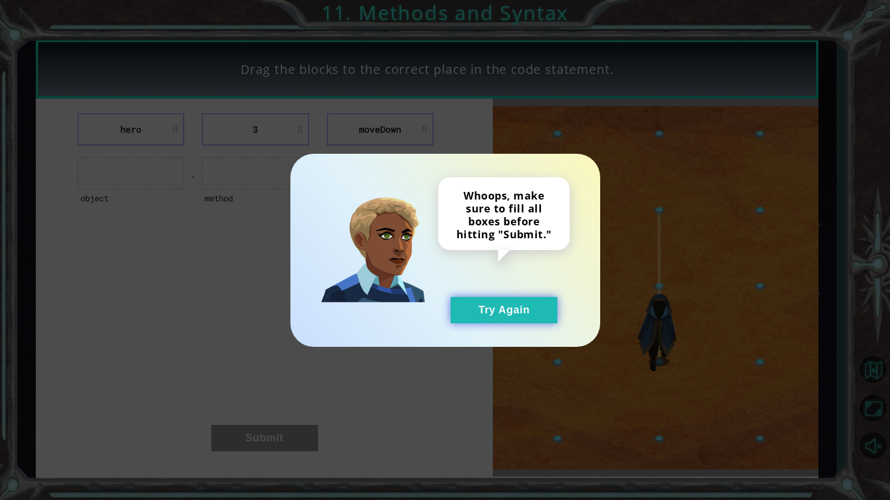
click at [508, 310] on button "Try Again" at bounding box center [503, 310] width 107 height 26
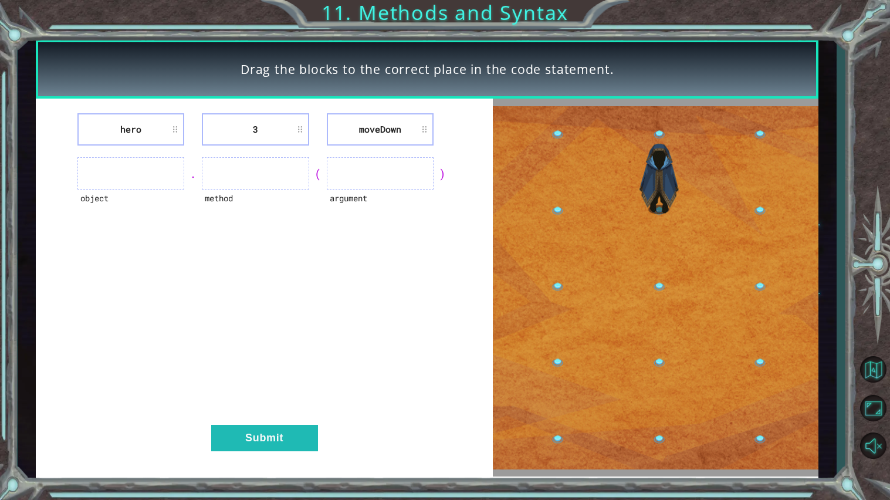
click at [398, 167] on ul at bounding box center [380, 173] width 107 height 32
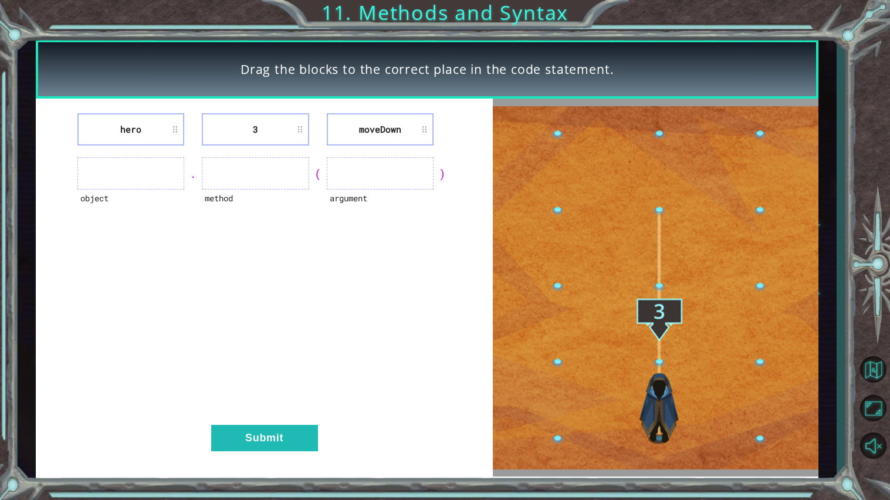
click at [440, 175] on div ")" at bounding box center [442, 173] width 18 height 16
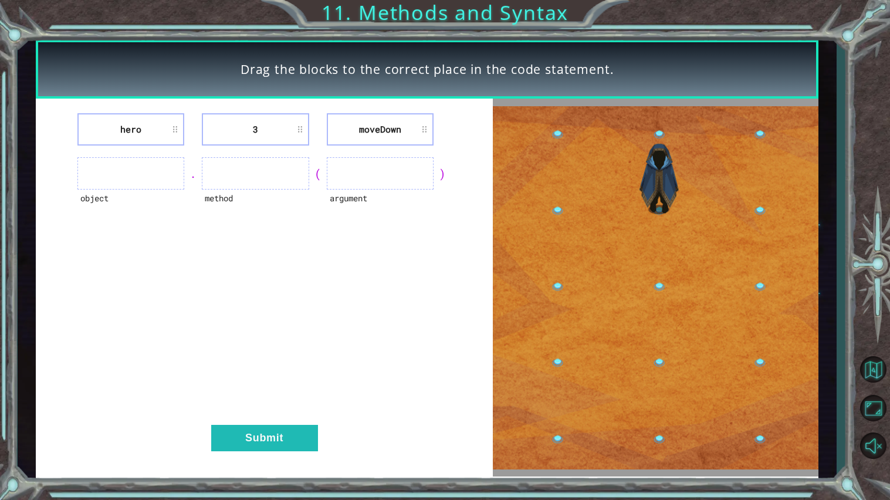
click at [440, 175] on div ")" at bounding box center [442, 173] width 18 height 16
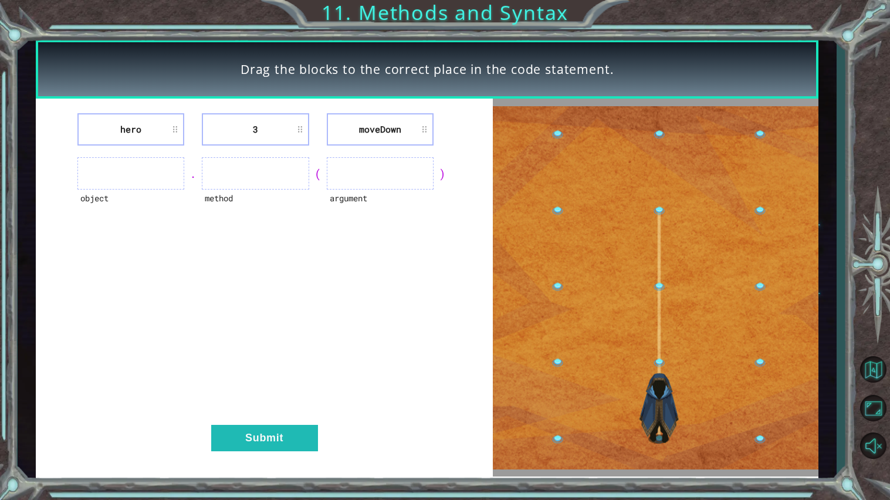
click at [360, 172] on ul at bounding box center [380, 173] width 107 height 32
drag, startPoint x: 360, startPoint y: 172, endPoint x: 427, endPoint y: 125, distance: 81.7
click at [427, 125] on div "hero 3 moveDown object . method ( argument ) Submit" at bounding box center [264, 288] width 457 height 378
click at [427, 125] on li "moveDown" at bounding box center [380, 129] width 107 height 32
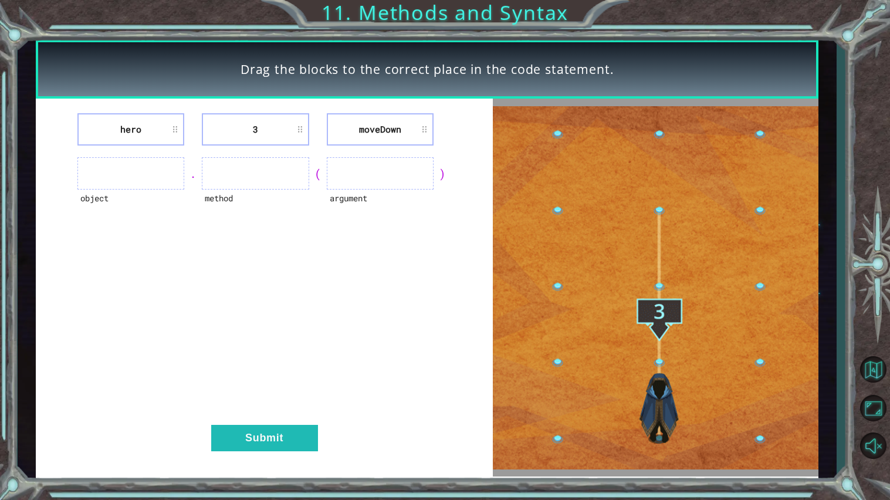
click at [427, 125] on li "moveDown" at bounding box center [380, 129] width 107 height 32
click at [262, 167] on ul at bounding box center [255, 173] width 107 height 32
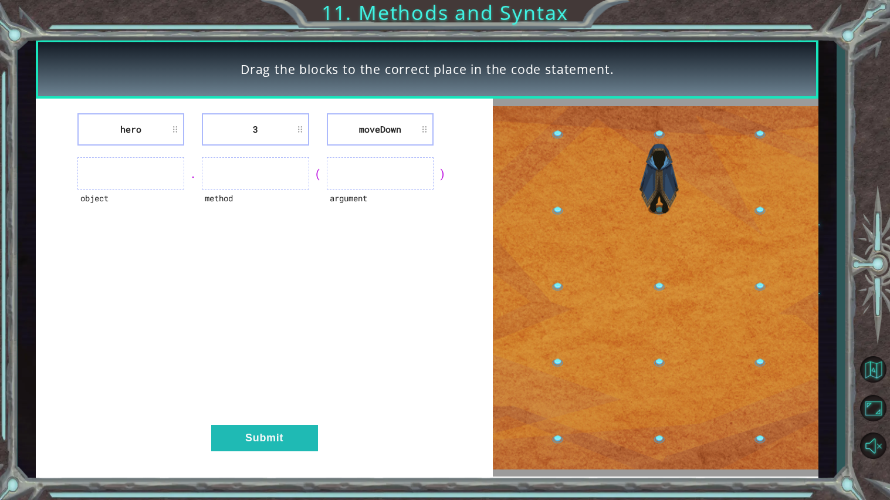
click at [262, 167] on ul at bounding box center [255, 173] width 107 height 32
click at [656, 349] on img at bounding box center [655, 287] width 325 height 363
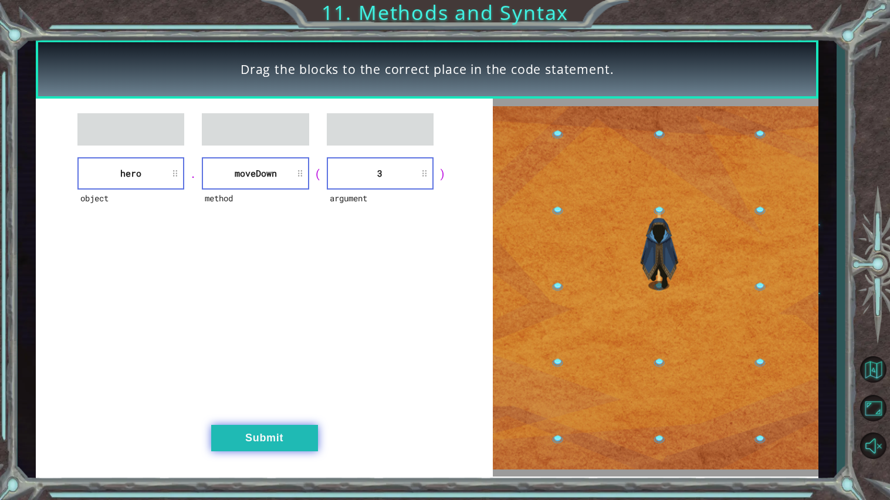
click at [296, 420] on button "Submit" at bounding box center [264, 438] width 107 height 26
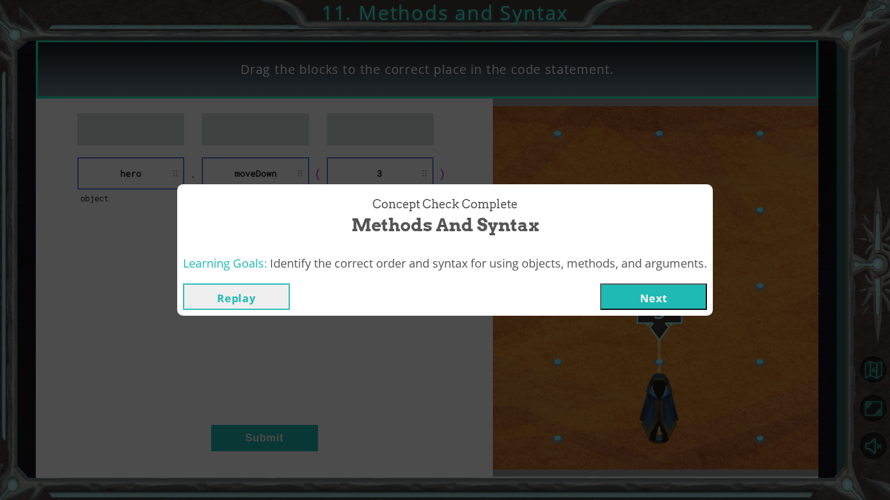
click at [684, 296] on button "Next" at bounding box center [653, 296] width 107 height 26
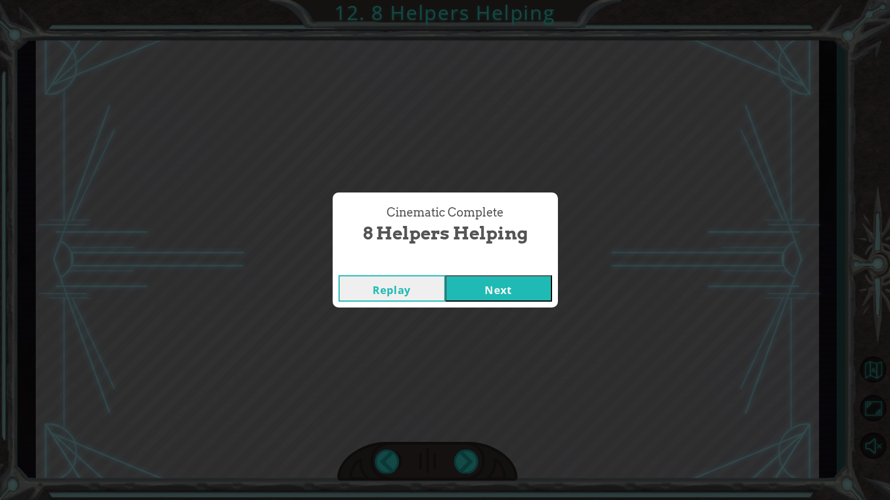
click at [467, 285] on button "Next" at bounding box center [498, 288] width 107 height 26
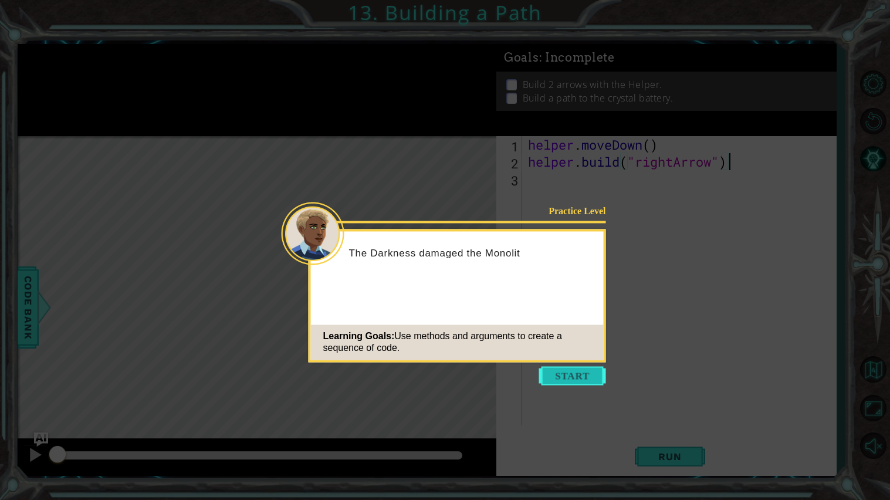
click at [562, 371] on button "Start" at bounding box center [572, 375] width 67 height 19
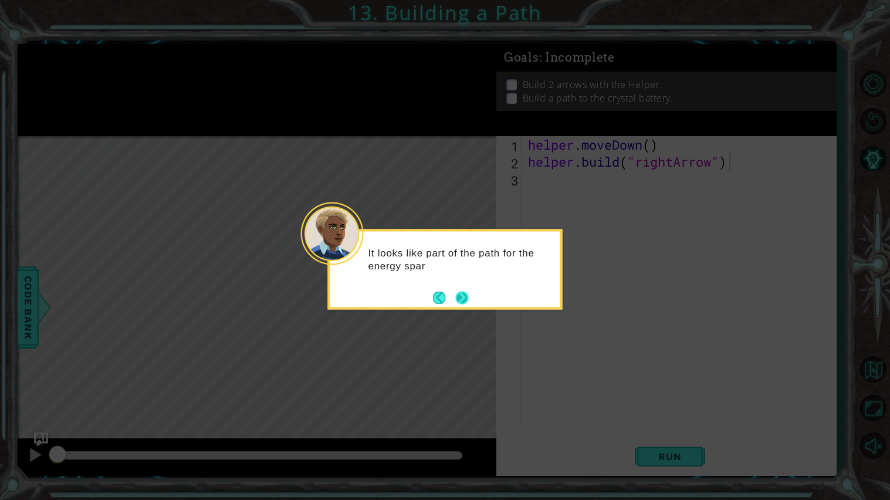
click at [468, 302] on button "Next" at bounding box center [461, 297] width 13 height 13
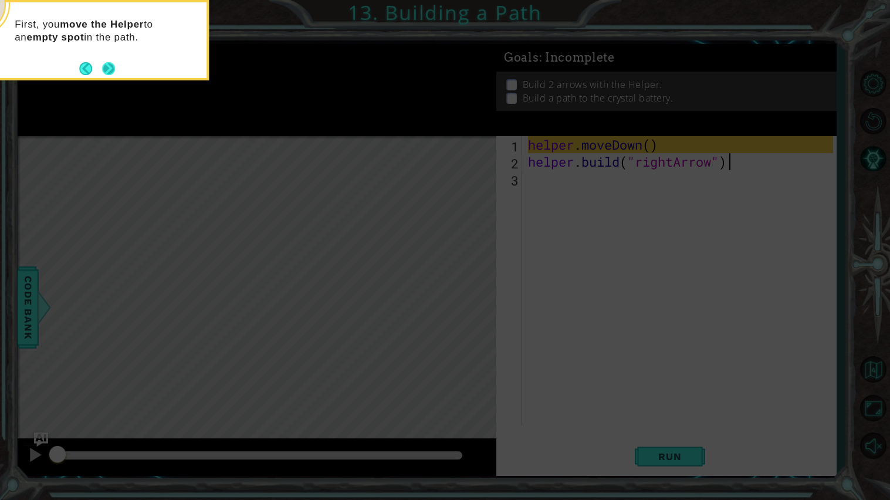
click at [111, 69] on button "Next" at bounding box center [108, 68] width 13 height 13
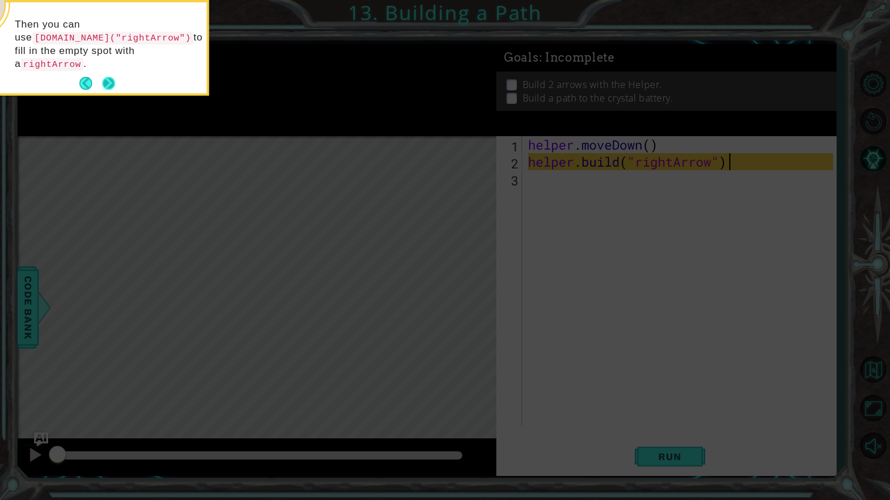
click at [113, 77] on button "Next" at bounding box center [108, 83] width 13 height 13
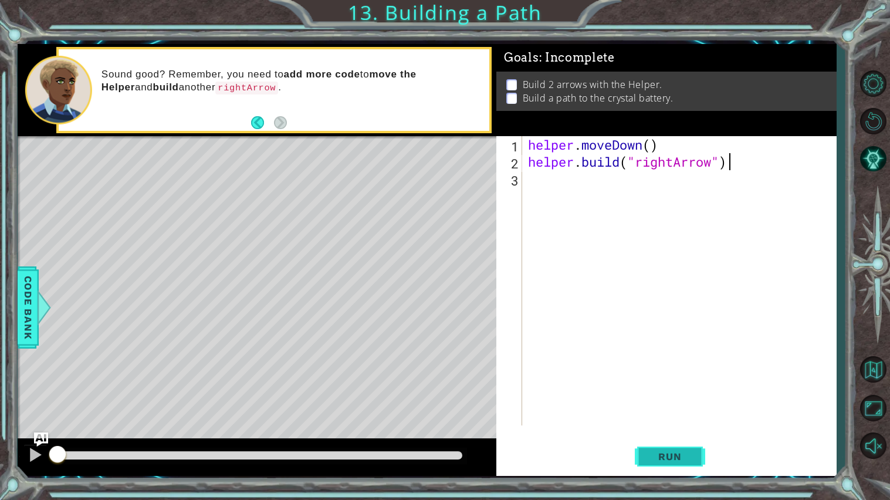
click at [677, 420] on span "Run" at bounding box center [669, 456] width 46 height 12
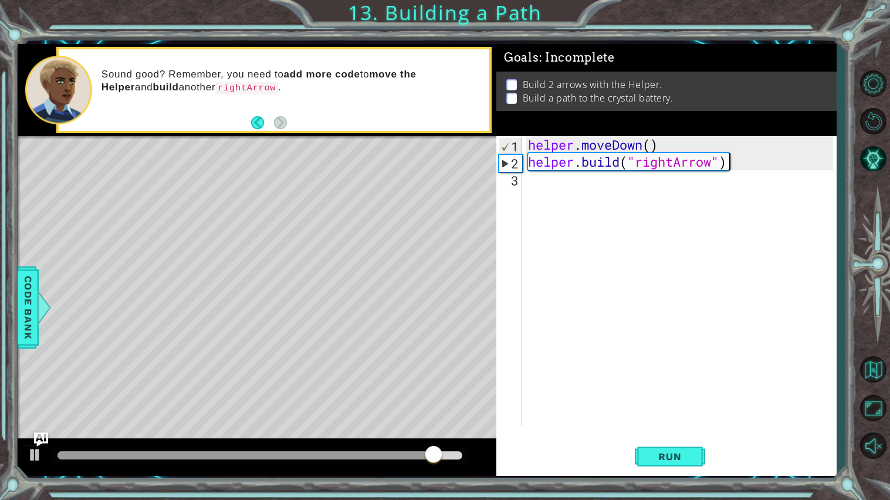
click at [598, 177] on div "helper . moveDown ( ) helper . build ( "rightArrow" )" at bounding box center [681, 297] width 313 height 323
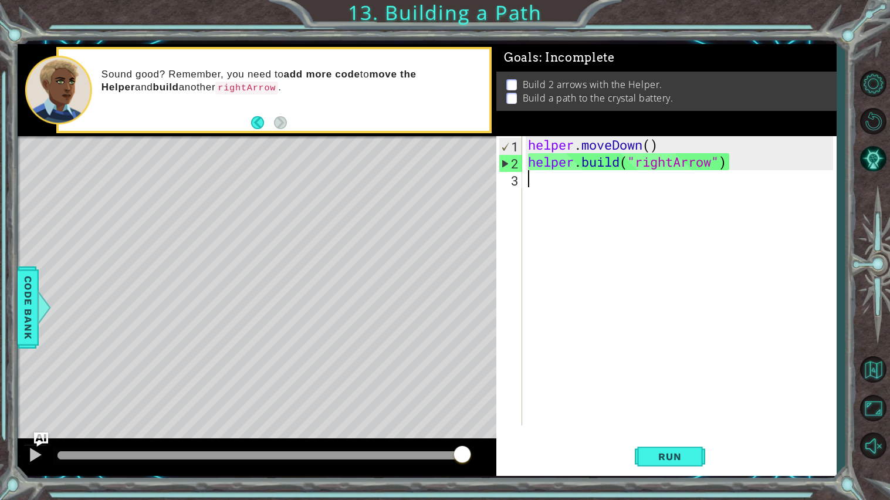
click at [680, 175] on div "helper . moveDown ( ) helper . build ( "rightArrow" )" at bounding box center [681, 297] width 313 height 323
drag, startPoint x: 680, startPoint y: 175, endPoint x: 761, endPoint y: 170, distance: 81.7
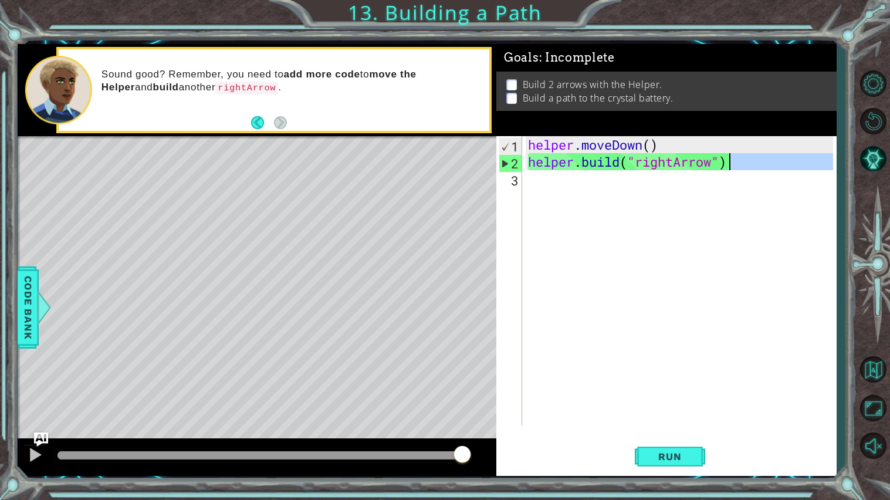
click at [761, 170] on div "helper . moveDown ( ) helper . build ( "rightArrow" )" at bounding box center [681, 297] width 313 height 323
click at [761, 170] on div "helper . moveDown ( ) helper . build ( "rightArrow" )" at bounding box center [678, 280] width 307 height 289
type textarea "helper.build("rightArrow")"
click at [761, 170] on div "helper . moveDown ( ) helper . build ( "rightArrow" )" at bounding box center [681, 297] width 313 height 323
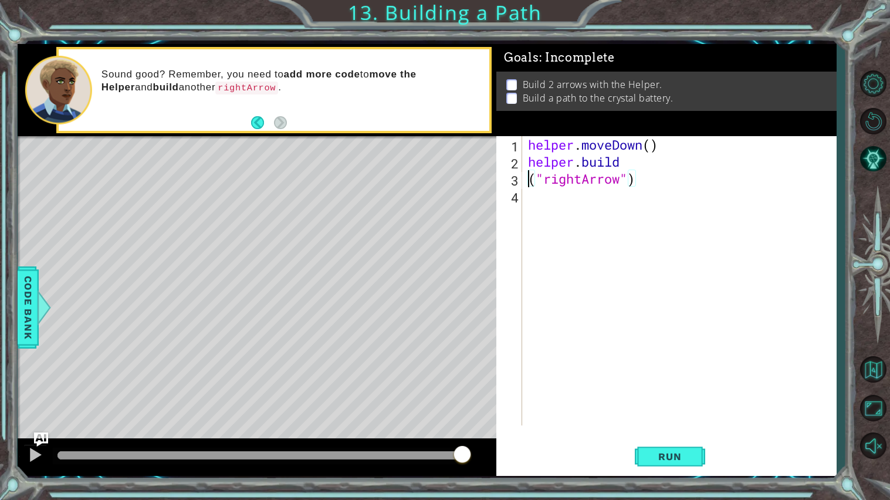
type textarea "helper.build("rightArrow")"
type textarea "helper.build("leftArrow")"
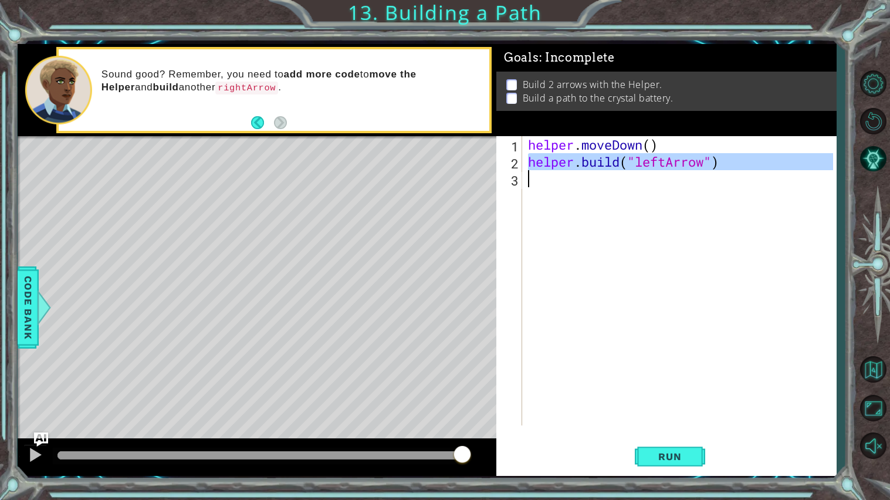
paste textarea "Code Area"
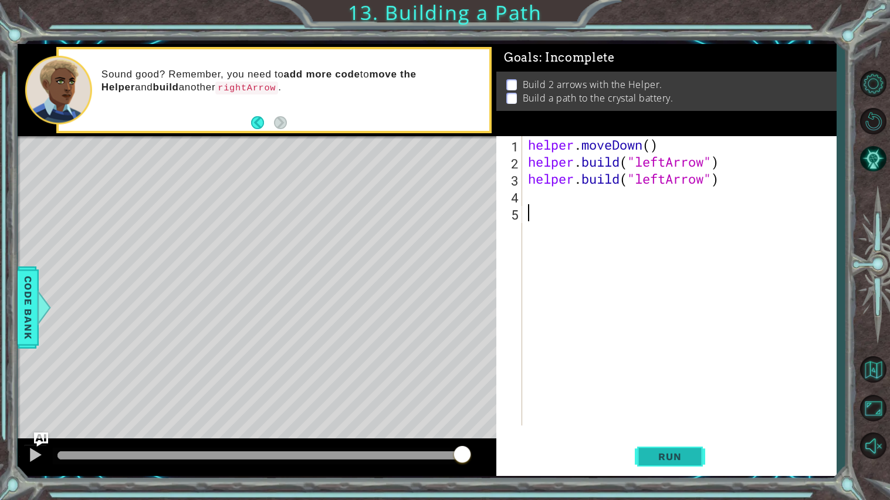
click at [654, 420] on button "Run" at bounding box center [670, 456] width 70 height 34
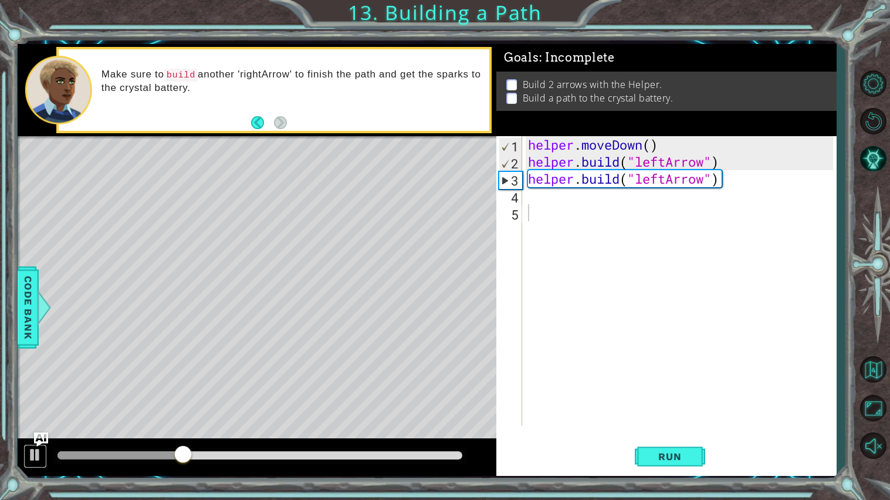
drag, startPoint x: 36, startPoint y: 452, endPoint x: 671, endPoint y: 172, distance: 693.8
click at [671, 172] on div "1 ההההההההההההההההההההההההההההההההההההההההההההההההההההההההההההההההההההההההההההה…" at bounding box center [427, 260] width 819 height 432
click at [671, 172] on div "helper . moveDown ( ) helper . build ( "leftArrow" ) helper . build ( "leftArro…" at bounding box center [681, 297] width 313 height 323
click at [663, 174] on div "helper . moveDown ( ) helper . build ( "leftArrow" ) helper . build ( "leftArro…" at bounding box center [681, 297] width 313 height 323
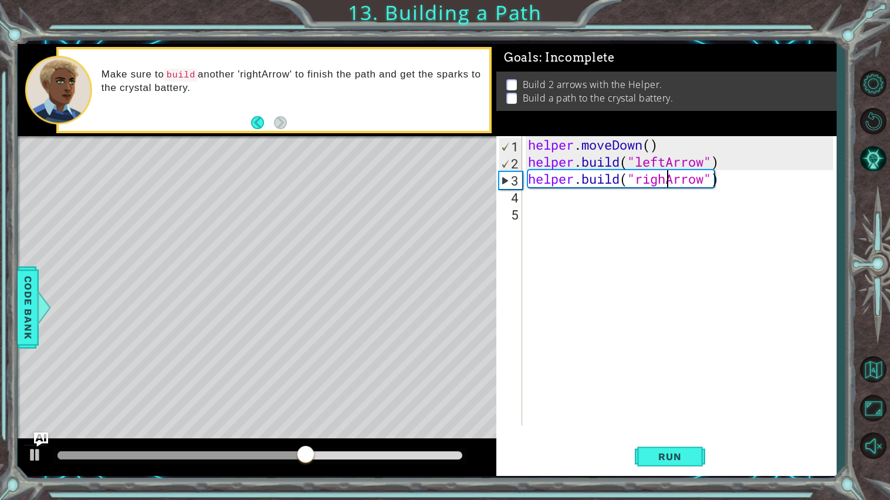
scroll to position [0, 6]
click at [665, 163] on div "helper . moveDown ( ) helper . build ( "leftArrow" ) helper . build ( "rightArr…" at bounding box center [681, 297] width 313 height 323
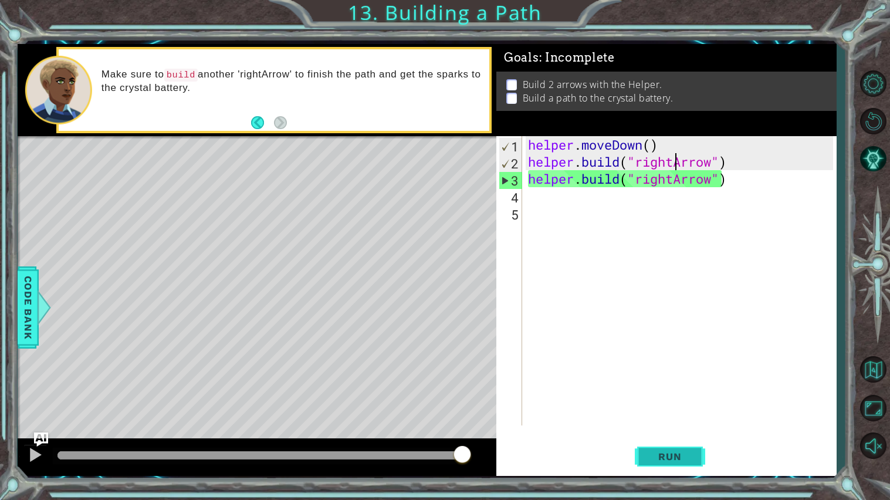
type textarea "helper.build("rightArrow")"
click at [659, 420] on button "Run" at bounding box center [670, 456] width 70 height 34
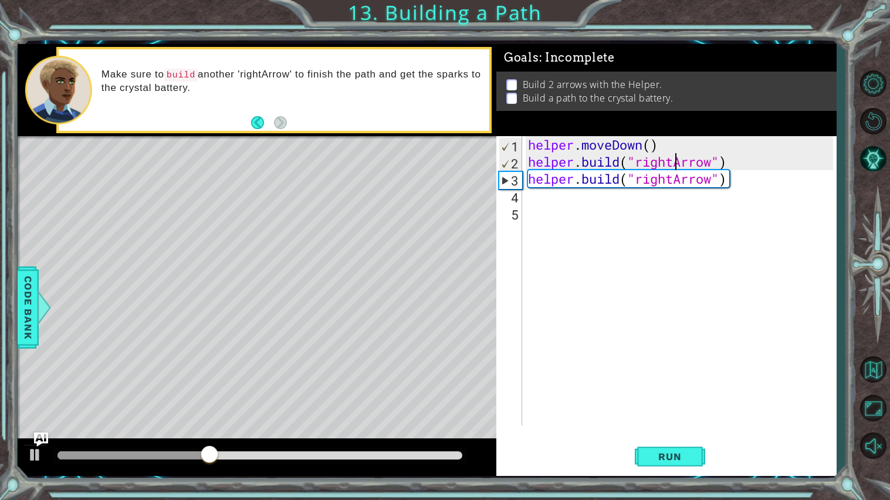
click at [728, 166] on div "helper . moveDown ( ) helper . build ( "rightArrow" ) helper . build ( "rightAr…" at bounding box center [681, 297] width 313 height 323
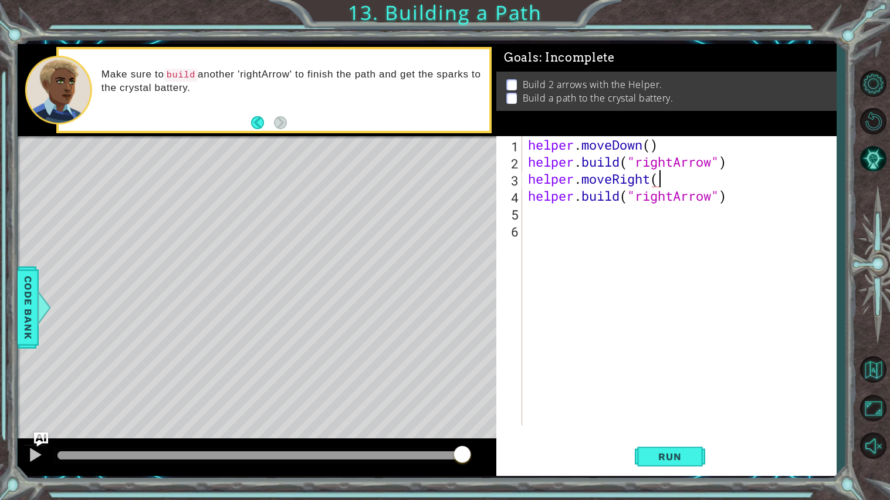
scroll to position [0, 5]
type textarea "helper.moveRight(3)"
click at [694, 420] on button "Run" at bounding box center [670, 456] width 70 height 34
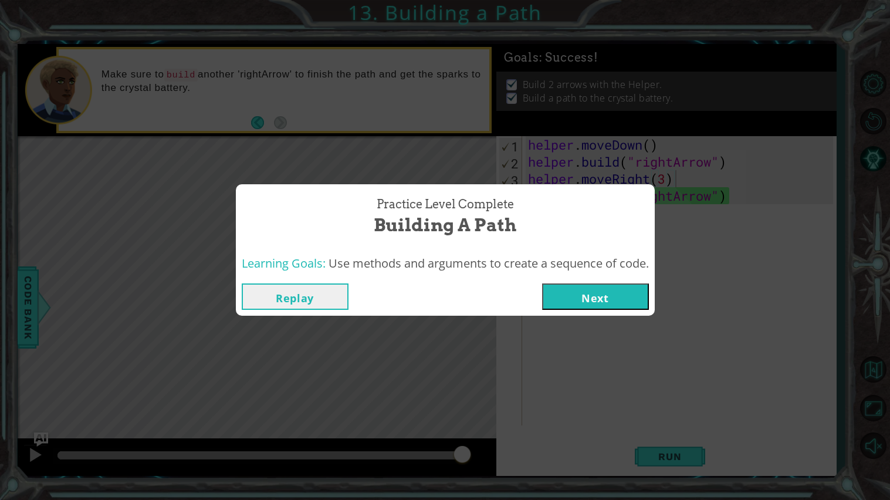
click at [572, 295] on button "Next" at bounding box center [595, 296] width 107 height 26
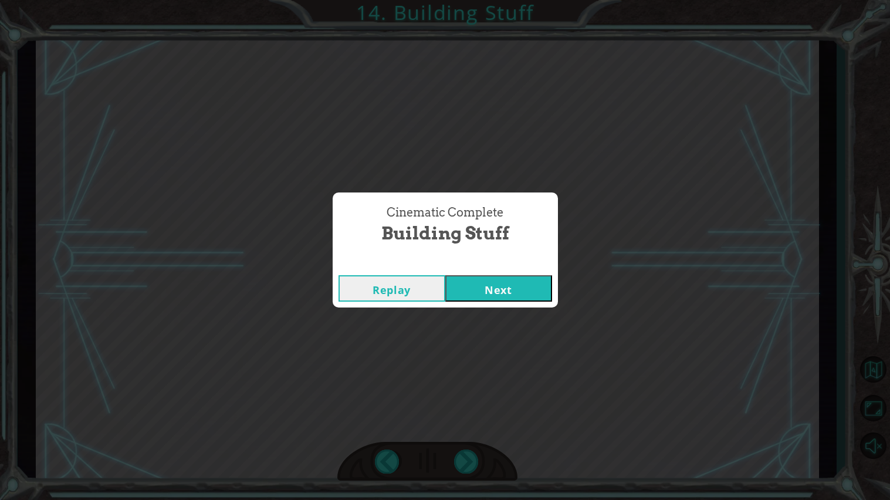
click at [489, 279] on button "Next" at bounding box center [498, 288] width 107 height 26
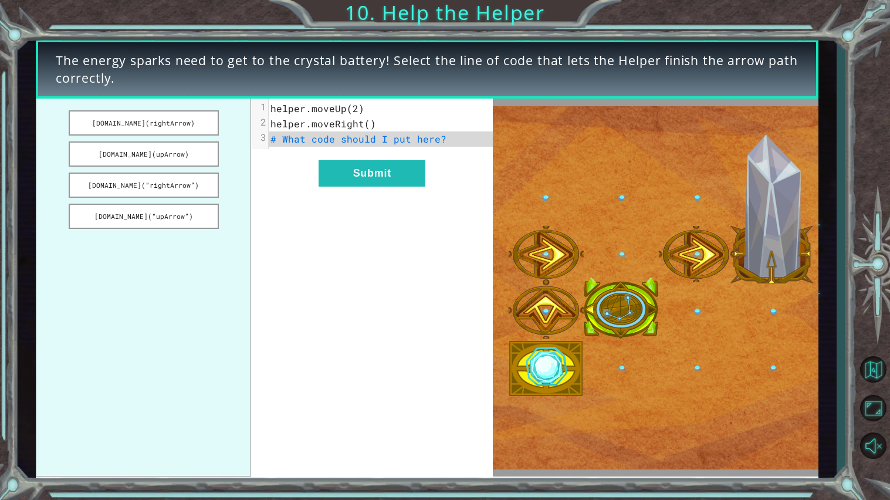
drag, startPoint x: 179, startPoint y: 189, endPoint x: 327, endPoint y: 142, distance: 155.1
click at [327, 142] on div "helper.build(rightArrow) helper.build(upArrow) helper.build(“rightArrow”) helpe…" at bounding box center [264, 288] width 457 height 378
click at [180, 184] on button "helper.build(“rightArrow”)" at bounding box center [144, 184] width 150 height 25
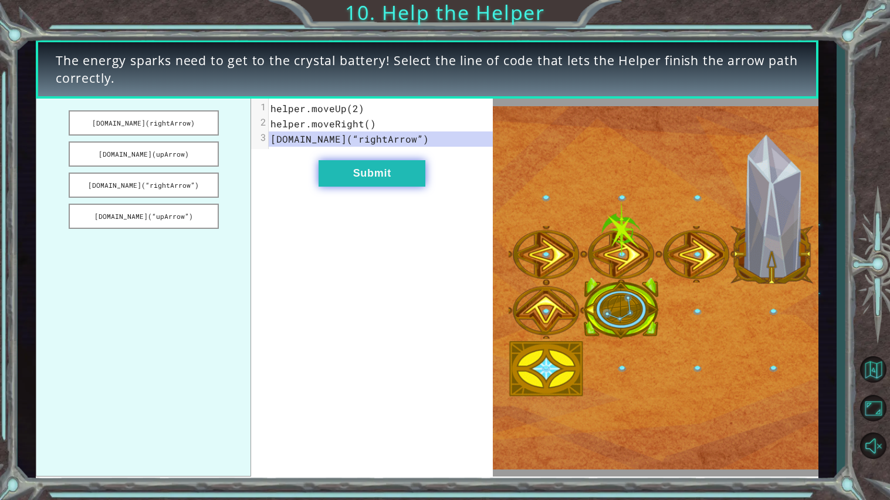
click at [368, 171] on button "Submit" at bounding box center [371, 173] width 107 height 26
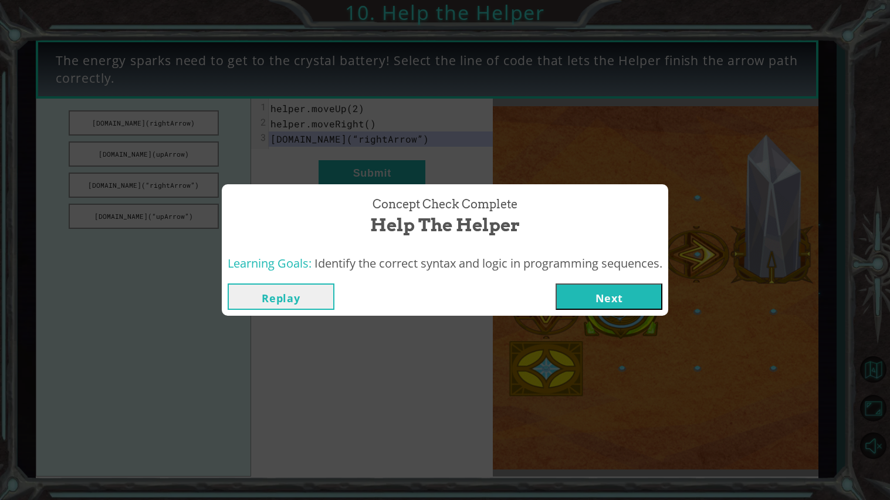
click at [647, 301] on button "Next" at bounding box center [608, 296] width 107 height 26
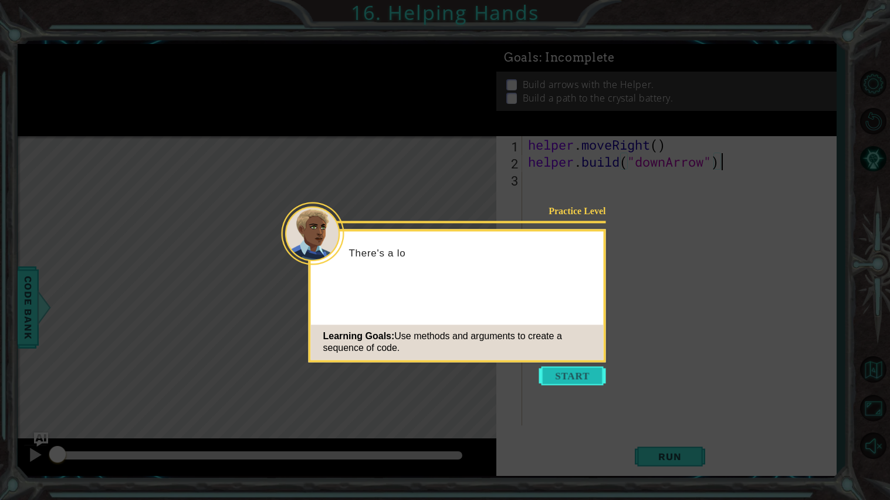
click at [582, 385] on button "Start" at bounding box center [572, 375] width 67 height 19
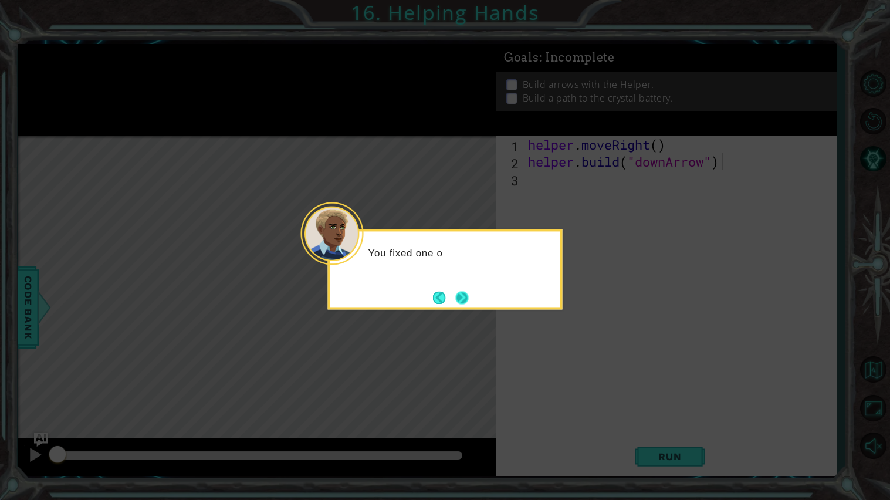
click at [462, 303] on button "Next" at bounding box center [461, 297] width 13 height 13
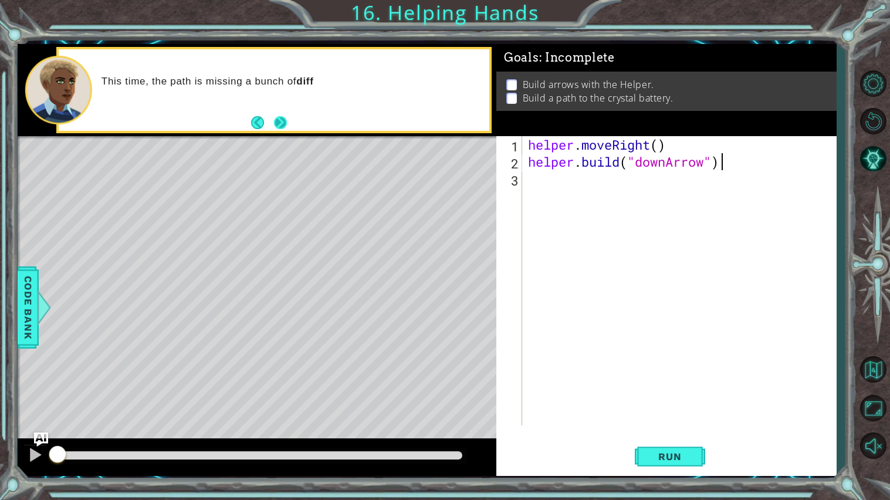
click at [283, 122] on button "Next" at bounding box center [280, 122] width 13 height 13
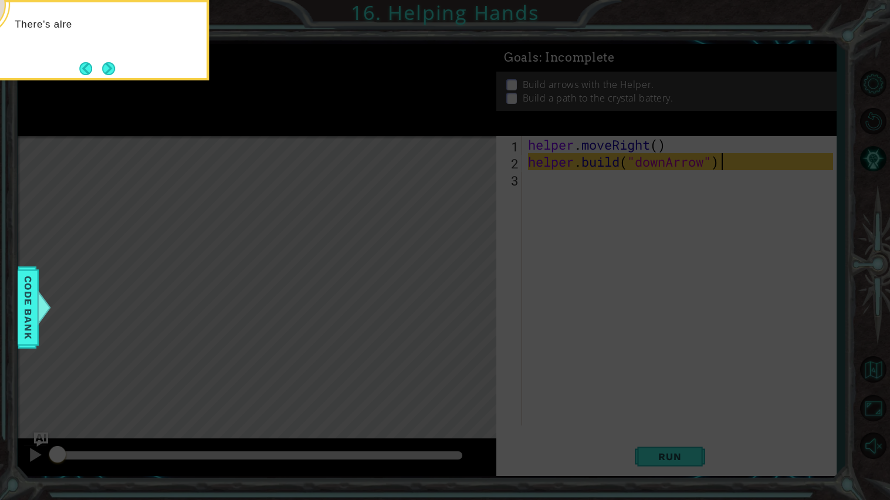
click at [104, 83] on icon at bounding box center [445, 80] width 890 height 839
click at [110, 73] on button "Next" at bounding box center [108, 68] width 13 height 13
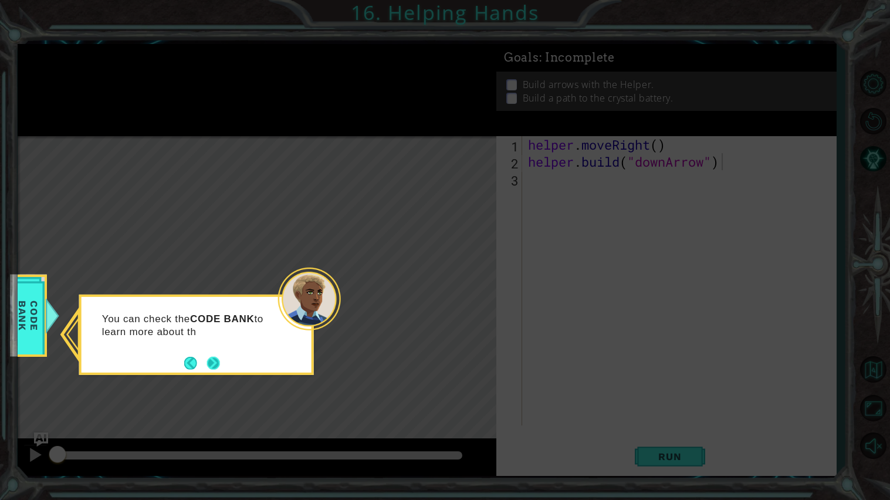
click at [220, 364] on button "Next" at bounding box center [213, 363] width 13 height 13
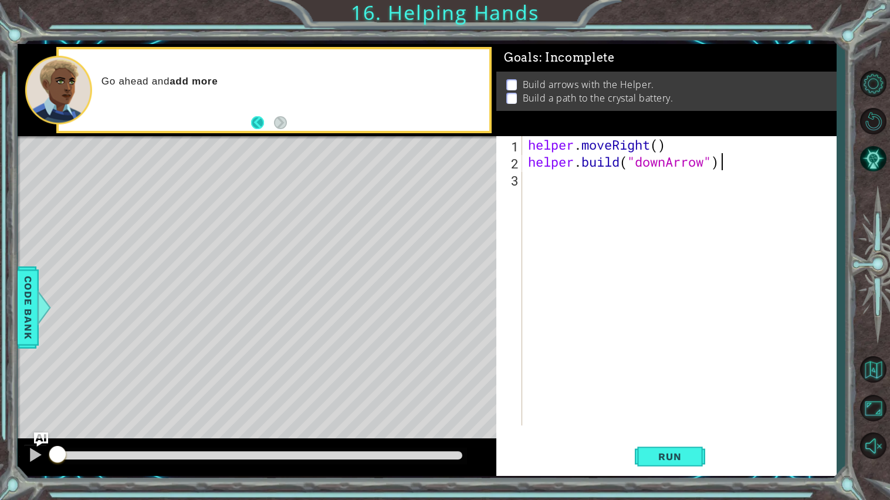
click at [267, 118] on button "Back" at bounding box center [262, 122] width 23 height 13
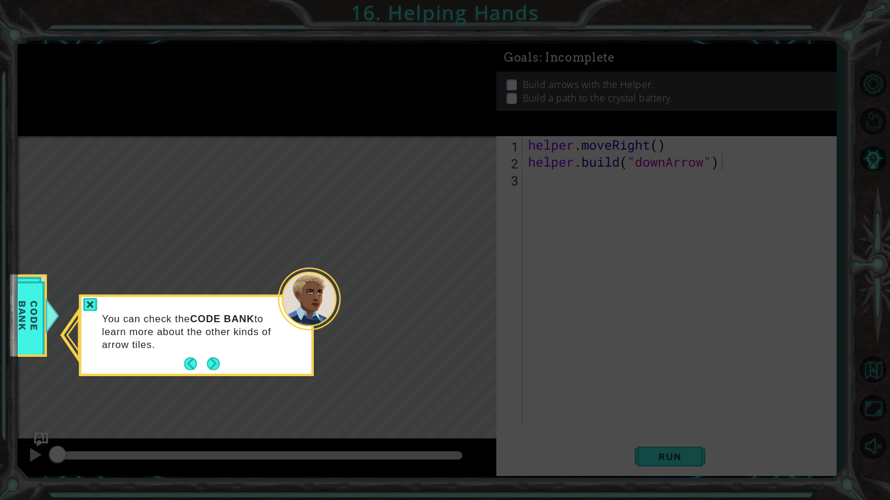
click at [233, 370] on div "You can check the CODE BANK to learn more about the other kinds of arrow tiles." at bounding box center [197, 337] width 230 height 72
click at [226, 360] on div "You can check the CODE BANK to learn more about the other kinds of arrow tiles." at bounding box center [197, 337] width 230 height 72
click at [206, 358] on button "Next" at bounding box center [212, 363] width 13 height 13
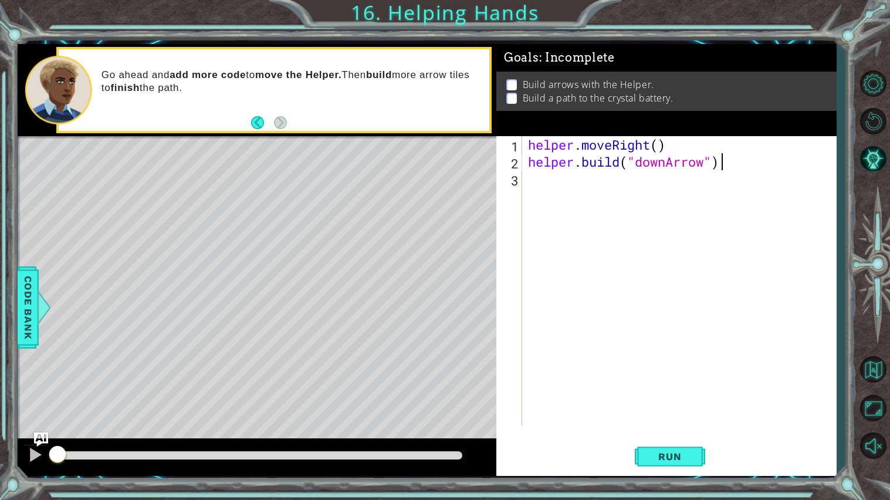
click at [642, 252] on div "helper . moveRight ( ) helper . build ( "downArrow" )" at bounding box center [681, 297] width 313 height 323
type textarea "helper.moveDown(1)"
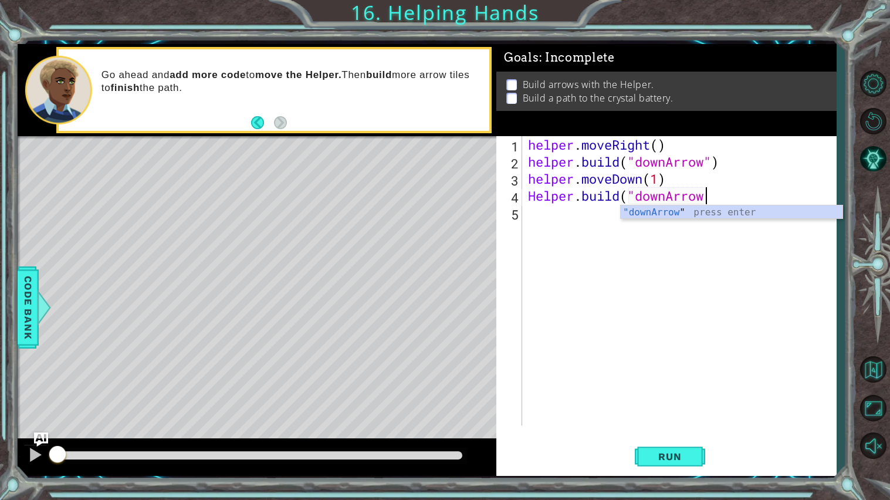
scroll to position [0, 8]
click at [663, 420] on span "Run" at bounding box center [669, 456] width 46 height 12
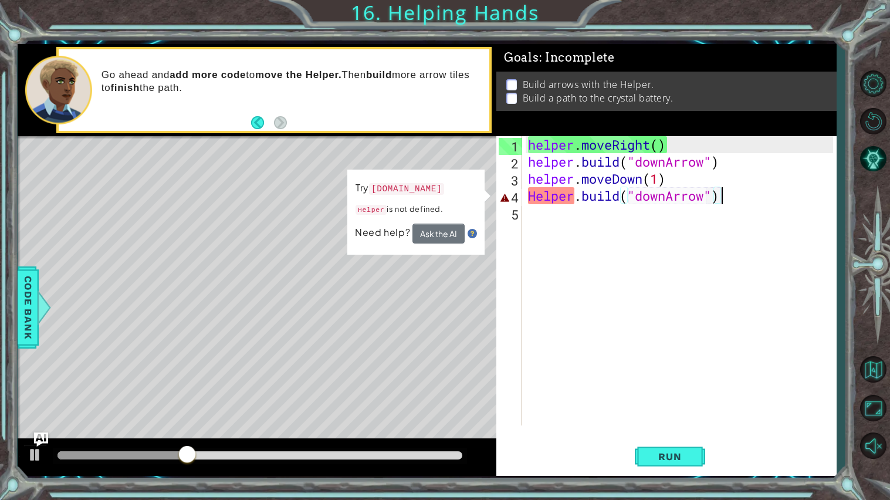
click at [721, 202] on div "helper . moveRight ( ) helper . build ( "downArrow" ) helper . moveDown ( 1 ) H…" at bounding box center [681, 297] width 313 height 323
click at [537, 198] on div "helper . moveRight ( ) helper . build ( "downArrow" ) helper . moveDown ( 1 ) H…" at bounding box center [681, 297] width 313 height 323
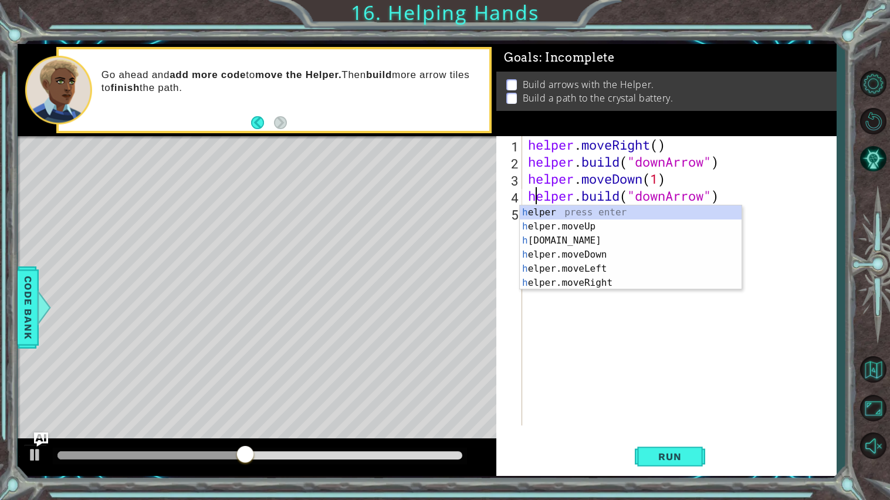
scroll to position [0, 1]
type textarea "helper.build("downArrow")"
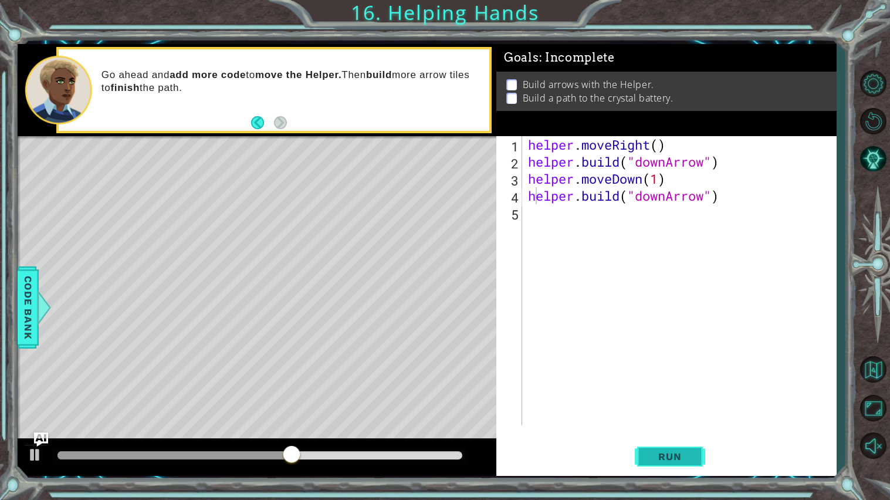
click at [683, 420] on button "Run" at bounding box center [670, 456] width 70 height 34
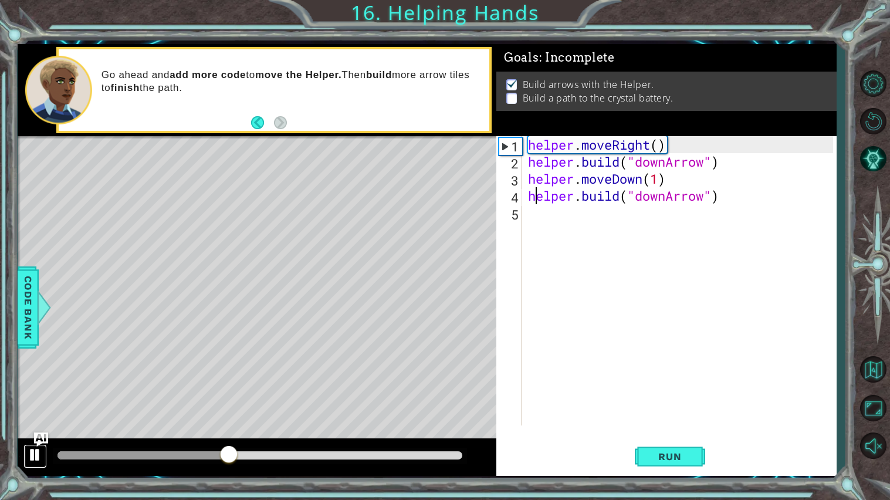
click at [28, 420] on div at bounding box center [35, 454] width 15 height 15
click at [665, 216] on div "helper . moveRight ( ) helper . build ( "downArrow" ) helper . moveDown ( 1 ) h…" at bounding box center [681, 297] width 313 height 323
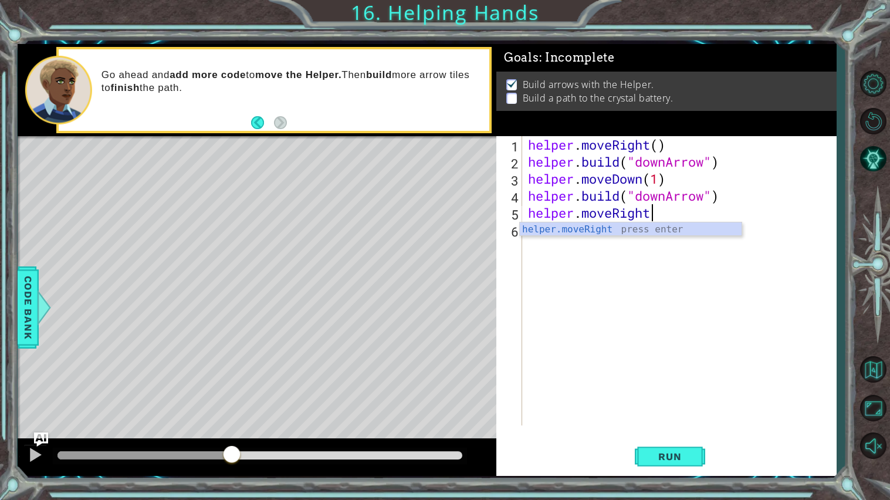
scroll to position [0, 4]
type textarea "helper.moveRight(1)"
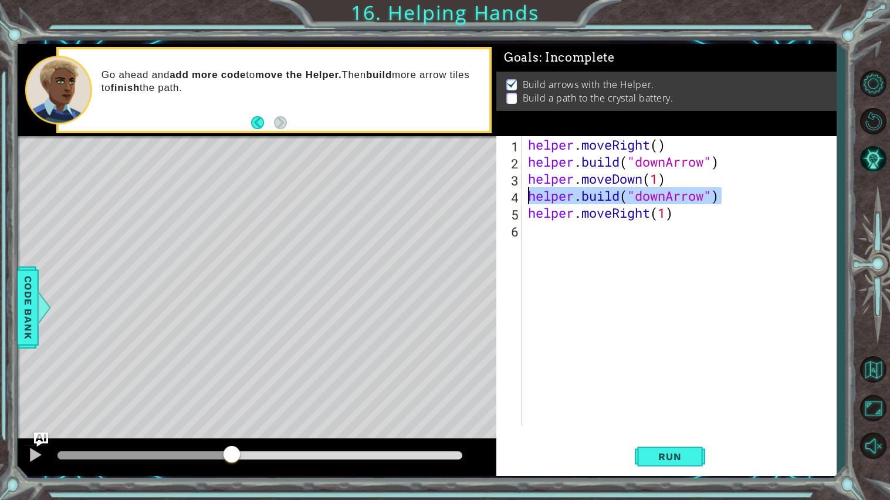
type textarea "helper.moveRight(1)"
paste textarea "helper.build("downArrow")"
type textarea "helper.build("downArrow")"
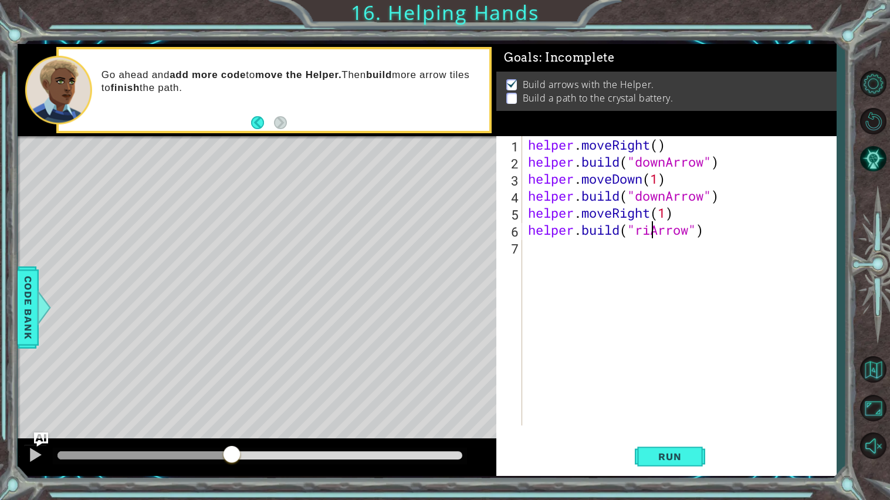
scroll to position [0, 6]
type textarea "helper.build("rightArrow")"
drag, startPoint x: 527, startPoint y: 207, endPoint x: 802, endPoint y: 260, distance: 280.1
click at [802, 260] on div "helper . moveRight ( ) helper . build ( "downArrow" ) helper . moveDown ( 1 ) h…" at bounding box center [681, 297] width 313 height 323
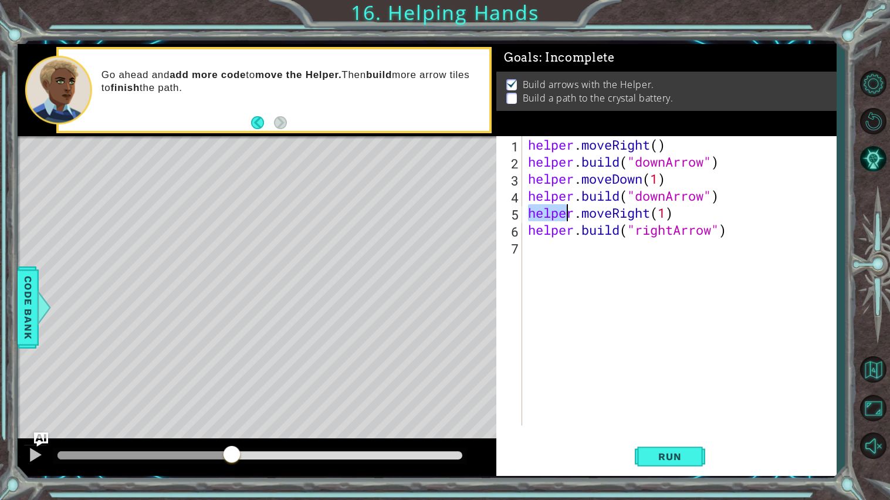
type textarea "helper.build("rightArrow")"
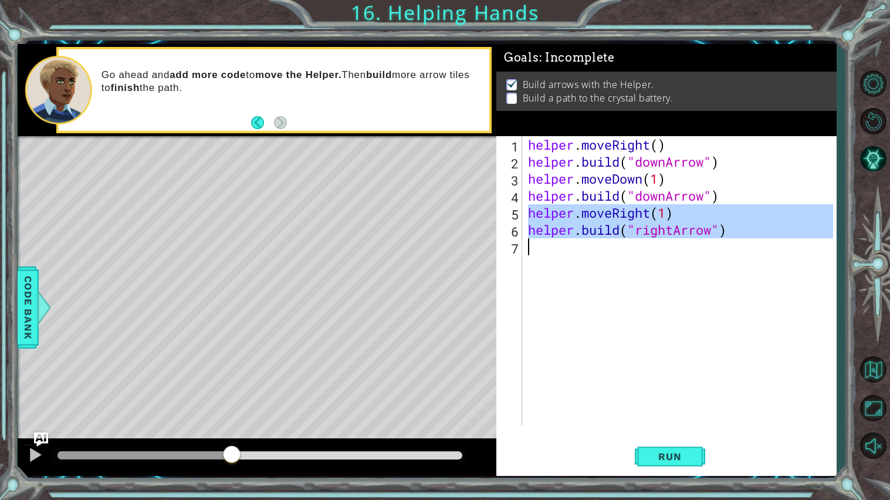
paste textarea "Code Area"
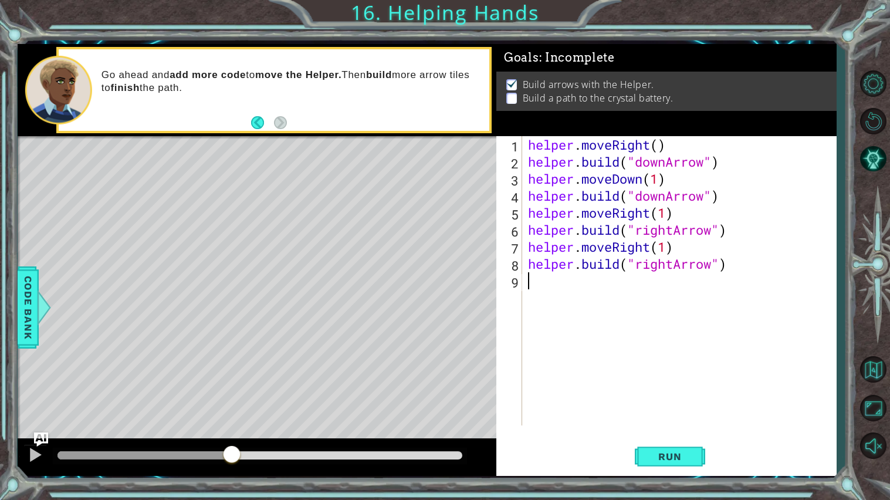
click at [652, 196] on div "helper . moveRight ( ) helper . build ( "downArrow" ) helper . moveDown ( 1 ) h…" at bounding box center [681, 297] width 313 height 323
type textarea "helper.build("upArrow")"
click at [697, 420] on button "Run" at bounding box center [670, 456] width 70 height 34
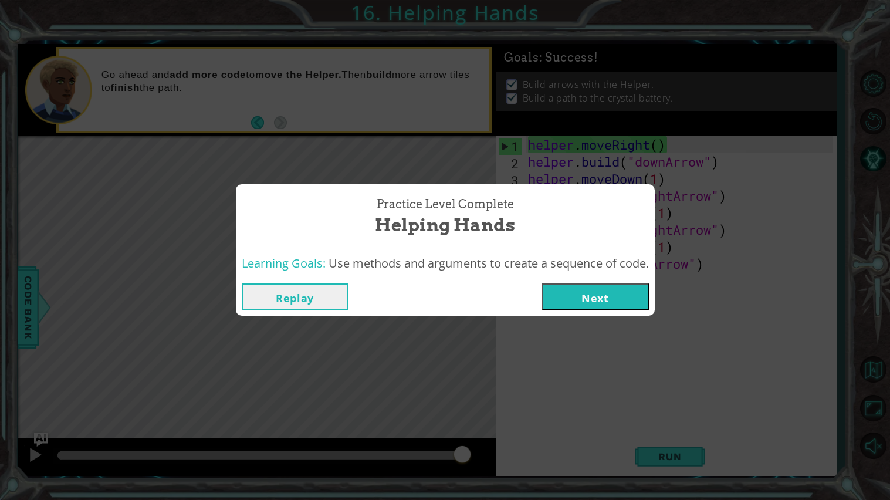
click at [559, 287] on button "Next" at bounding box center [595, 296] width 107 height 26
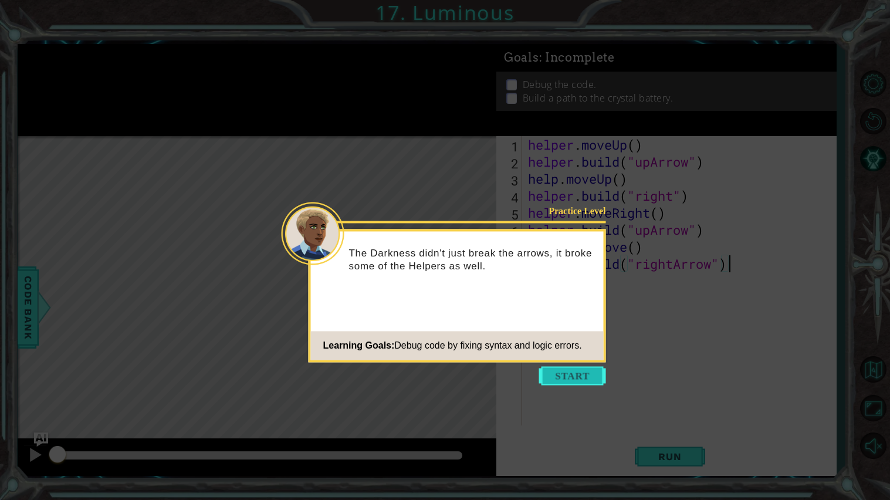
click at [564, 373] on button "Start" at bounding box center [572, 375] width 67 height 19
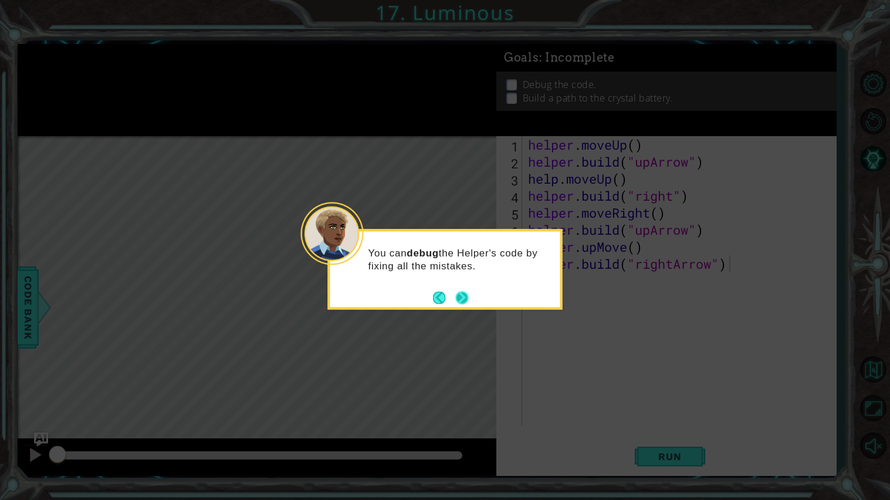
click at [465, 300] on button "Next" at bounding box center [462, 297] width 13 height 13
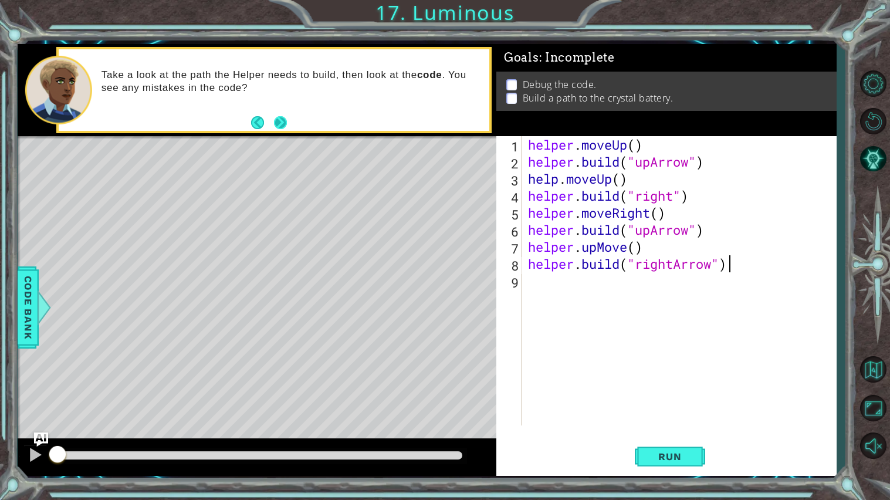
click at [279, 119] on button "Next" at bounding box center [280, 122] width 13 height 13
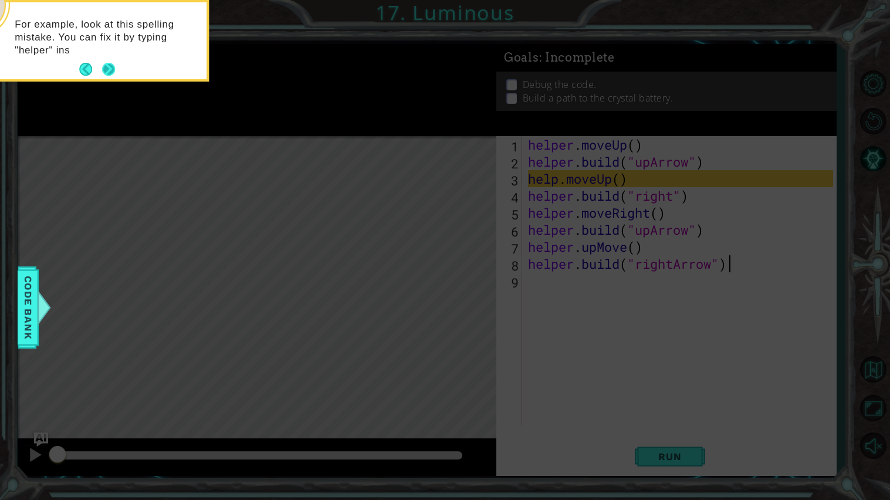
click at [108, 70] on button "Next" at bounding box center [108, 69] width 13 height 13
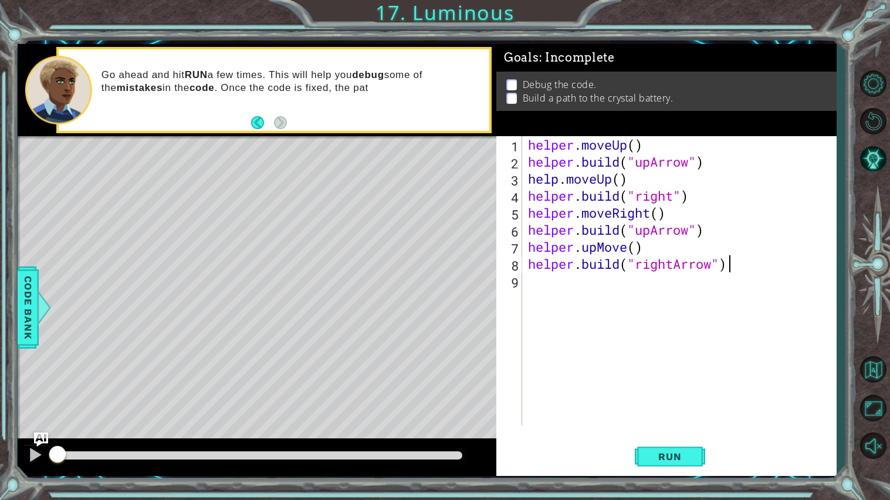
click at [554, 179] on div "helper . moveUp ( ) helper . build ( "upArrow" ) help . moveUp ( ) helper . bui…" at bounding box center [681, 297] width 313 height 323
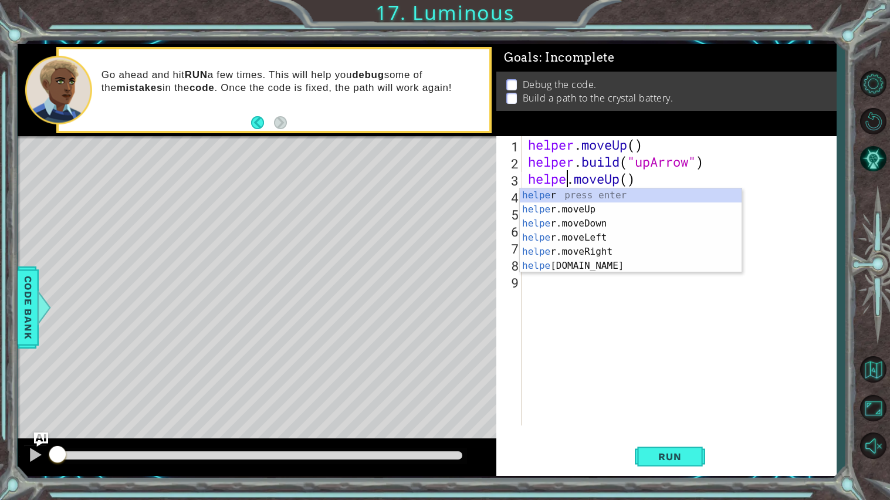
scroll to position [0, 2]
click at [667, 179] on div "helper . moveUp ( ) helper . build ( "upArrow" ) helper . moveUp ( ) helper . b…" at bounding box center [681, 297] width 313 height 323
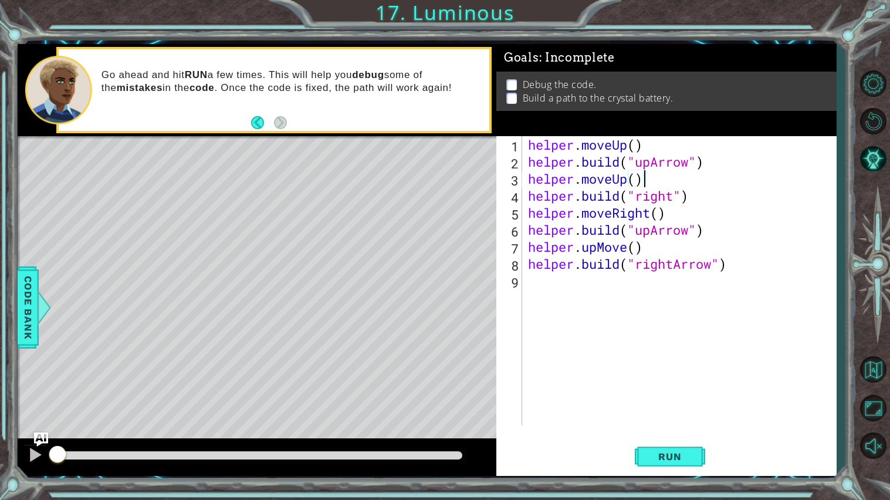
click at [646, 228] on div "helper . moveUp ( ) helper . build ( "upArrow" ) helper . moveUp ( ) helper . b…" at bounding box center [681, 297] width 313 height 323
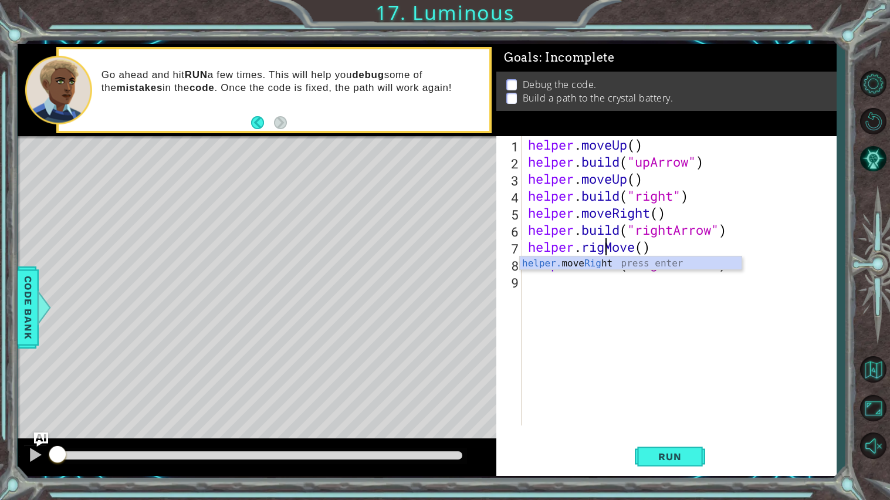
scroll to position [0, 4]
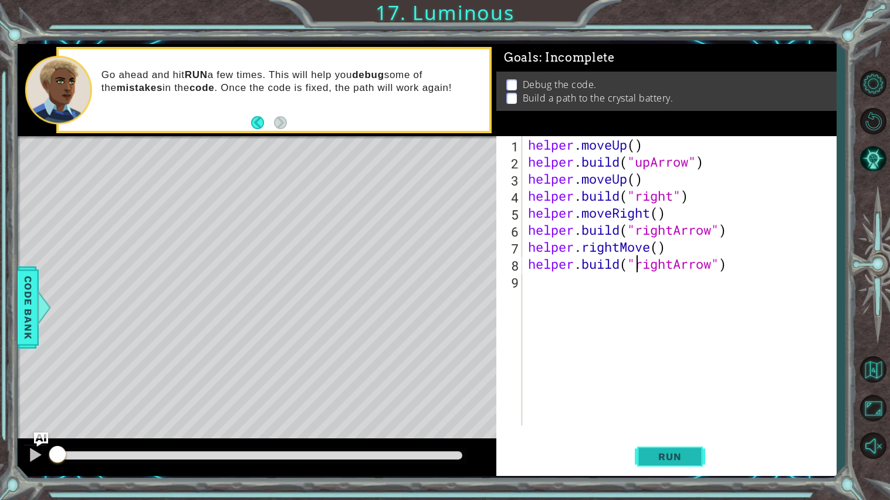
click at [669, 420] on button "Run" at bounding box center [670, 456] width 70 height 34
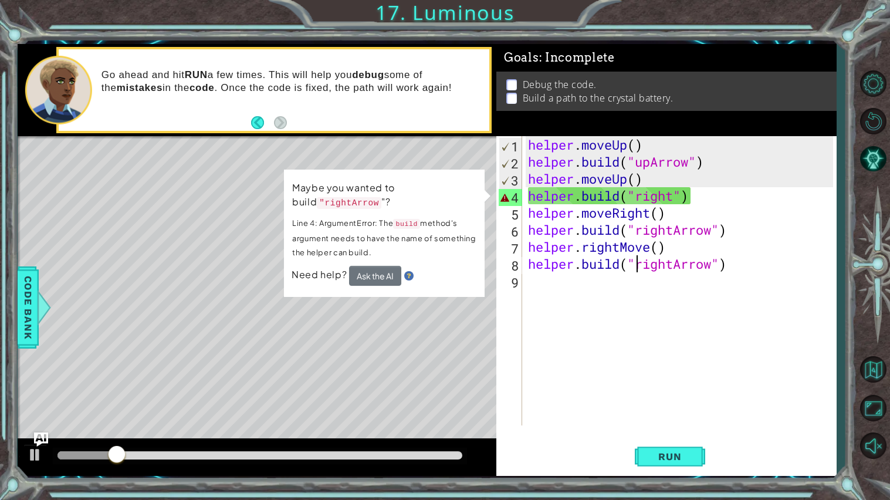
click at [676, 197] on div "helper . moveUp ( ) helper . build ( "upArrow" ) helper . moveUp ( ) helper . b…" at bounding box center [681, 297] width 313 height 323
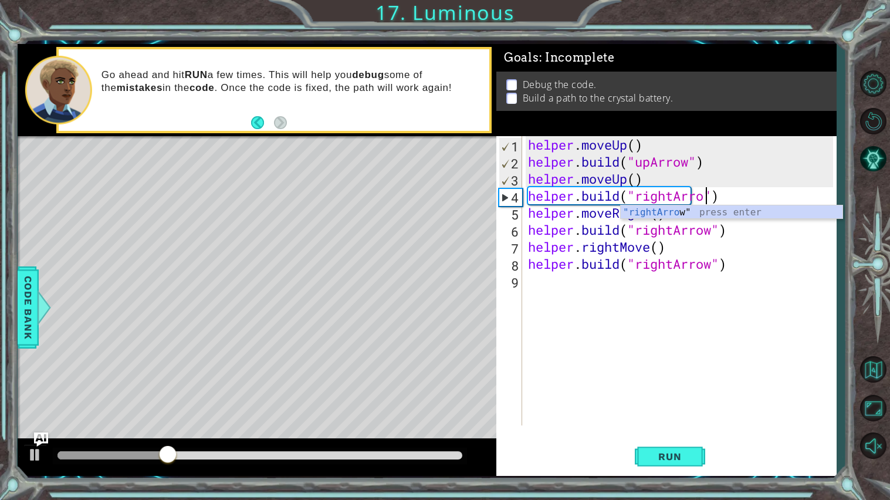
scroll to position [0, 8]
click at [676, 420] on span "Run" at bounding box center [669, 456] width 46 height 12
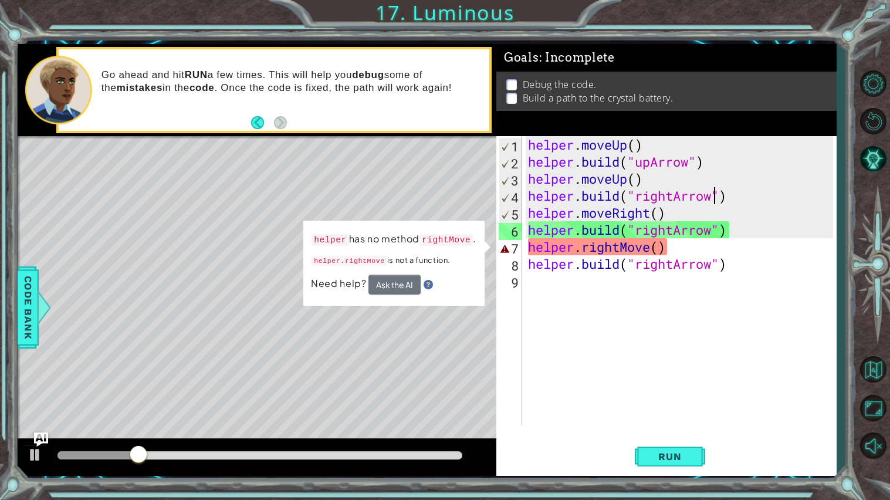
click at [574, 246] on div "helper . moveUp ( ) helper . build ( "upArrow" ) helper . moveUp ( ) helper . b…" at bounding box center [681, 297] width 313 height 323
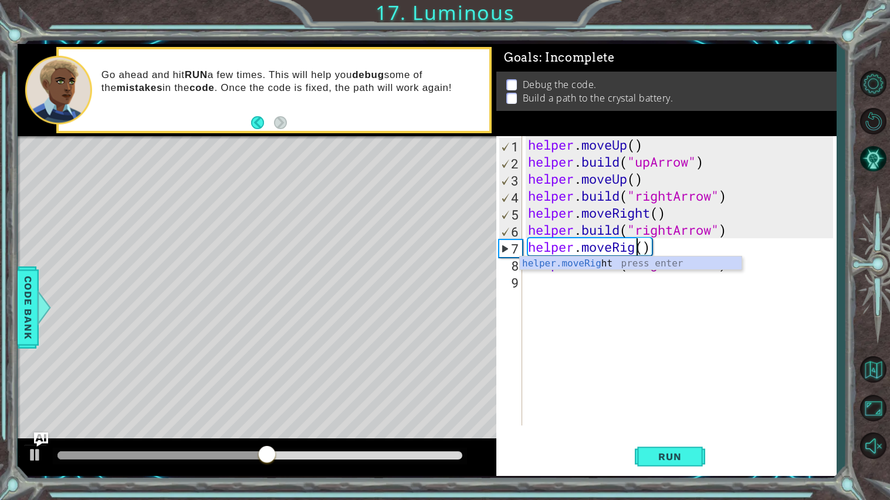
scroll to position [0, 5]
click at [660, 420] on button "Run" at bounding box center [670, 456] width 70 height 34
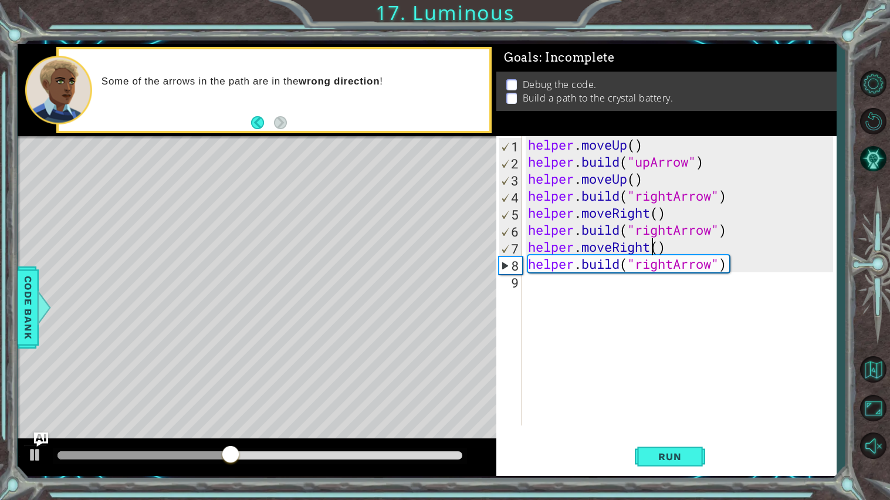
click at [674, 266] on div "helper . moveUp ( ) helper . build ( "upArrow" ) helper . moveUp ( ) helper . b…" at bounding box center [681, 297] width 313 height 323
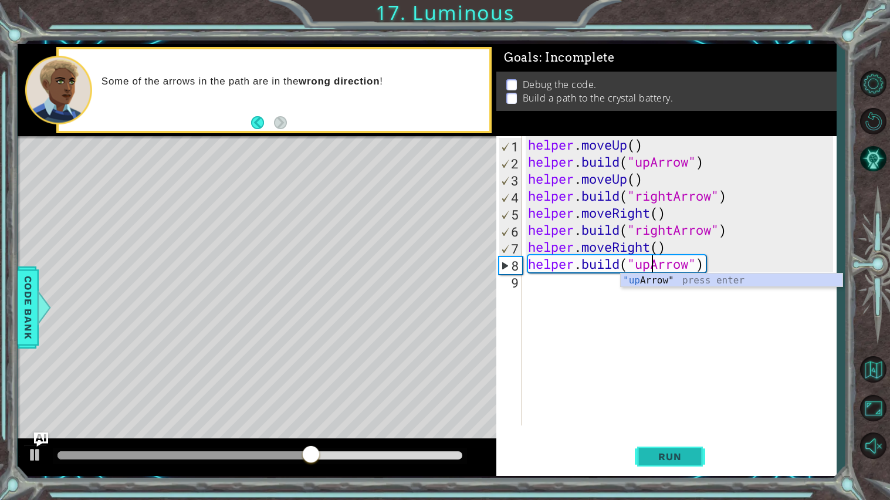
type textarea "helper.build("upArrow")"
click at [684, 420] on button "Run" at bounding box center [670, 456] width 70 height 34
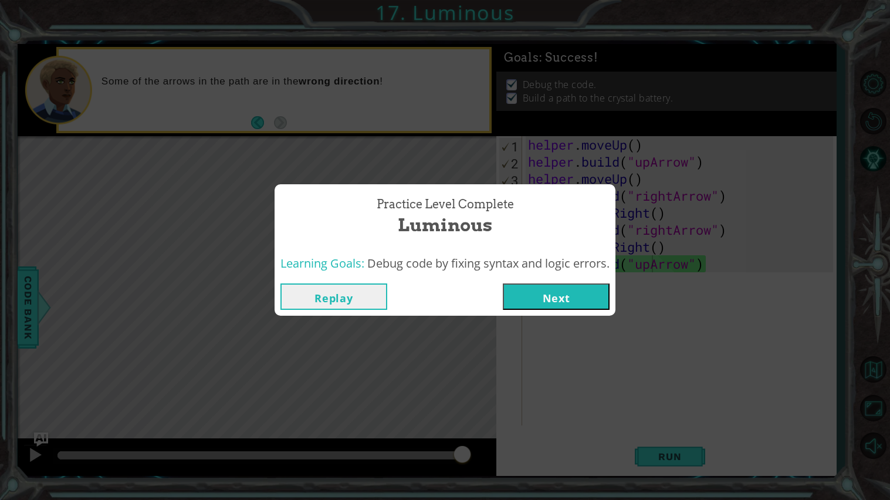
click at [555, 304] on button "Next" at bounding box center [556, 296] width 107 height 26
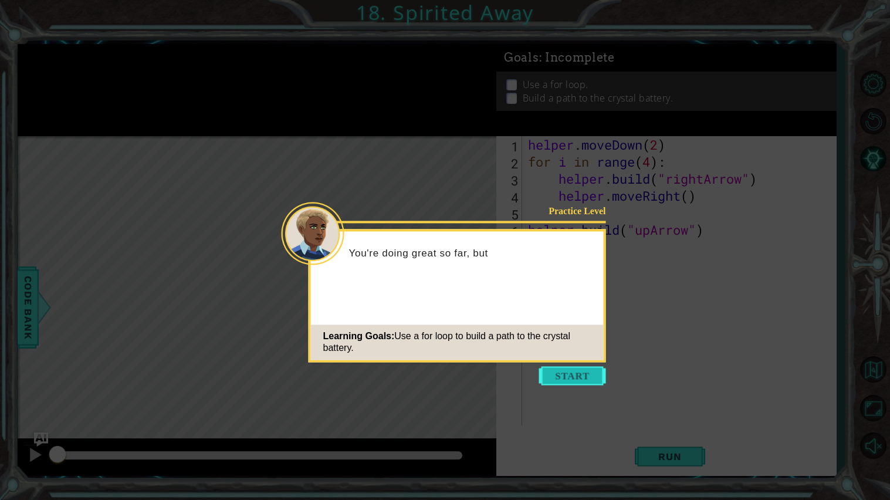
click at [575, 372] on button "Start" at bounding box center [572, 375] width 67 height 19
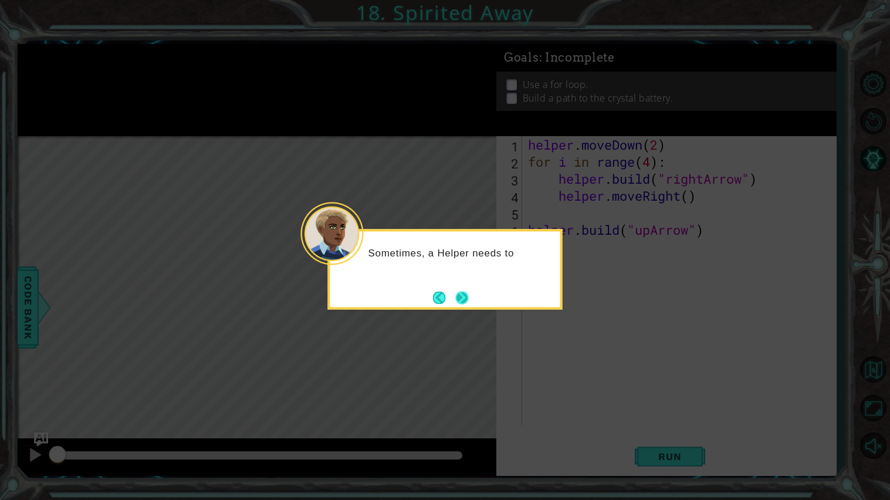
click at [469, 293] on button "Next" at bounding box center [462, 297] width 13 height 13
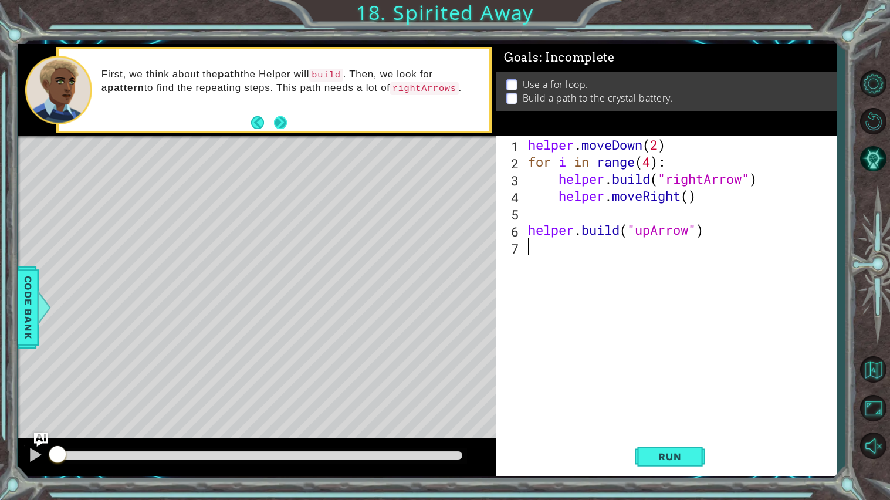
click at [279, 123] on button "Next" at bounding box center [280, 122] width 13 height 13
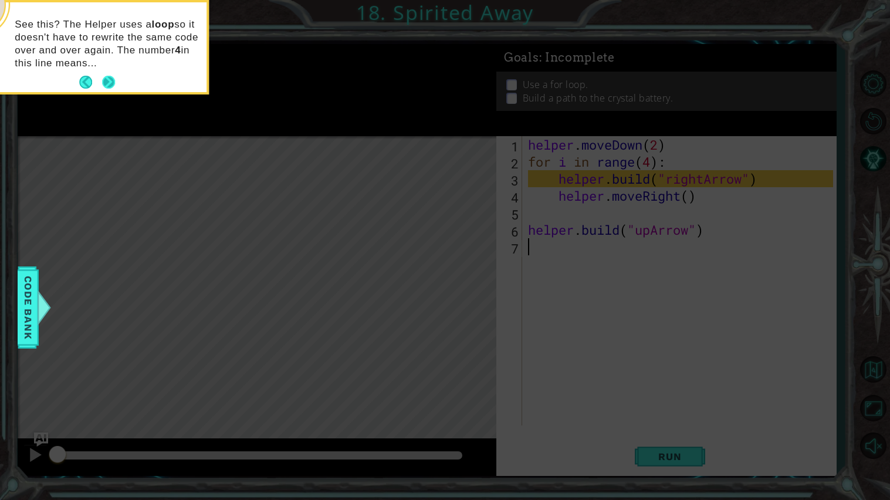
click at [103, 82] on button "Next" at bounding box center [108, 82] width 13 height 13
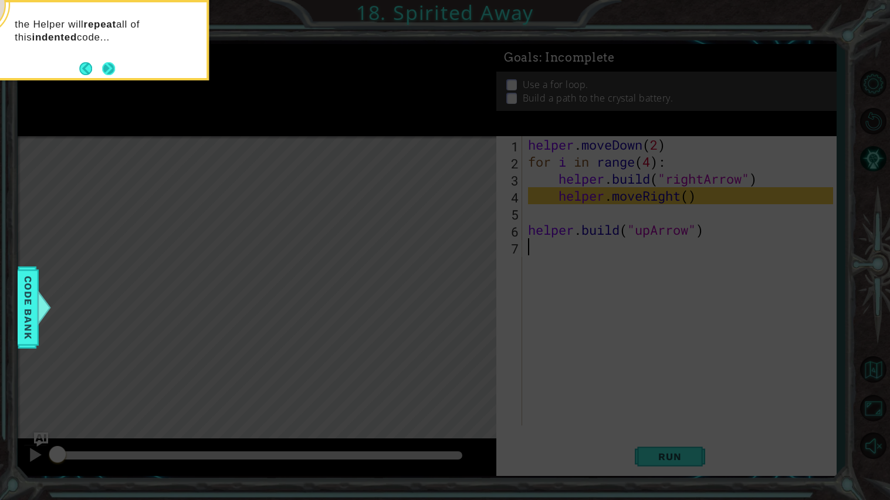
click at [108, 63] on button "Next" at bounding box center [108, 68] width 13 height 13
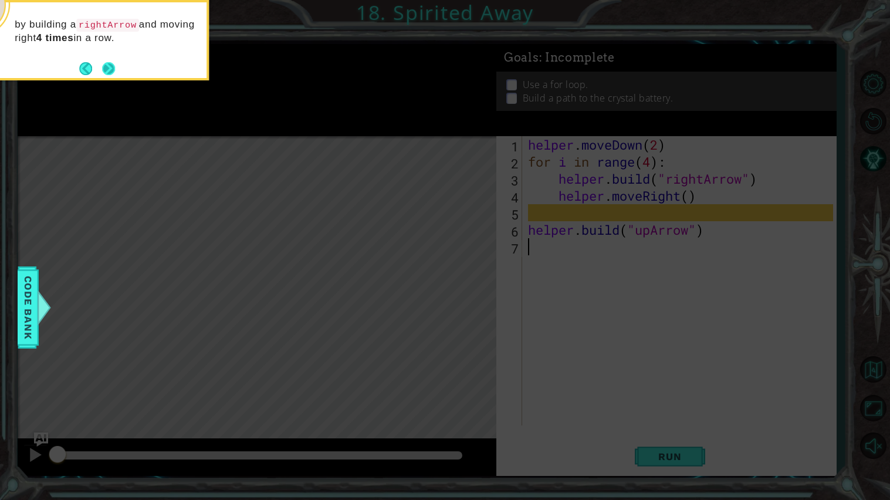
click at [112, 67] on button "Next" at bounding box center [108, 68] width 13 height 13
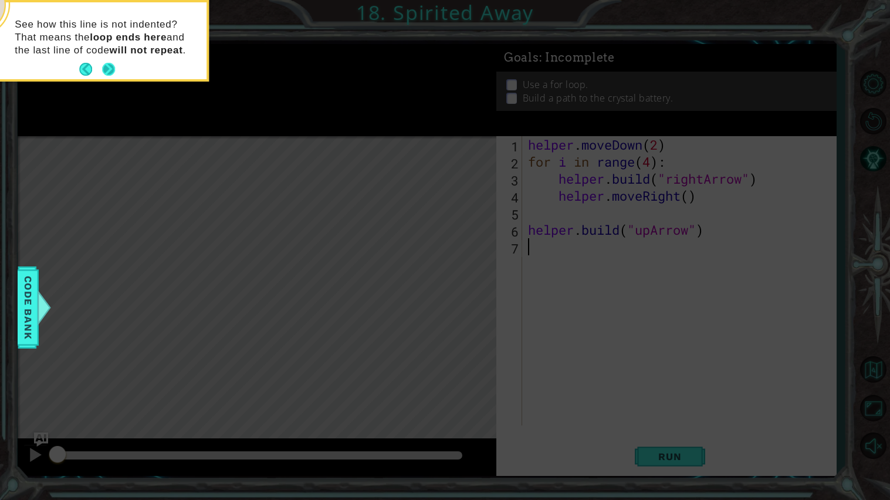
click at [108, 63] on button "Next" at bounding box center [108, 69] width 13 height 13
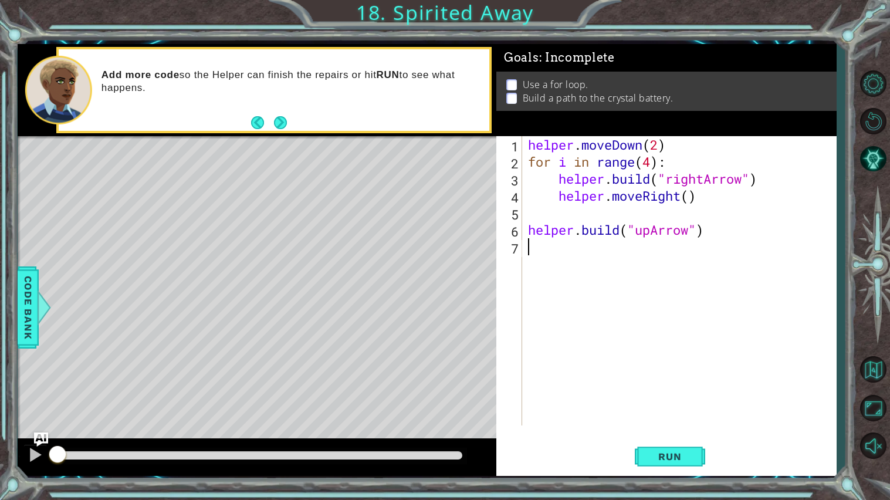
type textarea ":"
click at [662, 420] on span "Run" at bounding box center [669, 456] width 46 height 12
click at [736, 180] on div "helper . moveDown ( 2 ) for i in range ( 4 ) : helper . build ( "rightArrow" ) …" at bounding box center [681, 297] width 313 height 323
click at [714, 200] on div "helper . moveDown ( 2 ) for i in range ( 4 ) : helper . build ( "rightArrow" ) …" at bounding box center [681, 297] width 313 height 323
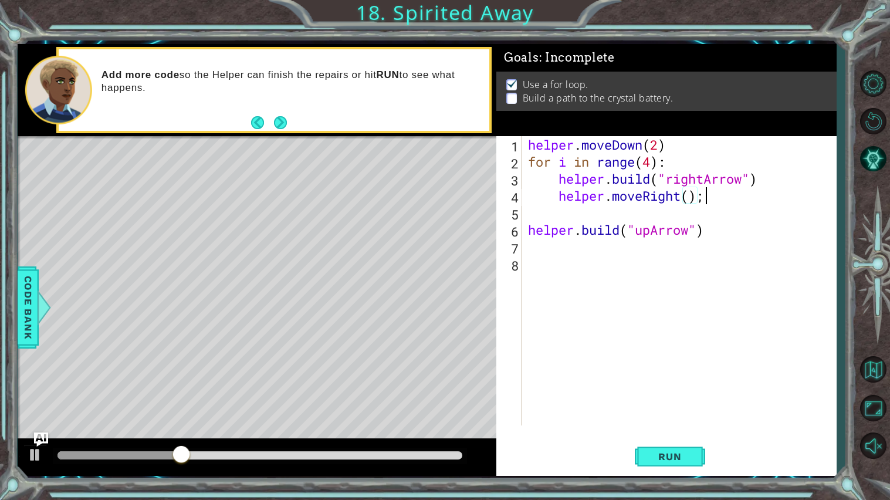
scroll to position [0, 7]
click at [652, 420] on button "Run" at bounding box center [670, 456] width 70 height 34
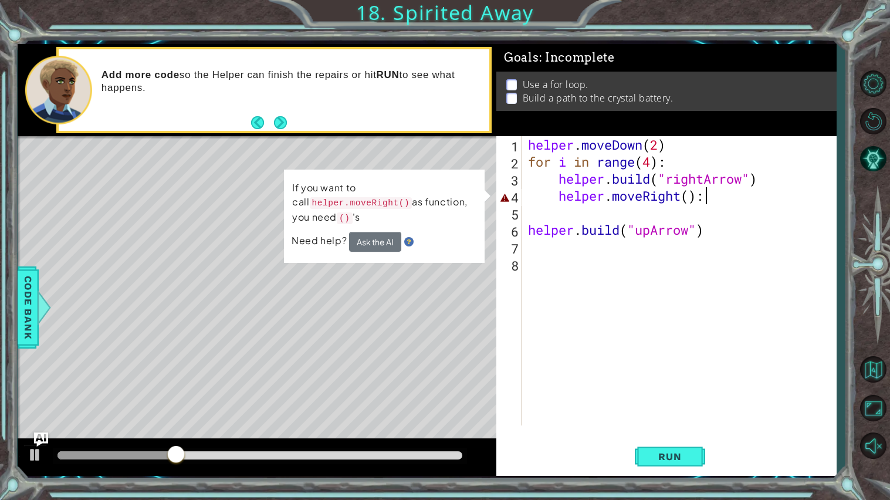
type textarea "helper.moveRight()"
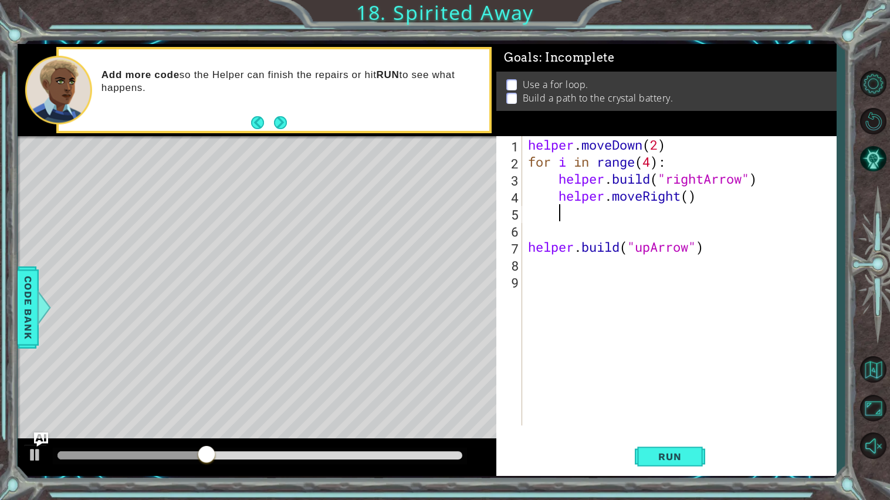
scroll to position [0, 1]
type textarea ":"
click at [656, 420] on button "Run" at bounding box center [670, 456] width 70 height 34
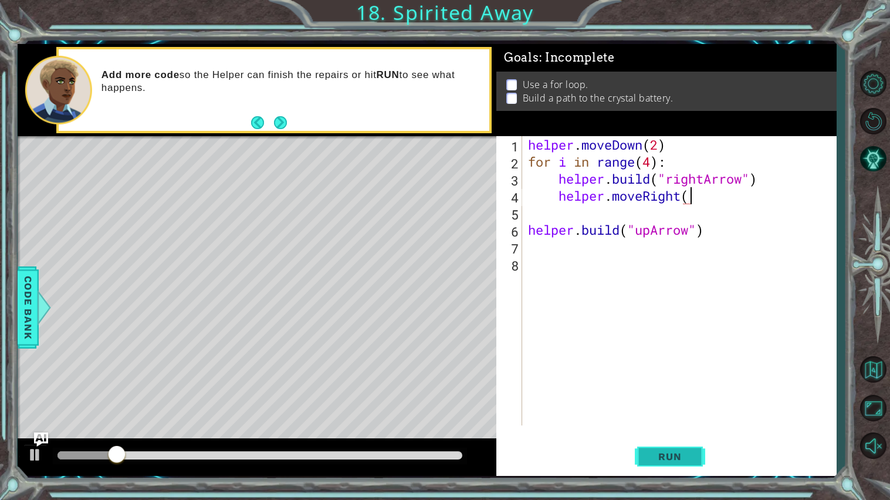
type textarea "helper.moveRight()"
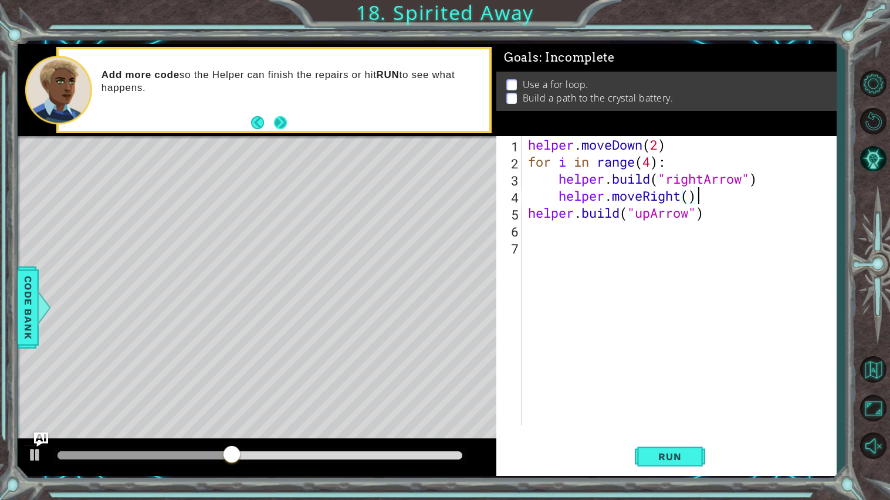
type textarea "helper.moveRight()"
click at [281, 119] on button "Next" at bounding box center [280, 122] width 13 height 13
click at [869, 133] on button "Restart Level" at bounding box center [873, 121] width 34 height 34
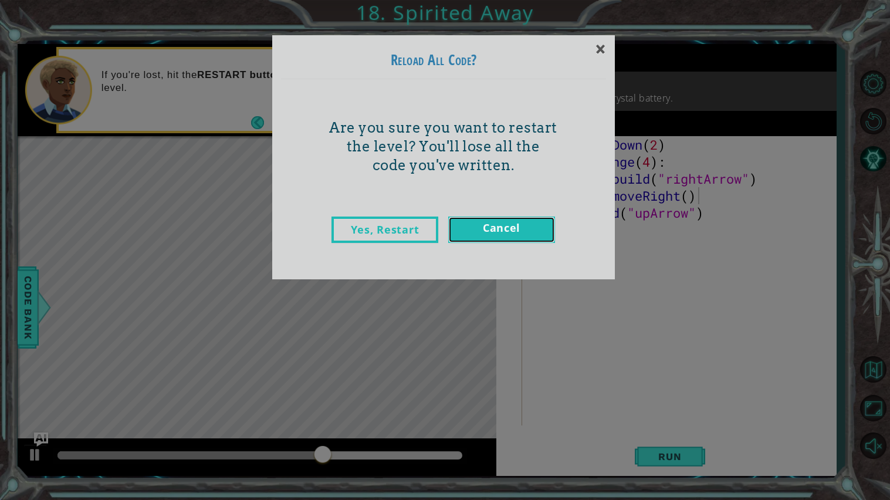
click at [517, 238] on link "Cancel" at bounding box center [501, 229] width 107 height 26
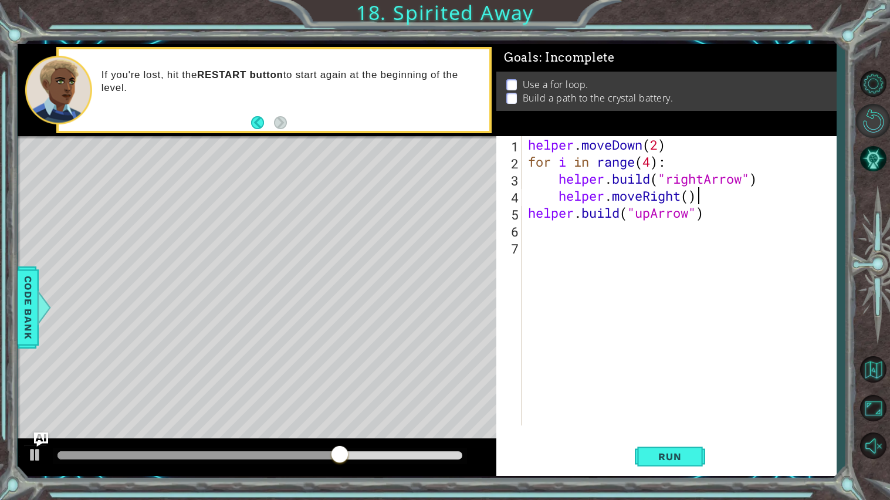
click at [864, 130] on button "Restart Level" at bounding box center [873, 121] width 34 height 34
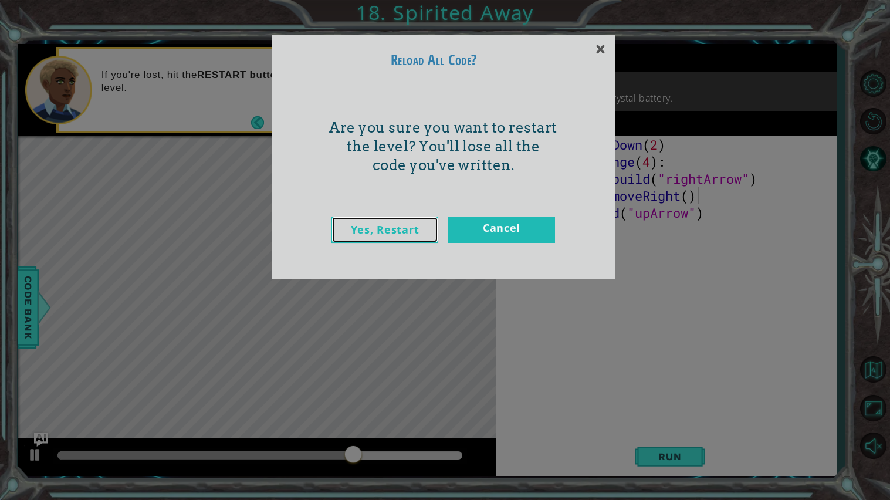
click at [402, 232] on link "Yes, Restart" at bounding box center [384, 229] width 107 height 26
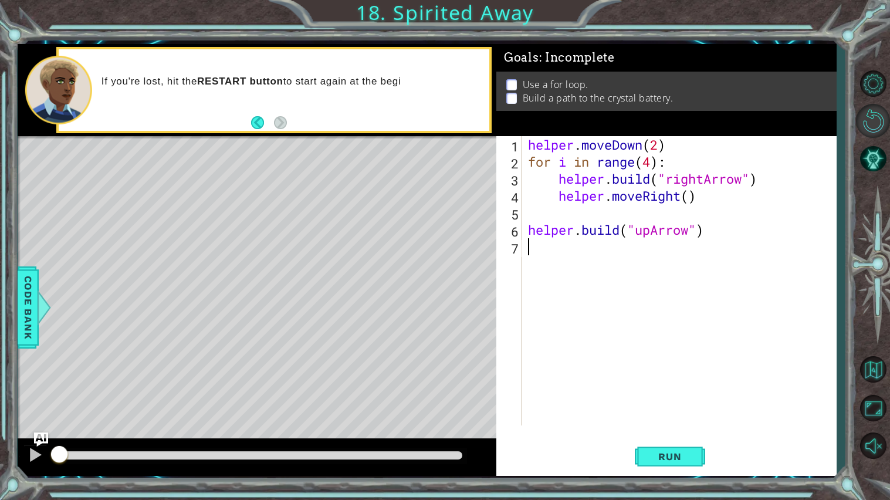
click at [868, 124] on button "Restart Level" at bounding box center [873, 121] width 34 height 34
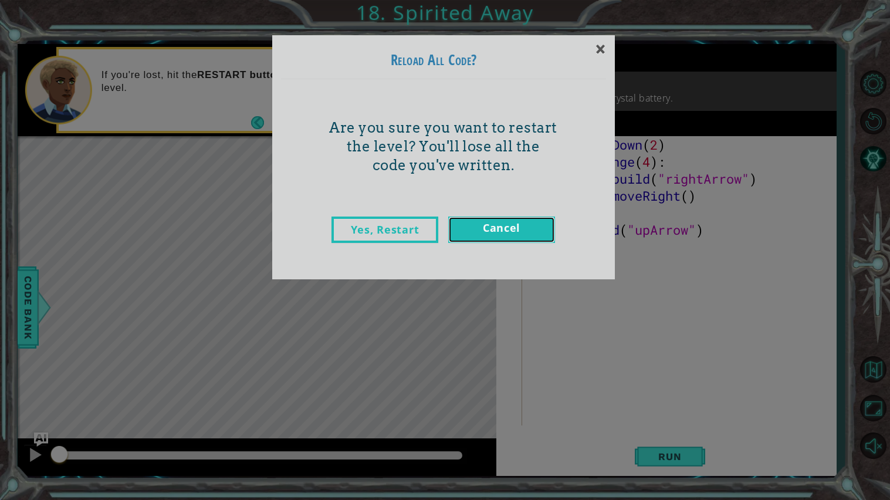
click at [522, 240] on link "Cancel" at bounding box center [501, 229] width 107 height 26
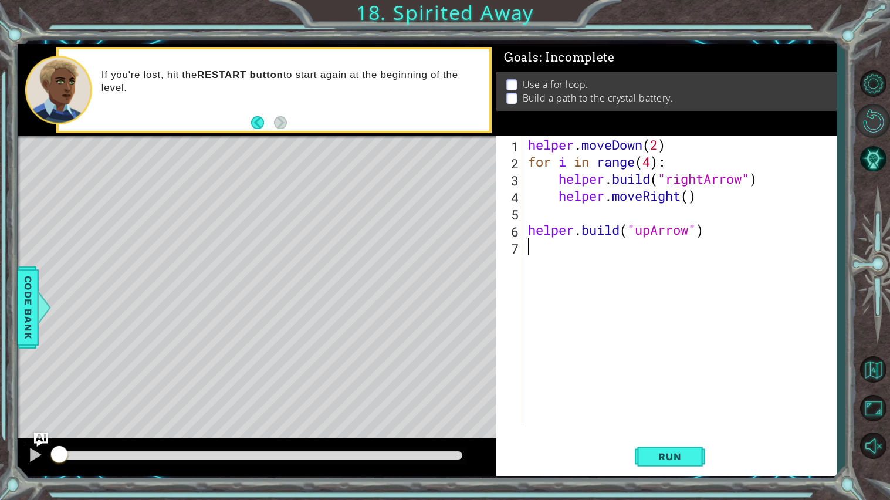
click at [864, 120] on button "Restart Level" at bounding box center [873, 121] width 34 height 34
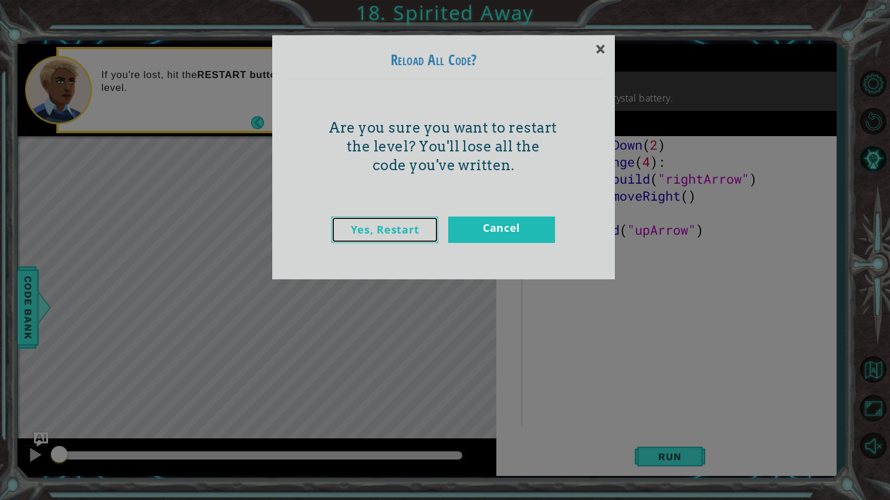
click at [392, 221] on link "Yes, Restart" at bounding box center [384, 229] width 107 height 26
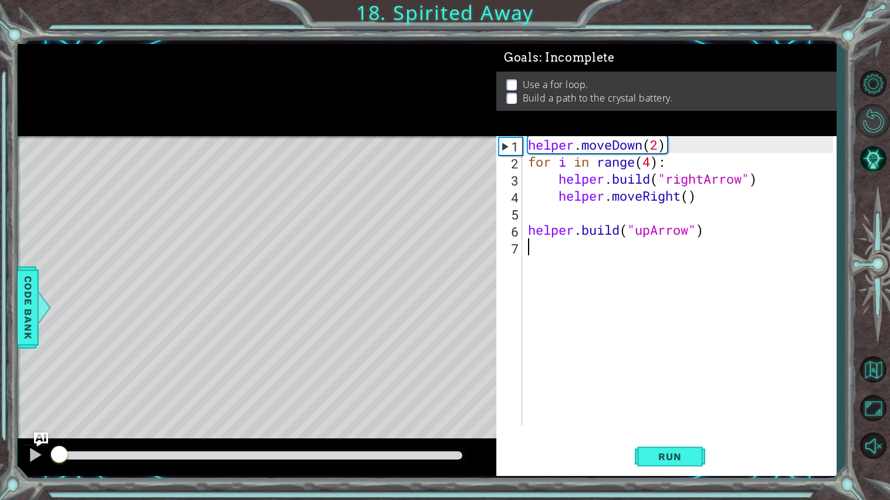
click at [860, 129] on button "Restart Level" at bounding box center [873, 121] width 34 height 34
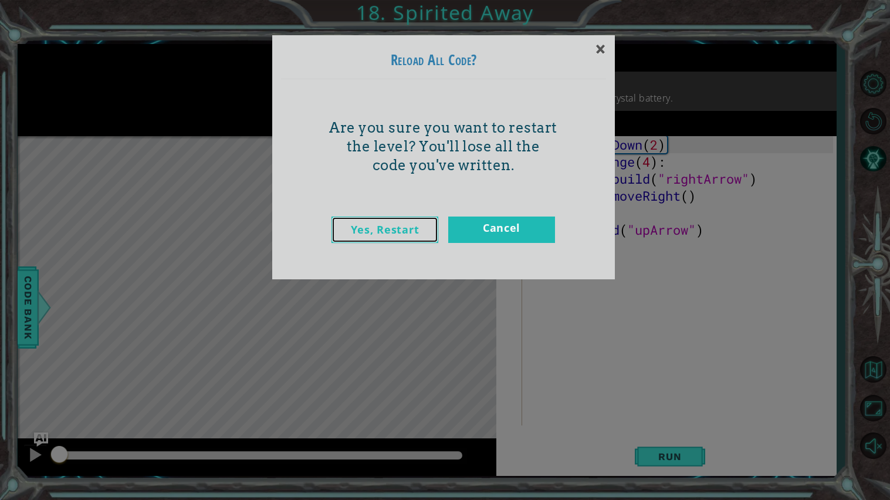
click at [419, 238] on link "Yes, Restart" at bounding box center [384, 229] width 107 height 26
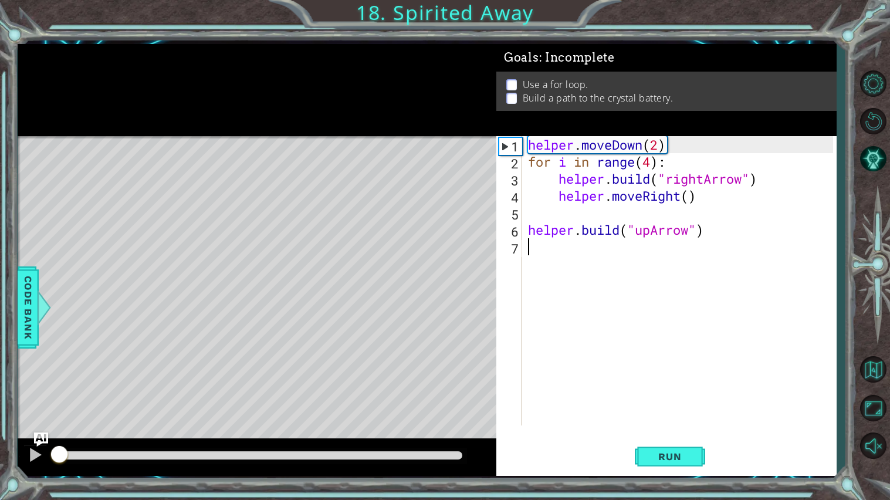
click at [676, 168] on div "helper . moveDown ( 2 ) for i in range ( 4 ) : helper . build ( "rightArrow" ) …" at bounding box center [681, 297] width 313 height 323
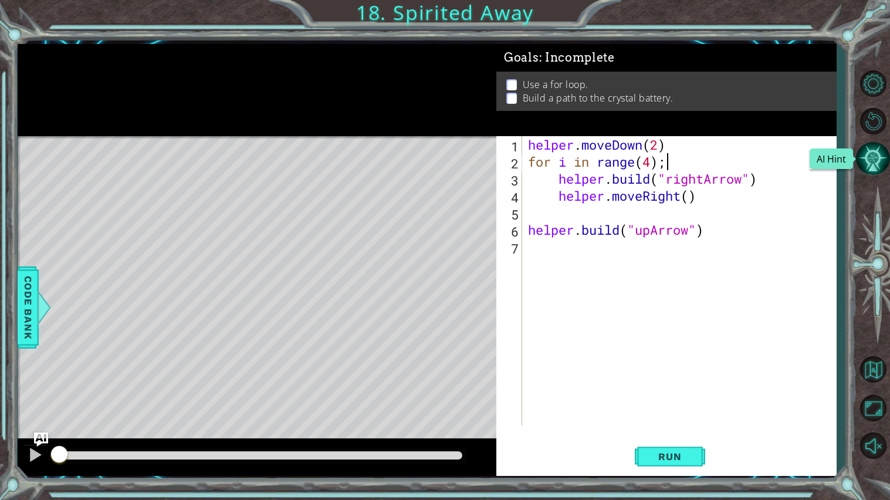
type textarea "for i in range(4);"
click at [883, 152] on button "AI Hint" at bounding box center [873, 158] width 34 height 34
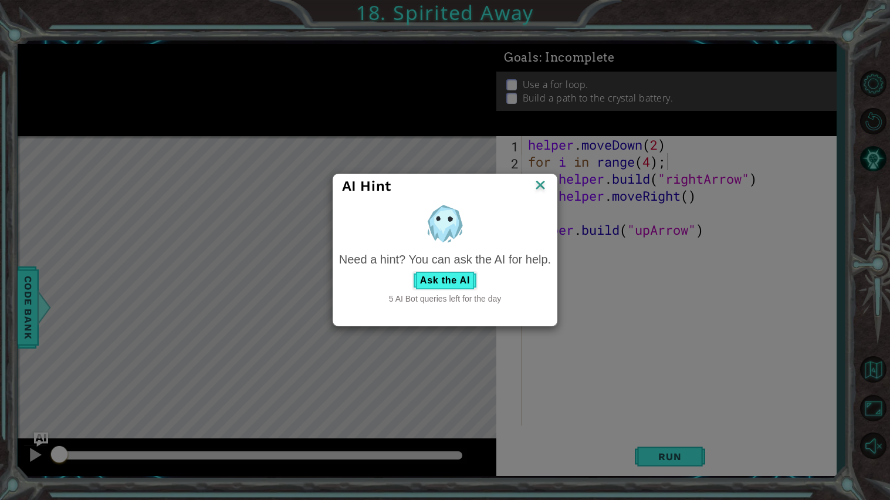
click at [449, 290] on div "Ask the AI" at bounding box center [445, 280] width 212 height 19
click at [445, 283] on button "Ask the AI" at bounding box center [444, 280] width 65 height 19
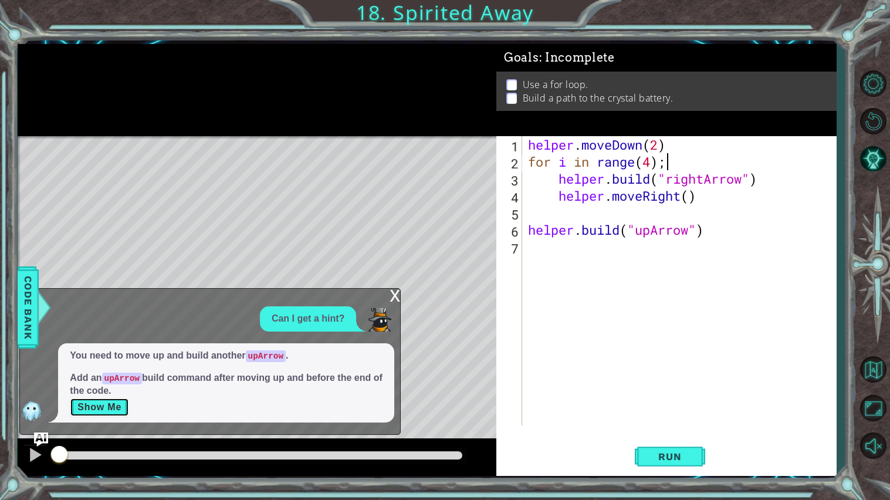
click at [104, 413] on button "Show Me" at bounding box center [99, 407] width 59 height 19
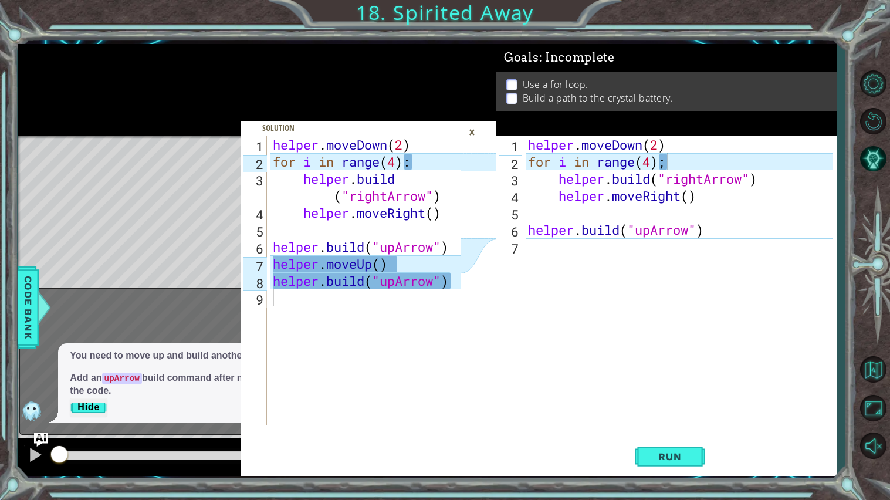
click at [270, 151] on div "1 2 3 4 5 6 7 8 9 helper . moveDown ( 2 ) for i in range ( 4 ) : helper . build…" at bounding box center [351, 280] width 220 height 289
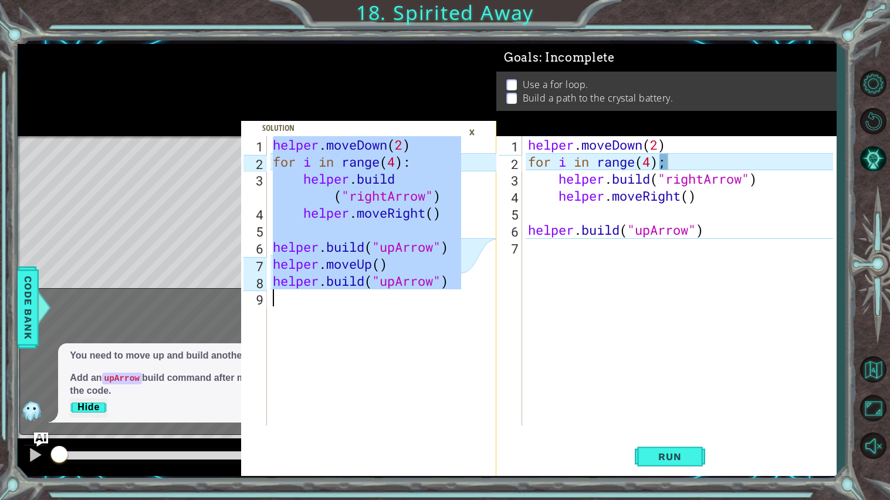
drag, startPoint x: 270, startPoint y: 151, endPoint x: 567, endPoint y: 347, distance: 355.1
click at [567, 347] on div "helper.moveDown(2) 1 2 3 4 5 6 7 8 9 helper . moveDown ( 2 ) for i in range ( 4…" at bounding box center [427, 260] width 819 height 432
type textarea "helper.build("upArrow")"
click at [670, 165] on div "helper . moveDown ( 2 ) for i in range ( 4 ) ; helper . build ( "rightArrow" ) …" at bounding box center [681, 297] width 313 height 323
type textarea "helper.moveRight()"
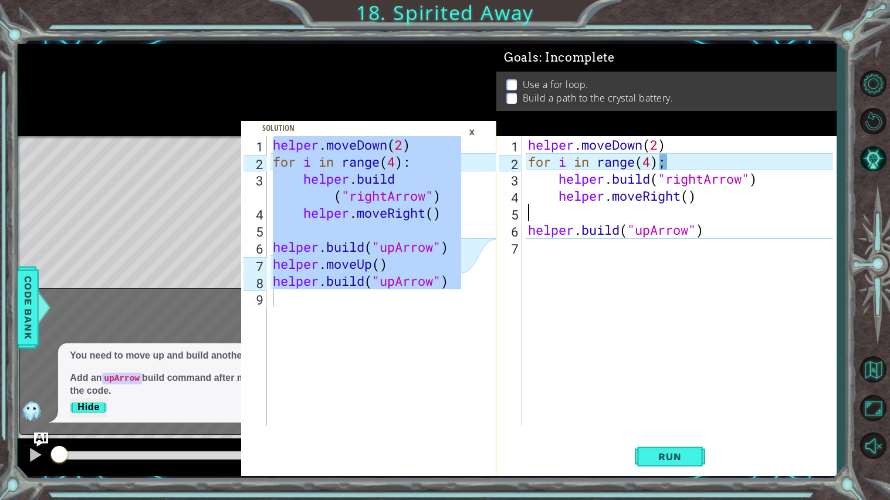
scroll to position [0, 0]
type textarea "helper.build("upArrow")"
click at [467, 133] on div "×" at bounding box center [472, 132] width 18 height 20
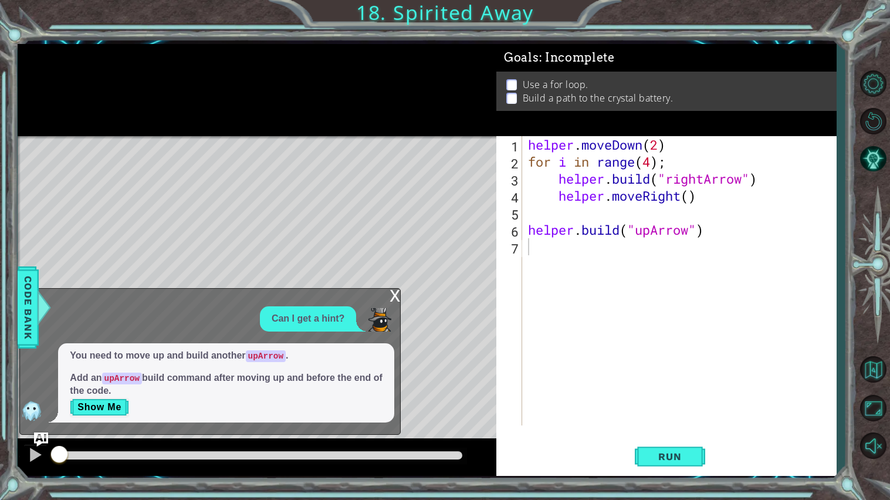
click at [397, 297] on div "x" at bounding box center [394, 295] width 11 height 12
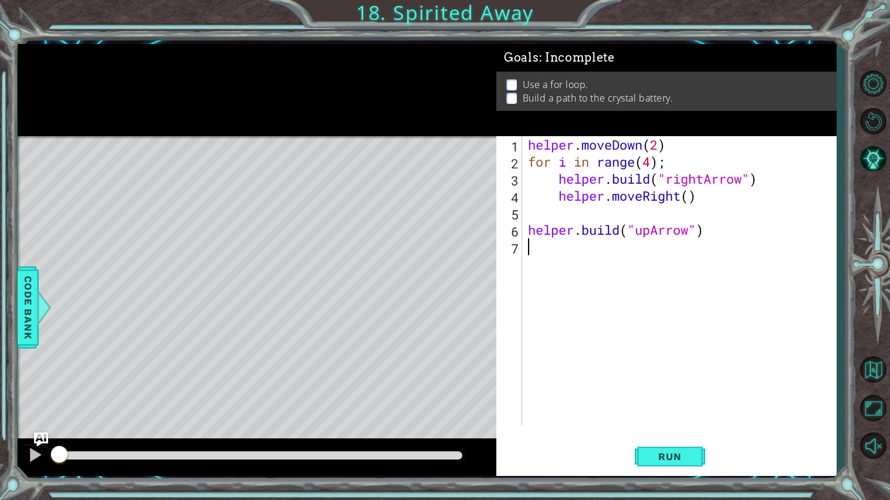
drag, startPoint x: 722, startPoint y: 245, endPoint x: 517, endPoint y: 141, distance: 230.3
click at [517, 141] on div "1 2 3 4 5 6 7 helper . moveDown ( 2 ) for i in range ( 4 ) ; helper . build ( "…" at bounding box center [664, 280] width 337 height 289
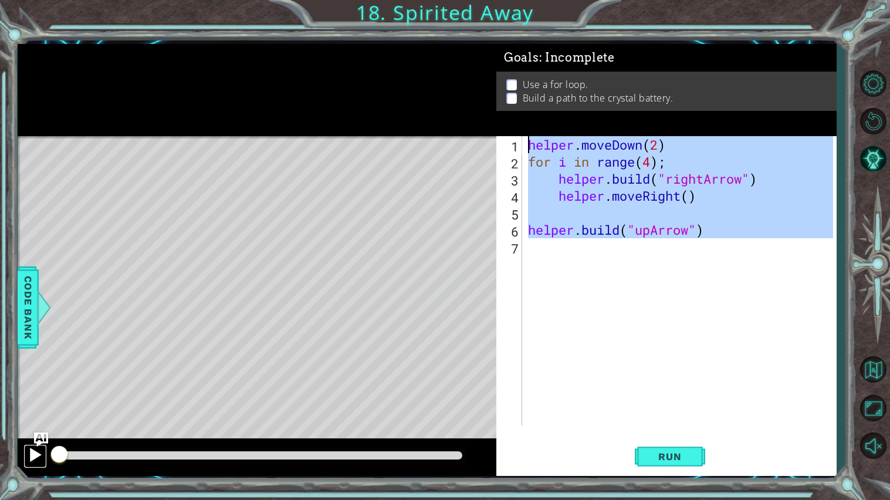
click at [30, 420] on div at bounding box center [35, 454] width 15 height 15
type textarea "helper.moveDown(2)"
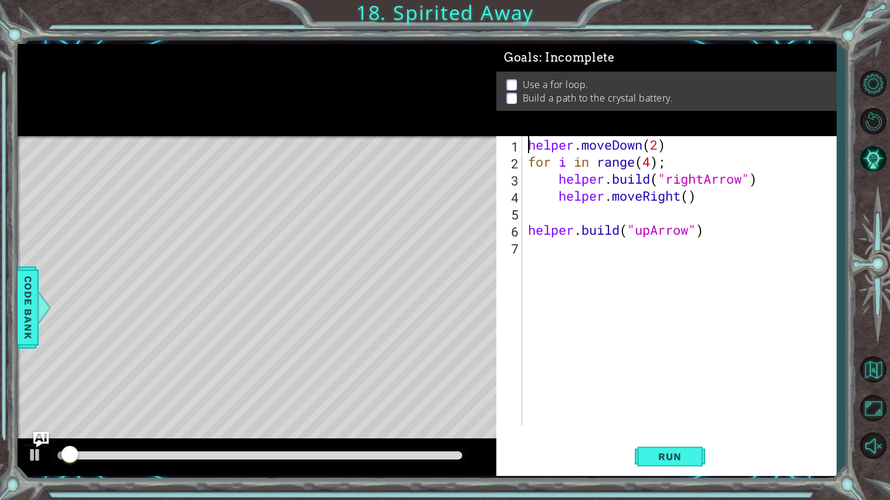
click at [35, 420] on img "Ask AI" at bounding box center [40, 439] width 15 height 15
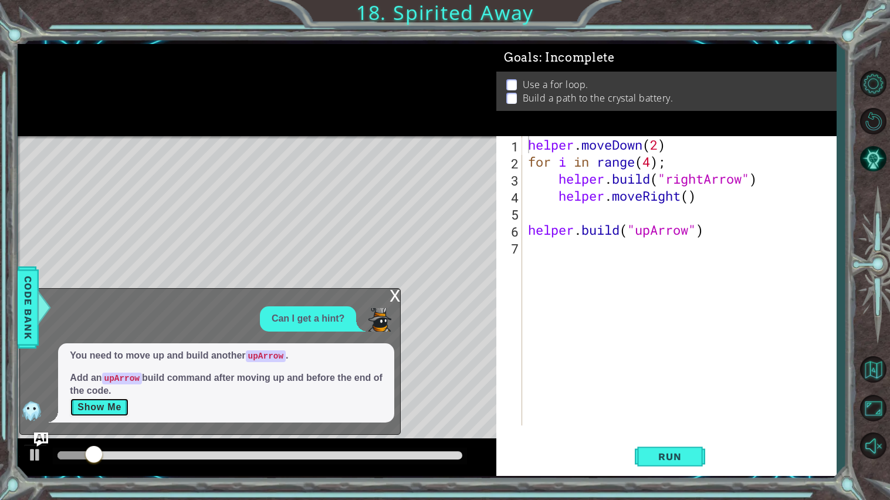
click at [83, 408] on button "Show Me" at bounding box center [99, 407] width 59 height 19
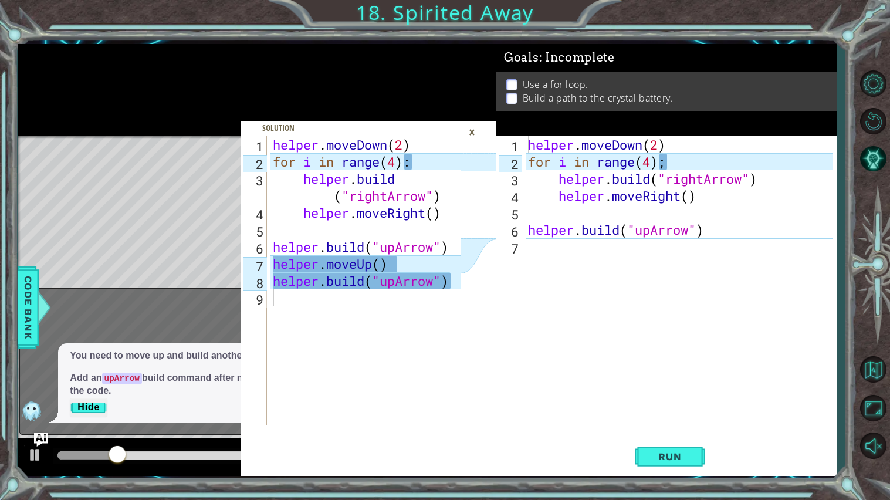
click at [400, 313] on div "helper . moveDown ( 2 ) for i in range ( 4 ) : helper . build ( "rightArrow" ) …" at bounding box center [368, 297] width 196 height 323
click at [420, 308] on div "helper . moveDown ( 2 ) for i in range ( 4 ) : helper . build ( "rightArrow" ) …" at bounding box center [368, 297] width 196 height 323
drag, startPoint x: 475, startPoint y: 294, endPoint x: 335, endPoint y: 181, distance: 179.7
click at [335, 181] on div "1 2 3 4 5 6 7 8 9 helper . moveDown ( 2 ) for i in range ( 4 ) : helper . build…" at bounding box center [368, 306] width 255 height 340
click at [335, 181] on div "helper . moveDown ( 2 ) for i in range ( 4 ) : helper . build ( "rightArrow" ) …" at bounding box center [368, 297] width 196 height 323
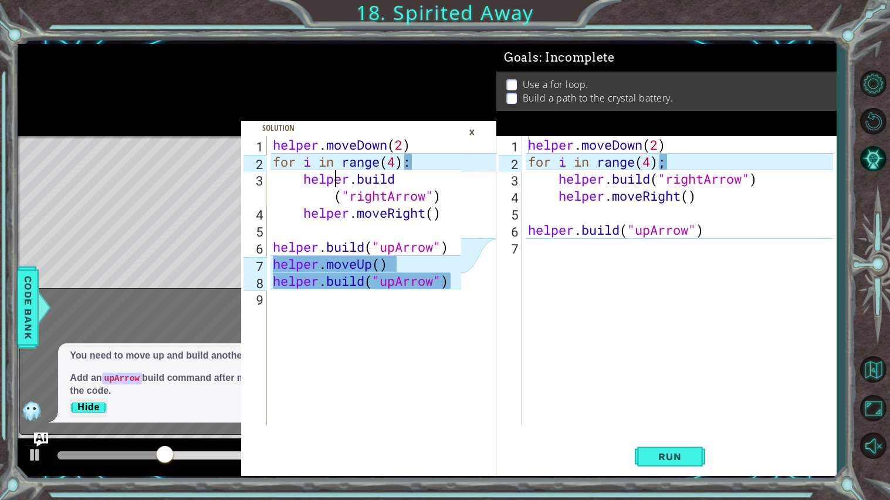
click at [272, 138] on div "helper . moveDown ( 2 ) for i in range ( 4 ) : helper . build ( "rightArrow" ) …" at bounding box center [368, 297] width 196 height 323
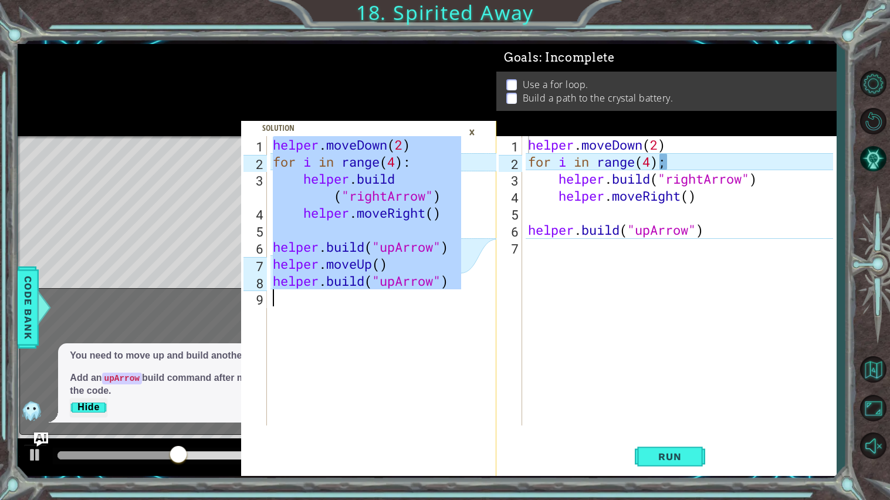
drag, startPoint x: 272, startPoint y: 138, endPoint x: 754, endPoint y: 395, distance: 546.2
click at [754, 395] on div "helper.moveDown(2) 1 2 3 4 5 6 7 8 9 helper . moveDown ( 2 ) for i in range ( 4…" at bounding box center [427, 260] width 819 height 432
type textarea "helper.build("upArrow")"
click at [472, 132] on div "×" at bounding box center [472, 132] width 18 height 20
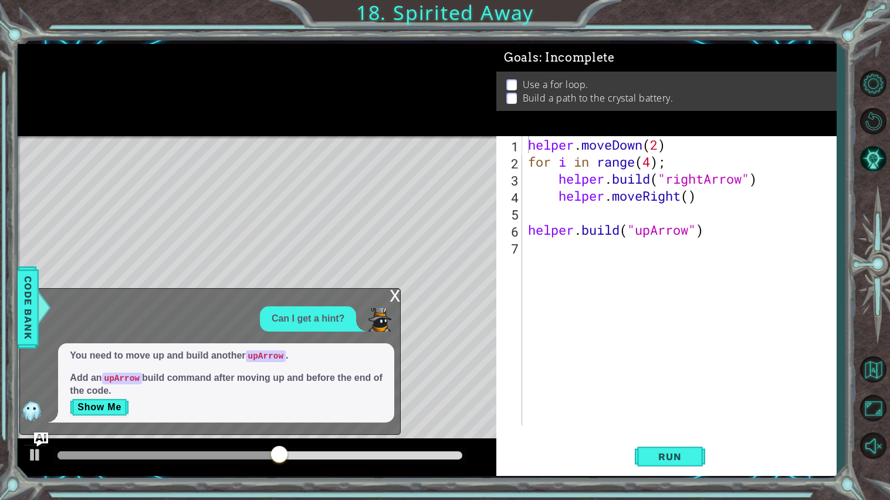
click at [398, 294] on div "x" at bounding box center [394, 295] width 11 height 12
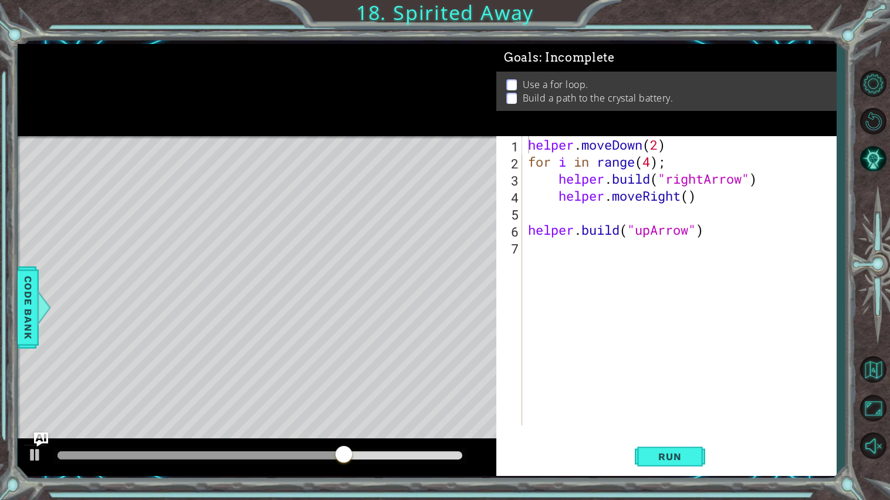
click at [632, 251] on div "helper . moveDown ( 2 ) for i in range ( 4 ) ; helper . build ( "rightArrow" ) …" at bounding box center [681, 297] width 313 height 323
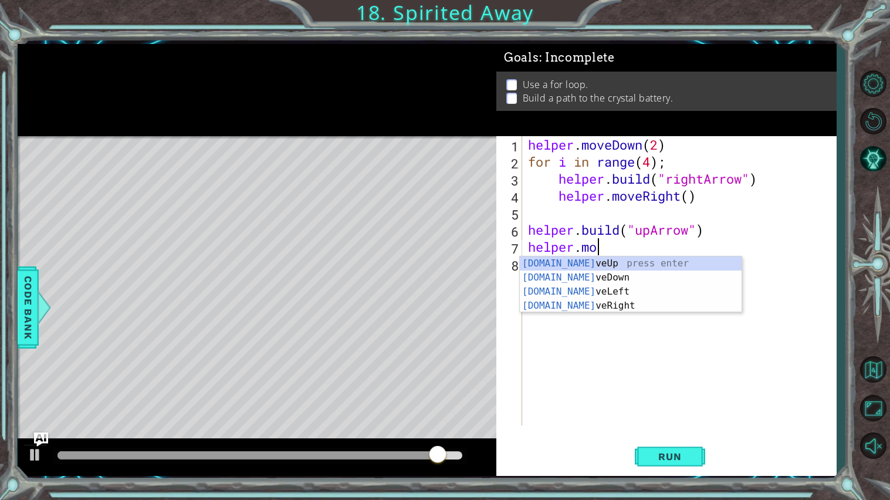
scroll to position [0, 3]
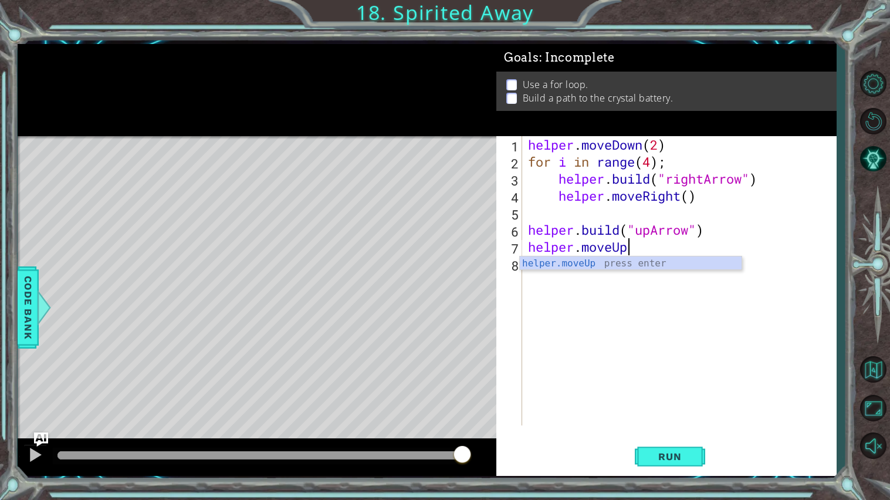
type textarea "helper.moveUp(1)"
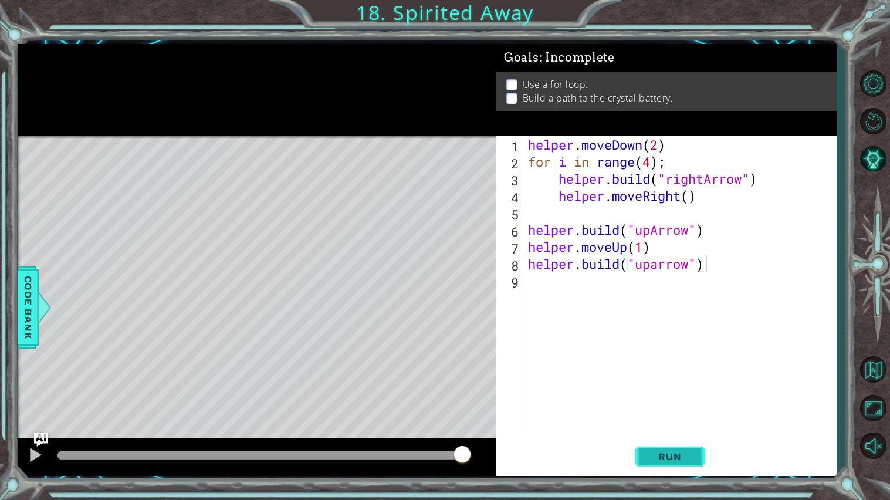
click at [691, 420] on button "Run" at bounding box center [670, 456] width 70 height 34
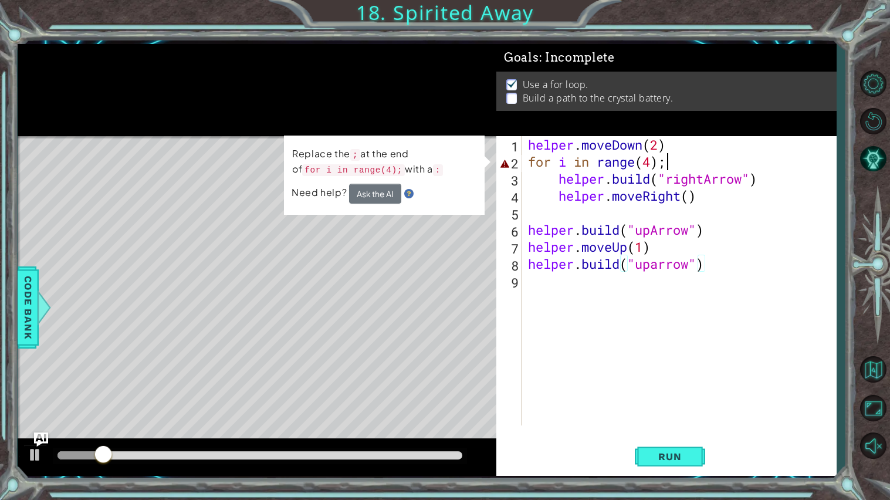
click at [693, 166] on div "helper . moveDown ( 2 ) for i in range ( 4 ) ; helper . build ( "rightArrow" ) …" at bounding box center [681, 297] width 313 height 323
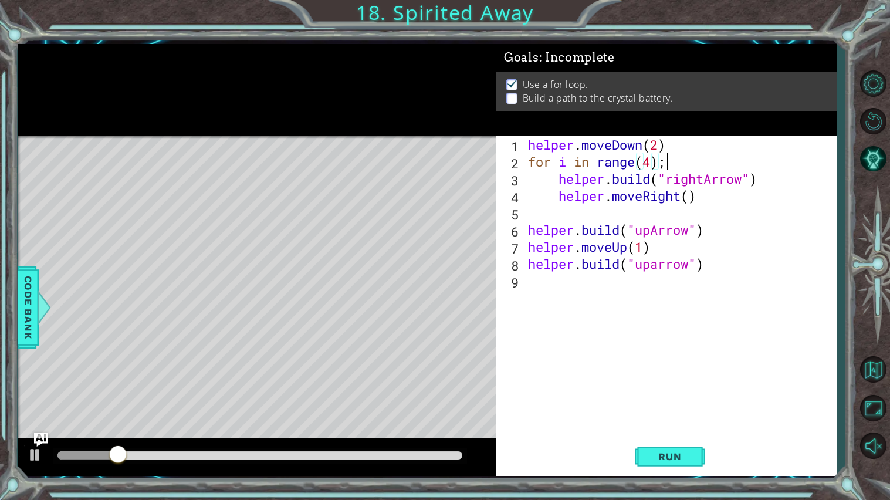
scroll to position [0, 5]
click at [667, 420] on span "Run" at bounding box center [669, 456] width 46 height 12
click at [672, 420] on button "Run" at bounding box center [670, 456] width 70 height 34
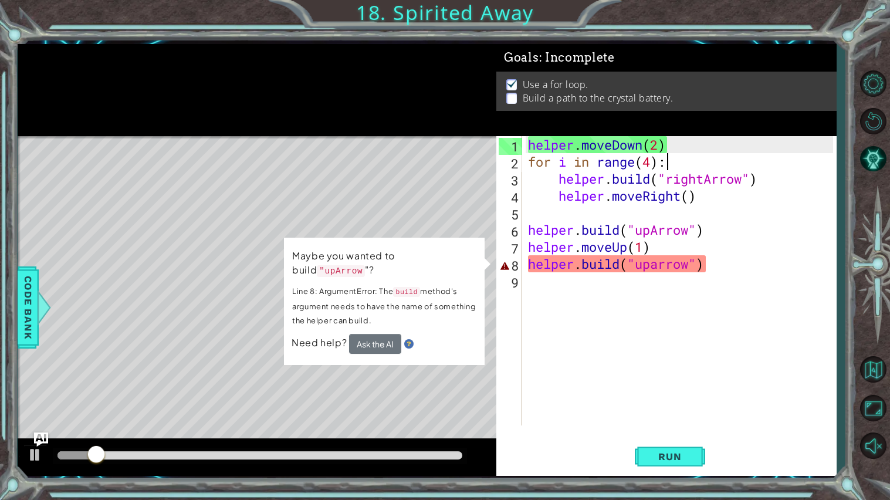
click at [652, 266] on div "helper . moveDown ( 2 ) for i in range ( 4 ) : helper . build ( "rightArrow" ) …" at bounding box center [681, 297] width 313 height 323
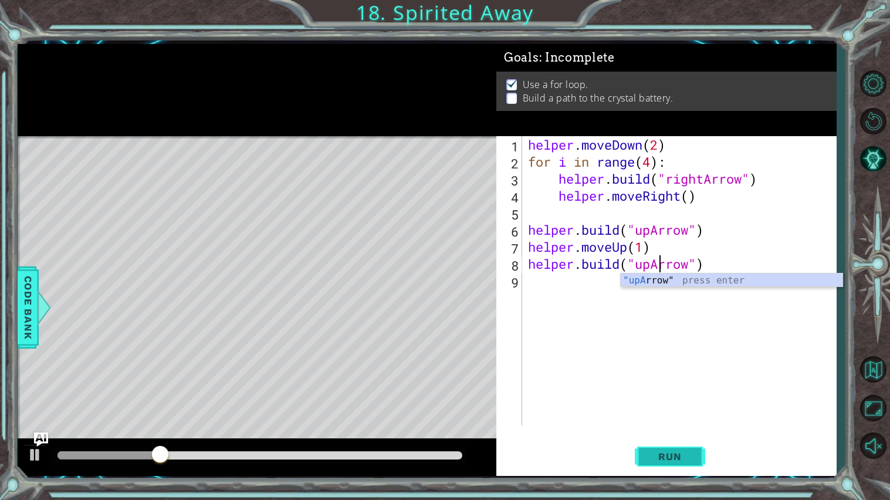
type textarea "helper.build("upArrow")"
click at [654, 420] on span "Run" at bounding box center [669, 456] width 46 height 12
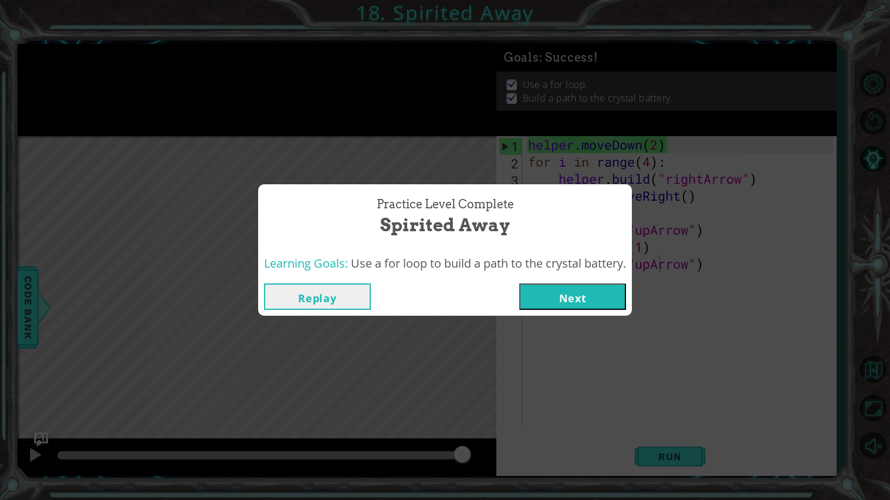
click at [582, 294] on button "Next" at bounding box center [572, 296] width 107 height 26
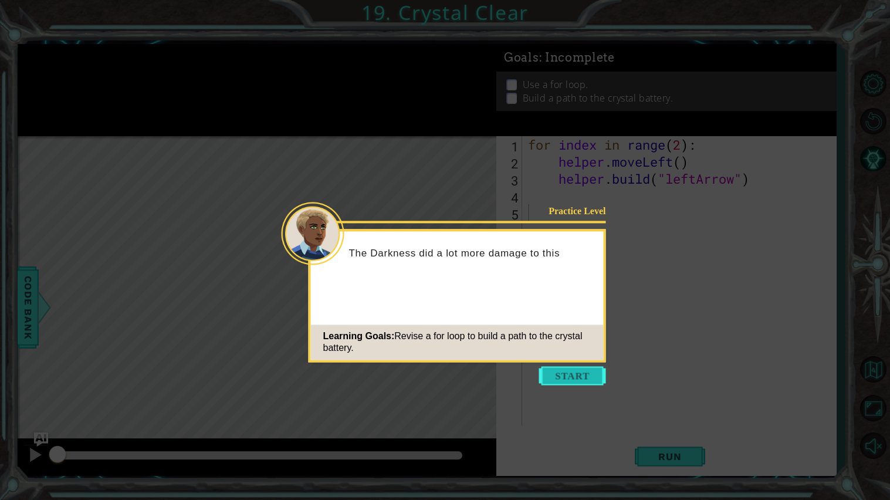
drag, startPoint x: 386, startPoint y: 245, endPoint x: 576, endPoint y: 376, distance: 230.7
click at [576, 282] on div "Practice Level The Darkness did a lot more damage to this Learning Goals: Revis…" at bounding box center [457, 256] width 293 height 51
click at [576, 376] on button "Start" at bounding box center [572, 375] width 67 height 19
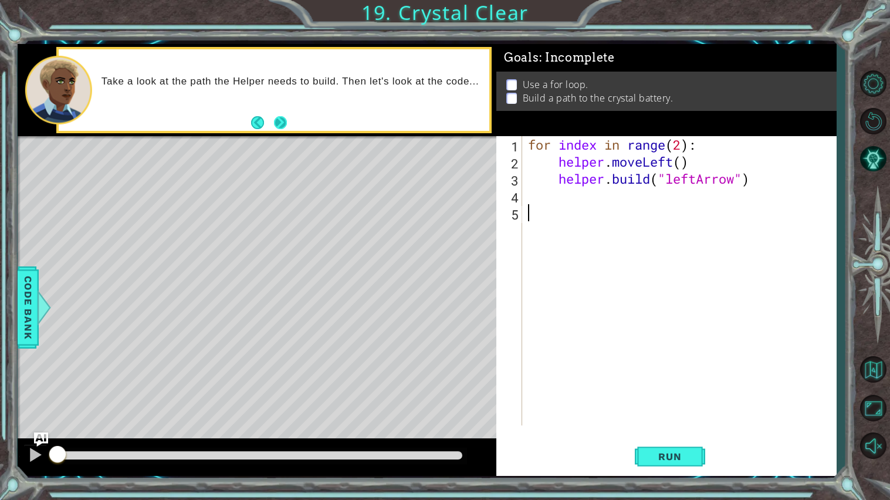
click at [278, 118] on button "Next" at bounding box center [280, 122] width 13 height 13
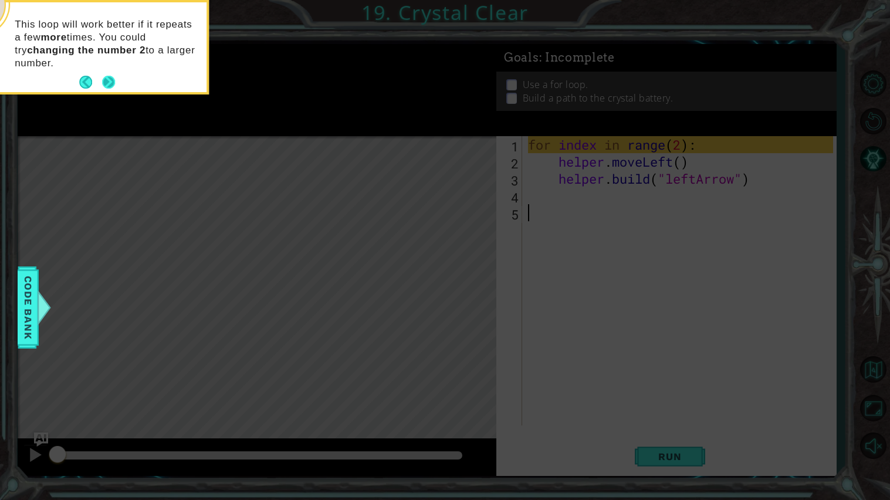
click at [106, 84] on button "Next" at bounding box center [108, 82] width 13 height 13
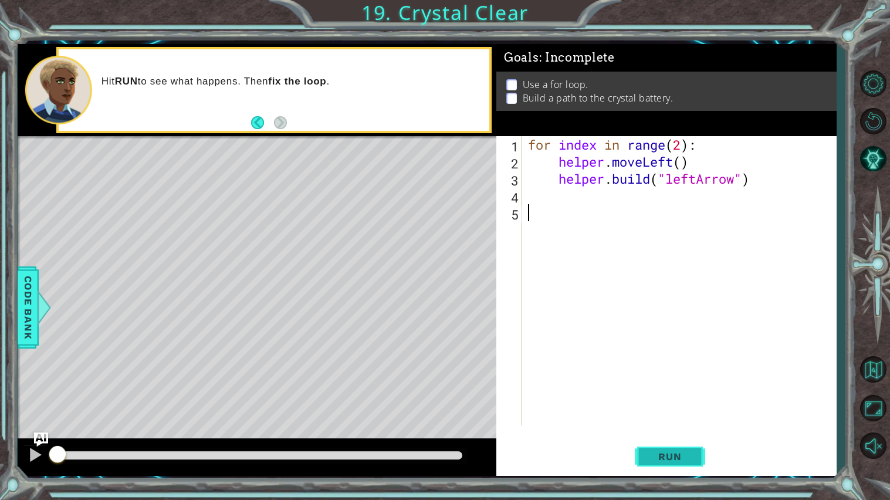
click at [647, 420] on span "Run" at bounding box center [669, 456] width 46 height 12
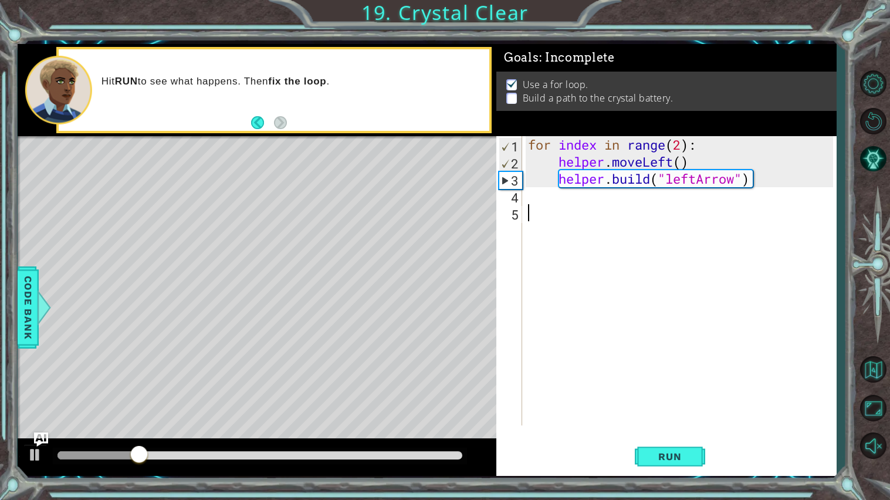
click at [680, 151] on div "for index in range ( 2 ) : helper . moveLeft ( ) helper . build ( "leftArrow" )" at bounding box center [681, 297] width 313 height 323
type textarea "for index in range(4):"
click at [666, 420] on button "Run" at bounding box center [670, 456] width 70 height 34
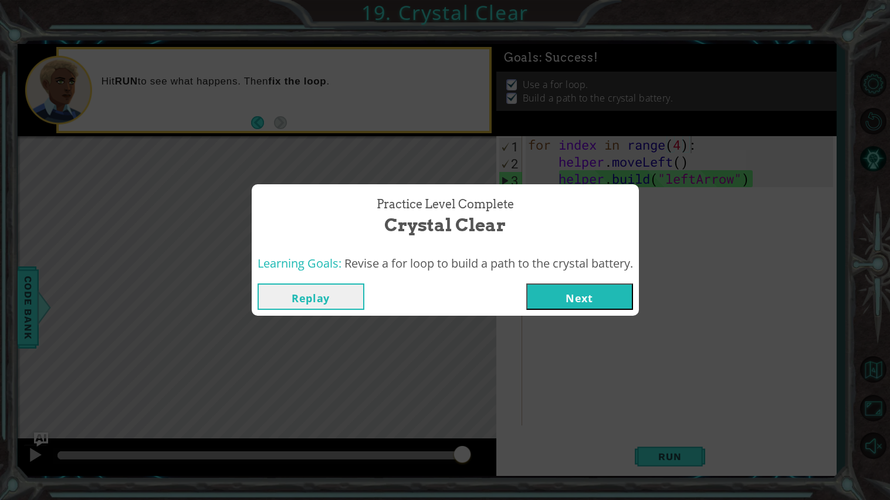
click at [613, 290] on button "Next" at bounding box center [579, 296] width 107 height 26
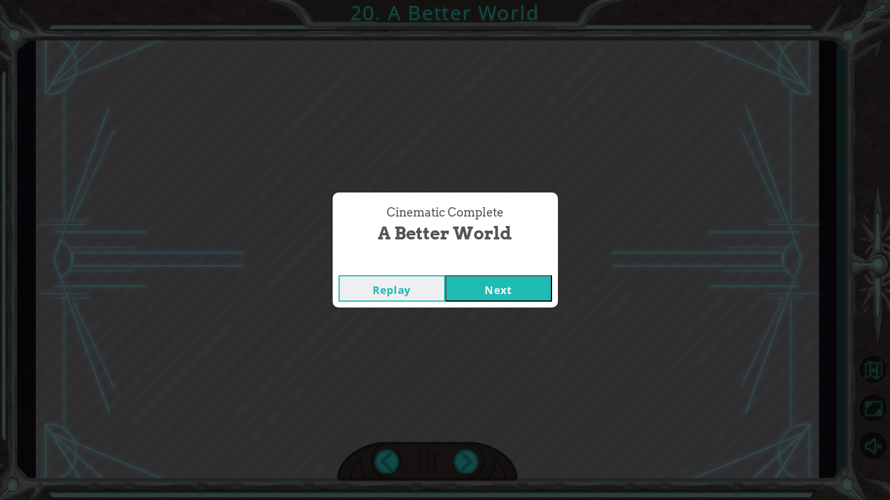
click at [506, 291] on button "Next" at bounding box center [498, 288] width 107 height 26
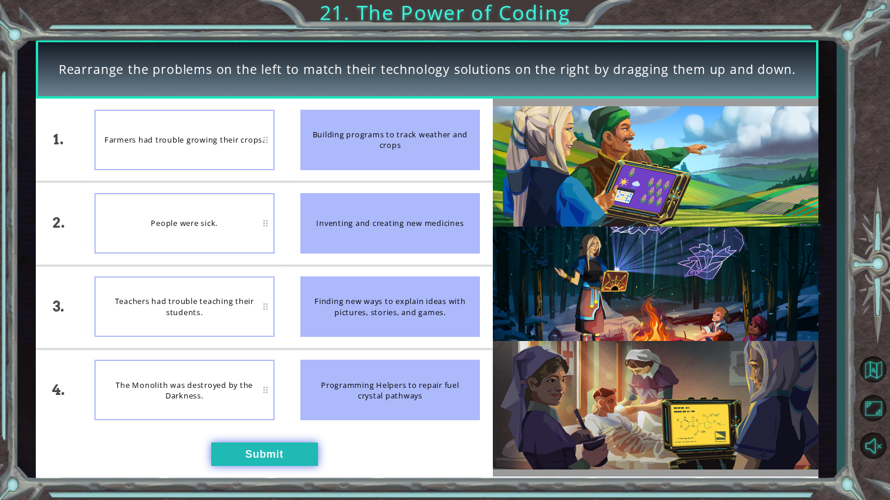
click at [277, 420] on button "Submit" at bounding box center [264, 453] width 107 height 23
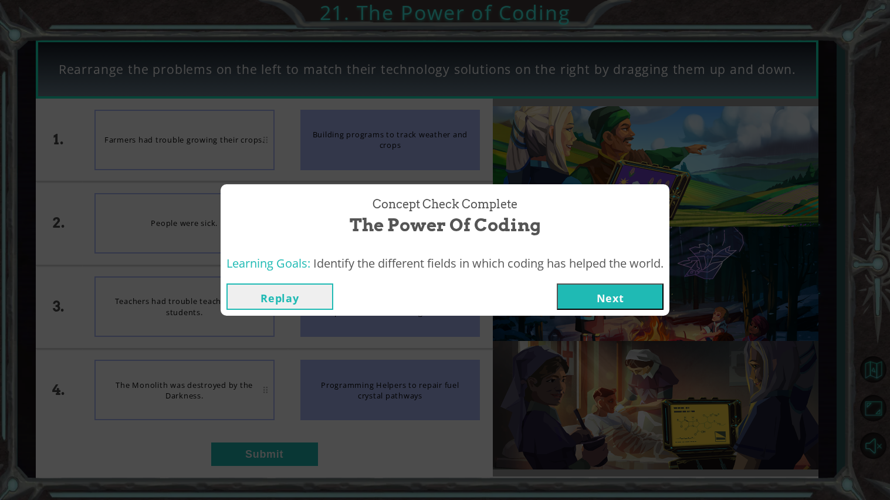
click at [577, 303] on button "Next" at bounding box center [610, 296] width 107 height 26
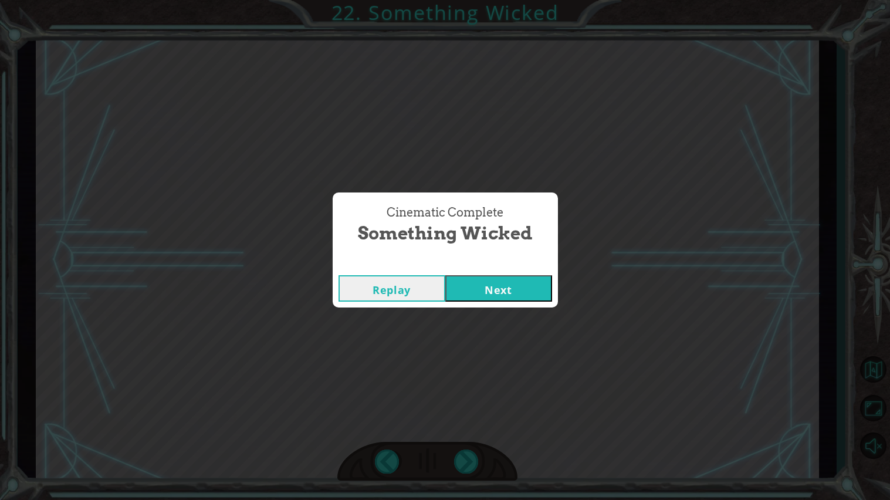
click at [520, 295] on button "Next" at bounding box center [498, 288] width 107 height 26
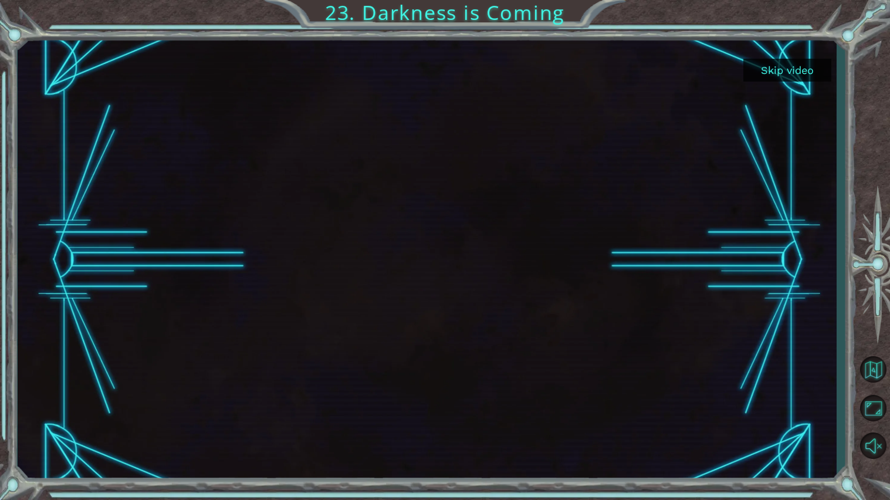
click at [771, 79] on button "Skip video" at bounding box center [787, 70] width 88 height 23
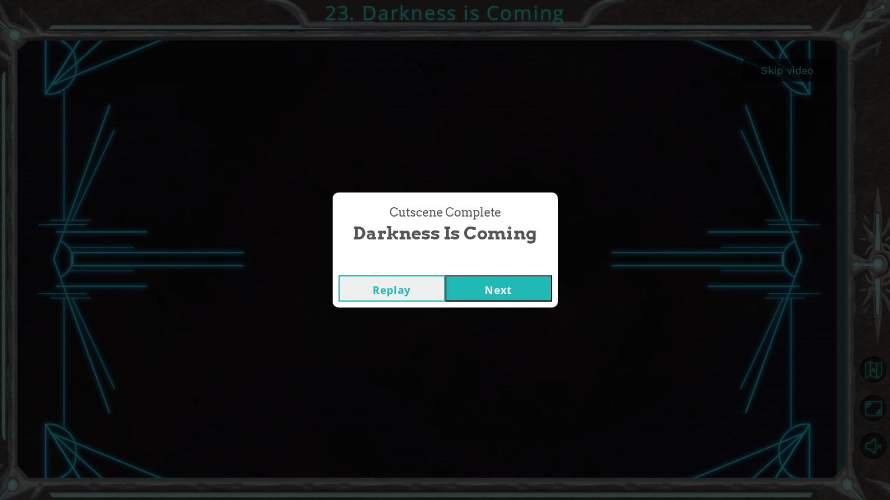
click at [532, 280] on button "Next" at bounding box center [498, 288] width 107 height 26
